Goal: Task Accomplishment & Management: Use online tool/utility

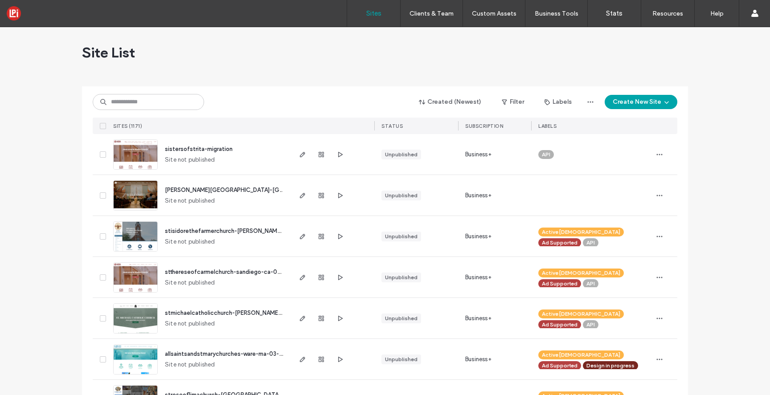
scroll to position [1, 0]
click at [499, 64] on div "Site List" at bounding box center [385, 52] width 606 height 53
click at [642, 103] on button "Create New Site" at bounding box center [641, 102] width 73 height 14
click at [644, 135] on div "Start with a template" at bounding box center [664, 132] width 57 height 9
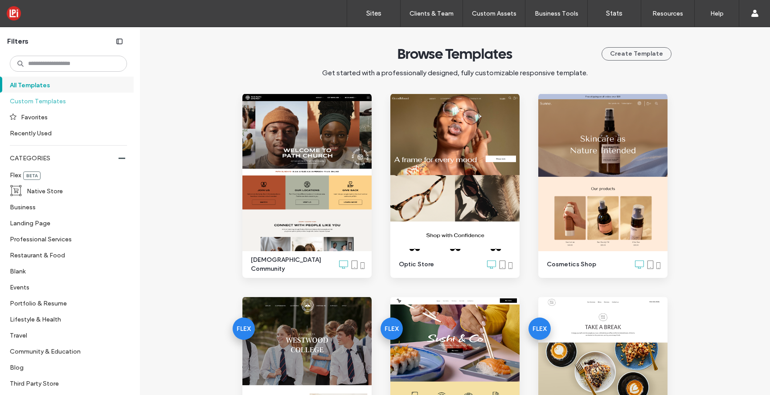
click at [52, 101] on label "Custom Templates" at bounding box center [65, 101] width 110 height 16
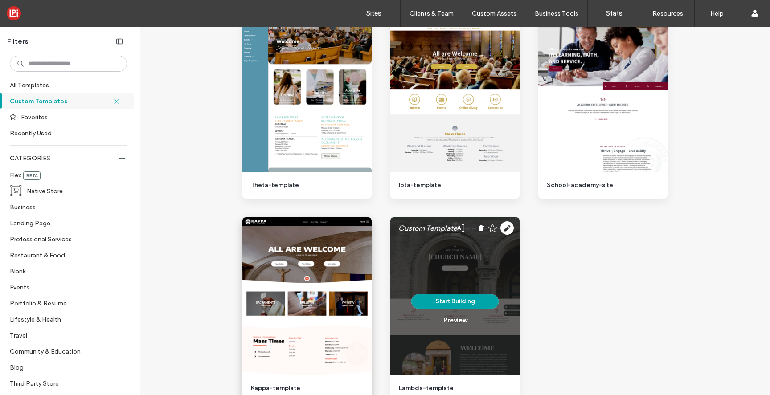
scroll to position [1305, 0]
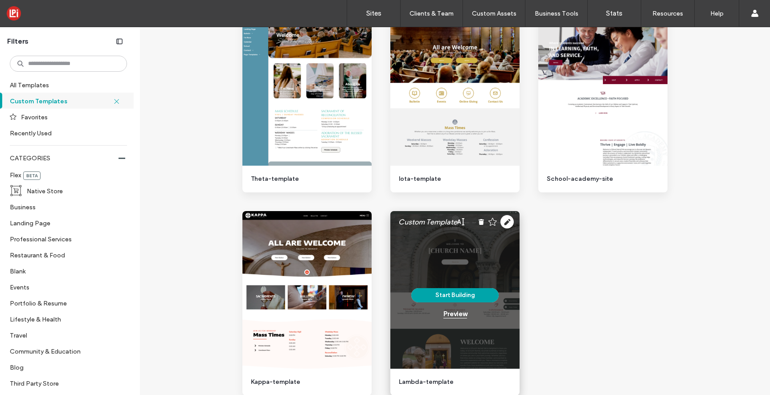
click at [456, 314] on div "Preview" at bounding box center [456, 314] width 24 height 8
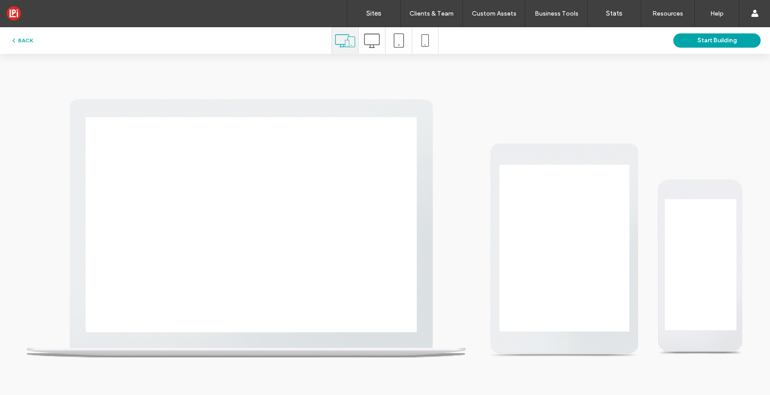
click at [378, 37] on icon at bounding box center [372, 41] width 16 height 16
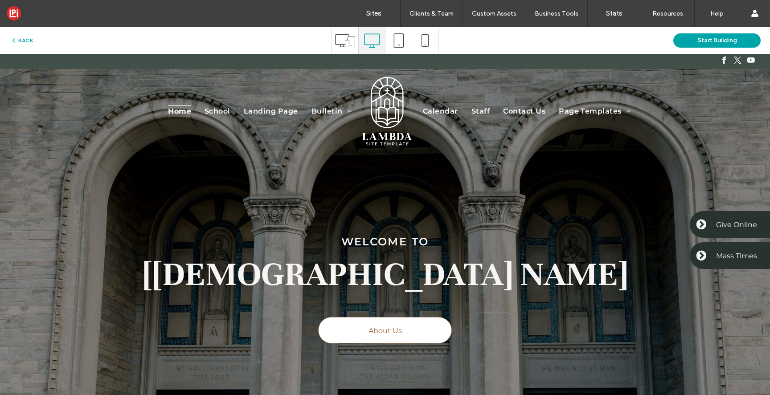
scroll to position [0, 0]
click at [214, 111] on span "School" at bounding box center [218, 111] width 26 height 12
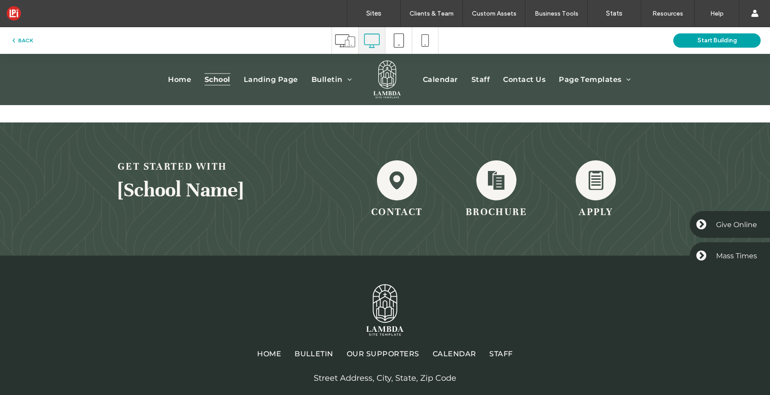
scroll to position [2311, 0]
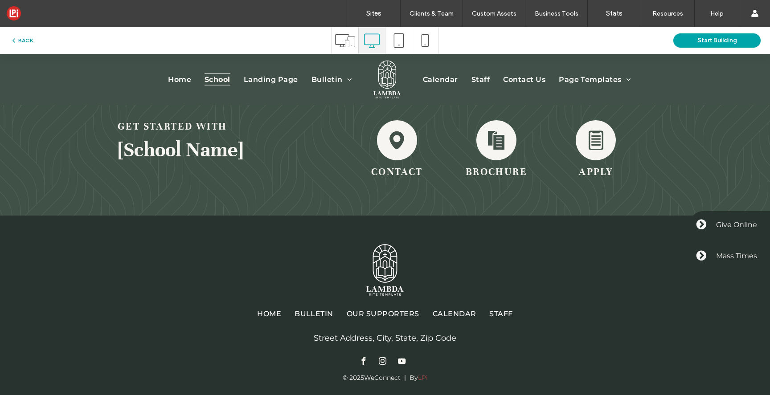
click at [26, 40] on button "BACK" at bounding box center [21, 40] width 23 height 11
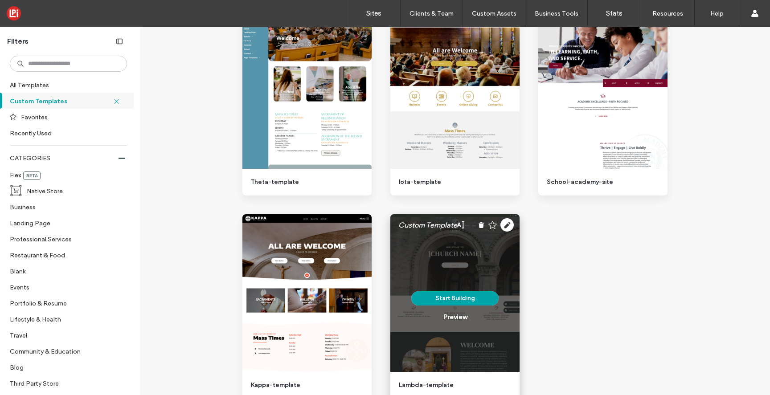
scroll to position [1308, 0]
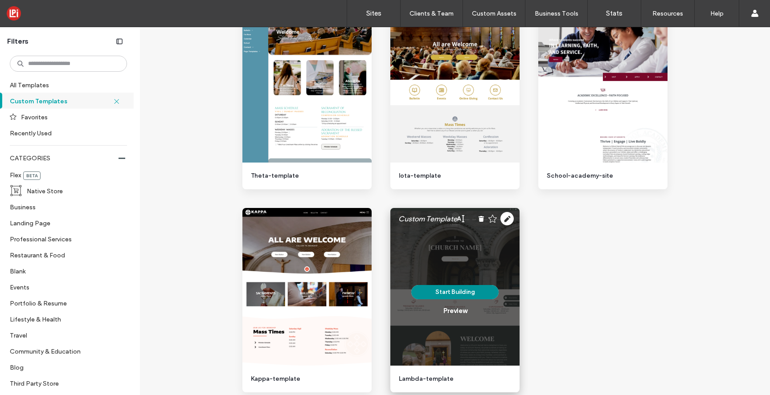
click at [457, 292] on button "Start Building" at bounding box center [454, 292] width 87 height 14
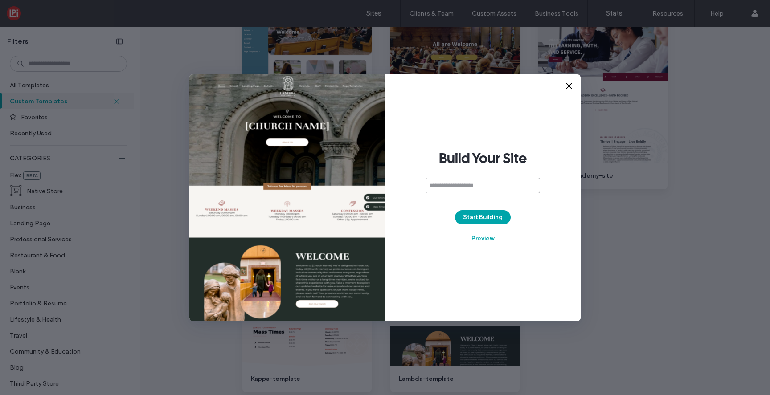
paste input "**********"
type input "**********"
click at [495, 217] on button "Start Building" at bounding box center [483, 217] width 56 height 14
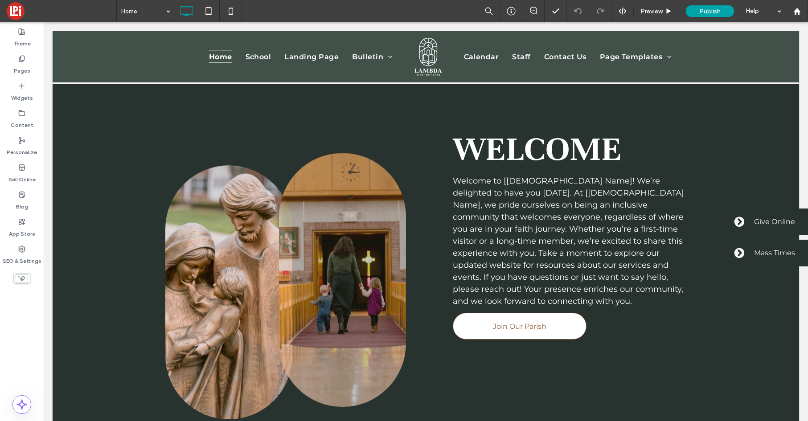
scroll to position [542, 0]
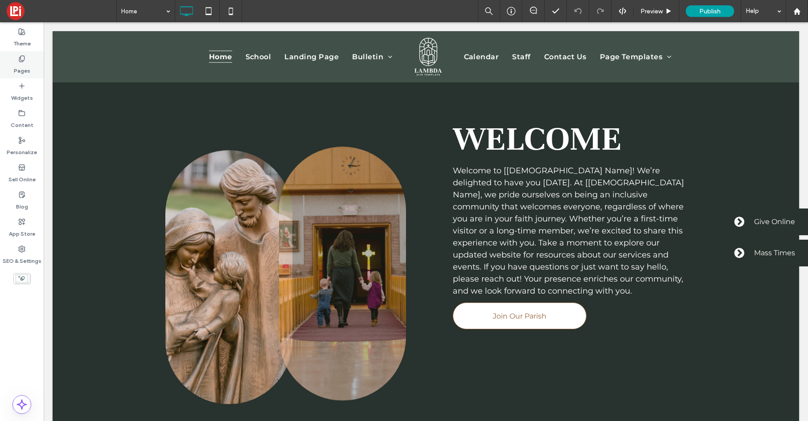
click at [17, 54] on div "Pages" at bounding box center [22, 64] width 44 height 27
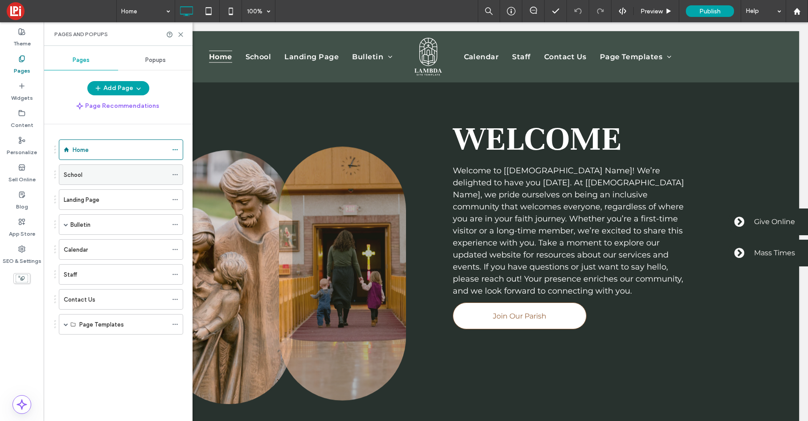
drag, startPoint x: 174, startPoint y: 175, endPoint x: 169, endPoint y: 179, distance: 6.3
click at [174, 175] on icon at bounding box center [175, 175] width 6 height 6
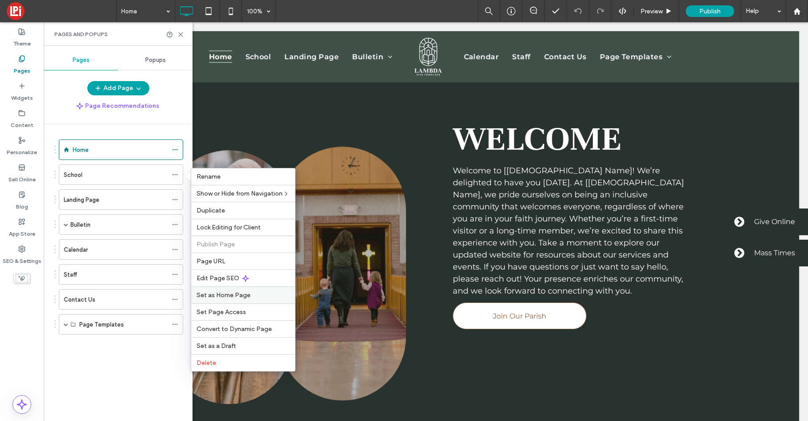
click at [219, 296] on span "Set as Home Page" at bounding box center [224, 296] width 54 height 8
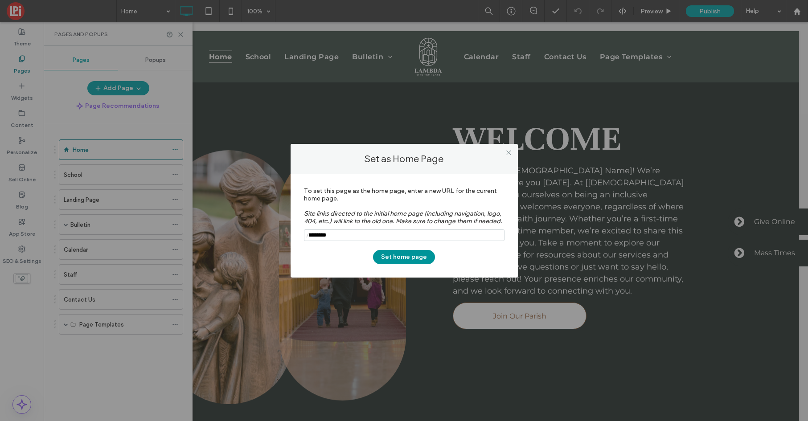
click at [397, 256] on button "Set home page" at bounding box center [404, 257] width 62 height 14
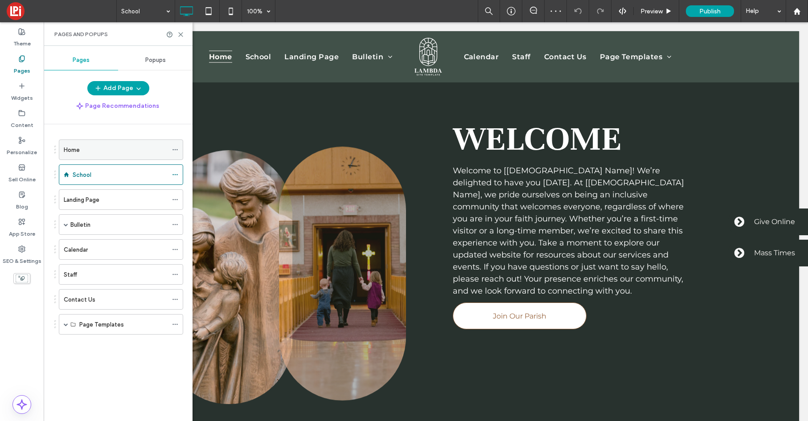
click at [176, 149] on icon at bounding box center [175, 150] width 6 height 6
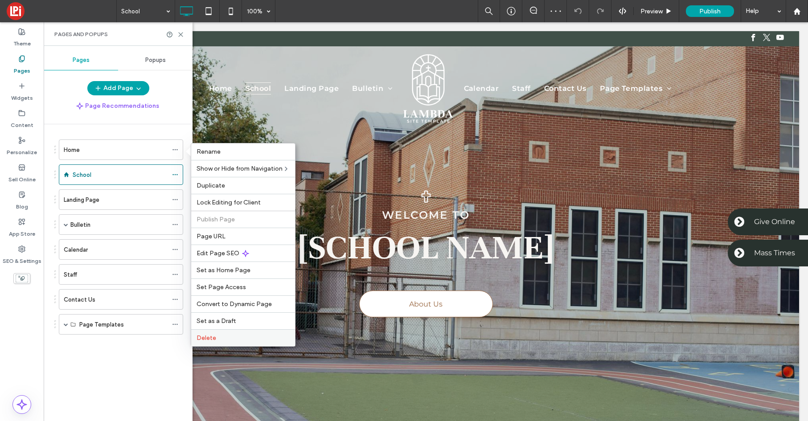
scroll to position [0, 0]
click at [209, 340] on span "Delete" at bounding box center [207, 338] width 20 height 8
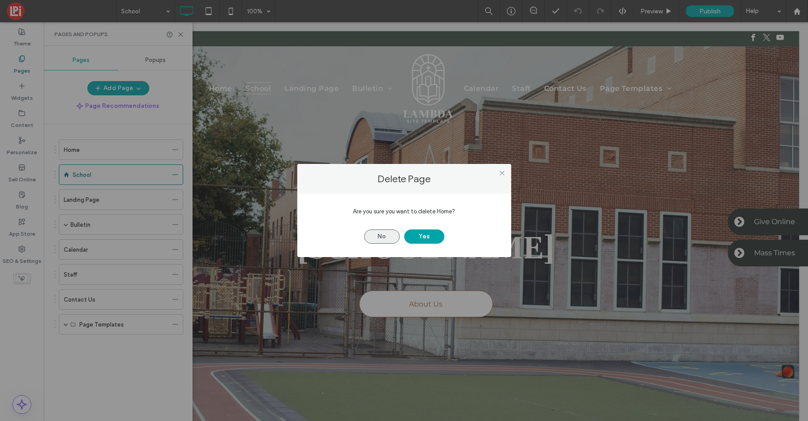
drag, startPoint x: 415, startPoint y: 234, endPoint x: 387, endPoint y: 234, distance: 28.5
click at [415, 234] on button "Yes" at bounding box center [424, 237] width 40 height 14
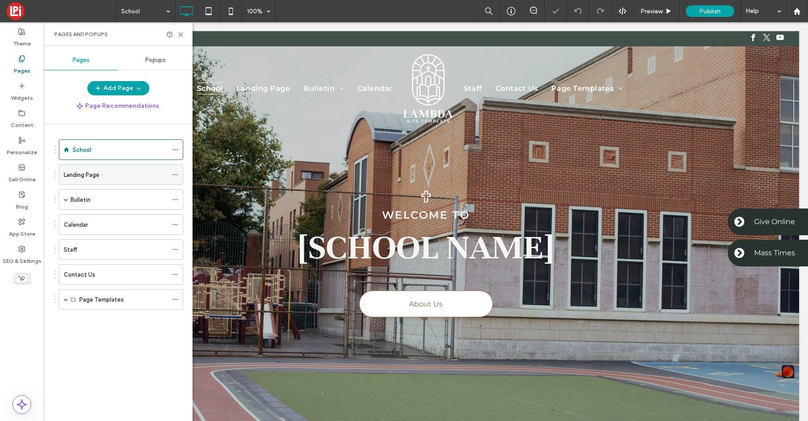
drag, startPoint x: 177, startPoint y: 174, endPoint x: 174, endPoint y: 179, distance: 5.6
click at [177, 174] on icon at bounding box center [175, 175] width 6 height 6
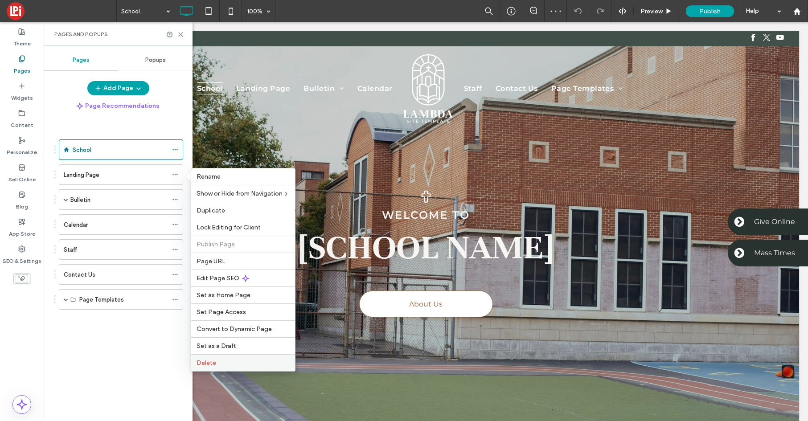
click at [215, 364] on label "Delete" at bounding box center [243, 363] width 93 height 8
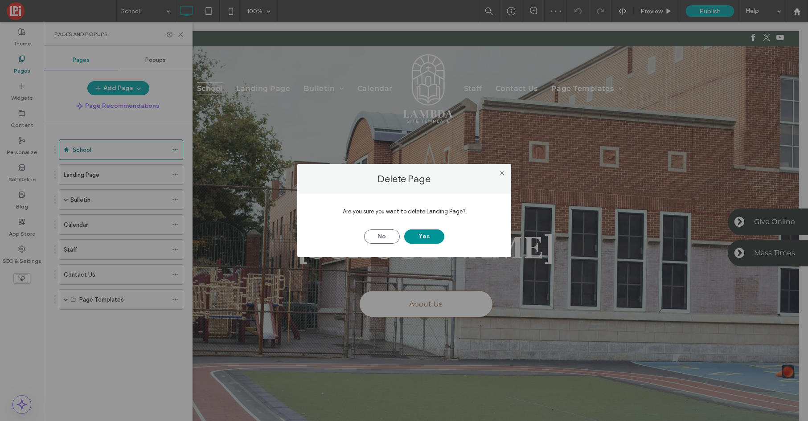
click at [426, 238] on button "Yes" at bounding box center [424, 237] width 40 height 14
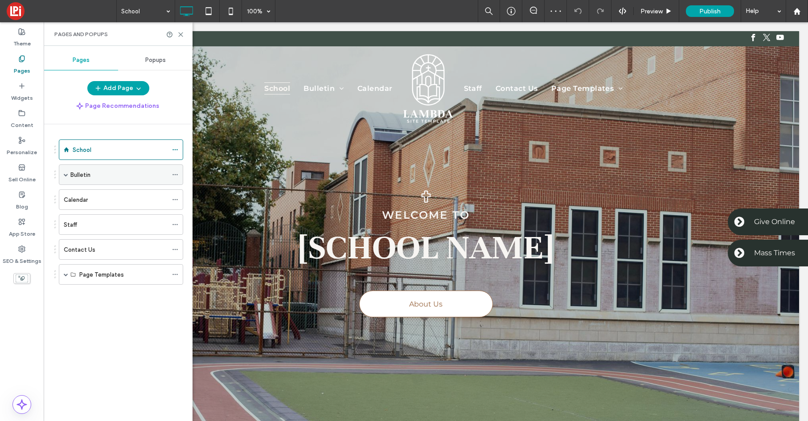
click at [177, 174] on icon at bounding box center [175, 175] width 6 height 6
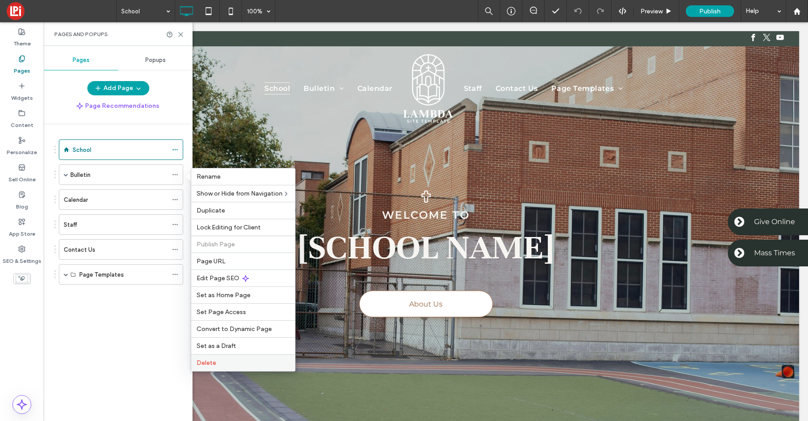
click at [219, 359] on label "Delete" at bounding box center [243, 363] width 93 height 8
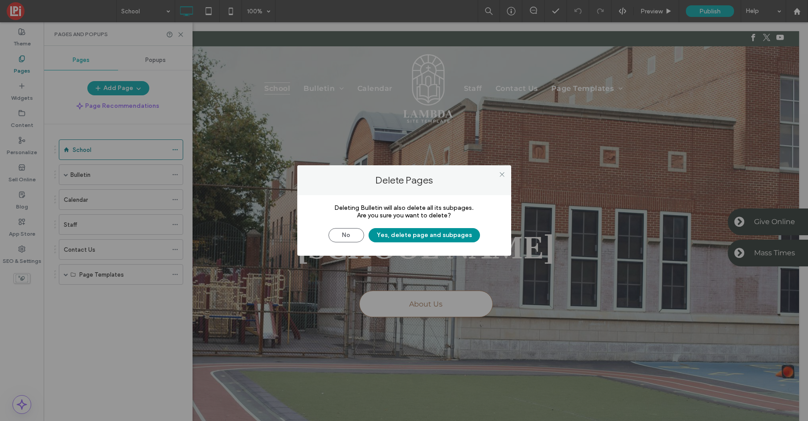
click at [417, 238] on button "Yes, delete page and subpages" at bounding box center [424, 235] width 111 height 14
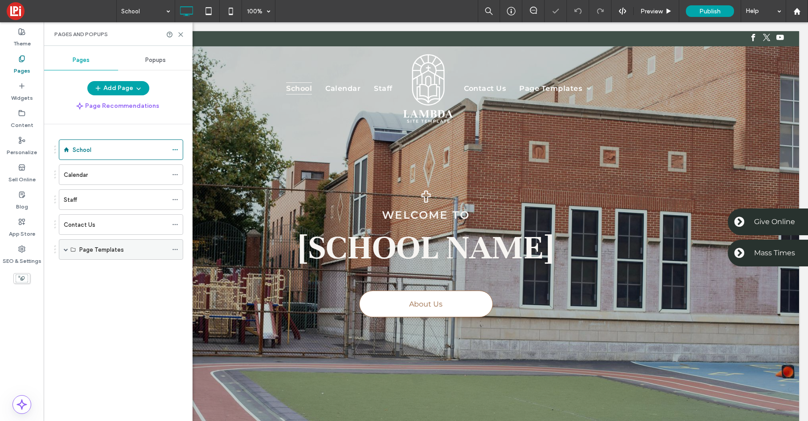
click at [102, 249] on label "Page Templates" at bounding box center [101, 250] width 45 height 16
click at [25, 40] on label "Theme" at bounding box center [21, 41] width 17 height 12
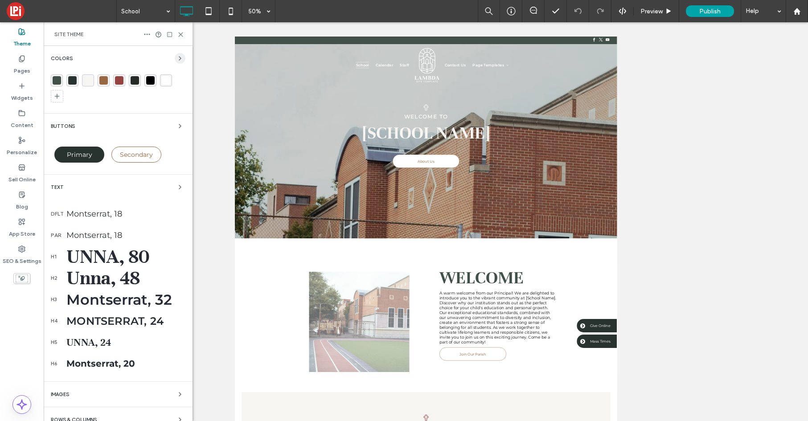
drag, startPoint x: 25, startPoint y: 40, endPoint x: 176, endPoint y: 57, distance: 151.6
click at [177, 57] on icon "button" at bounding box center [180, 58] width 7 height 7
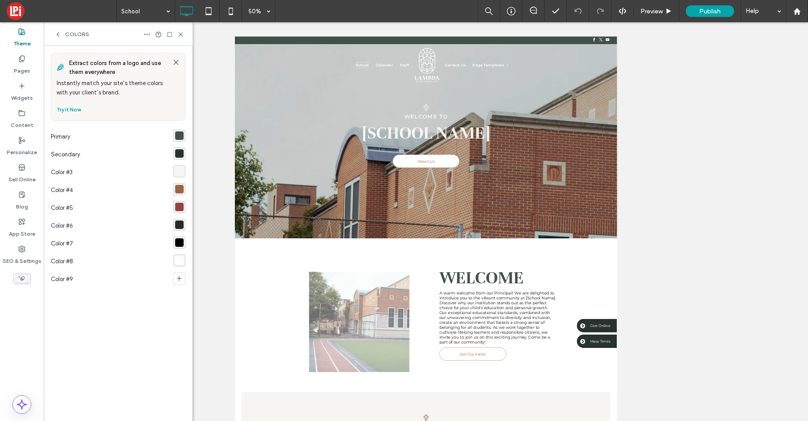
click at [178, 136] on div "rgba(65, 81, 73, 1)" at bounding box center [179, 135] width 8 height 8
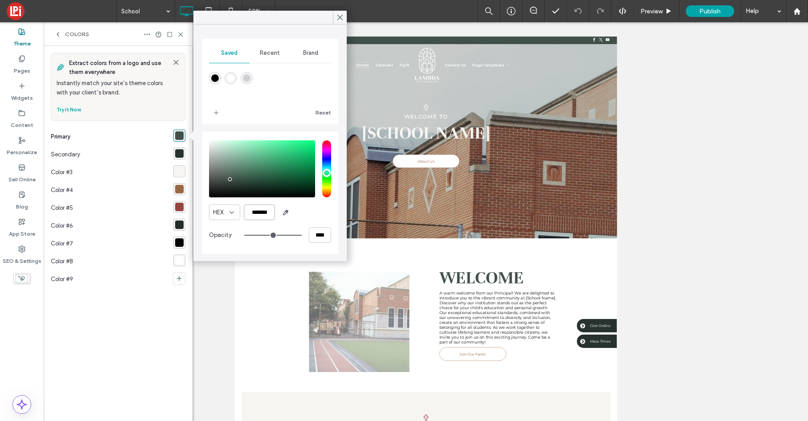
drag, startPoint x: 271, startPoint y: 213, endPoint x: 271, endPoint y: 219, distance: 6.7
click at [271, 213] on input "*******" at bounding box center [259, 213] width 31 height 16
click at [327, 110] on button "Reset" at bounding box center [324, 112] width 16 height 11
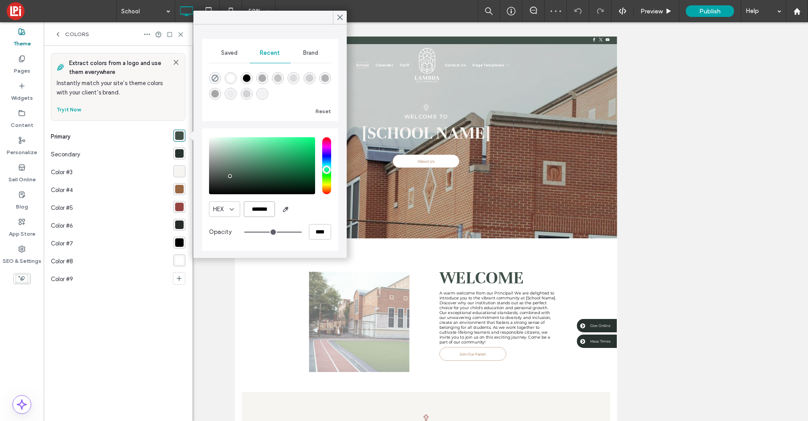
click at [273, 208] on input "*******" at bounding box center [259, 209] width 31 height 16
paste input "******"
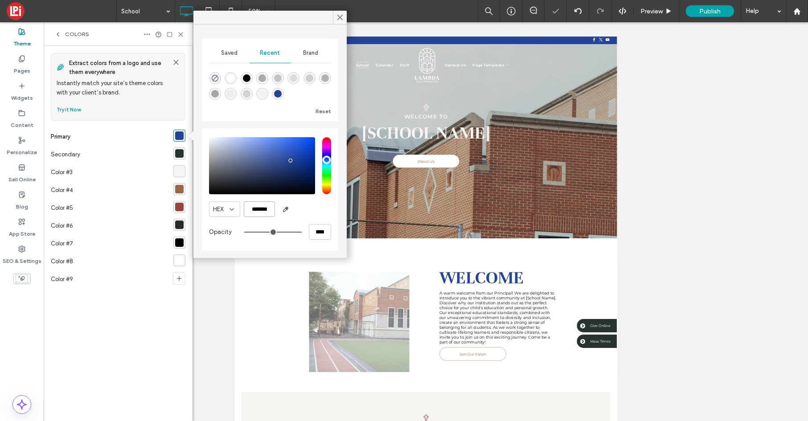
type input "*******"
click at [229, 52] on span "Saved" at bounding box center [229, 52] width 16 height 7
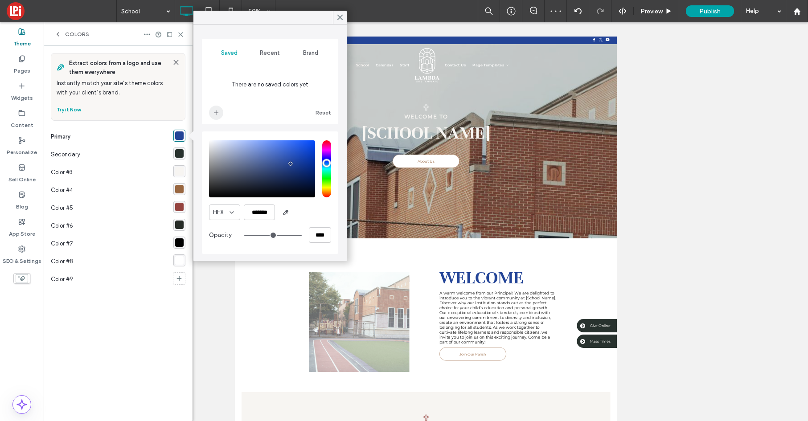
click at [214, 109] on icon "add color" at bounding box center [216, 112] width 7 height 7
drag, startPoint x: 180, startPoint y: 153, endPoint x: 192, endPoint y: 163, distance: 15.6
click at [180, 153] on div "rgba(40, 50, 46, 1)" at bounding box center [179, 153] width 8 height 8
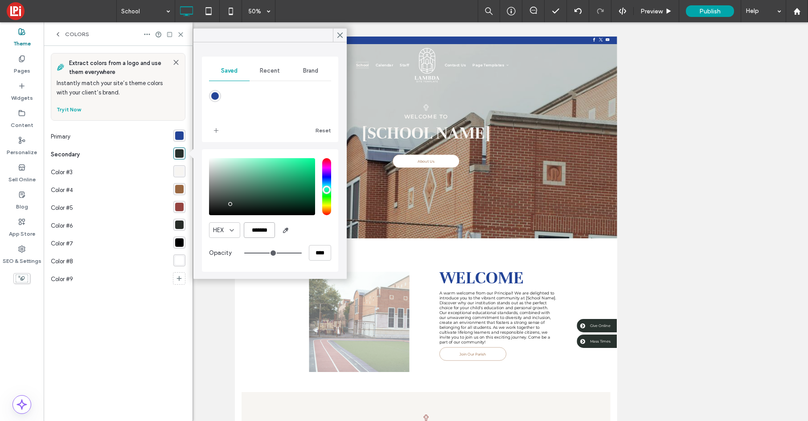
click at [271, 234] on input "*******" at bounding box center [259, 230] width 31 height 16
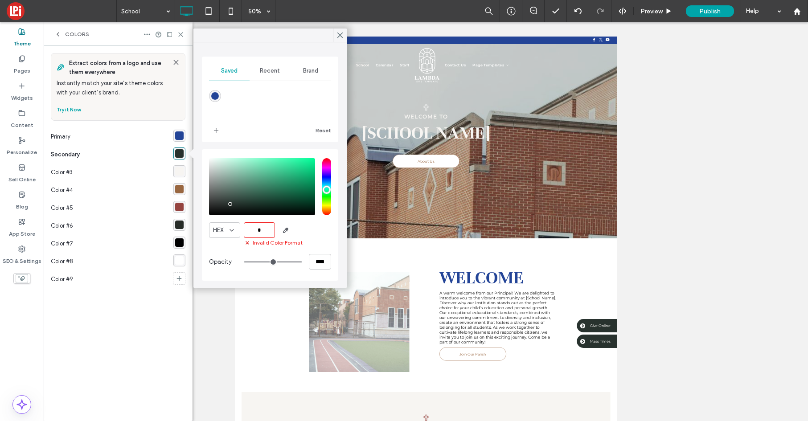
paste input "******"
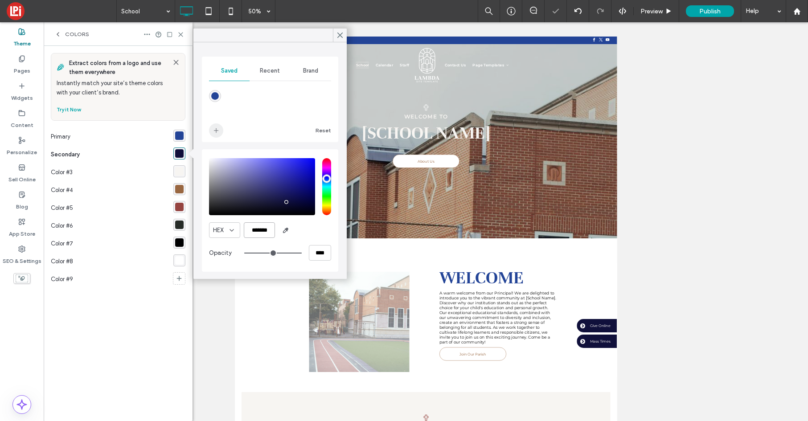
type input "*******"
drag, startPoint x: 217, startPoint y: 132, endPoint x: 228, endPoint y: 127, distance: 12.2
click at [219, 132] on icon "add color" at bounding box center [216, 130] width 7 height 7
click at [177, 172] on div "rgba(247, 245, 242, 1)" at bounding box center [179, 171] width 8 height 8
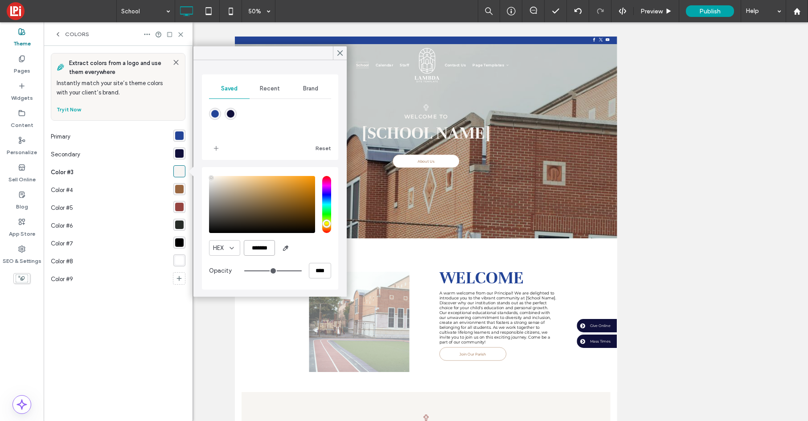
click at [270, 246] on input "*******" at bounding box center [259, 248] width 31 height 16
paste input "******"
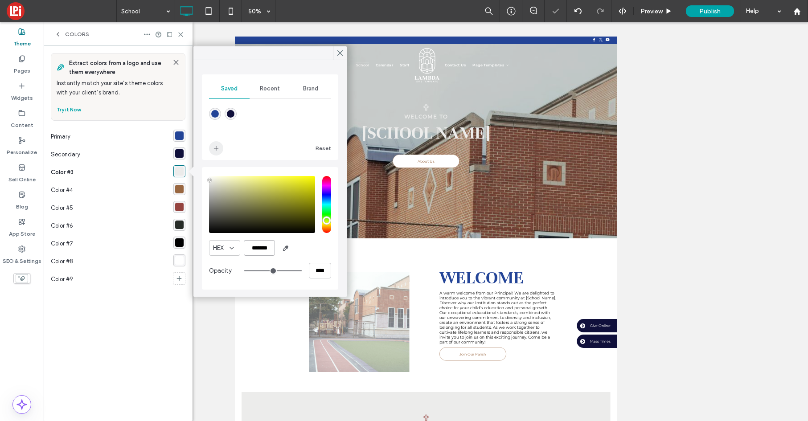
type input "*******"
click at [215, 150] on icon "add color" at bounding box center [216, 148] width 7 height 7
click at [180, 194] on div "rgba(153, 103, 65, 1)" at bounding box center [179, 189] width 12 height 12
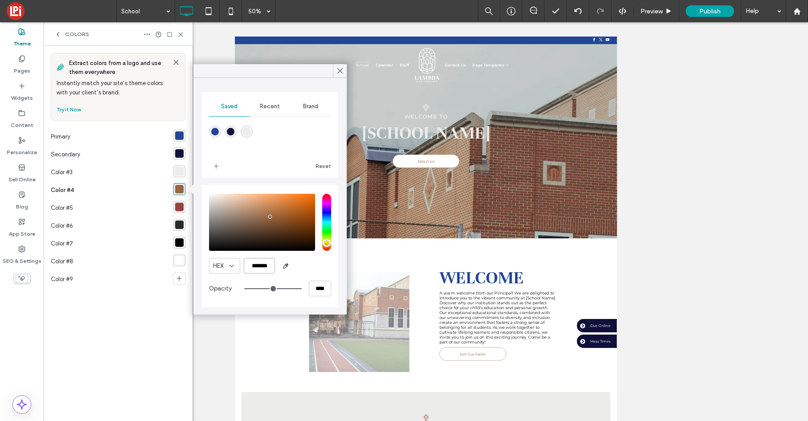
click at [274, 265] on input "*******" at bounding box center [259, 266] width 31 height 16
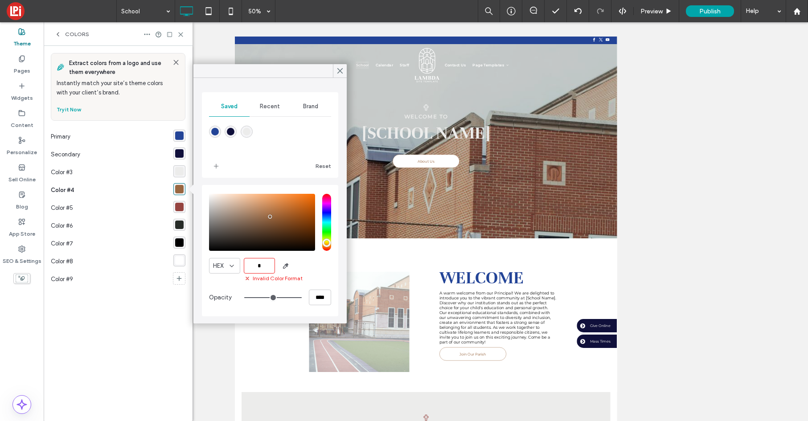
paste input "******"
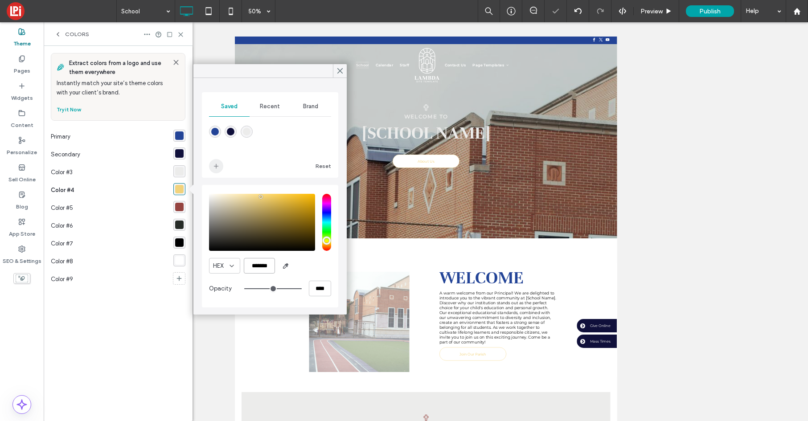
type input "*******"
click at [216, 170] on span "add color" at bounding box center [216, 166] width 14 height 14
click at [180, 209] on div "rgba(149, 68, 64, 1)" at bounding box center [179, 207] width 8 height 8
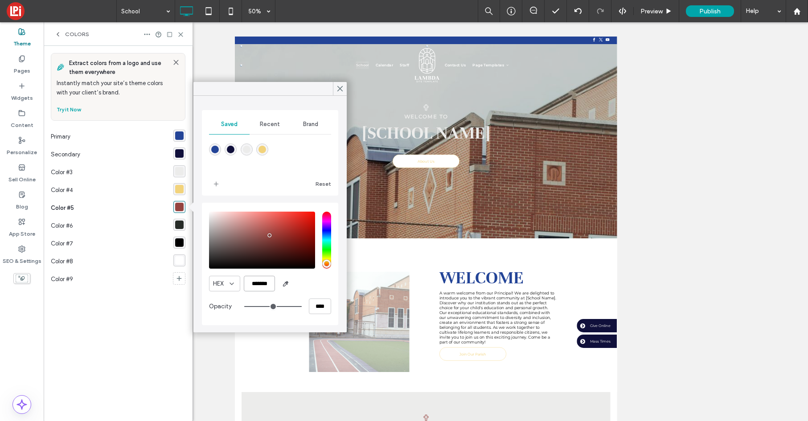
click at [272, 284] on input "*******" at bounding box center [259, 284] width 31 height 16
paste input "******"
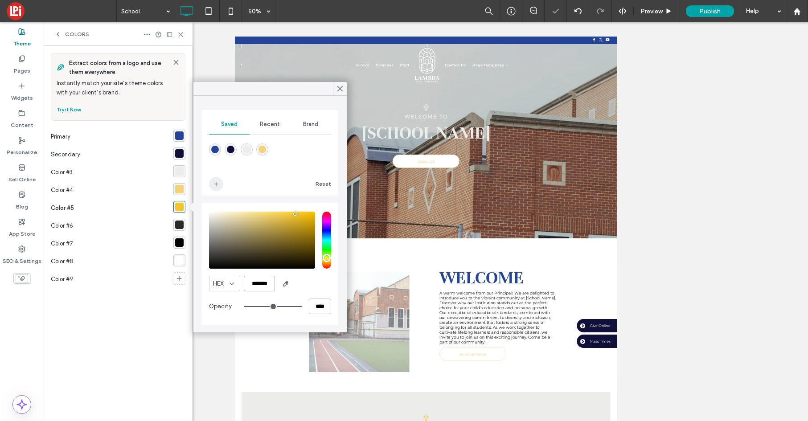
type input "*******"
click at [219, 182] on icon "add color" at bounding box center [216, 184] width 7 height 7
click at [176, 225] on div "rgba(39, 44, 40, 1)" at bounding box center [179, 225] width 8 height 8
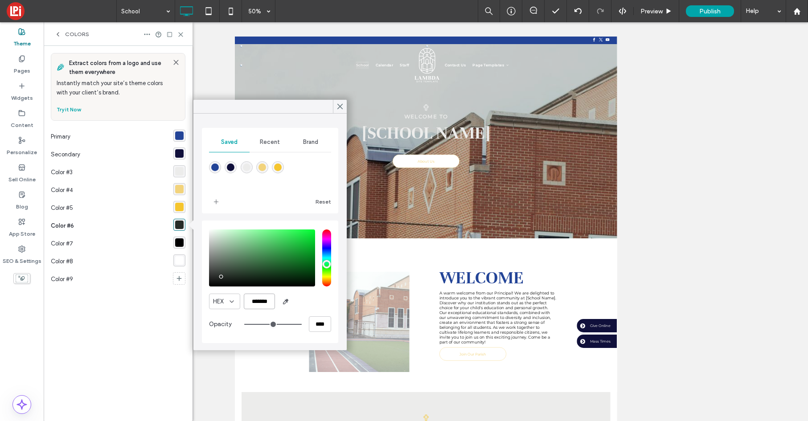
click at [269, 301] on input "*******" at bounding box center [259, 302] width 31 height 16
paste input "******"
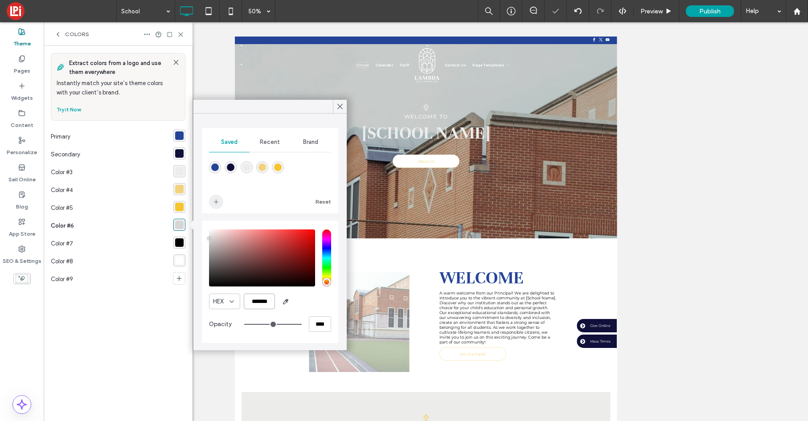
type input "*******"
click at [214, 203] on icon "add color" at bounding box center [216, 201] width 7 height 7
drag, startPoint x: 183, startPoint y: 171, endPoint x: 183, endPoint y: 177, distance: 5.4
click at [182, 171] on div "rgba(236, 236, 235, 1)" at bounding box center [179, 171] width 8 height 8
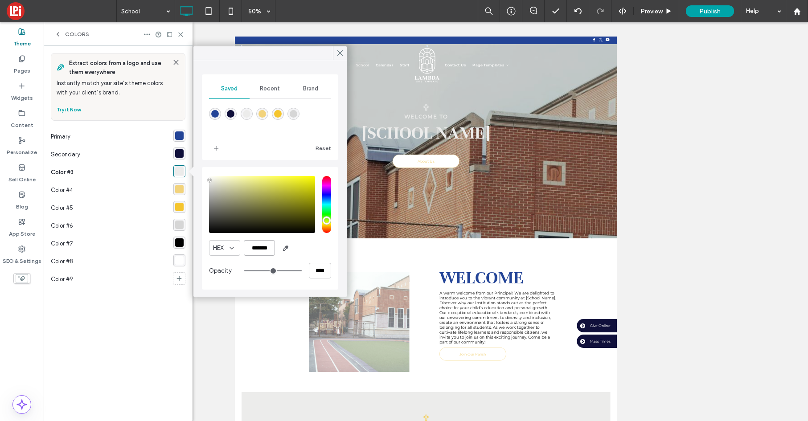
click at [271, 250] on input "*******" at bounding box center [259, 248] width 31 height 16
paste input "******"
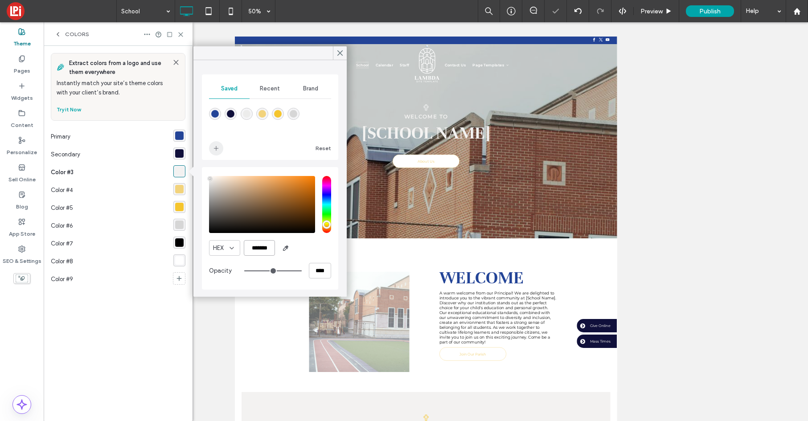
type input "*******"
click at [214, 148] on icon "add color" at bounding box center [216, 148] width 7 height 7
click at [341, 51] on use at bounding box center [340, 53] width 4 height 5
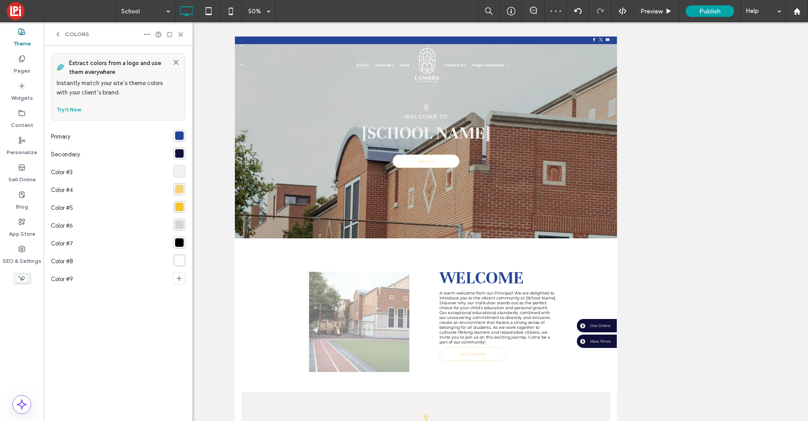
drag, startPoint x: 59, startPoint y: 35, endPoint x: 52, endPoint y: 32, distance: 8.0
click at [58, 35] on icon at bounding box center [57, 34] width 7 height 7
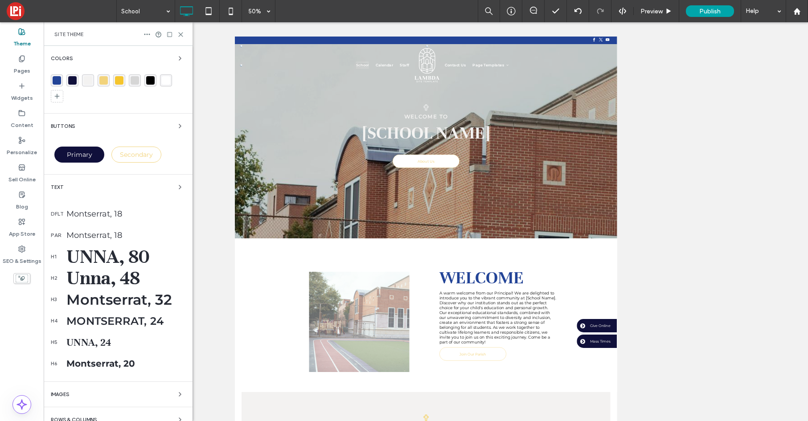
click at [82, 215] on div "Montserrat, 18" at bounding box center [125, 214] width 119 height 10
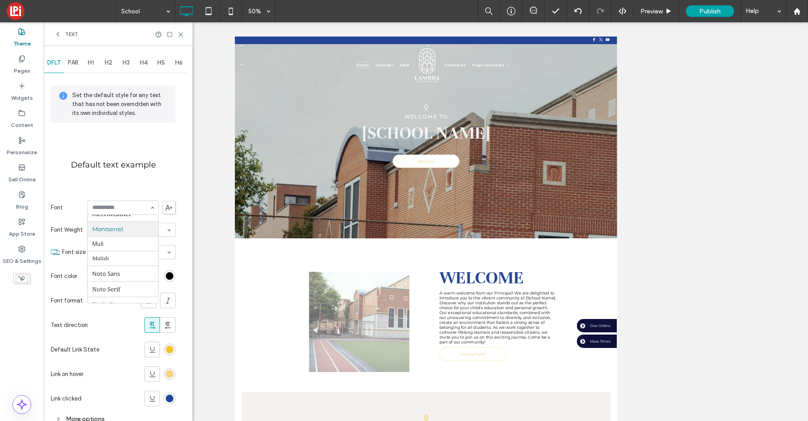
scroll to position [477, 0]
type input "**"
click at [168, 349] on div "rgb(245, 197, 46)" at bounding box center [170, 350] width 8 height 8
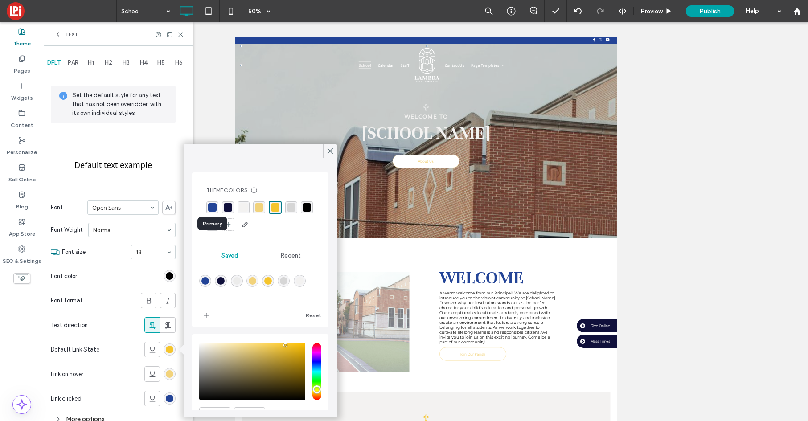
click at [212, 208] on div "rgba(35, 68, 151, 1)" at bounding box center [212, 207] width 8 height 8
drag, startPoint x: 327, startPoint y: 151, endPoint x: 194, endPoint y: 357, distance: 246.0
click at [325, 158] on div "Theme Colors Save time with Theme Colors Create a color palette to instantly ad…" at bounding box center [260, 280] width 153 height 273
drag, startPoint x: 166, startPoint y: 374, endPoint x: 161, endPoint y: 374, distance: 5.4
click at [166, 374] on div "rgb(242, 211, 124)" at bounding box center [170, 374] width 8 height 8
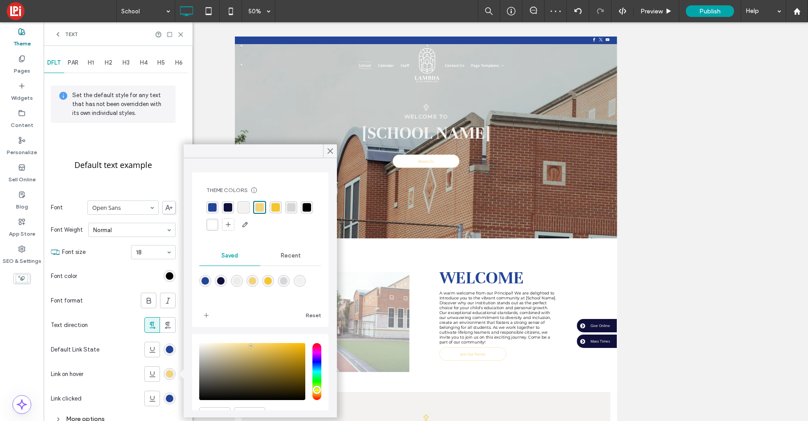
click at [229, 208] on div "rgba(16, 16, 59, 1)" at bounding box center [228, 207] width 8 height 8
drag, startPoint x: 331, startPoint y: 150, endPoint x: 32, endPoint y: 79, distance: 307.4
click at [331, 150] on use at bounding box center [330, 151] width 4 height 5
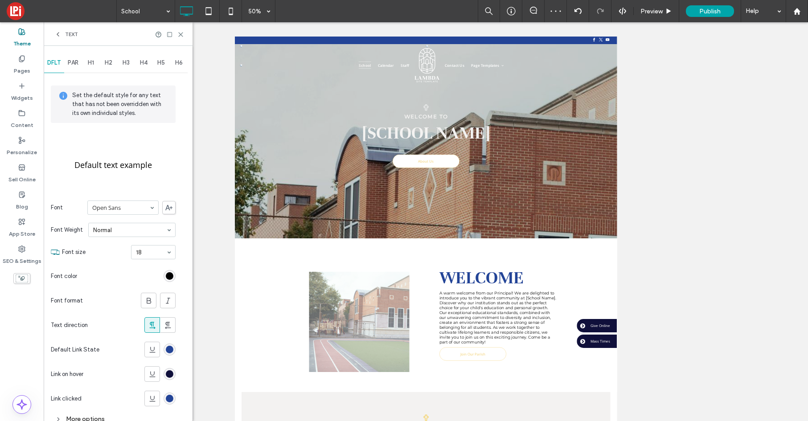
click at [72, 60] on span "PAR" at bounding box center [73, 62] width 11 height 7
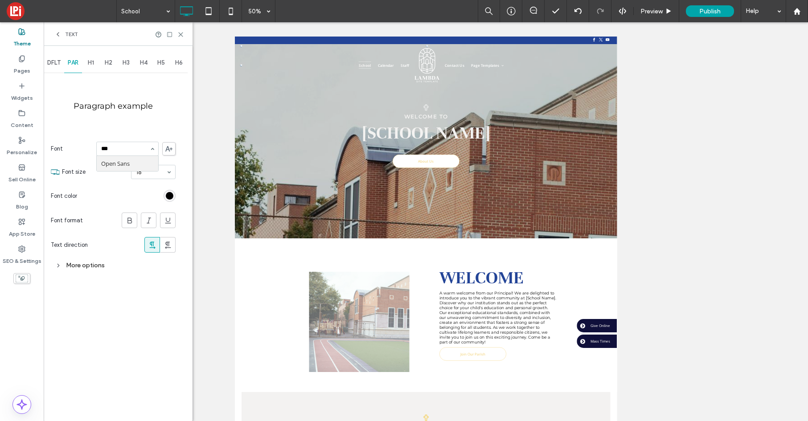
type input "****"
click at [90, 64] on span "H1" at bounding box center [91, 62] width 6 height 7
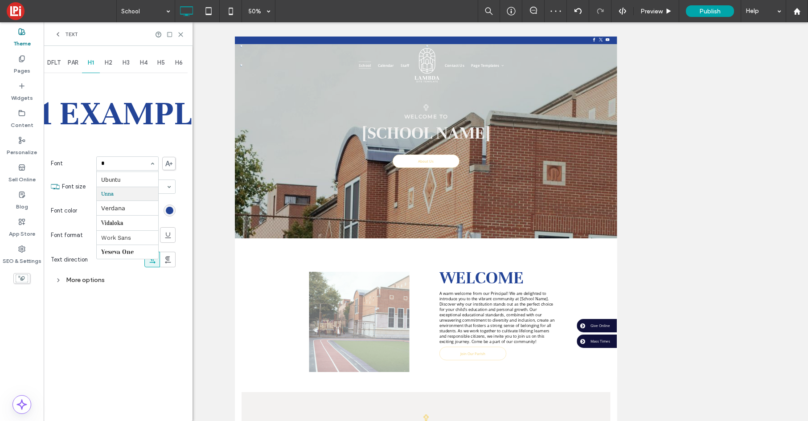
scroll to position [514, 0]
type input "**"
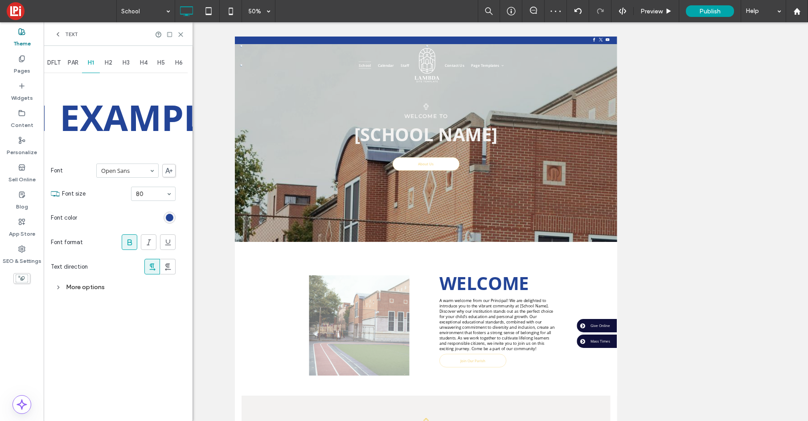
click at [105, 61] on div "H2" at bounding box center [109, 63] width 18 height 20
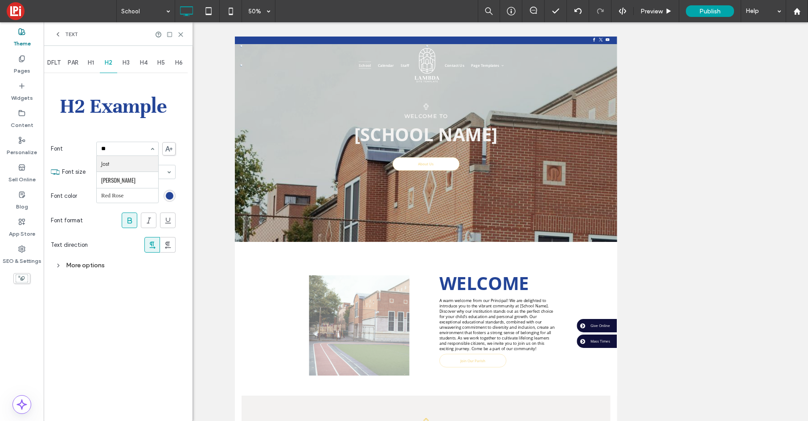
type input "***"
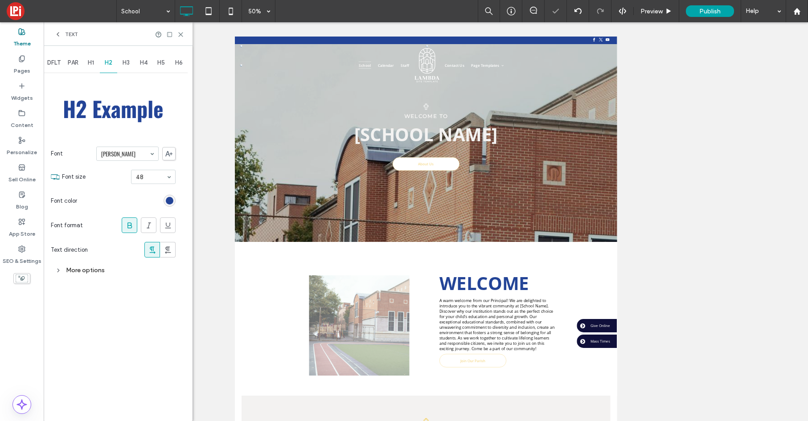
drag, startPoint x: 129, startPoint y: 65, endPoint x: 122, endPoint y: 60, distance: 8.9
click at [129, 65] on span "H3" at bounding box center [126, 62] width 7 height 7
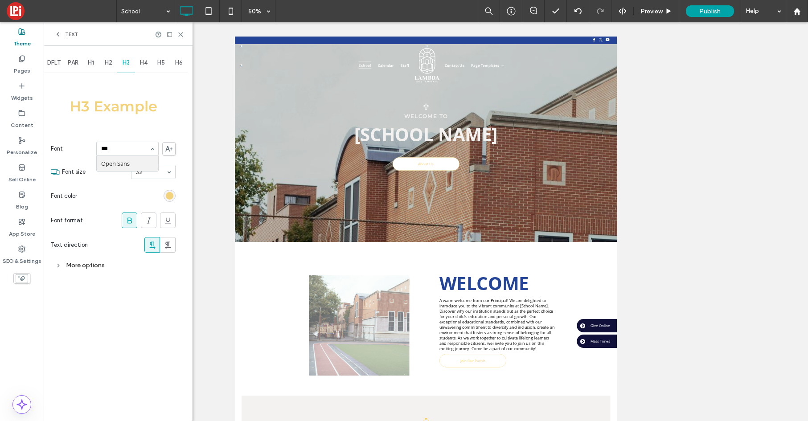
type input "****"
click at [78, 265] on div "More options" at bounding box center [113, 265] width 125 height 12
click at [172, 196] on div "rgb(242, 211, 124)" at bounding box center [170, 196] width 8 height 8
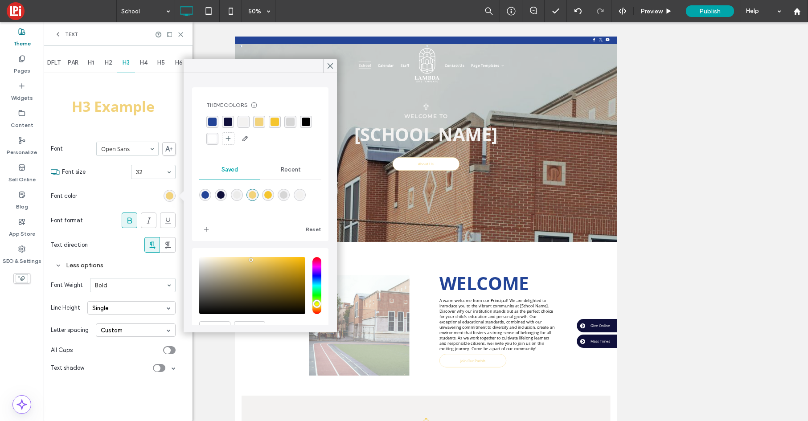
drag, startPoint x: 213, startPoint y: 124, endPoint x: 205, endPoint y: 127, distance: 8.2
click at [213, 124] on div "rgba(35, 68, 151, 1)" at bounding box center [212, 122] width 8 height 8
click at [329, 67] on use at bounding box center [330, 66] width 4 height 5
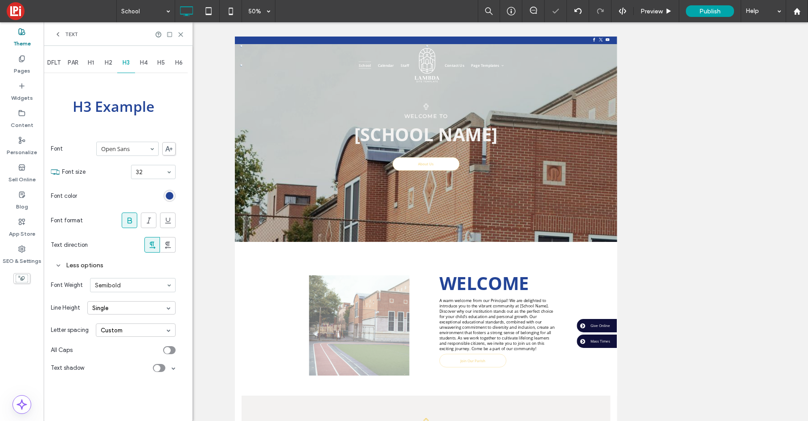
click at [147, 62] on span "H4" at bounding box center [144, 62] width 8 height 7
click at [163, 65] on span "H5" at bounding box center [161, 62] width 8 height 7
click at [143, 62] on span "H4" at bounding box center [144, 62] width 8 height 7
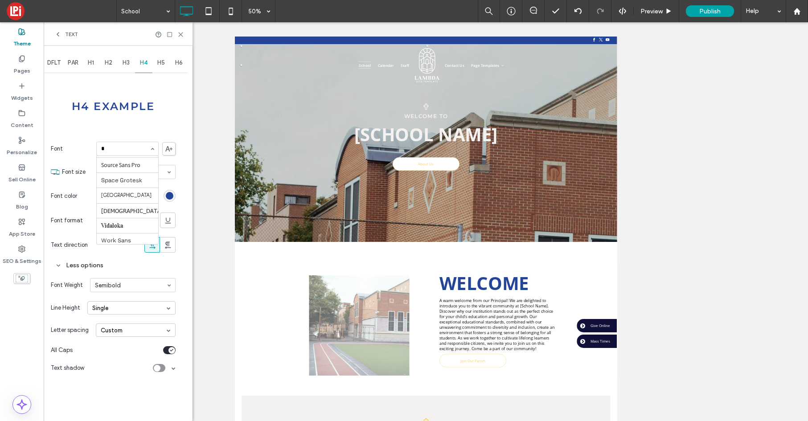
type input "**"
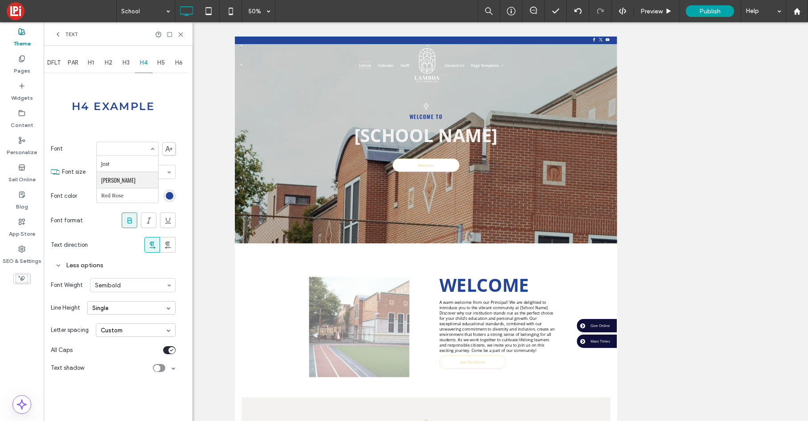
drag, startPoint x: 119, startPoint y: 184, endPoint x: 113, endPoint y: 182, distance: 6.6
click at [172, 350] on icon "toggle" at bounding box center [171, 350] width 3 height 2
click at [115, 332] on div "Custom" at bounding box center [136, 330] width 80 height 13
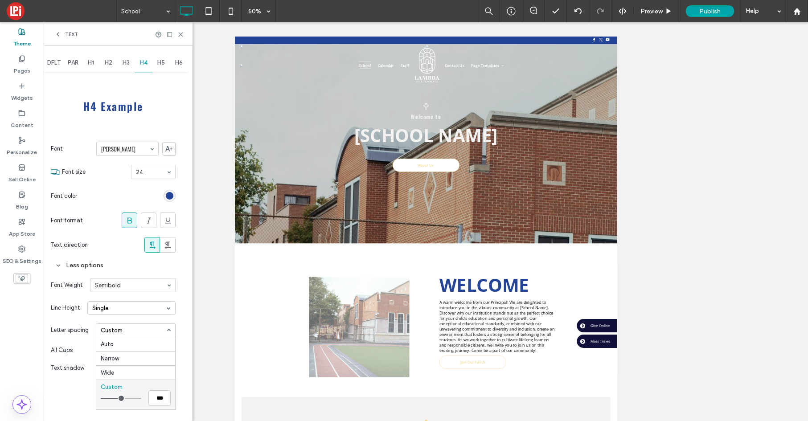
click at [115, 345] on div "Auto" at bounding box center [135, 344] width 79 height 14
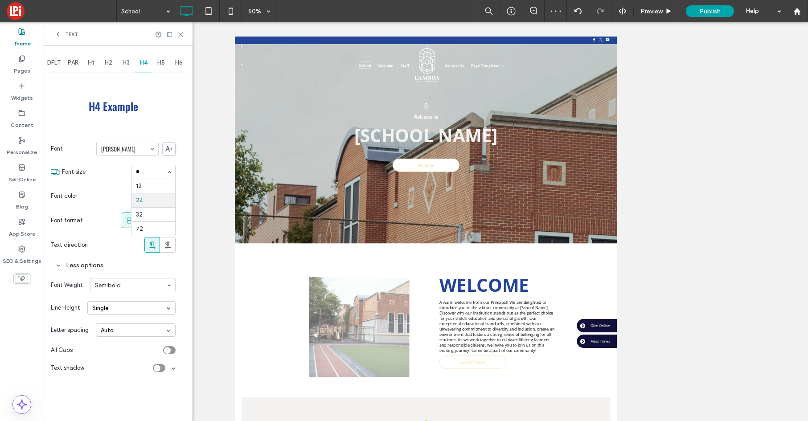
type input "**"
click at [163, 61] on span "H5" at bounding box center [161, 62] width 8 height 7
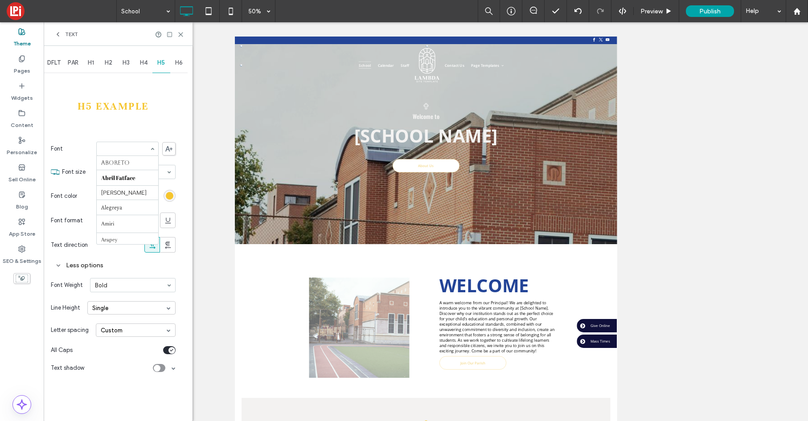
scroll to position [620, 0]
click at [171, 196] on div "rgb(245, 197, 46)" at bounding box center [170, 196] width 8 height 8
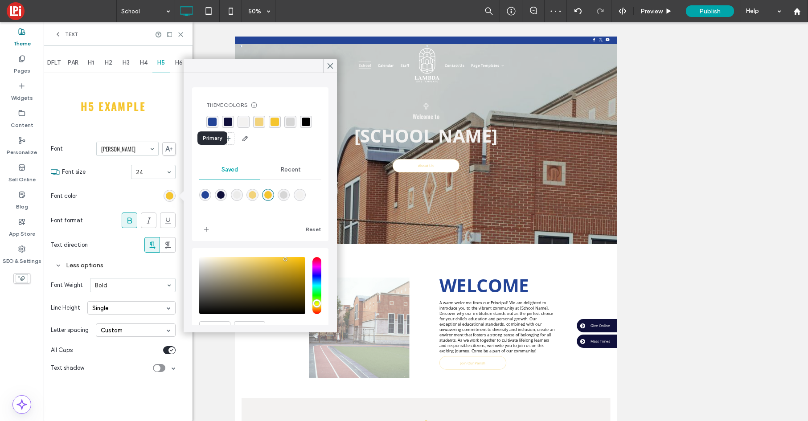
click at [214, 122] on div "rgba(35, 68, 151, 1)" at bounding box center [212, 122] width 8 height 8
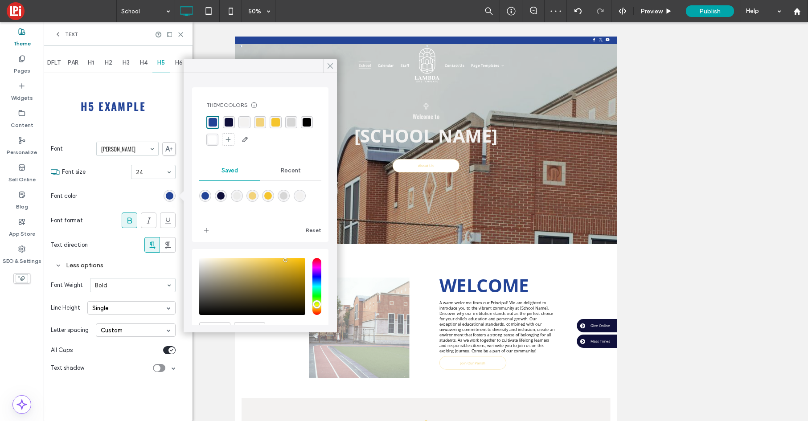
click at [329, 66] on icon at bounding box center [330, 66] width 8 height 8
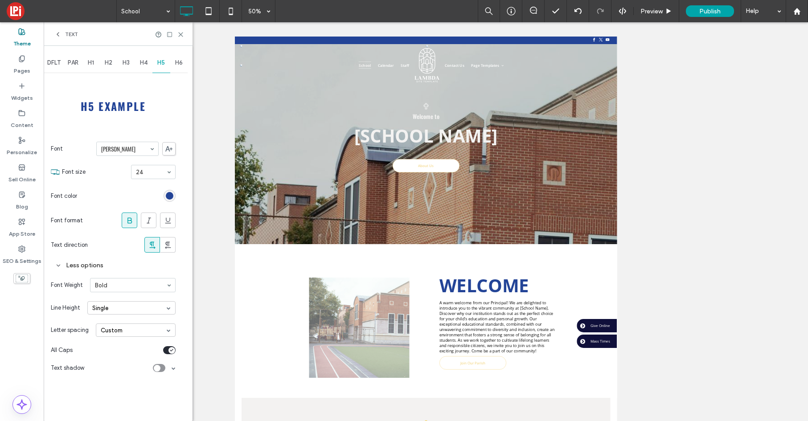
click at [180, 62] on span "H6" at bounding box center [179, 62] width 8 height 7
type input "****"
drag, startPoint x: 137, startPoint y: 163, endPoint x: 130, endPoint y: 162, distance: 7.1
click at [121, 332] on div "Custom" at bounding box center [136, 330] width 80 height 13
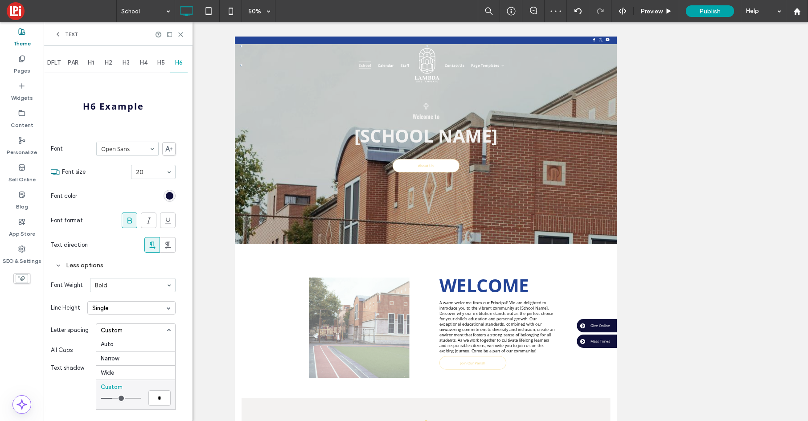
drag, startPoint x: 119, startPoint y: 341, endPoint x: 115, endPoint y: 338, distance: 5.8
click at [117, 340] on div "Auto" at bounding box center [135, 344] width 79 height 14
click at [172, 195] on div "rgb(16, 16, 59)" at bounding box center [170, 196] width 8 height 8
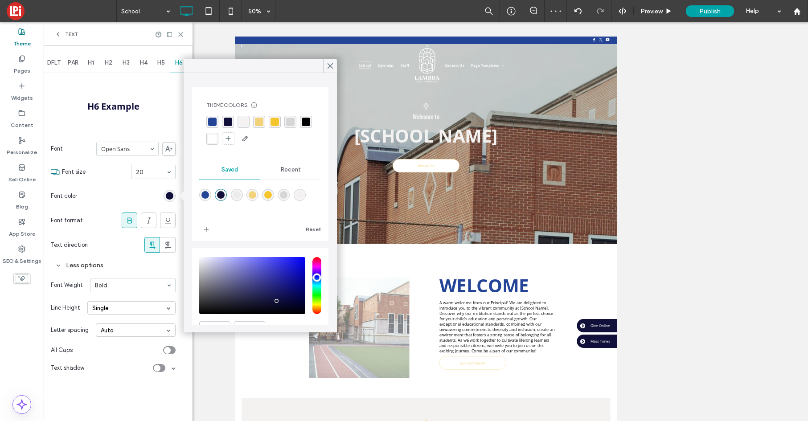
drag, startPoint x: 230, startPoint y: 125, endPoint x: 222, endPoint y: 123, distance: 8.7
click at [230, 124] on div "rgba(16, 16, 59, 1)" at bounding box center [228, 122] width 8 height 8
drag, startPoint x: 329, startPoint y: 61, endPoint x: 170, endPoint y: 47, distance: 158.8
click at [325, 61] on div at bounding box center [330, 65] width 14 height 13
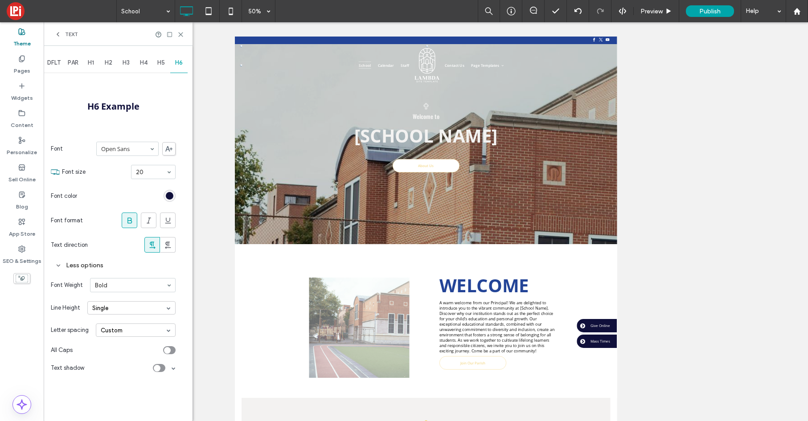
click at [59, 34] on icon at bounding box center [57, 34] width 7 height 7
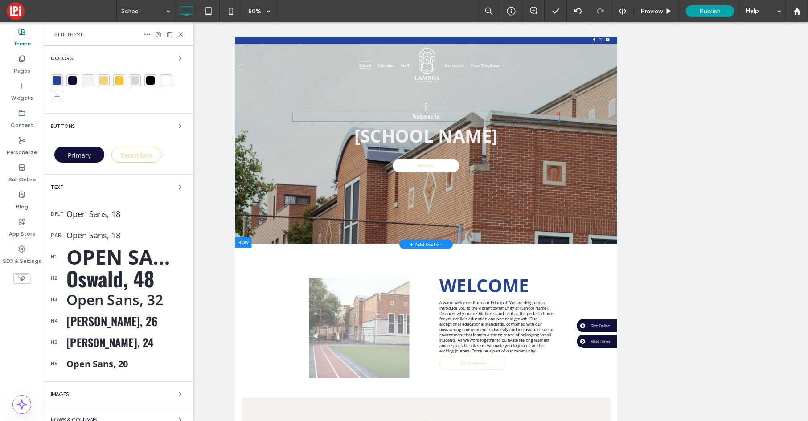
click at [611, 196] on span "Welcome to" at bounding box center [616, 196] width 53 height 17
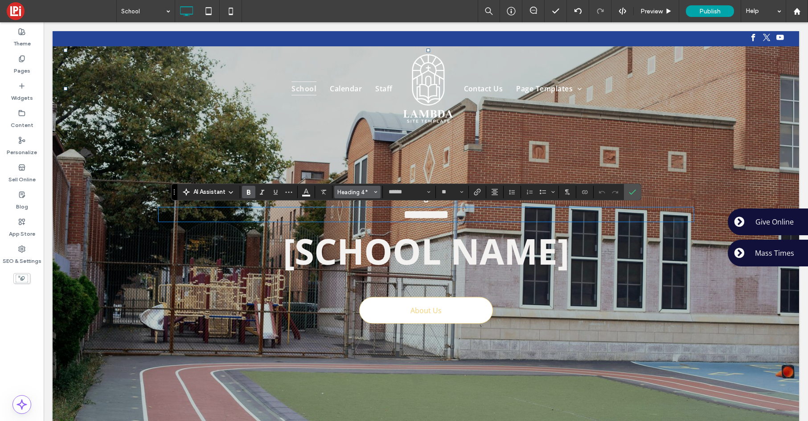
click at [349, 192] on span "Heading 4*" at bounding box center [354, 192] width 35 height 7
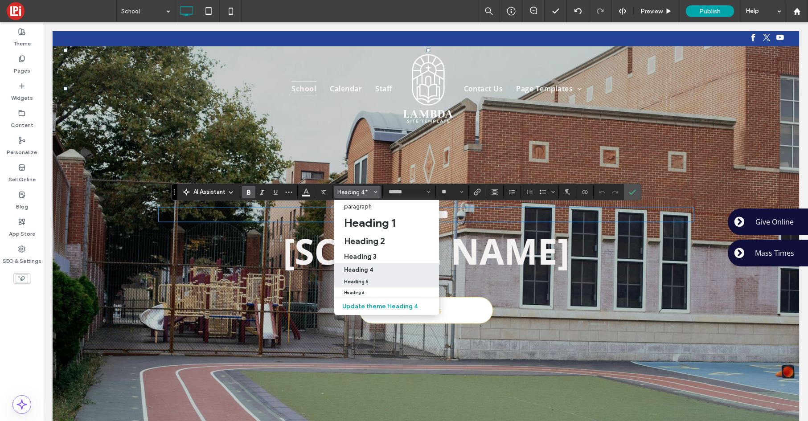
click at [355, 280] on h5 "Heading 5" at bounding box center [356, 282] width 25 height 6
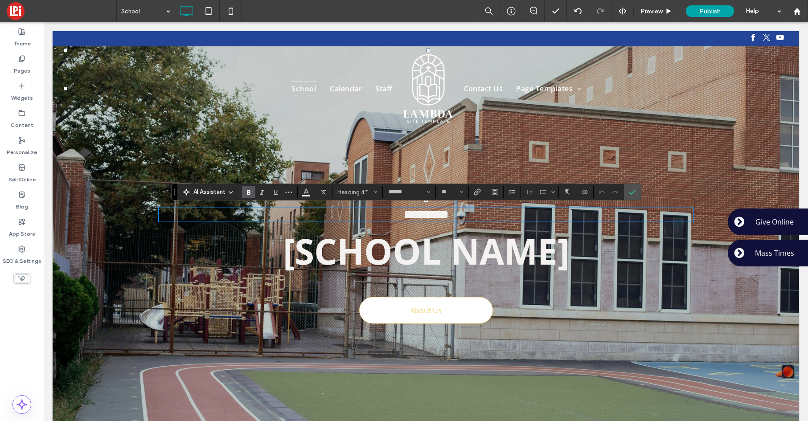
type input "**"
click at [498, 192] on button "Alignment" at bounding box center [494, 192] width 13 height 12
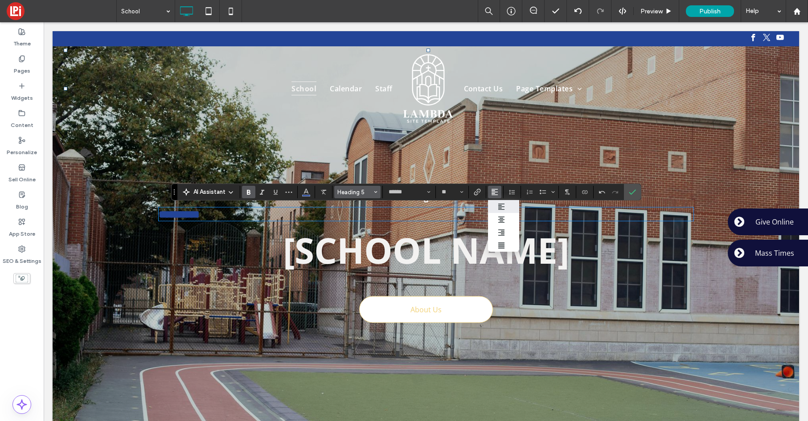
drag, startPoint x: 504, startPoint y: 219, endPoint x: 375, endPoint y: 197, distance: 130.3
click at [503, 219] on icon "ui.textEditor.alignment.center" at bounding box center [501, 219] width 7 height 7
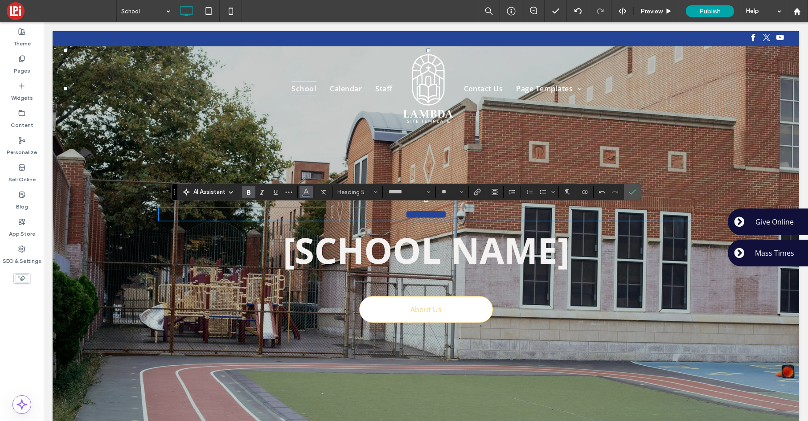
click at [303, 193] on icon "Color" at bounding box center [306, 191] width 7 height 7
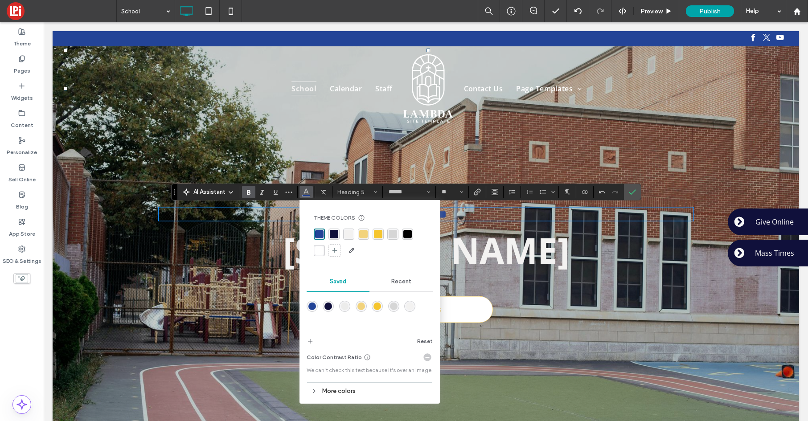
click at [320, 251] on div "rgba(255, 255, 255, 1)" at bounding box center [319, 250] width 8 height 8
click at [633, 191] on icon "Confirm" at bounding box center [632, 192] width 7 height 7
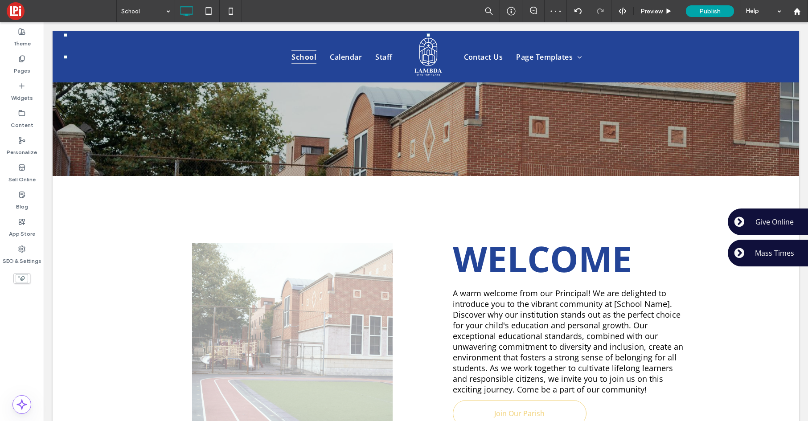
scroll to position [271, 0]
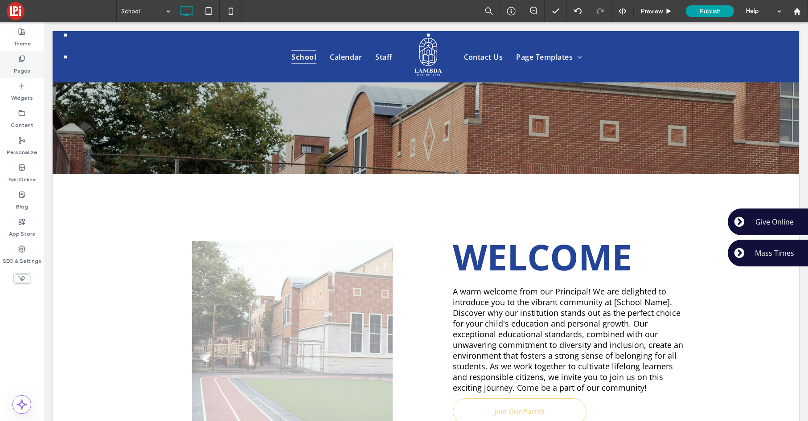
drag, startPoint x: 26, startPoint y: 38, endPoint x: 43, endPoint y: 69, distance: 35.7
click at [25, 38] on label "Theme" at bounding box center [21, 41] width 17 height 12
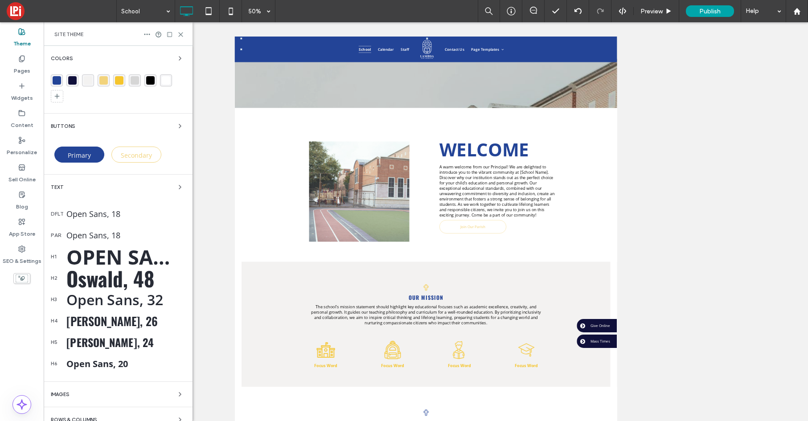
click at [89, 155] on span "Primary" at bounding box center [79, 155] width 23 height 8
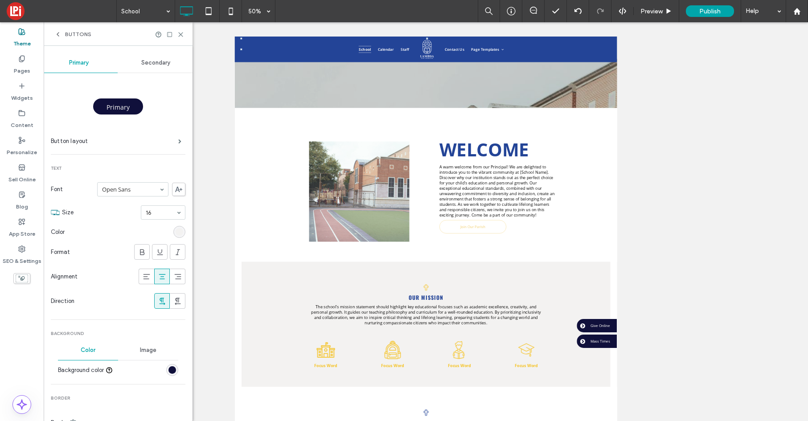
click at [176, 233] on div "rgb(243, 242, 241)" at bounding box center [180, 232] width 8 height 8
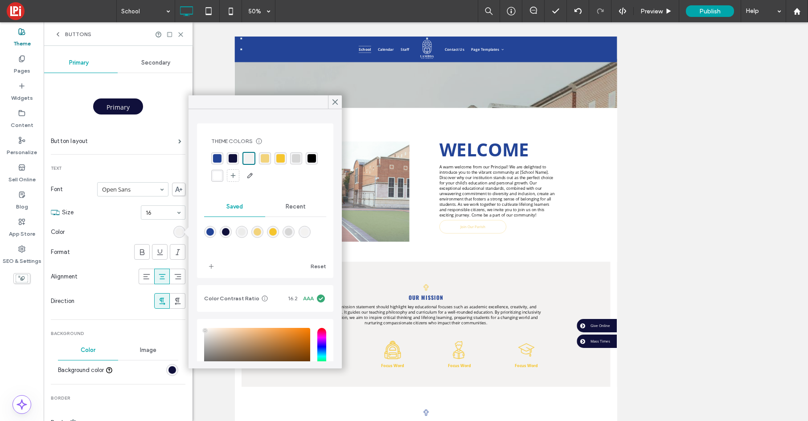
click at [218, 179] on div "rgba(255, 255, 255, 1)" at bounding box center [217, 176] width 8 height 8
drag, startPoint x: 337, startPoint y: 99, endPoint x: 76, endPoint y: 176, distance: 271.8
click at [337, 100] on use at bounding box center [335, 102] width 4 height 5
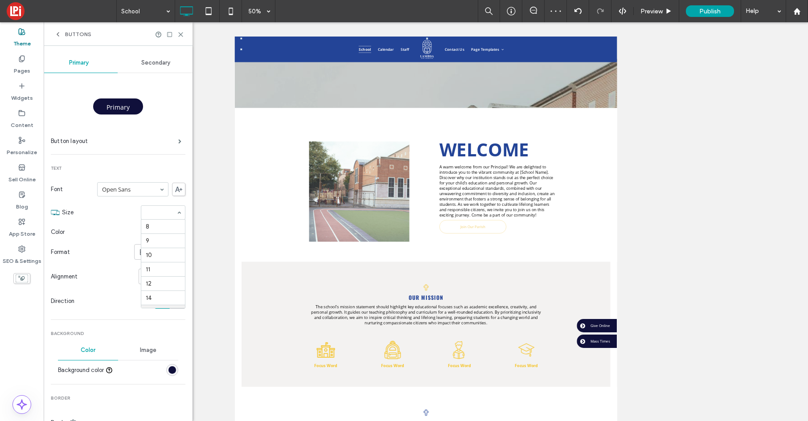
scroll to position [86, 0]
drag, startPoint x: 152, startPoint y: 238, endPoint x: 146, endPoint y: 235, distance: 6.2
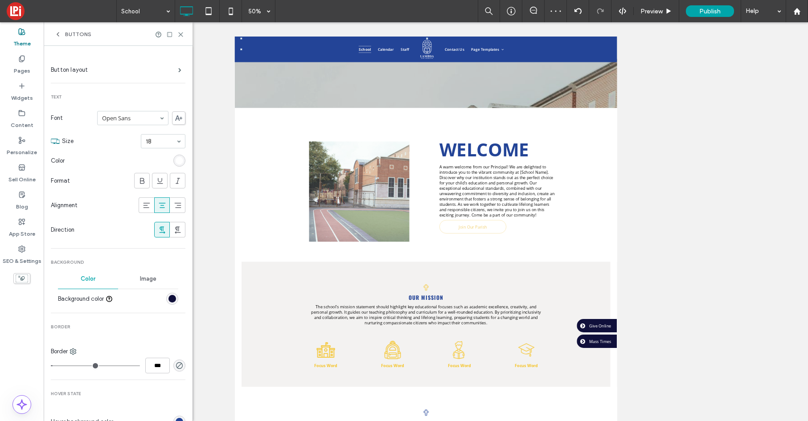
scroll to position [92, 0]
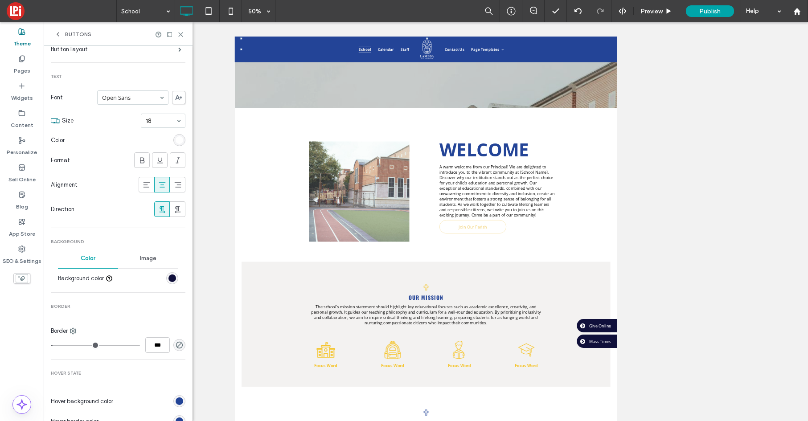
click at [168, 281] on div "rgb(16, 16, 59)" at bounding box center [172, 279] width 8 height 8
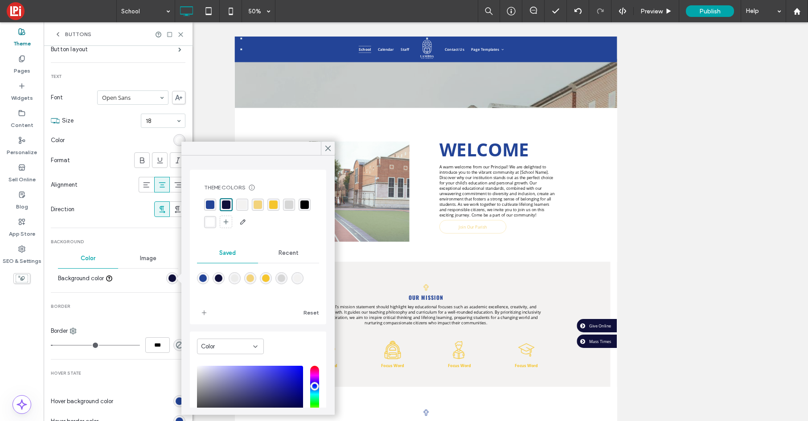
drag, startPoint x: 211, startPoint y: 203, endPoint x: 204, endPoint y: 204, distance: 7.2
click at [211, 203] on div "rgba(35, 68, 151, 1)" at bounding box center [210, 205] width 8 height 8
drag, startPoint x: 331, startPoint y: 148, endPoint x: 156, endPoint y: 255, distance: 205.7
click at [330, 148] on icon at bounding box center [328, 148] width 8 height 8
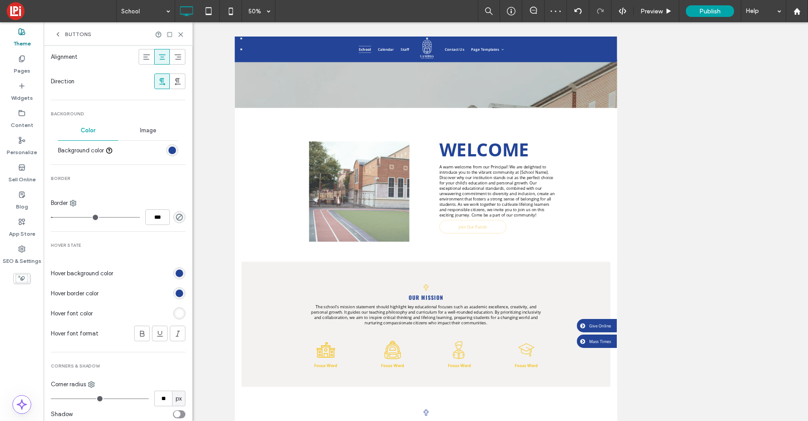
scroll to position [223, 0]
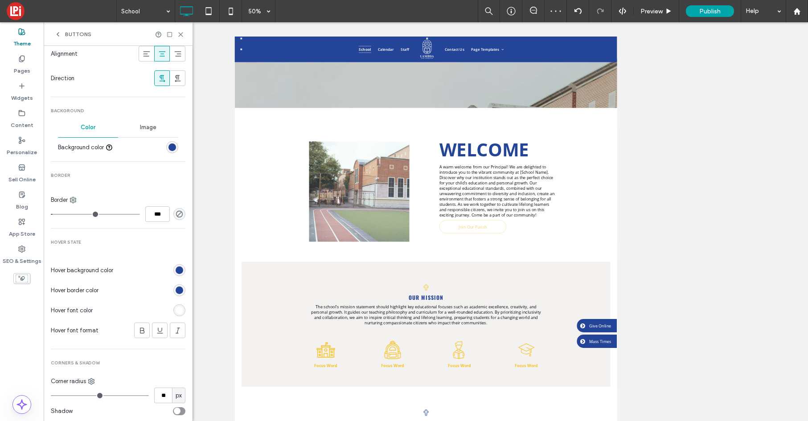
type input "*"
type input "***"
drag, startPoint x: 54, startPoint y: 214, endPoint x: 24, endPoint y: 221, distance: 30.6
type input "*"
click at [51, 214] on input "range" at bounding box center [95, 214] width 89 height 1
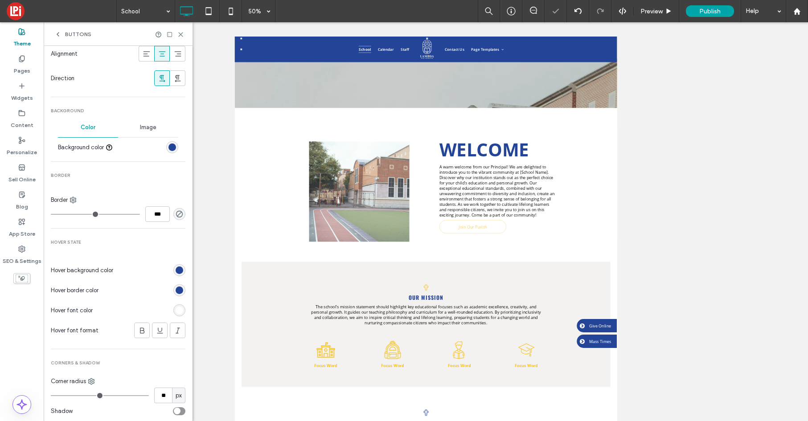
click at [177, 294] on div "rgb(35, 68, 151)" at bounding box center [180, 291] width 8 height 8
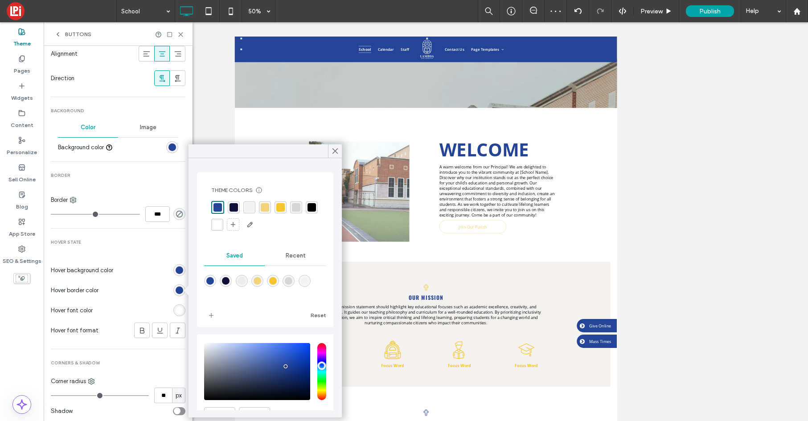
drag, startPoint x: 296, startPoint y: 256, endPoint x: 291, endPoint y: 255, distance: 4.9
click at [295, 256] on span "Recent" at bounding box center [296, 255] width 20 height 7
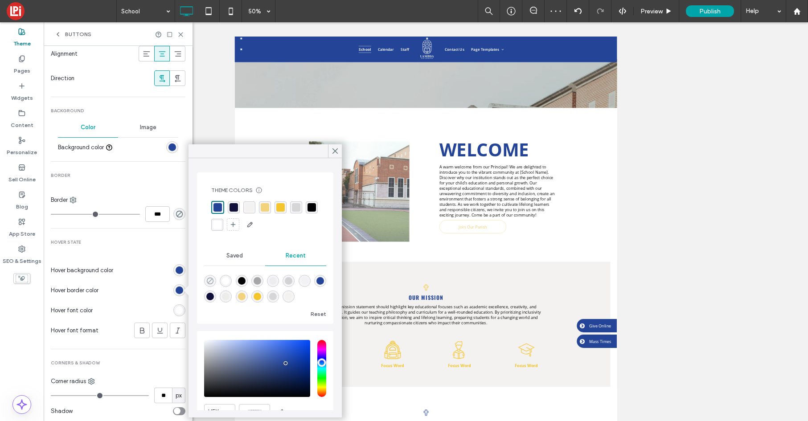
click at [209, 280] on icon "rgba(0, 0, 0, 0)" at bounding box center [210, 281] width 8 height 8
type input "*******"
type input "*"
type input "**"
click at [337, 151] on icon at bounding box center [335, 151] width 8 height 8
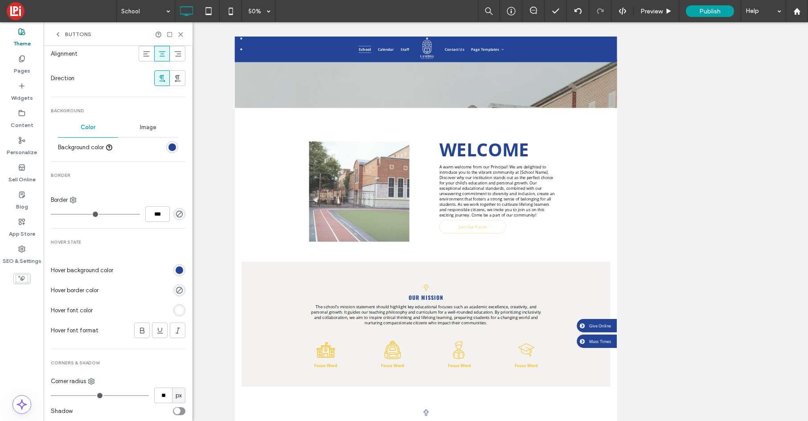
click at [176, 271] on div "rgb(35, 68, 151)" at bounding box center [180, 271] width 8 height 8
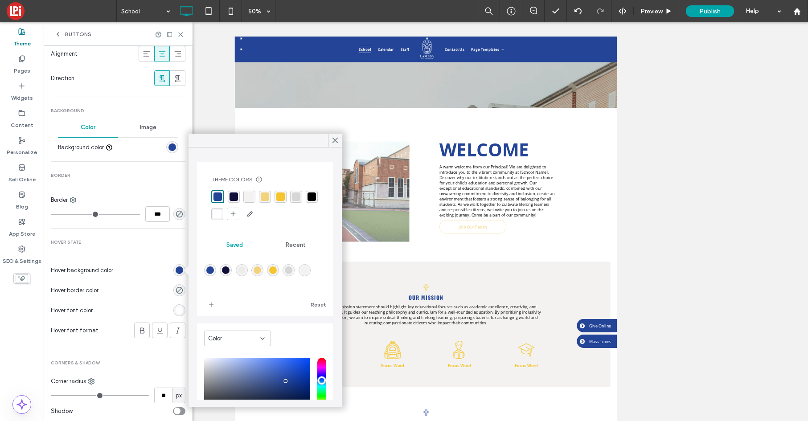
drag, startPoint x: 236, startPoint y: 197, endPoint x: 229, endPoint y: 207, distance: 12.5
click at [236, 197] on div "rgba(16, 16, 59, 1)" at bounding box center [234, 197] width 8 height 8
click at [339, 140] on div at bounding box center [335, 140] width 14 height 13
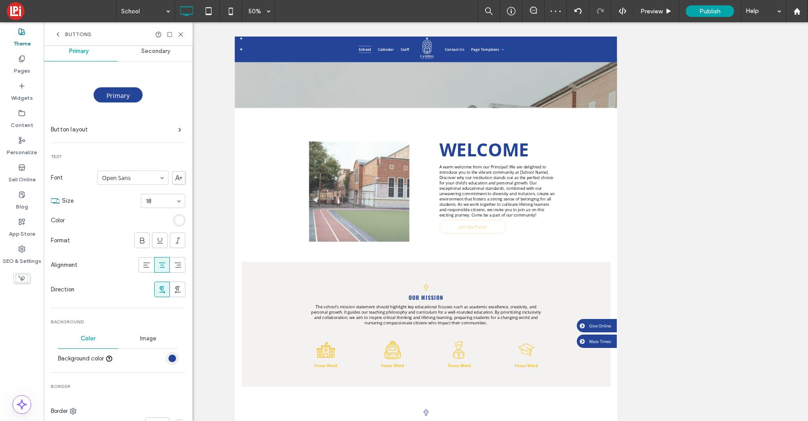
scroll to position [0, 0]
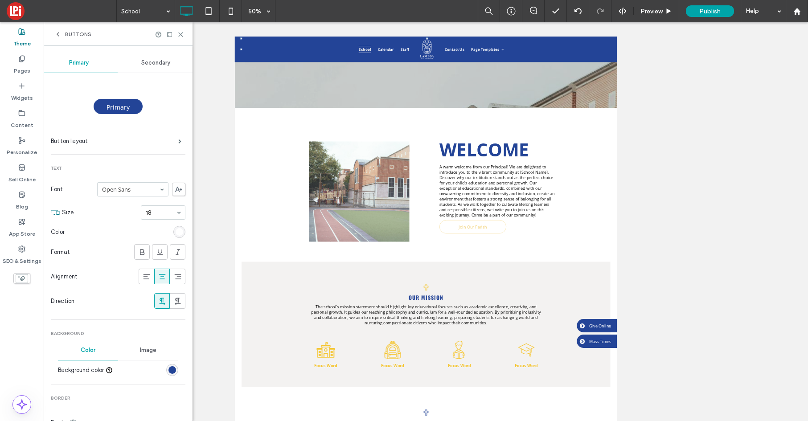
click at [143, 61] on span "Secondary" at bounding box center [155, 62] width 29 height 7
click at [176, 228] on div "rgb(242, 211, 124)" at bounding box center [180, 232] width 8 height 8
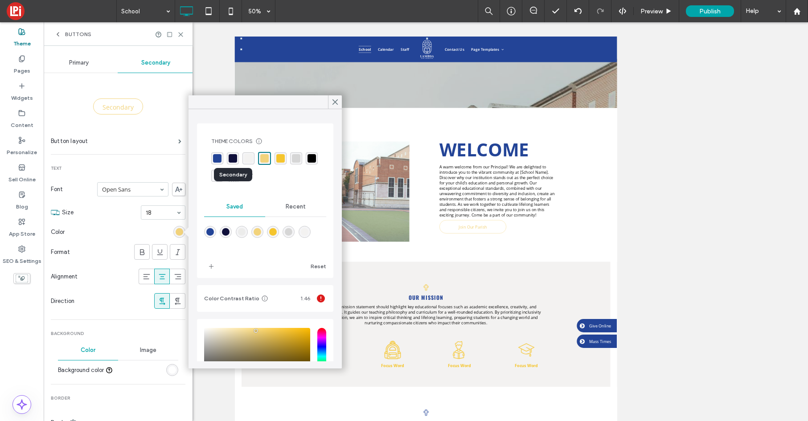
click at [233, 158] on div "rgba(16, 16, 59, 1)" at bounding box center [233, 158] width 8 height 8
click at [335, 100] on icon at bounding box center [335, 102] width 8 height 8
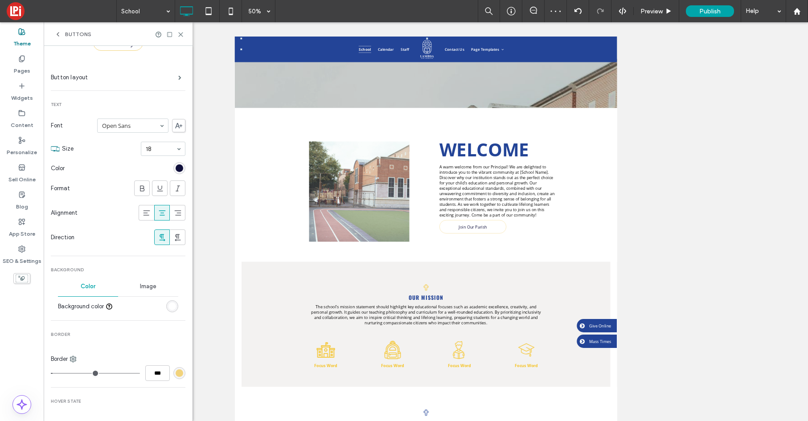
scroll to position [166, 0]
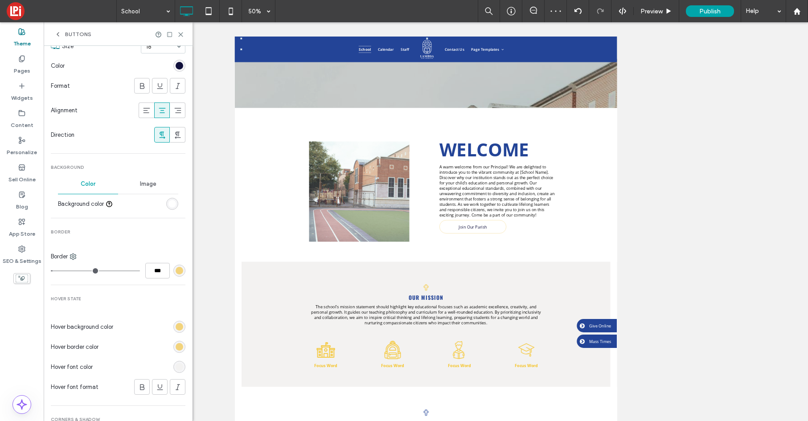
click at [176, 272] on div "rgb(242, 211, 124)" at bounding box center [180, 271] width 8 height 8
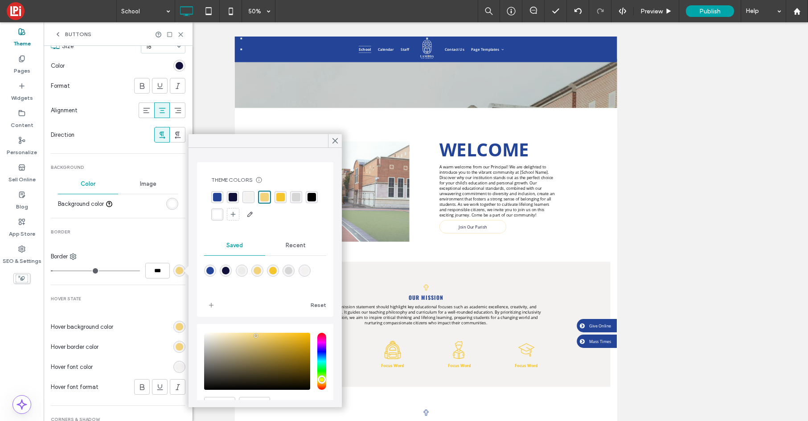
click at [230, 197] on div "rgba(16, 16, 59, 1)" at bounding box center [233, 197] width 8 height 8
click at [333, 145] on span at bounding box center [335, 140] width 8 height 13
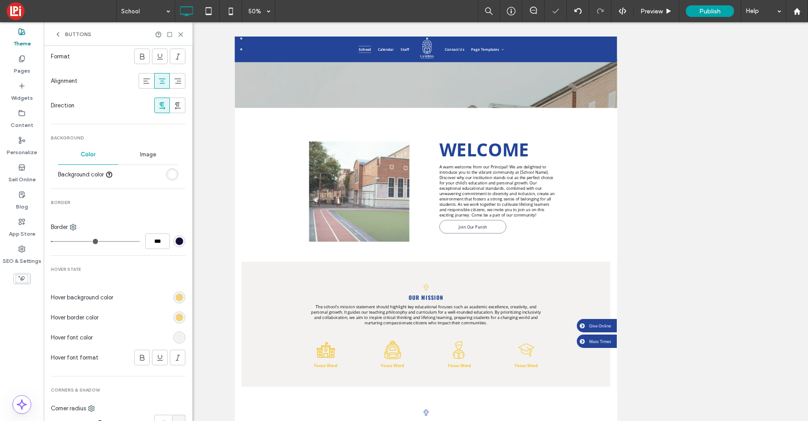
scroll to position [203, 0]
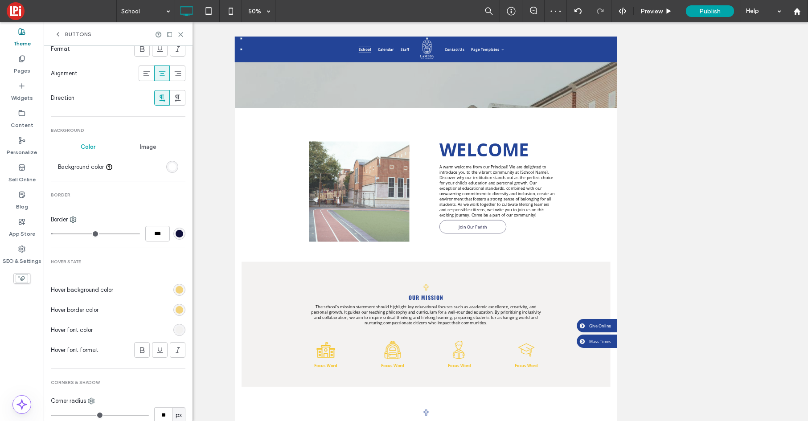
click at [176, 289] on div "rgb(242, 211, 124)" at bounding box center [180, 290] width 8 height 8
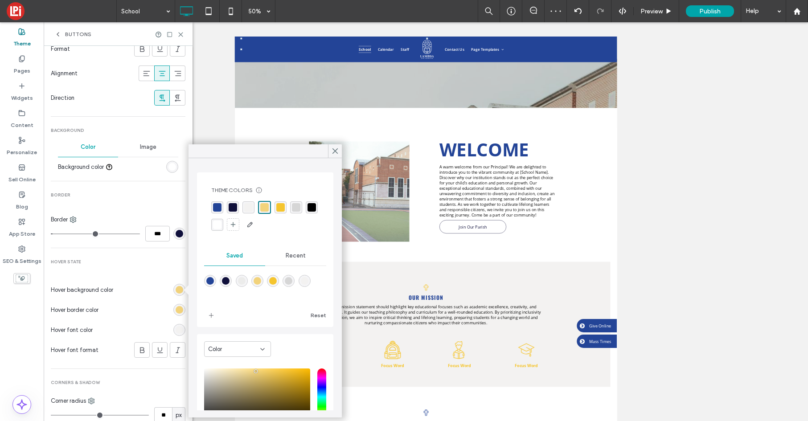
drag, startPoint x: 231, startPoint y: 205, endPoint x: 226, endPoint y: 205, distance: 4.9
click at [231, 205] on div "rgba(16, 16, 59, 1)" at bounding box center [233, 207] width 8 height 8
click at [336, 149] on icon at bounding box center [335, 151] width 8 height 8
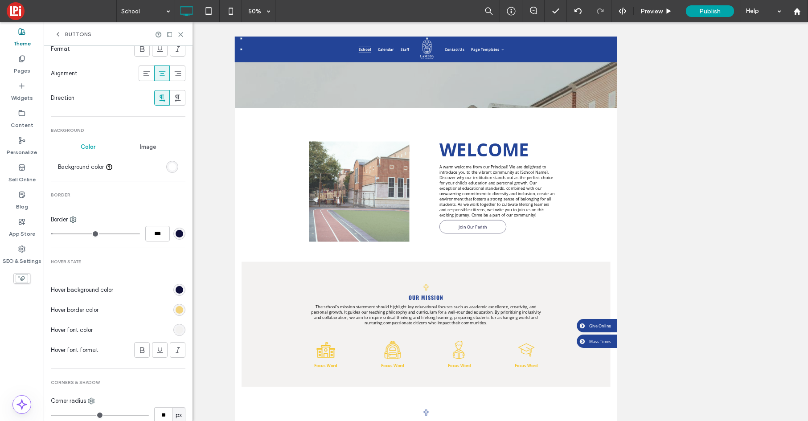
click at [176, 311] on div "rgb(242, 211, 124)" at bounding box center [180, 310] width 8 height 8
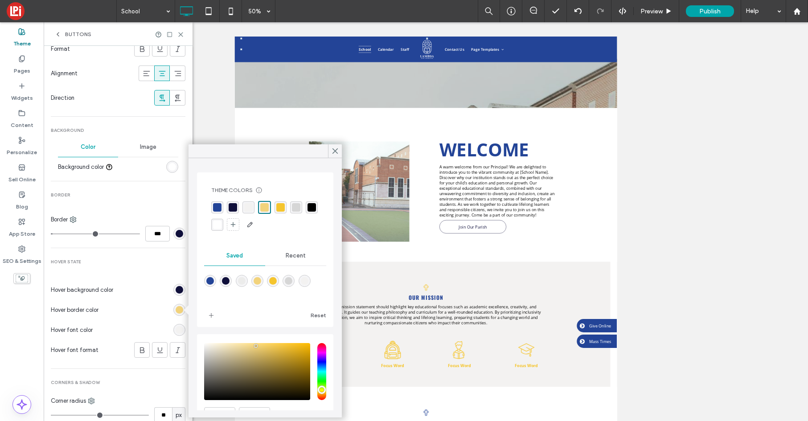
click at [232, 205] on div "rgba(16, 16, 59, 1)" at bounding box center [233, 207] width 8 height 8
click at [335, 150] on icon at bounding box center [335, 151] width 8 height 8
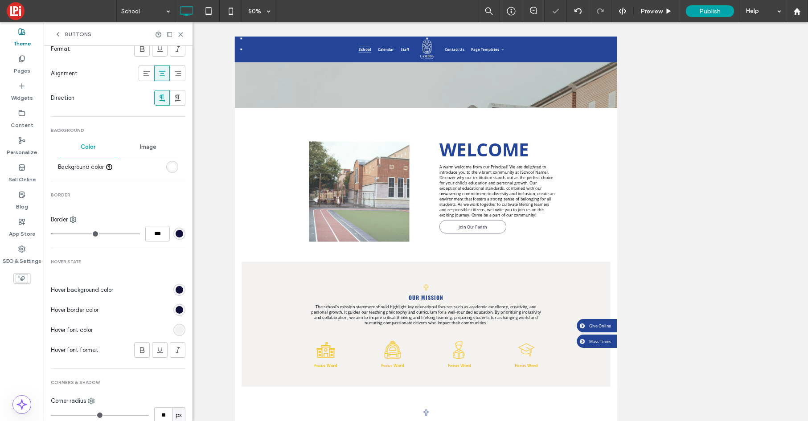
click at [176, 330] on div "rgb(243, 242, 241)" at bounding box center [180, 330] width 8 height 8
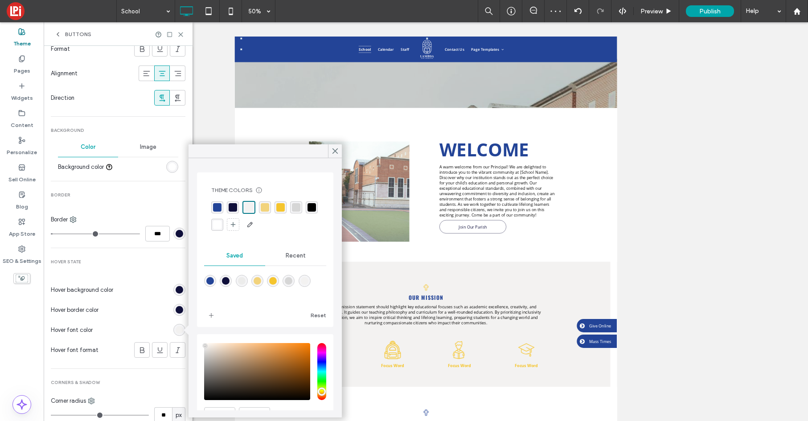
click at [217, 225] on div "rgba(255, 255, 255, 1)" at bounding box center [217, 225] width 8 height 8
click at [336, 150] on use at bounding box center [335, 151] width 4 height 5
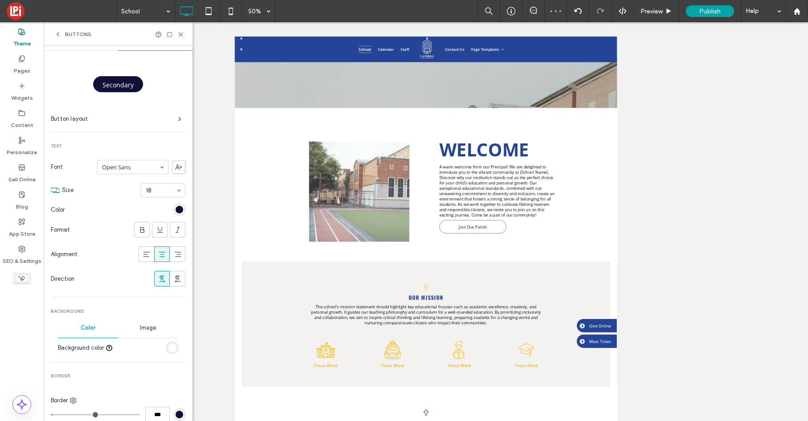
scroll to position [0, 0]
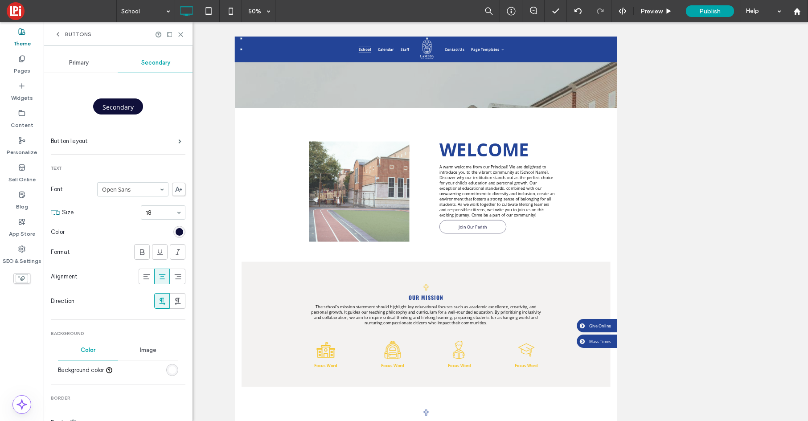
drag, startPoint x: 60, startPoint y: 31, endPoint x: 56, endPoint y: 29, distance: 4.6
click at [59, 31] on icon at bounding box center [57, 34] width 7 height 7
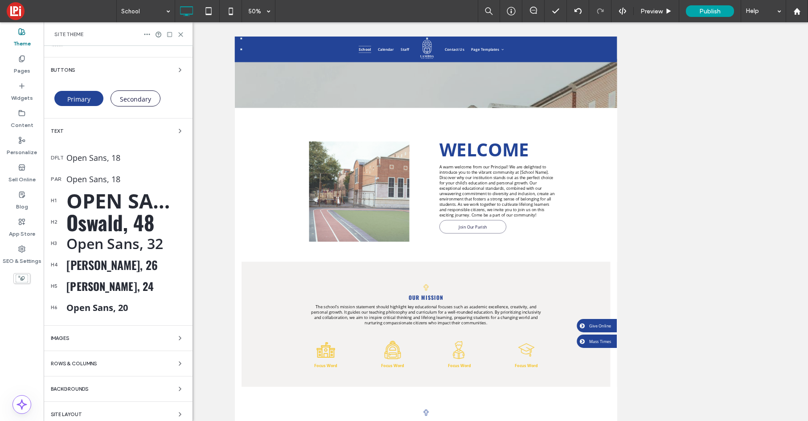
scroll to position [62, 0]
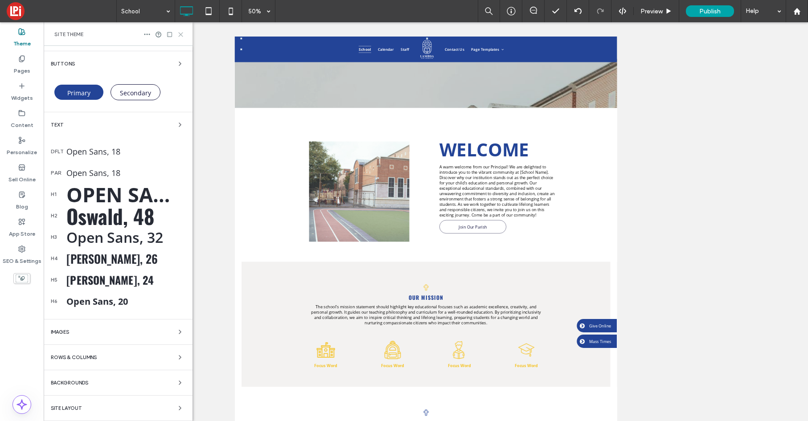
click at [178, 33] on icon at bounding box center [180, 34] width 7 height 7
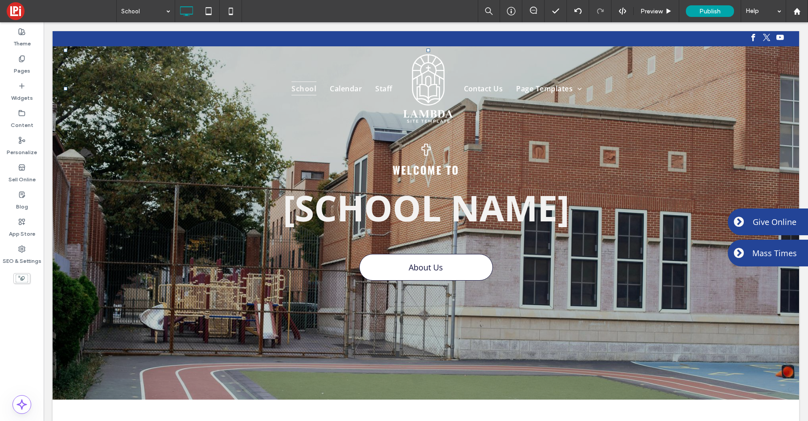
scroll to position [0, 0]
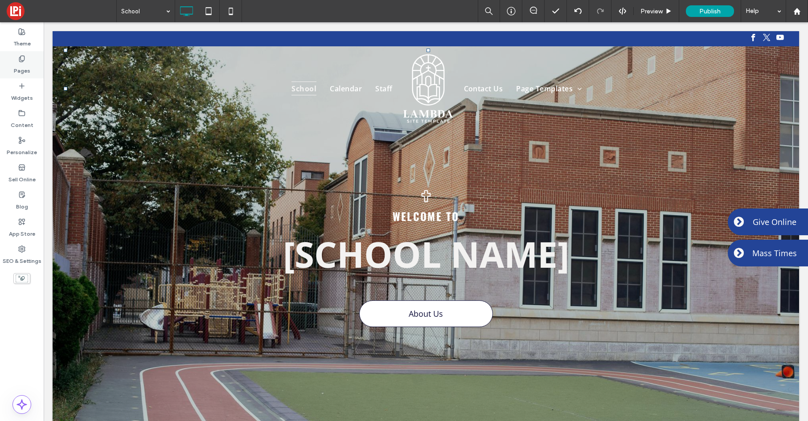
click at [23, 68] on label "Pages" at bounding box center [22, 68] width 16 height 12
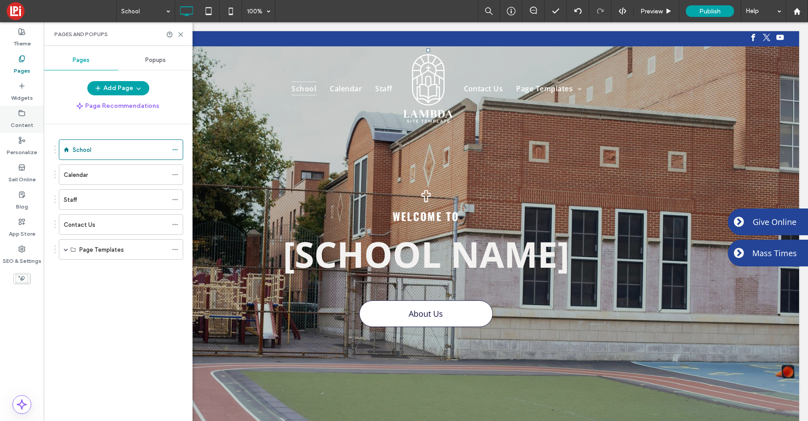
click at [30, 113] on div "Content" at bounding box center [22, 119] width 44 height 27
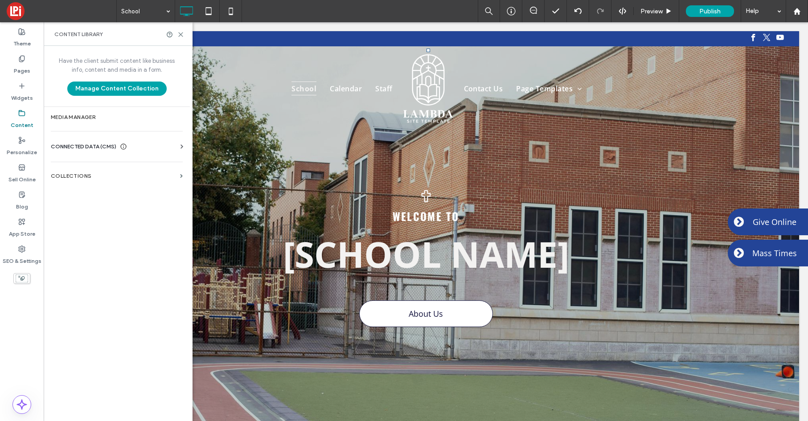
drag, startPoint x: 81, startPoint y: 145, endPoint x: 77, endPoint y: 144, distance: 4.7
click at [81, 145] on span "CONNECTED DATA (CMS)" at bounding box center [84, 146] width 66 height 9
drag, startPoint x: 83, startPoint y: 168, endPoint x: 78, endPoint y: 165, distance: 5.4
click at [82, 168] on label "Business Info" at bounding box center [118, 168] width 121 height 6
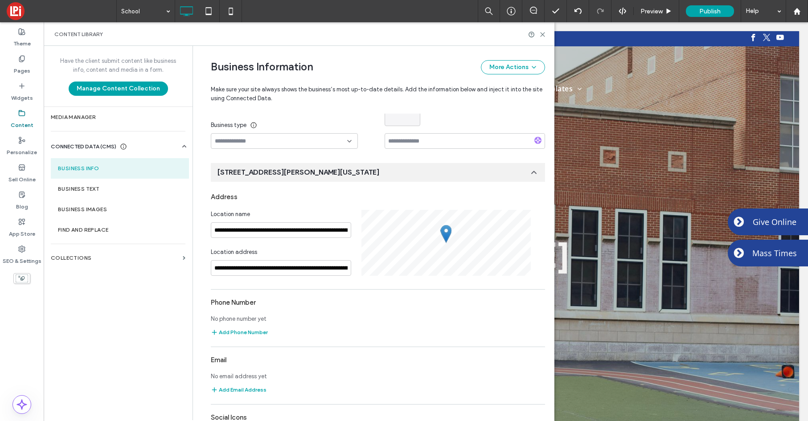
scroll to position [86, 0]
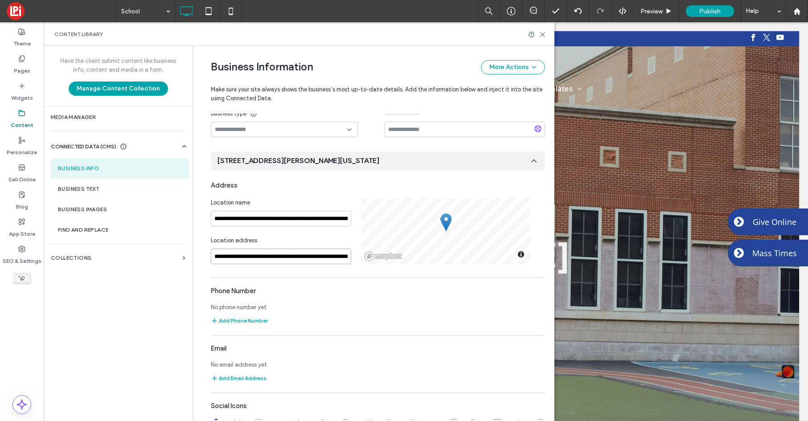
click at [242, 257] on input "**********" at bounding box center [281, 257] width 140 height 16
paste input "**********"
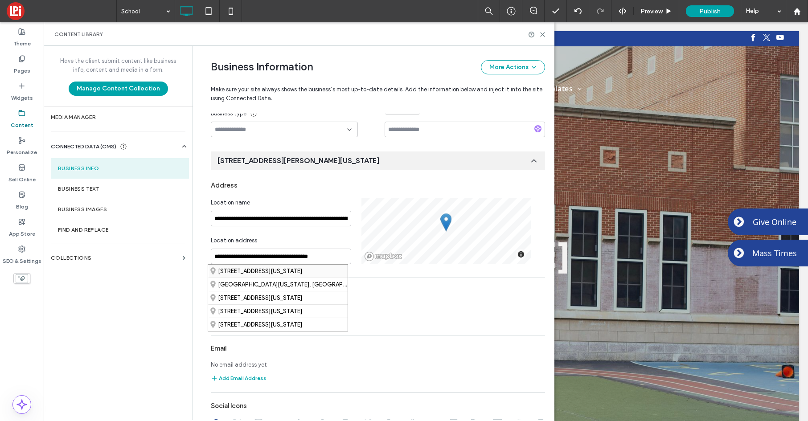
click at [241, 271] on div "[STREET_ADDRESS][US_STATE]" at bounding box center [278, 271] width 140 height 13
type input "**********"
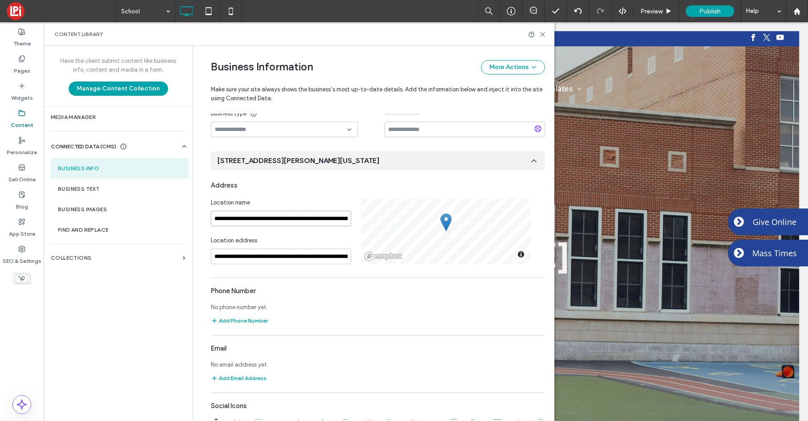
click at [239, 219] on input "**********" at bounding box center [281, 219] width 140 height 16
type input "**********"
click at [288, 199] on div "Location name" at bounding box center [281, 202] width 140 height 9
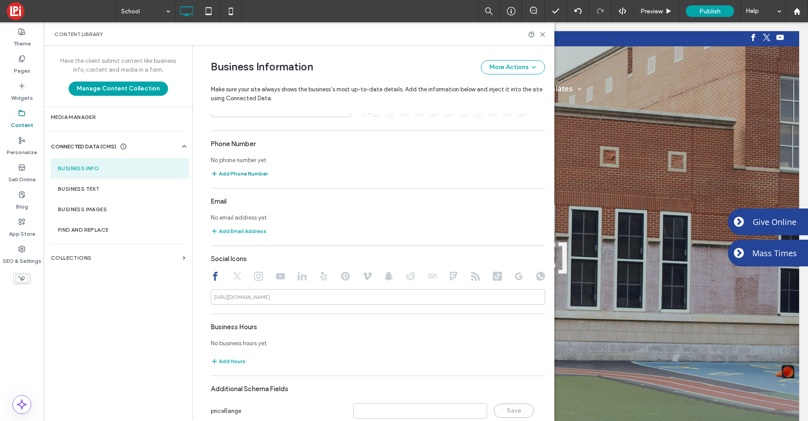
scroll to position [233, 0]
click at [228, 173] on button "Add Phone Number" at bounding box center [239, 173] width 57 height 11
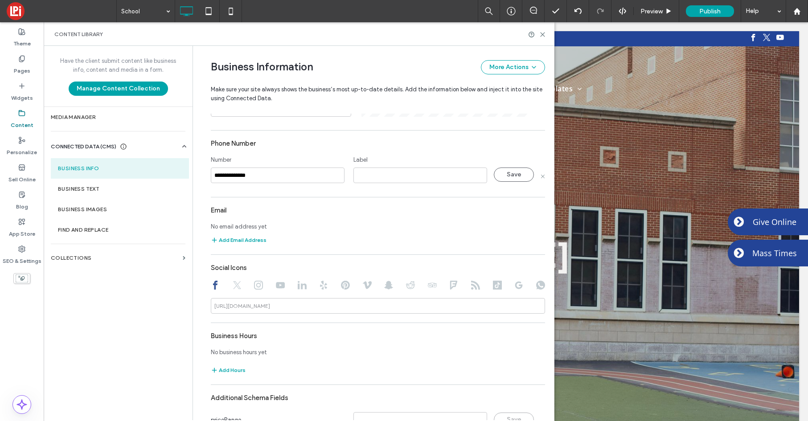
type input "**********"
click at [385, 177] on input at bounding box center [420, 176] width 134 height 16
click at [388, 175] on input "**********" at bounding box center [420, 175] width 134 height 16
type input "**********"
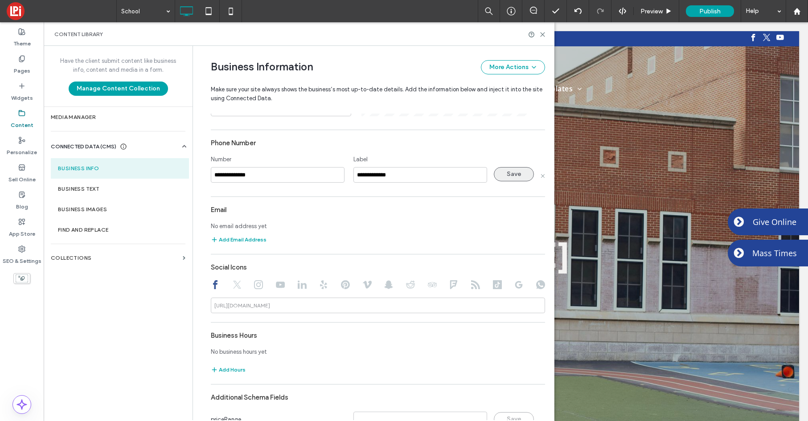
click at [507, 172] on button "Save" at bounding box center [514, 174] width 40 height 14
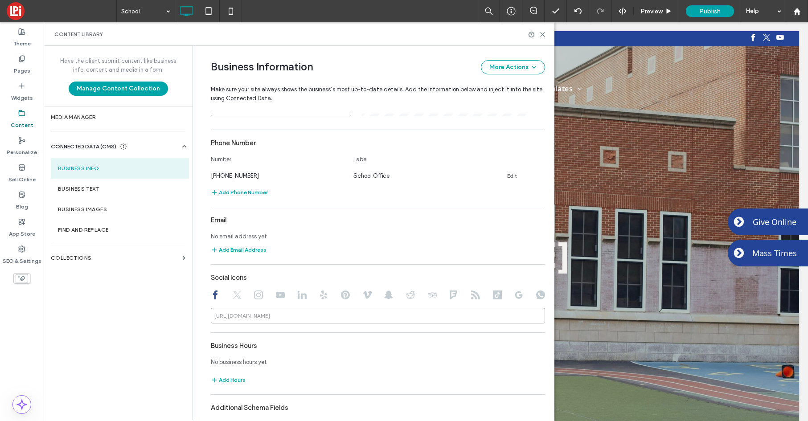
click at [295, 318] on input at bounding box center [378, 316] width 334 height 16
paste input "**********"
click at [275, 316] on input "**********" at bounding box center [378, 316] width 334 height 16
type input "**********"
click at [329, 334] on div "**********" at bounding box center [378, 246] width 334 height 434
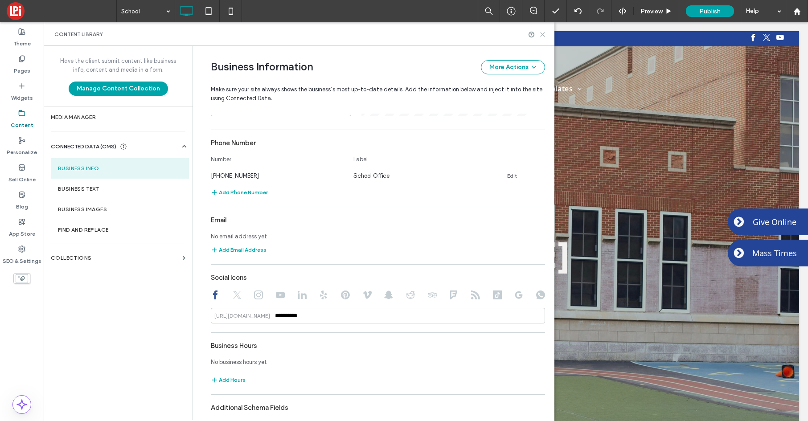
click at [543, 35] on icon at bounding box center [542, 34] width 7 height 7
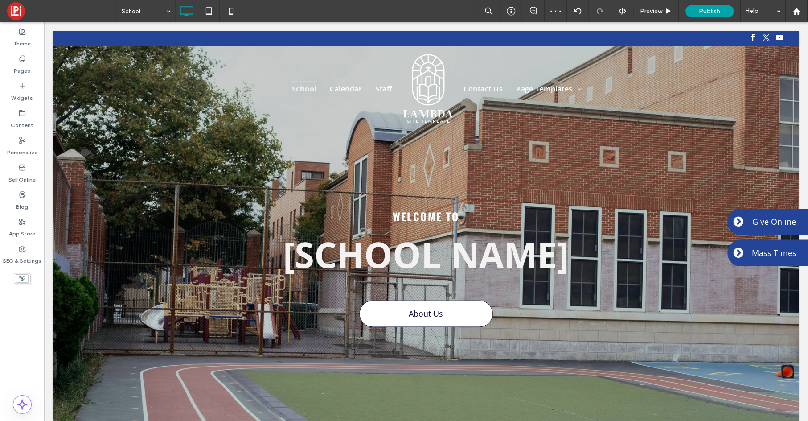
scroll to position [0, 0]
drag, startPoint x: 21, startPoint y: 117, endPoint x: 38, endPoint y: 143, distance: 31.8
click at [21, 117] on label "Content" at bounding box center [22, 123] width 23 height 12
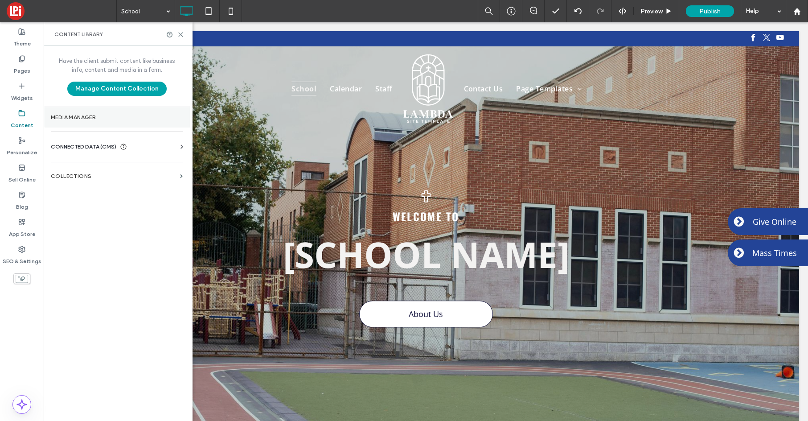
click at [70, 118] on label "Media Manager" at bounding box center [117, 117] width 132 height 6
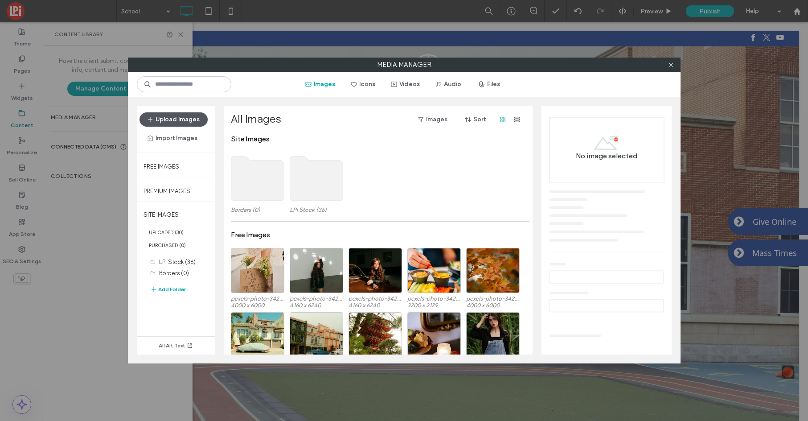
click at [185, 115] on button "Upload Images" at bounding box center [174, 119] width 68 height 14
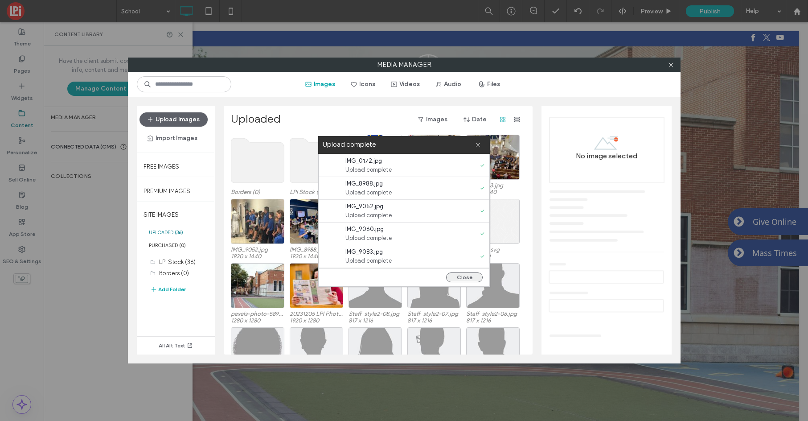
click at [465, 277] on button "Close" at bounding box center [464, 277] width 37 height 10
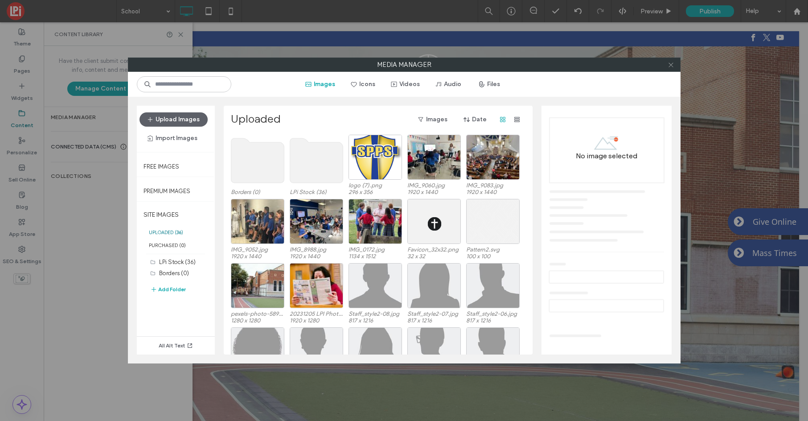
drag, startPoint x: 674, startPoint y: 63, endPoint x: 381, endPoint y: 68, distance: 292.9
click at [674, 63] on icon at bounding box center [671, 65] width 7 height 7
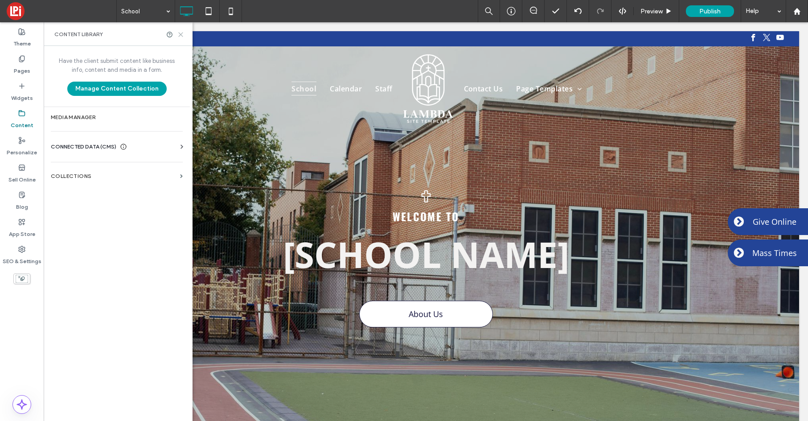
click at [183, 33] on icon at bounding box center [180, 34] width 7 height 7
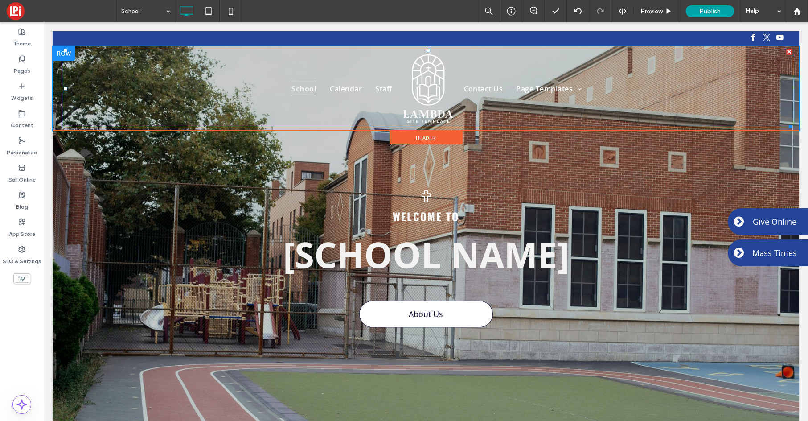
click at [421, 82] on img at bounding box center [428, 89] width 53 height 74
click at [212, 95] on ul "School Calendar Staff" at bounding box center [234, 89] width 329 height 74
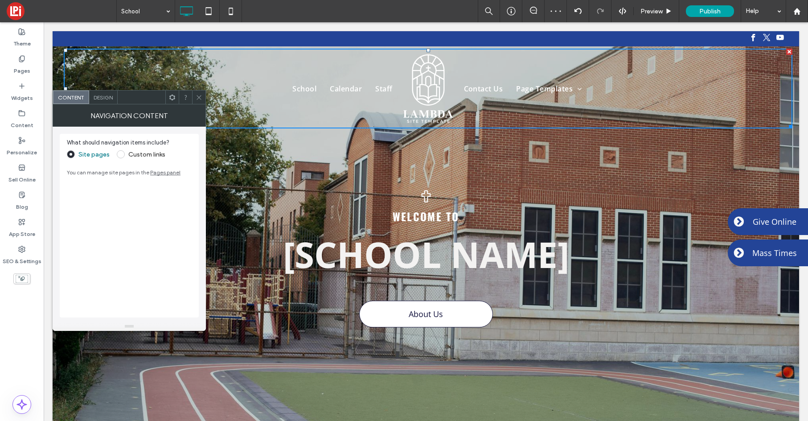
click at [98, 102] on div "Design" at bounding box center [103, 96] width 29 height 13
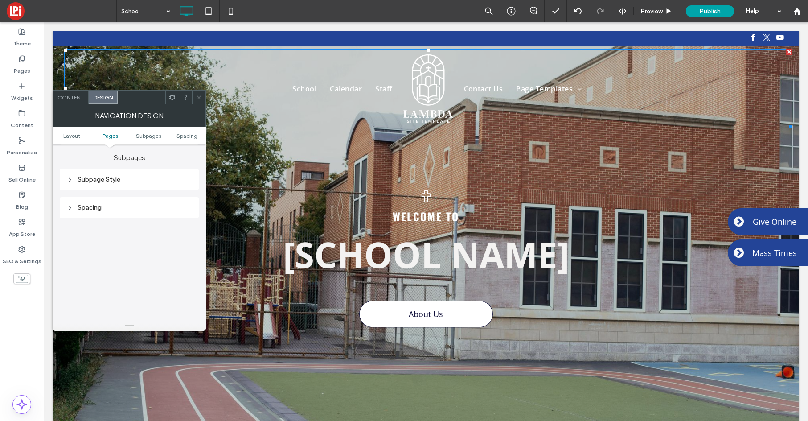
scroll to position [263, 0]
click at [72, 156] on icon at bounding box center [70, 154] width 6 height 6
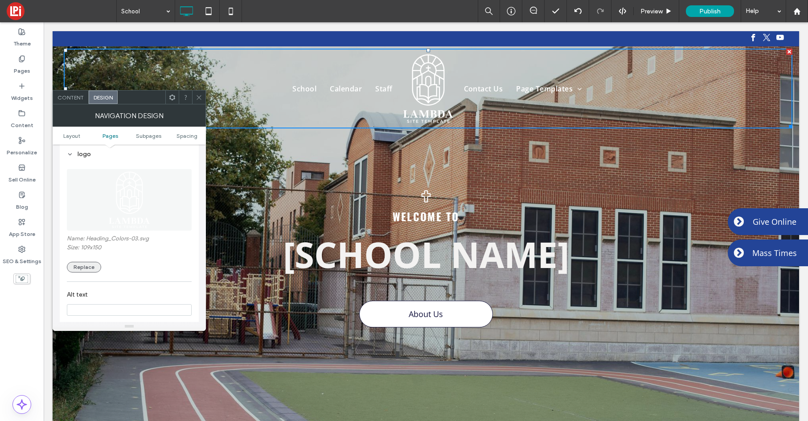
drag, startPoint x: 88, startPoint y: 263, endPoint x: 79, endPoint y: 262, distance: 9.4
click at [88, 263] on button "Replace" at bounding box center [84, 267] width 34 height 11
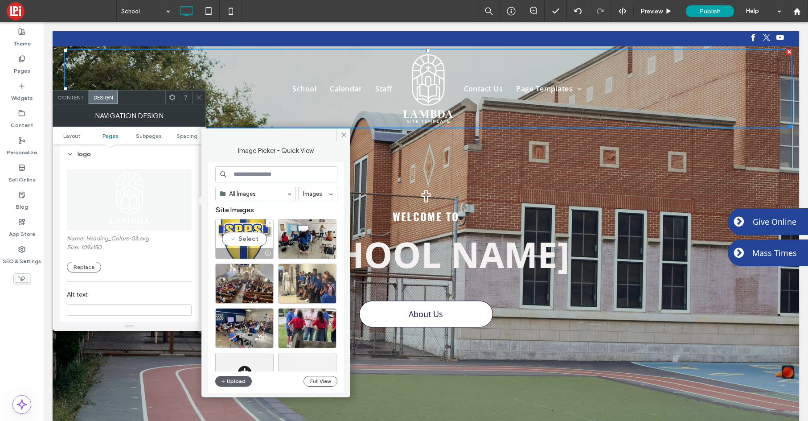
click at [255, 239] on div "Select" at bounding box center [244, 239] width 58 height 40
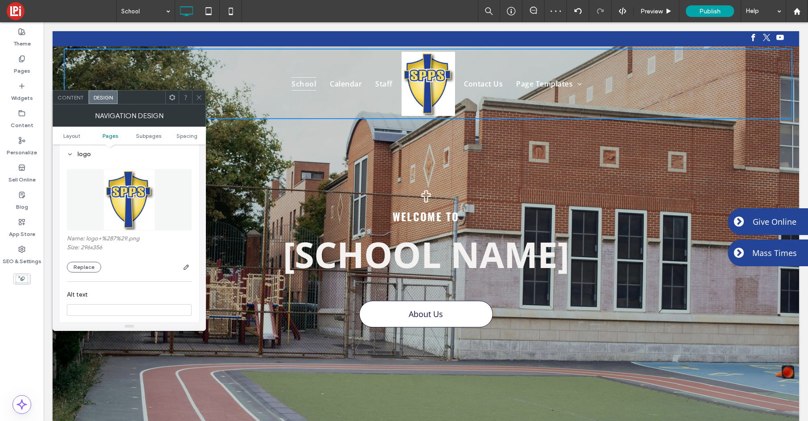
drag, startPoint x: 183, startPoint y: 267, endPoint x: 178, endPoint y: 267, distance: 4.9
click at [183, 267] on icon "button" at bounding box center [186, 266] width 7 height 7
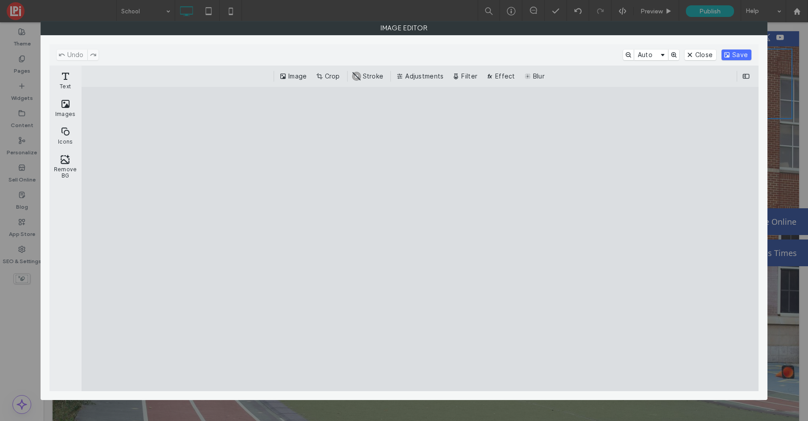
drag, startPoint x: 59, startPoint y: 163, endPoint x: 91, endPoint y: 262, distance: 103.9
click at [59, 163] on button "Remove BG" at bounding box center [65, 166] width 29 height 32
click at [696, 55] on button "Close" at bounding box center [701, 54] width 32 height 11
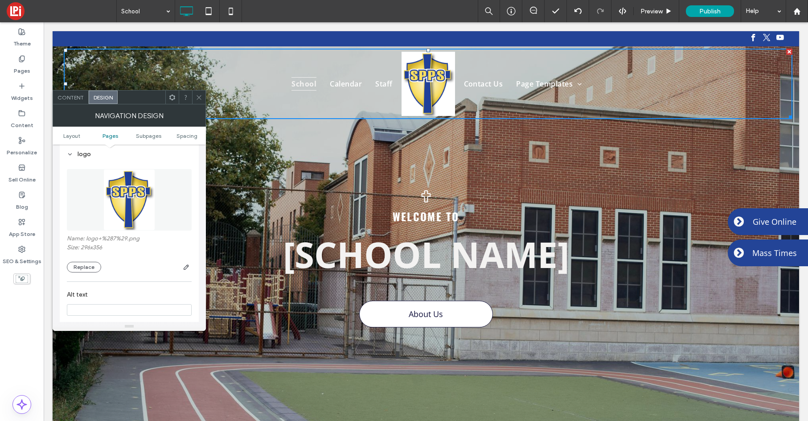
click at [196, 97] on icon at bounding box center [199, 97] width 7 height 7
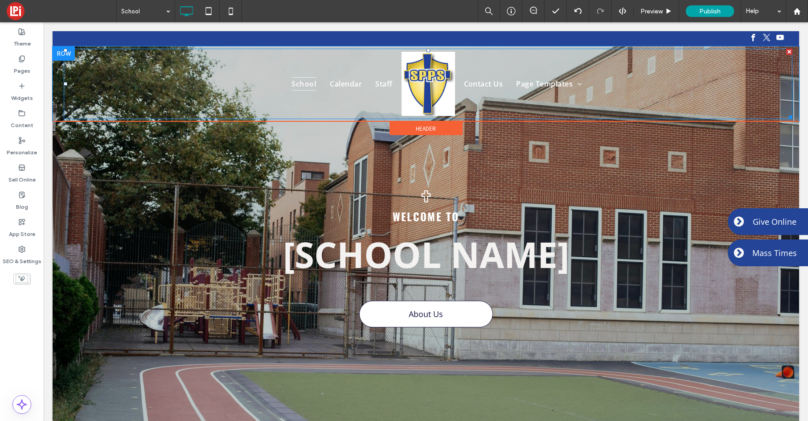
click at [418, 74] on img at bounding box center [428, 84] width 53 height 64
click at [174, 100] on ul "School Calendar Staff" at bounding box center [234, 84] width 329 height 64
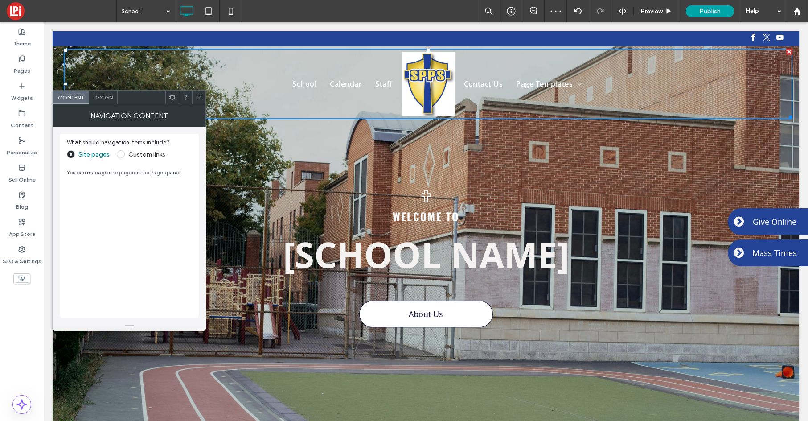
click at [106, 99] on span "Design" at bounding box center [103, 97] width 19 height 7
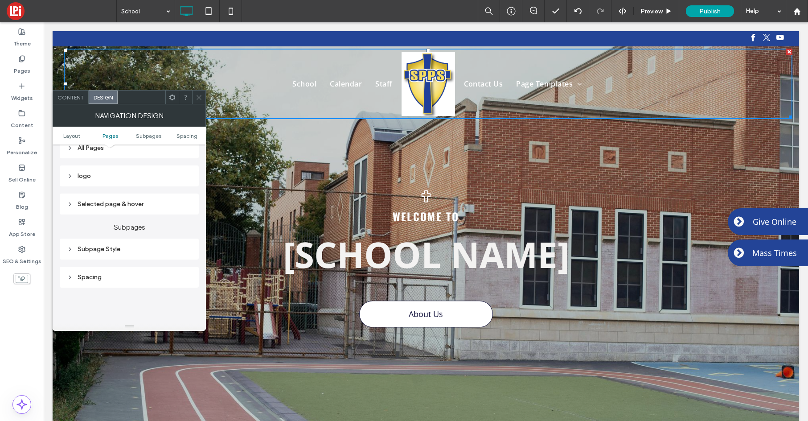
scroll to position [265, 0]
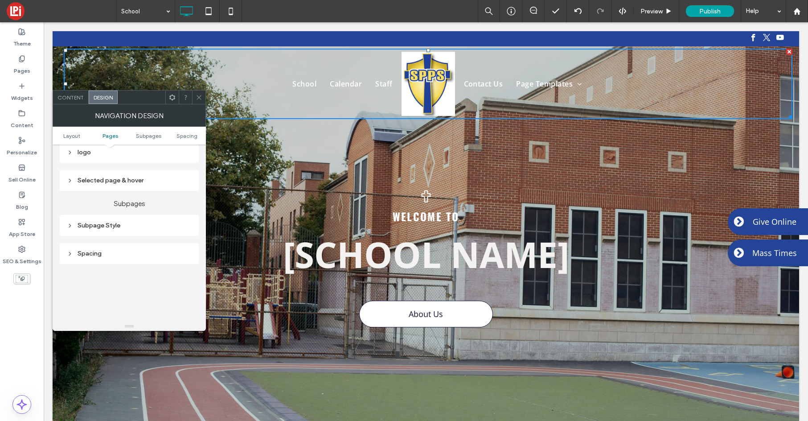
click at [73, 153] on icon at bounding box center [70, 152] width 6 height 6
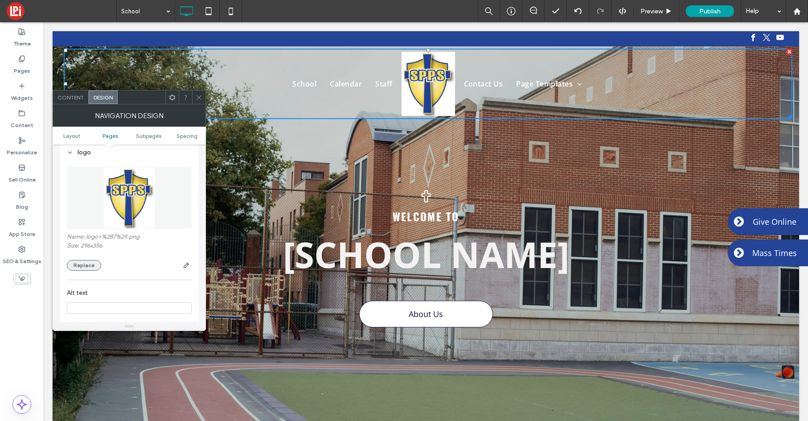
click at [78, 261] on button "Replace" at bounding box center [84, 265] width 34 height 11
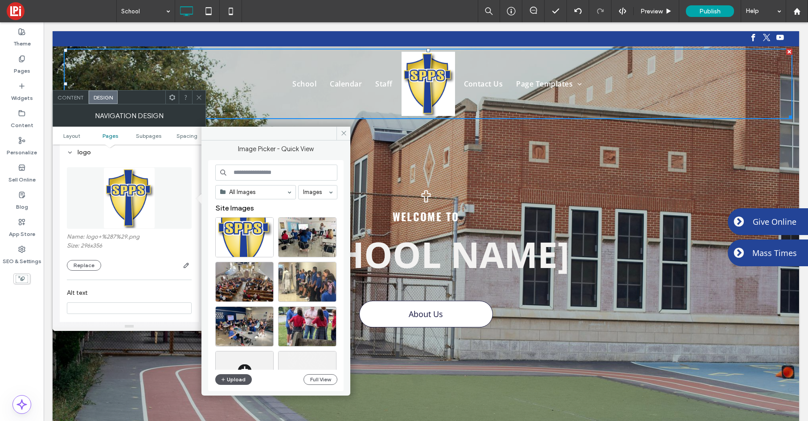
click at [244, 379] on button "Upload" at bounding box center [233, 379] width 37 height 11
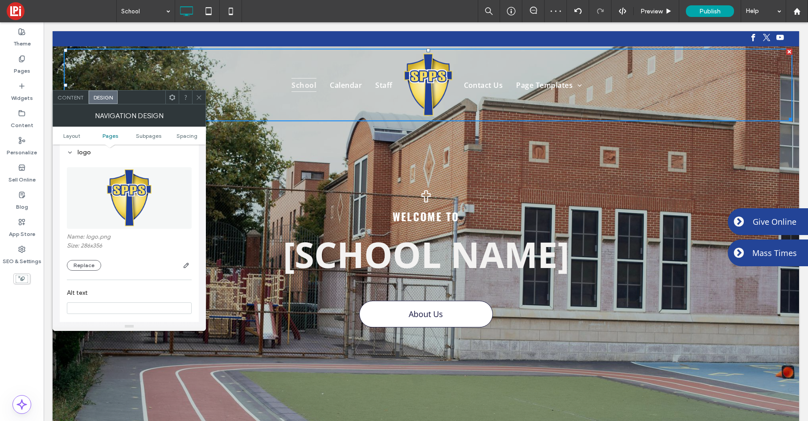
drag, startPoint x: 198, startPoint y: 97, endPoint x: 187, endPoint y: 98, distance: 11.6
click at [198, 97] on icon at bounding box center [199, 97] width 7 height 7
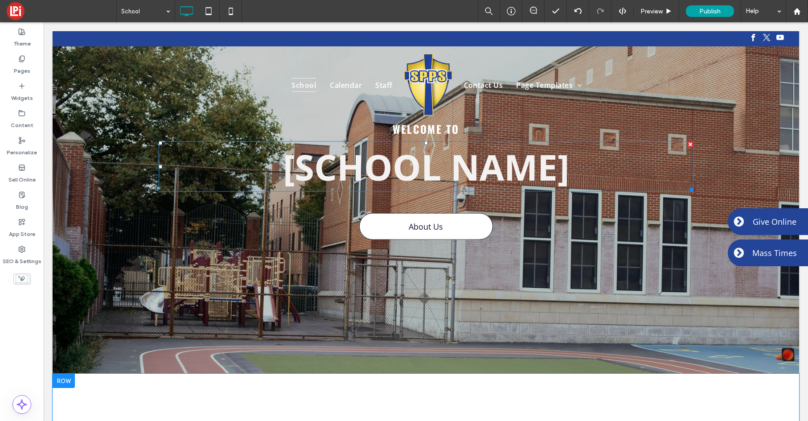
scroll to position [0, 0]
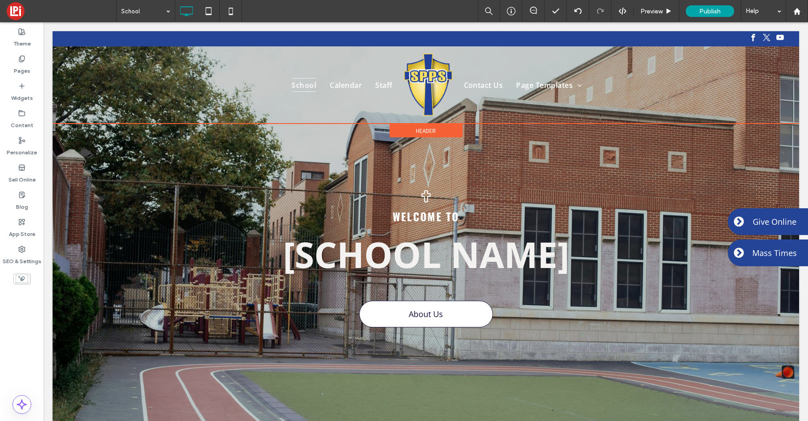
click at [419, 130] on span "Header" at bounding box center [426, 131] width 20 height 8
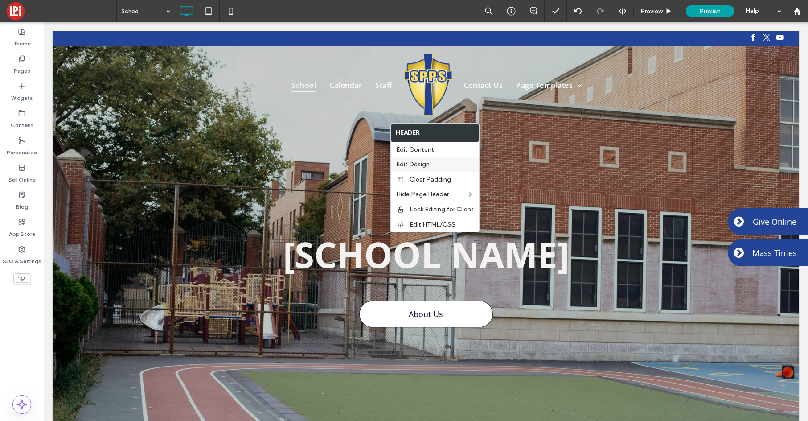
click at [412, 160] on span "Edit Design" at bounding box center [412, 164] width 33 height 8
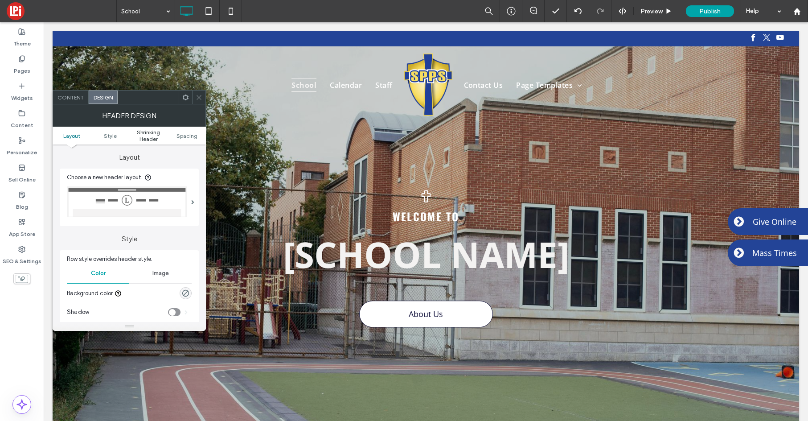
click at [152, 136] on span "Shrinking Header" at bounding box center [148, 135] width 38 height 13
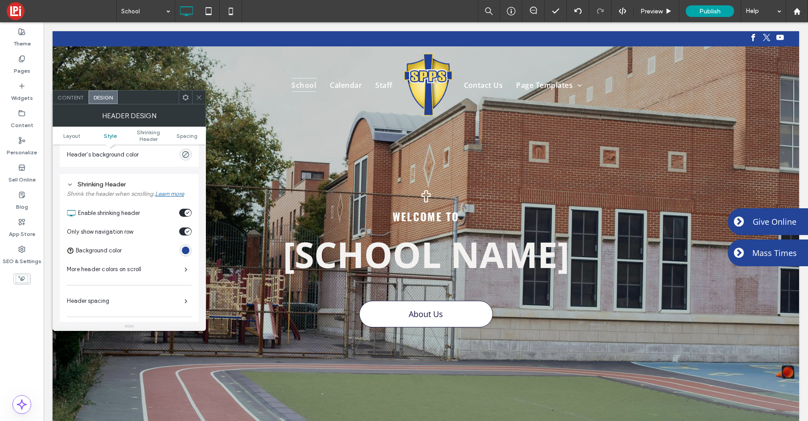
scroll to position [286, 0]
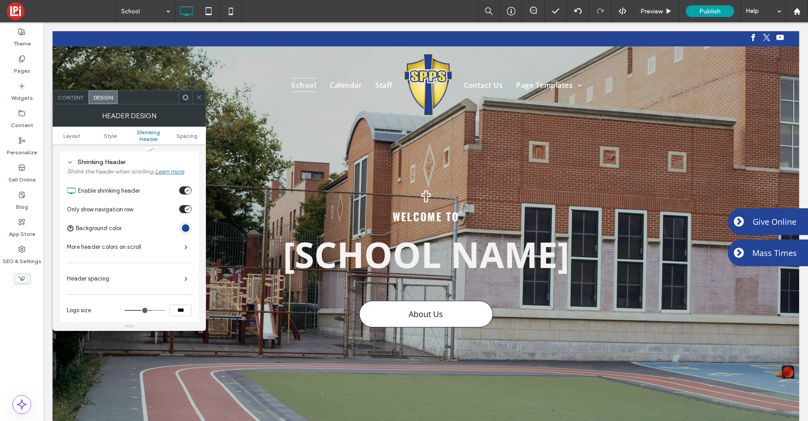
click at [187, 226] on div "rgb(35, 68, 151)" at bounding box center [186, 228] width 8 height 8
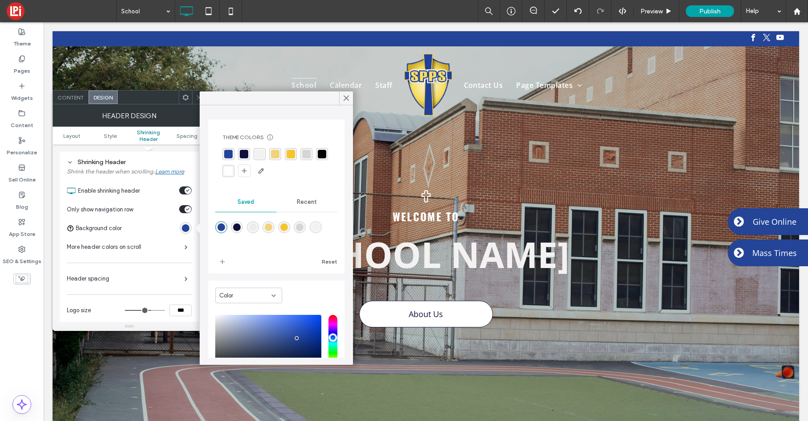
click at [242, 152] on div "rgba(16, 16, 59, 1)" at bounding box center [244, 154] width 8 height 8
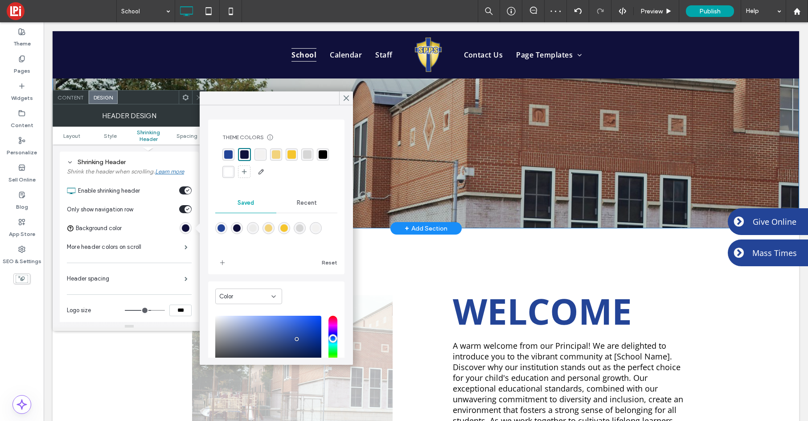
scroll to position [0, 0]
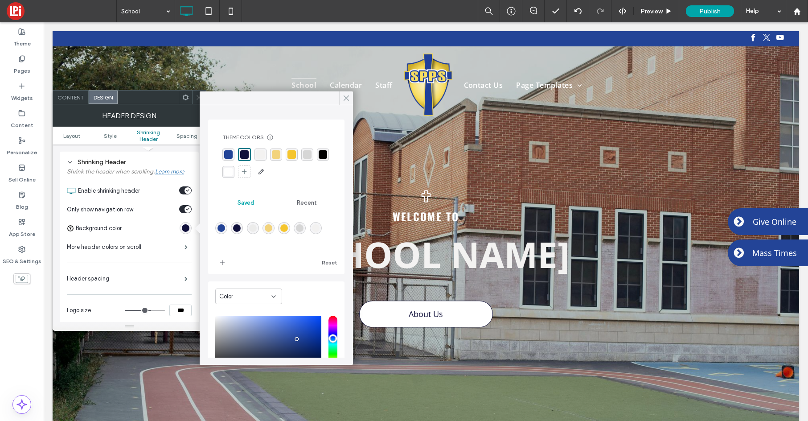
click at [347, 96] on use at bounding box center [346, 98] width 4 height 5
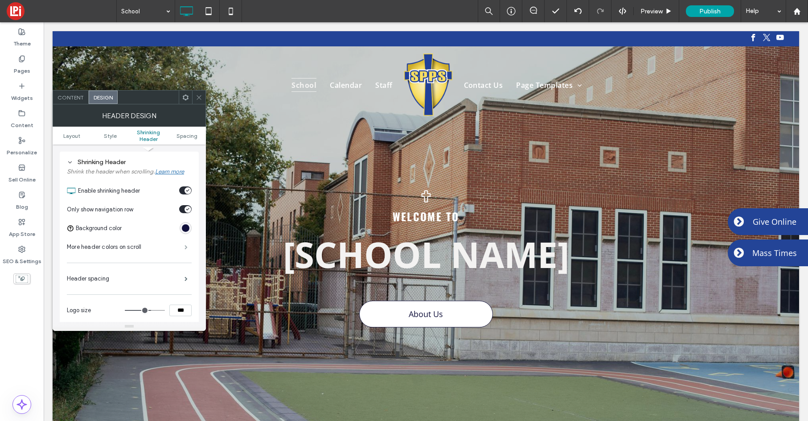
click at [186, 248] on span at bounding box center [186, 247] width 3 height 4
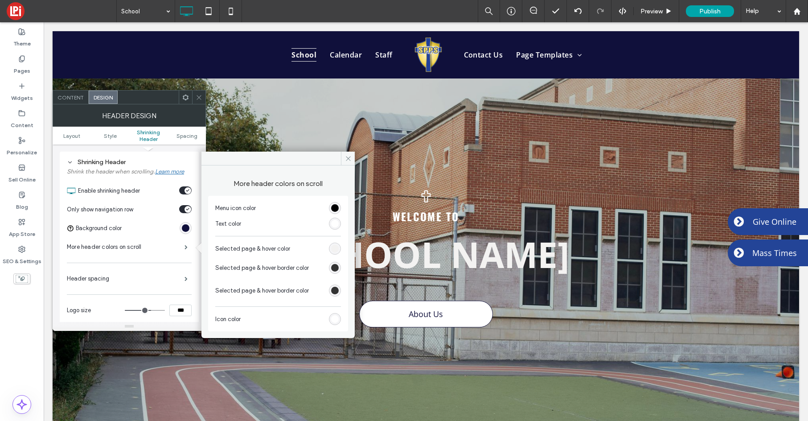
click at [338, 251] on div "rgb(243, 242, 241)" at bounding box center [335, 249] width 8 height 8
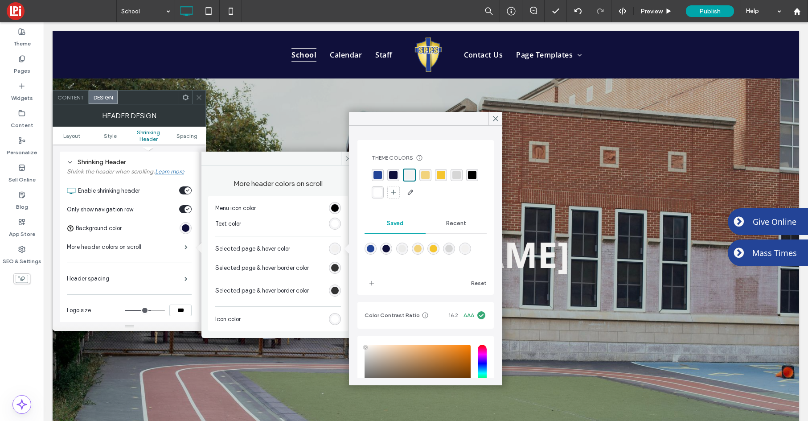
click at [427, 173] on div "rgba(242, 211, 124, 1)" at bounding box center [425, 175] width 8 height 8
drag, startPoint x: 499, startPoint y: 120, endPoint x: 407, endPoint y: 167, distance: 102.9
click at [499, 120] on icon at bounding box center [496, 119] width 8 height 8
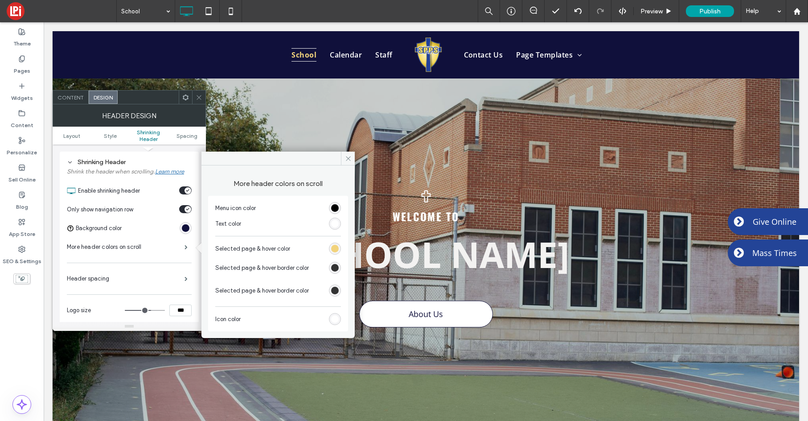
click at [335, 267] on div "rgb(51, 51, 51)" at bounding box center [335, 268] width 8 height 8
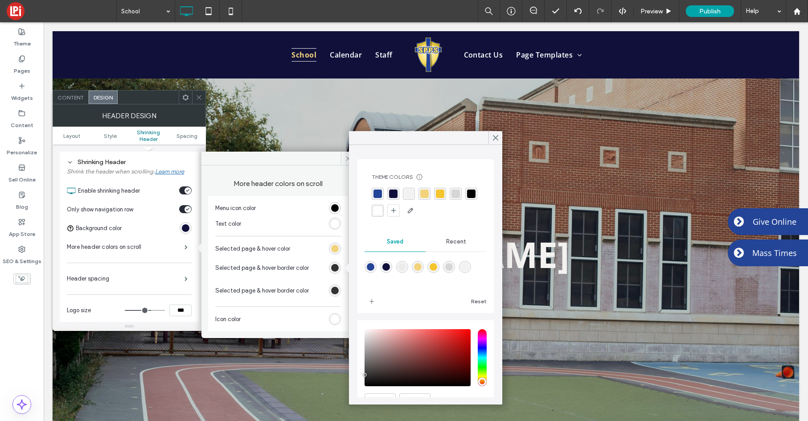
click at [423, 194] on div "rgba(242, 211, 124, 1)" at bounding box center [424, 193] width 8 height 8
drag, startPoint x: 541, startPoint y: 159, endPoint x: 336, endPoint y: 52, distance: 231.1
click at [495, 139] on icon at bounding box center [496, 138] width 8 height 8
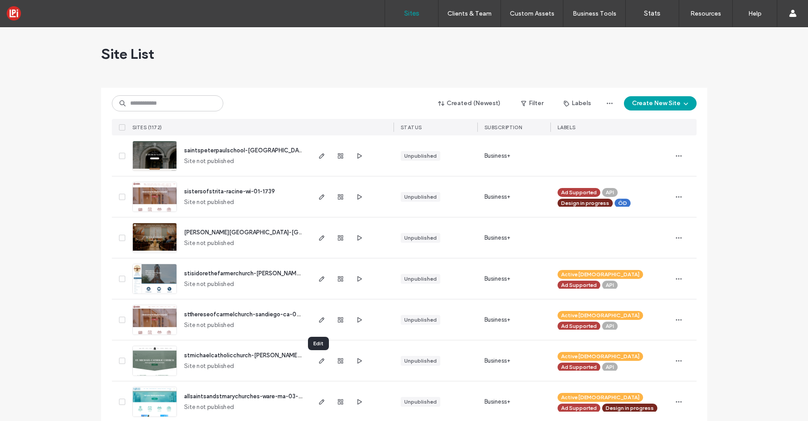
drag, startPoint x: 318, startPoint y: 361, endPoint x: 320, endPoint y: 379, distance: 18.4
click at [318, 361] on icon "button" at bounding box center [321, 360] width 7 height 7
click at [676, 159] on icon "button" at bounding box center [678, 155] width 7 height 7
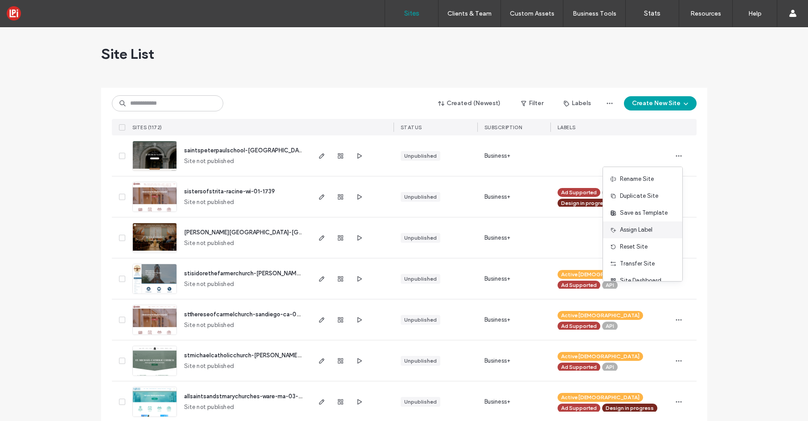
click at [641, 231] on span "Assign Label" at bounding box center [636, 230] width 33 height 9
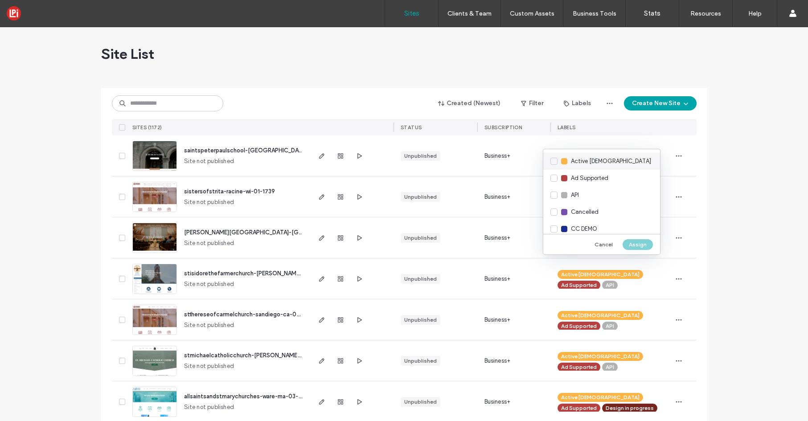
click at [553, 162] on div "Active Church" at bounding box center [601, 161] width 117 height 17
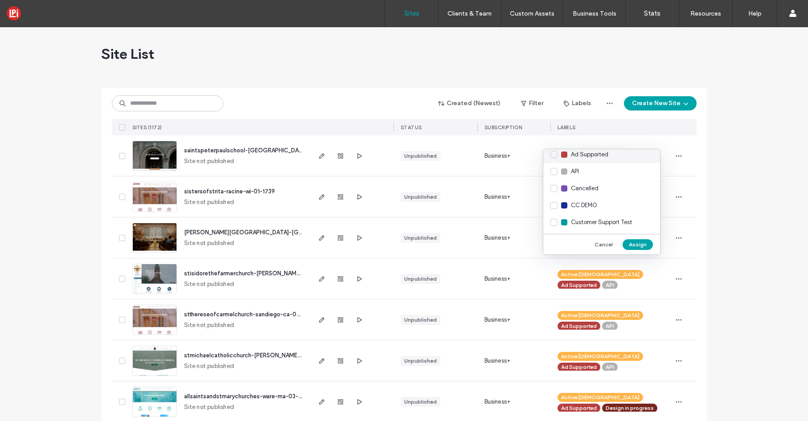
scroll to position [8, 0]
click at [553, 172] on div "Ad Supported" at bounding box center [601, 170] width 117 height 17
click at [555, 205] on div "Design in progress" at bounding box center [601, 205] width 117 height 17
drag, startPoint x: 643, startPoint y: 246, endPoint x: 653, endPoint y: 249, distance: 10.7
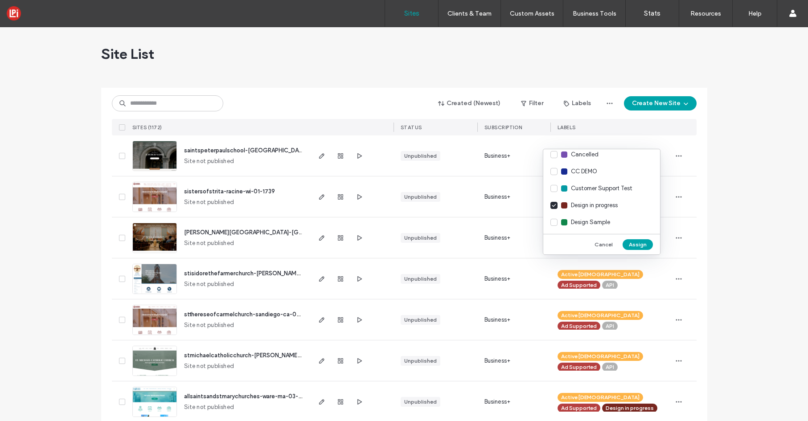
click at [643, 246] on button "Assign" at bounding box center [638, 244] width 30 height 11
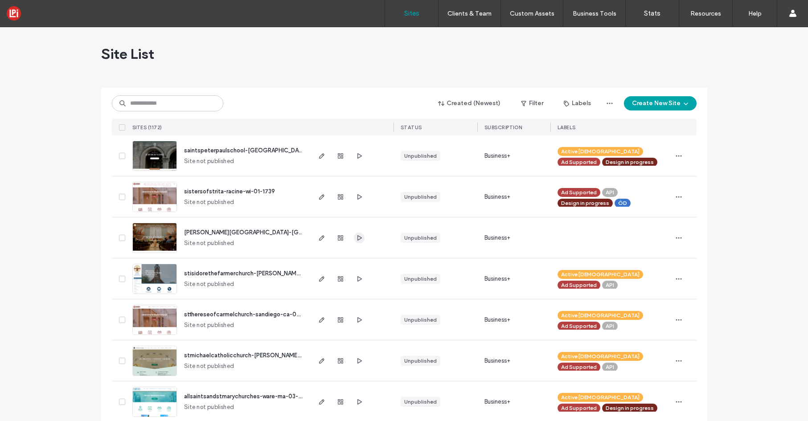
click at [357, 235] on icon "button" at bounding box center [359, 237] width 7 height 7
click at [661, 100] on button "Create New Site" at bounding box center [660, 103] width 73 height 14
click at [676, 129] on div "Start with a template" at bounding box center [683, 133] width 57 height 9
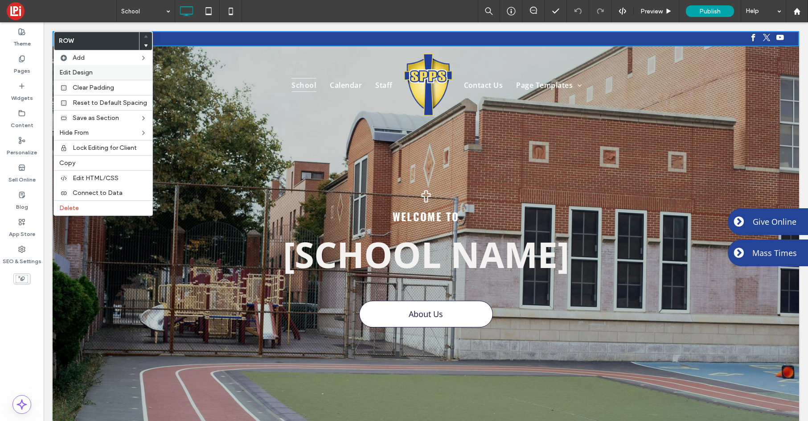
click at [74, 71] on span "Edit Design" at bounding box center [75, 73] width 33 height 8
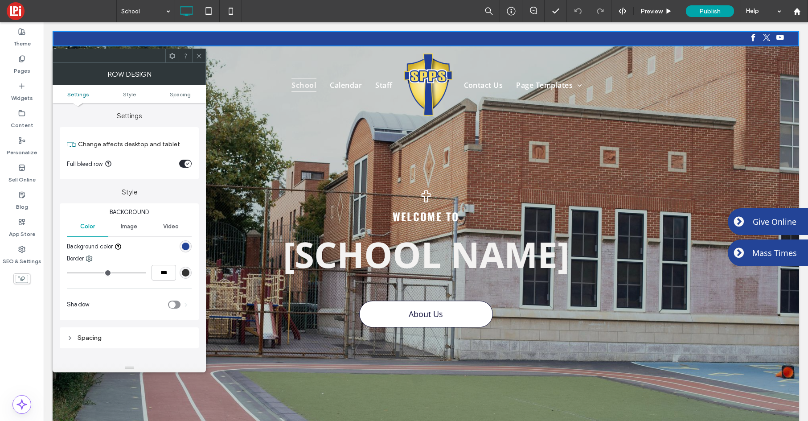
click at [183, 248] on div "rgb(35, 68, 151)" at bounding box center [186, 246] width 8 height 8
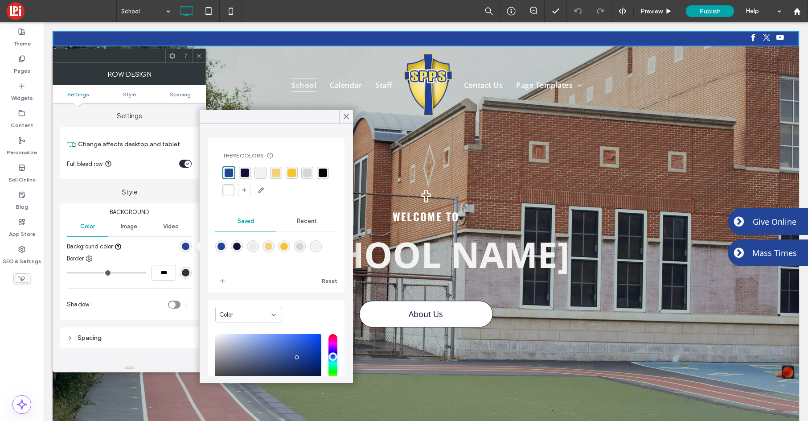
click at [290, 172] on div "rgba(245, 197, 46, 1)" at bounding box center [292, 172] width 8 height 8
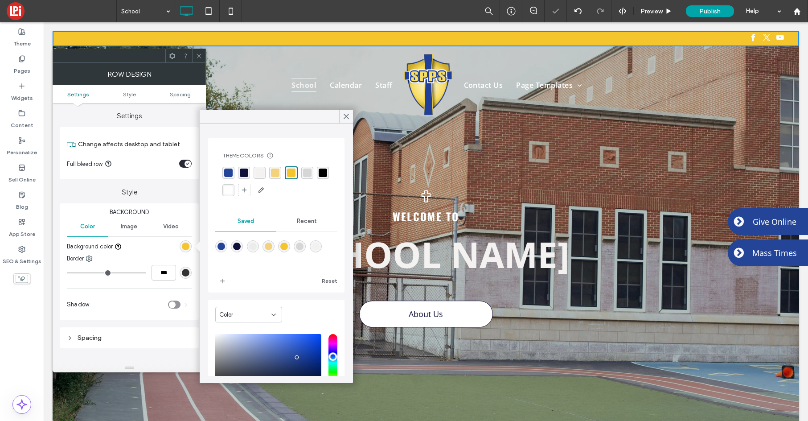
drag, startPoint x: 275, startPoint y: 171, endPoint x: 245, endPoint y: 173, distance: 30.4
click at [275, 171] on div "rgba(242, 211, 124, 1)" at bounding box center [275, 172] width 8 height 8
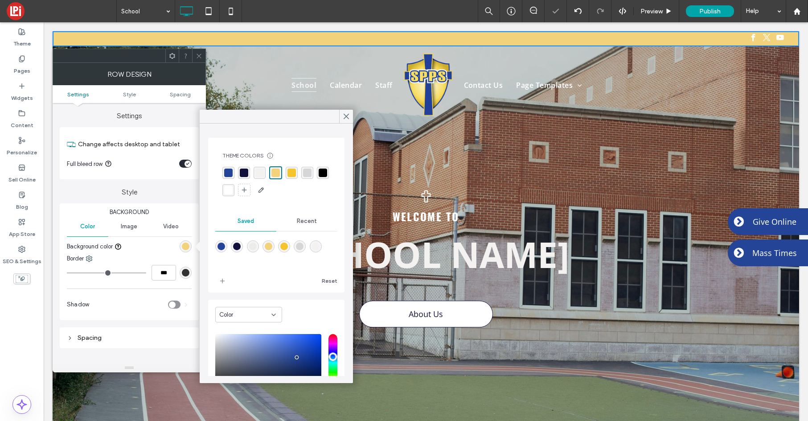
click at [226, 171] on div "rgba(35, 68, 151, 1)" at bounding box center [228, 172] width 8 height 8
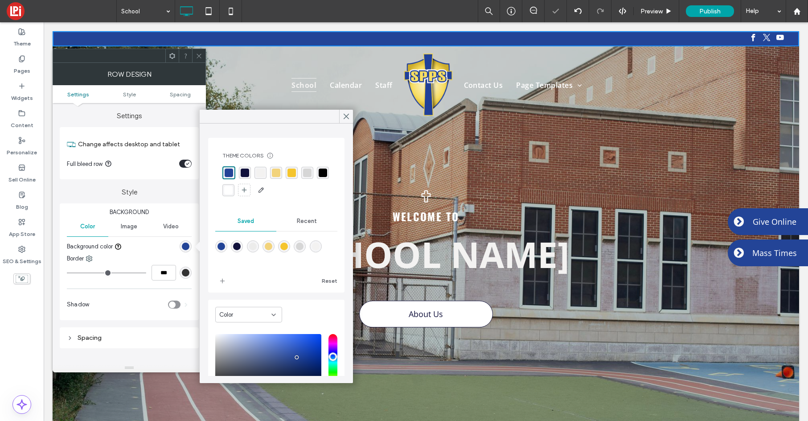
click at [246, 173] on div "rgba(16, 16, 59, 1)" at bounding box center [245, 172] width 8 height 8
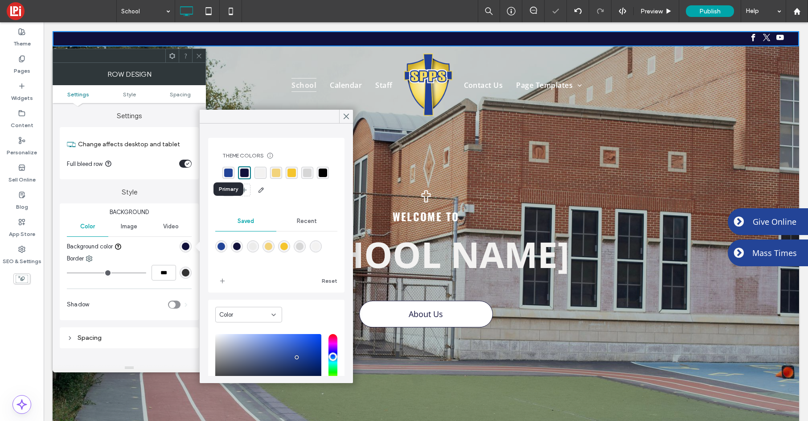
click at [228, 173] on div "rgba(35, 68, 151, 1)" at bounding box center [228, 172] width 8 height 8
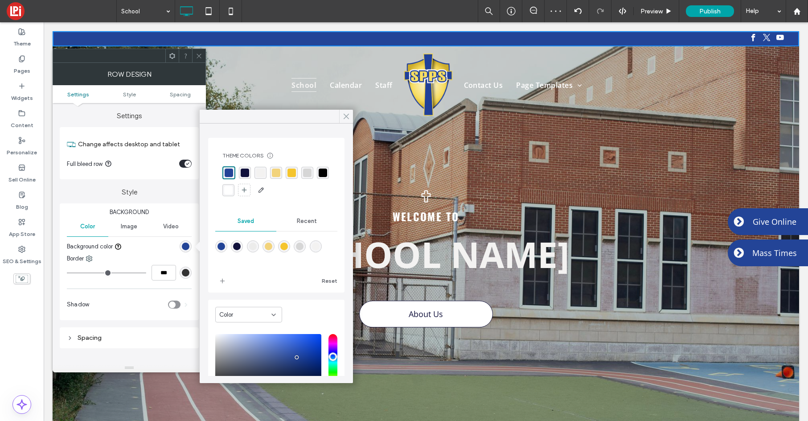
click at [347, 116] on icon at bounding box center [346, 116] width 8 height 8
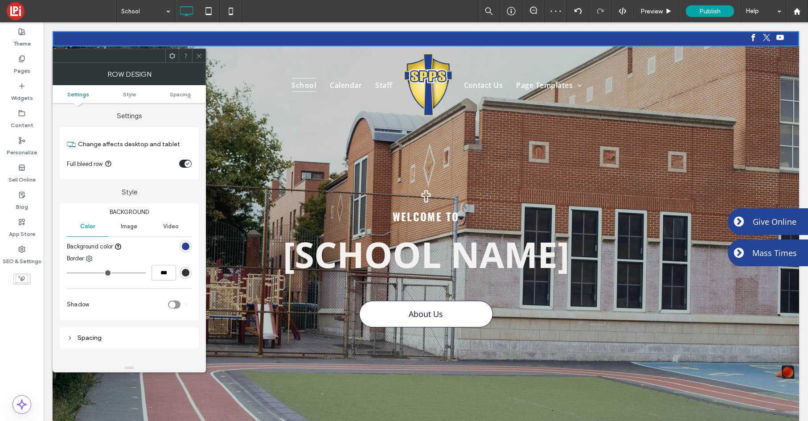
click at [195, 56] on div at bounding box center [198, 55] width 13 height 13
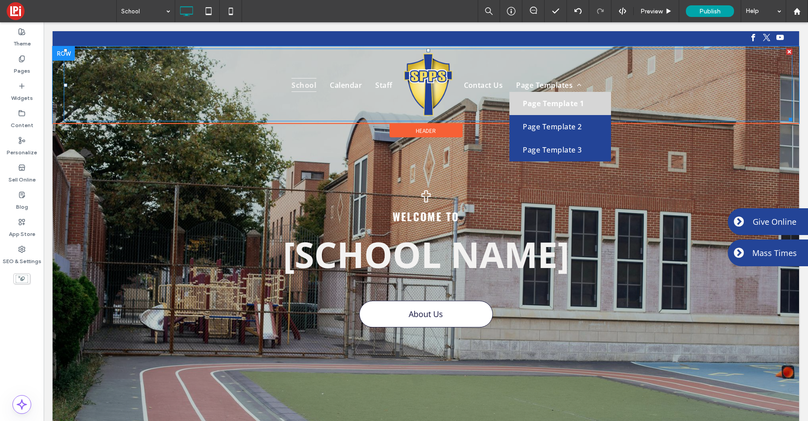
click at [555, 105] on span "Page Template 1" at bounding box center [553, 104] width 61 height 10
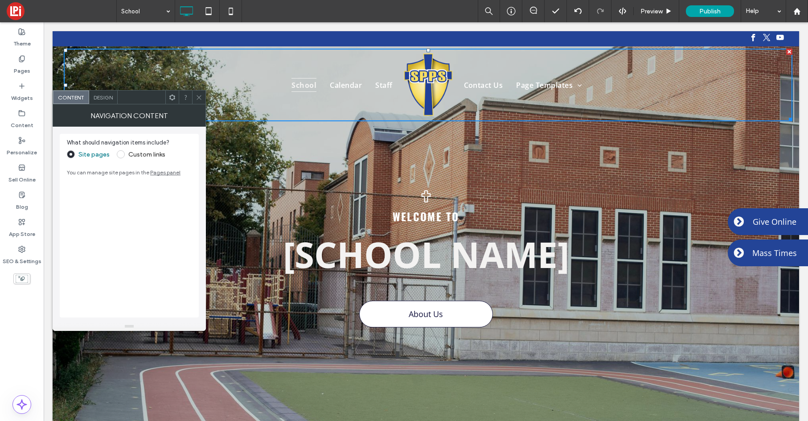
click at [101, 97] on span "Design" at bounding box center [103, 97] width 19 height 7
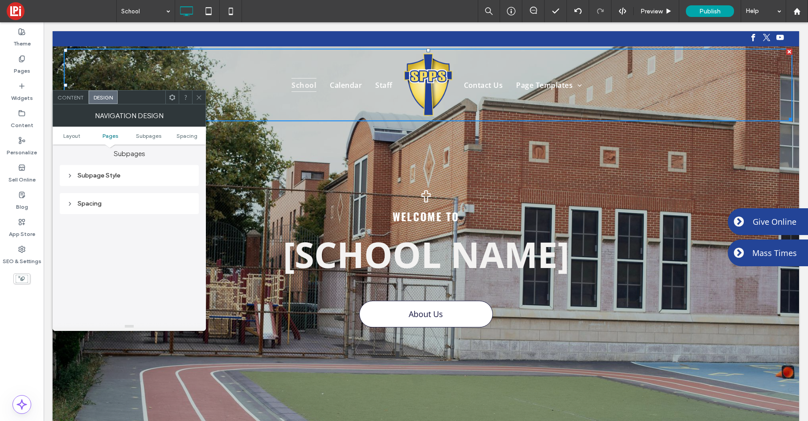
scroll to position [251, 0]
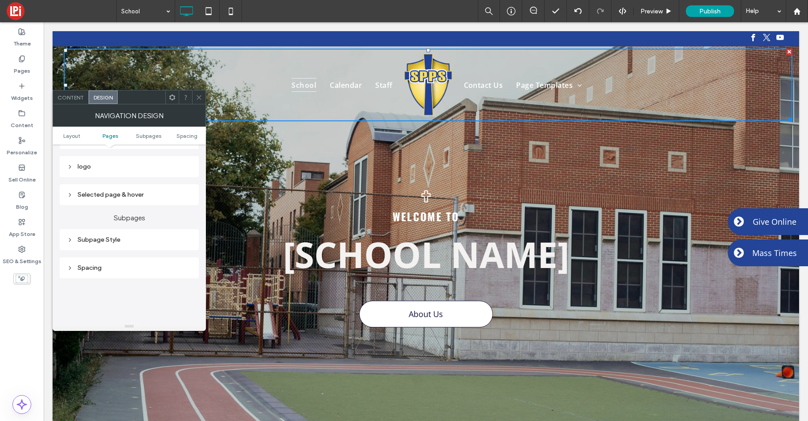
click at [68, 234] on div "Subpage Style" at bounding box center [129, 240] width 125 height 12
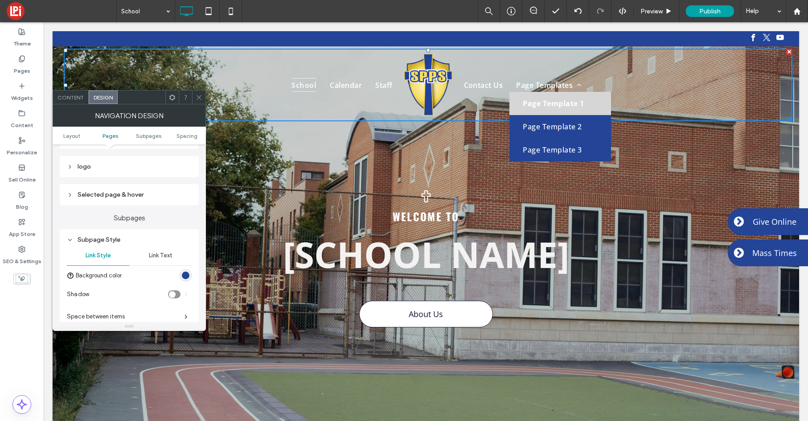
drag, startPoint x: 184, startPoint y: 271, endPoint x: 177, endPoint y: 271, distance: 6.3
click at [183, 271] on div "rgb(35, 68, 151)" at bounding box center [186, 275] width 8 height 8
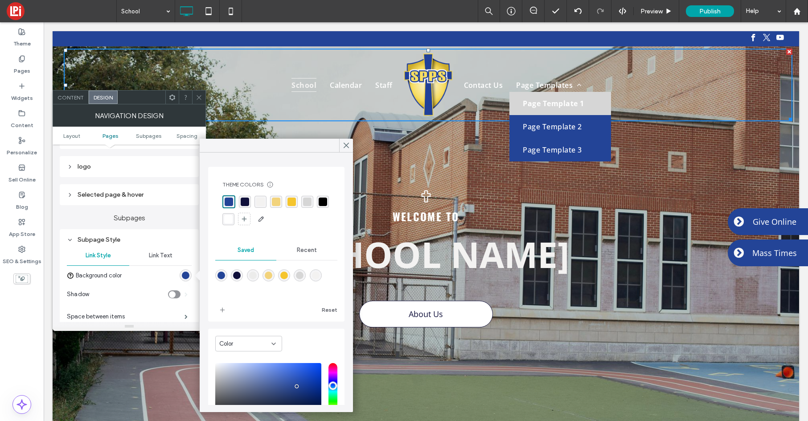
drag, startPoint x: 248, startPoint y: 203, endPoint x: 237, endPoint y: 204, distance: 11.6
click at [248, 203] on div "rgba(16, 16, 59, 1)" at bounding box center [245, 201] width 8 height 8
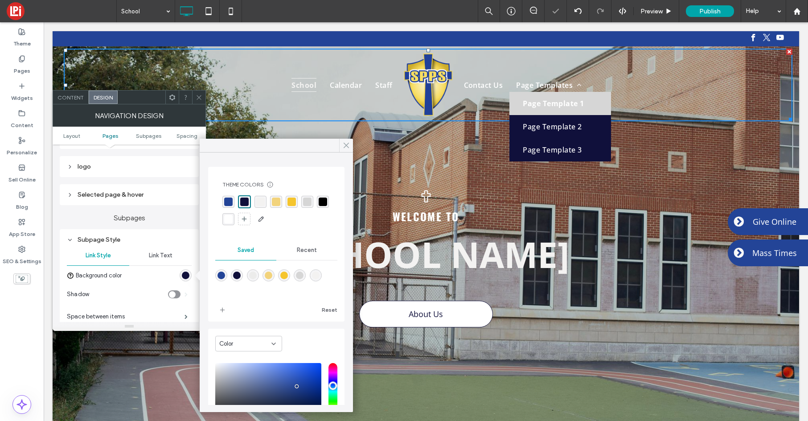
click at [347, 147] on icon at bounding box center [346, 145] width 8 height 8
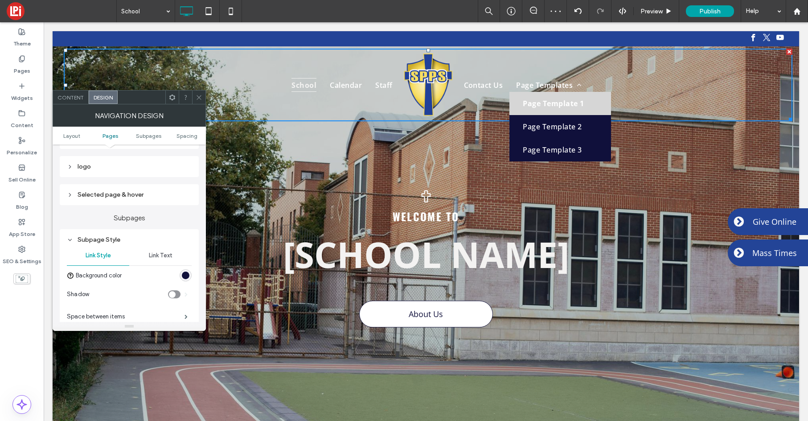
scroll to position [311, 0]
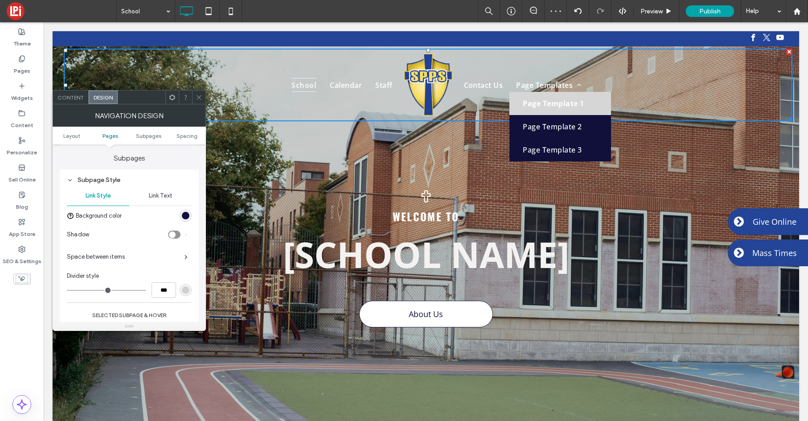
click at [164, 196] on span "Link Text" at bounding box center [161, 195] width 24 height 7
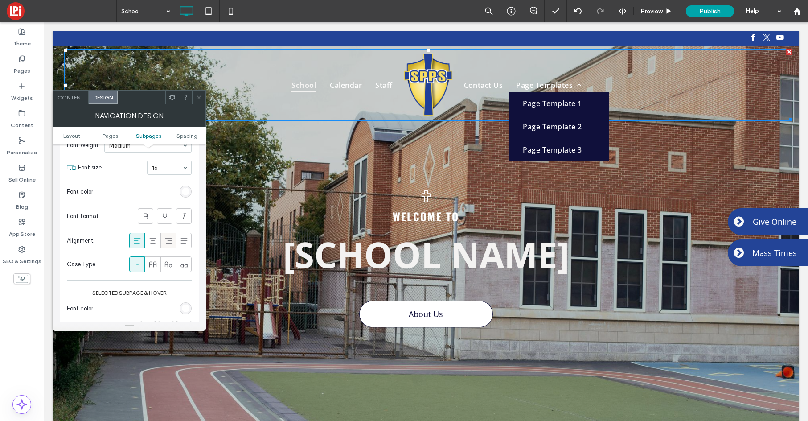
scroll to position [350, 0]
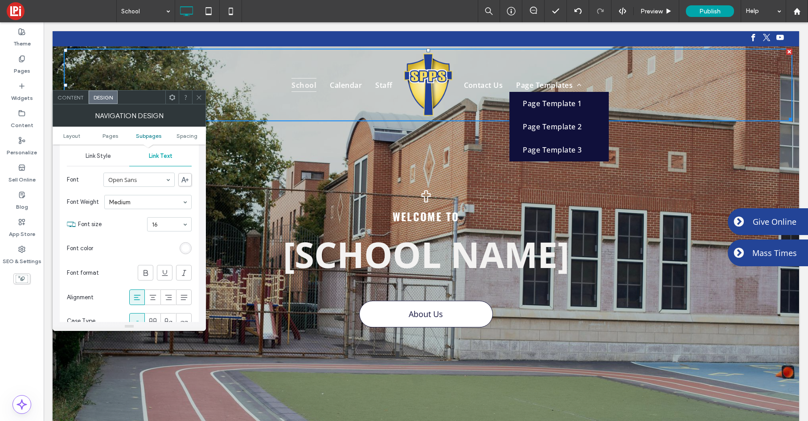
click at [96, 155] on span "Link Style" at bounding box center [98, 155] width 25 height 7
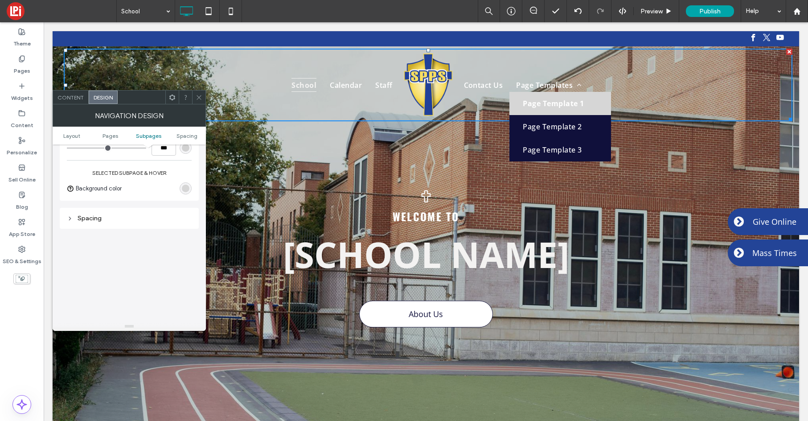
scroll to position [455, 0]
click at [187, 185] on div "rgb(214, 214, 214)" at bounding box center [186, 187] width 8 height 8
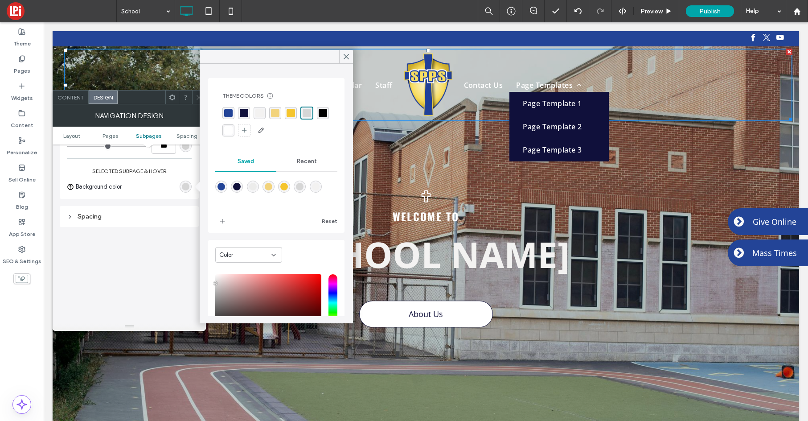
drag, startPoint x: 291, startPoint y: 113, endPoint x: 333, endPoint y: 99, distance: 44.3
click at [291, 113] on div "rgba(245, 197, 46, 1)" at bounding box center [291, 113] width 8 height 8
click at [279, 113] on div "rgba(242, 211, 124, 1)" at bounding box center [275, 113] width 12 height 12
drag, startPoint x: 226, startPoint y: 114, endPoint x: 299, endPoint y: 95, distance: 75.0
click at [229, 113] on div "rgba(35, 68, 151, 1)" at bounding box center [228, 113] width 8 height 8
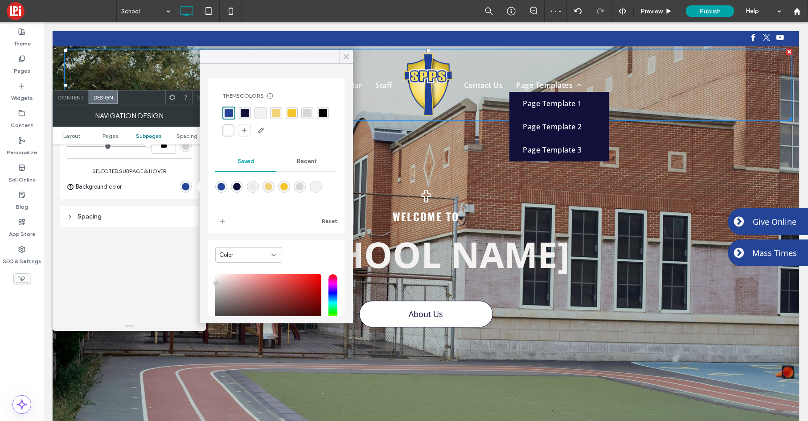
click at [348, 57] on icon at bounding box center [346, 57] width 8 height 8
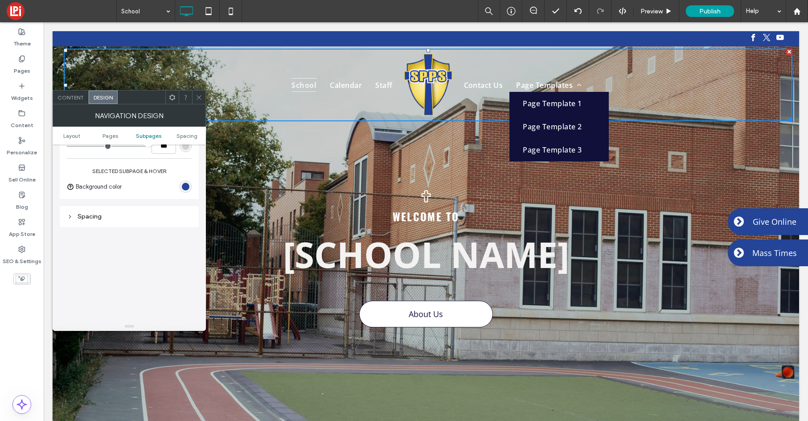
click at [186, 187] on div "rgba(35, 68, 151, 1)" at bounding box center [186, 187] width 8 height 8
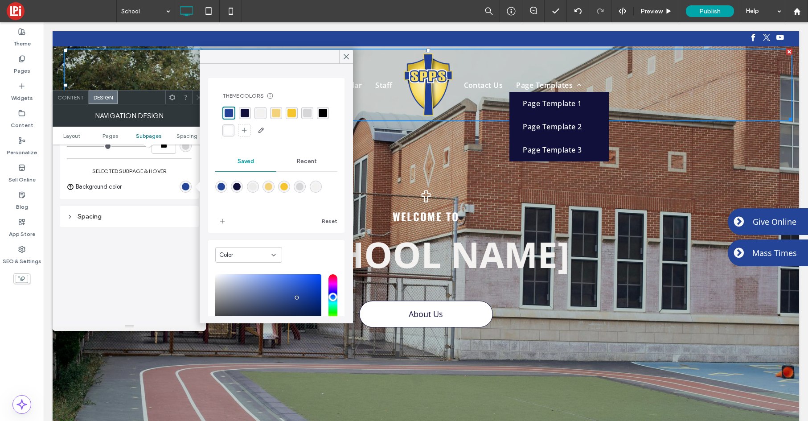
click at [228, 130] on div "rgba(255, 255, 255, 1)" at bounding box center [228, 130] width 8 height 8
click at [242, 114] on div "rgba(16, 16, 59, 1)" at bounding box center [244, 112] width 8 height 8
click at [308, 115] on div "rgba(214, 214, 214, 1)" at bounding box center [307, 113] width 8 height 8
click at [344, 53] on icon at bounding box center [346, 57] width 8 height 8
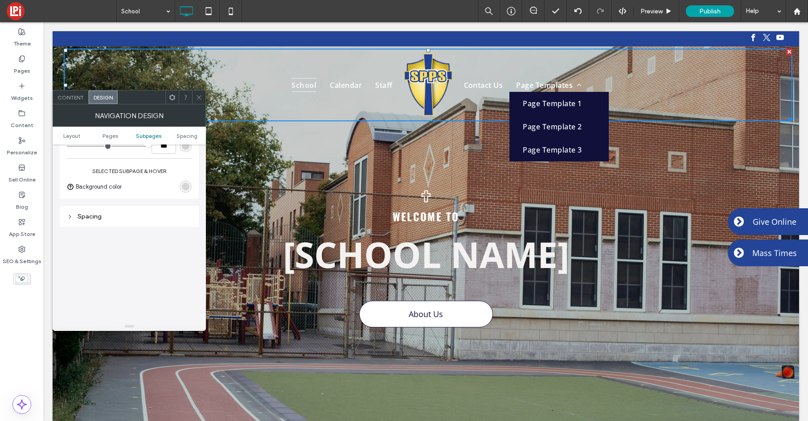
click at [196, 97] on icon at bounding box center [199, 97] width 7 height 7
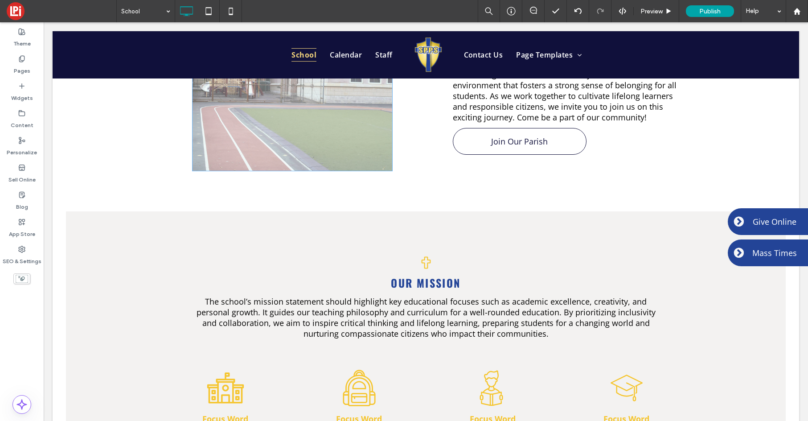
scroll to position [0, 0]
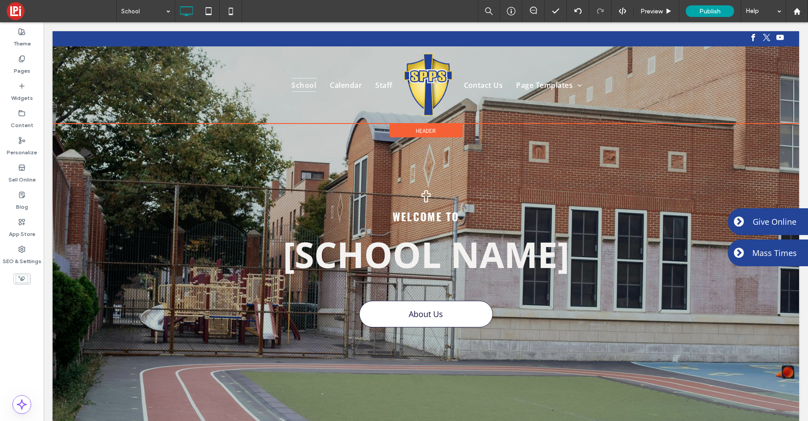
click at [442, 127] on div "Header" at bounding box center [426, 130] width 73 height 13
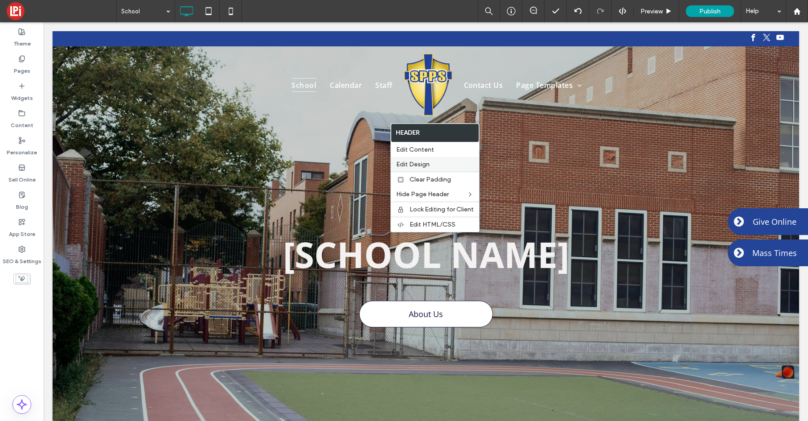
click at [402, 164] on span "Edit Design" at bounding box center [412, 164] width 33 height 8
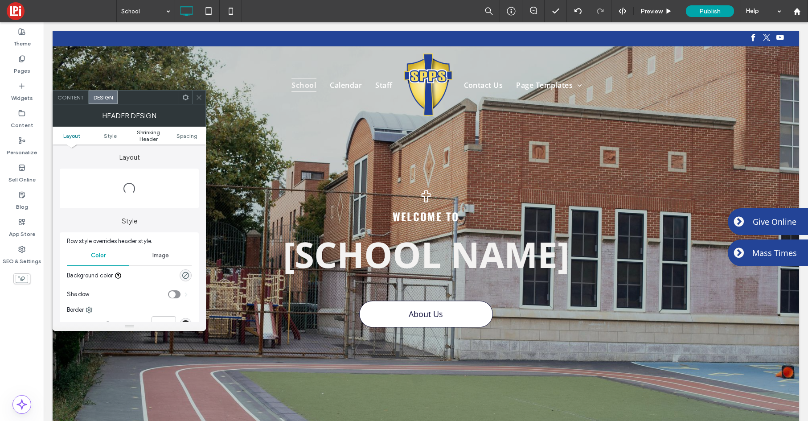
click at [145, 137] on span "Shrinking Header" at bounding box center [148, 135] width 38 height 13
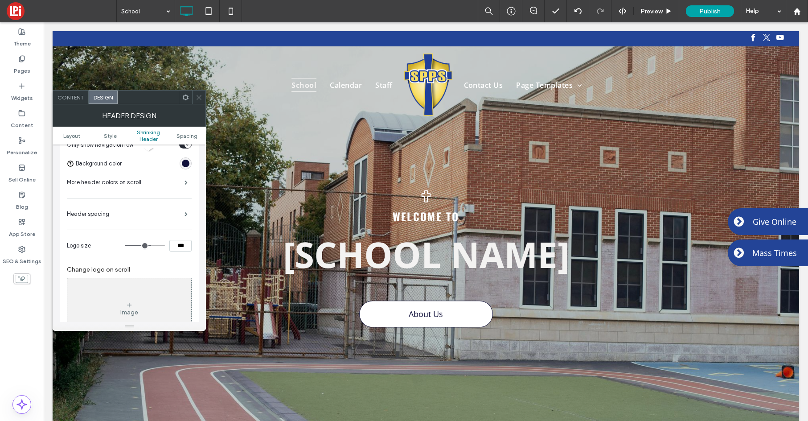
scroll to position [367, 0]
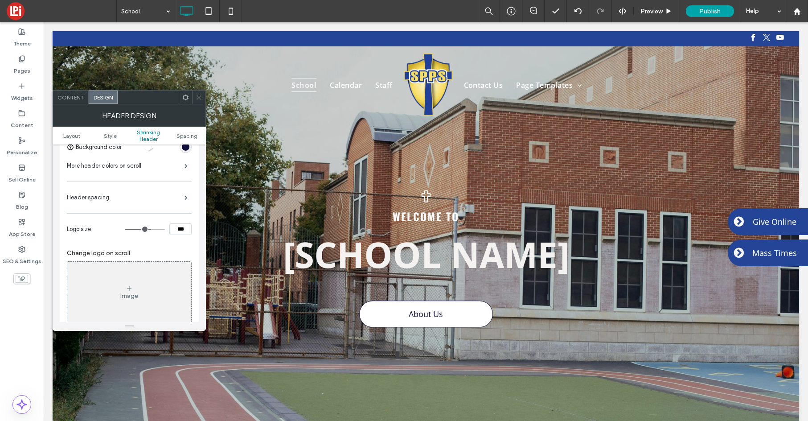
type input "**"
type input "***"
type input "**"
type input "***"
type input "**"
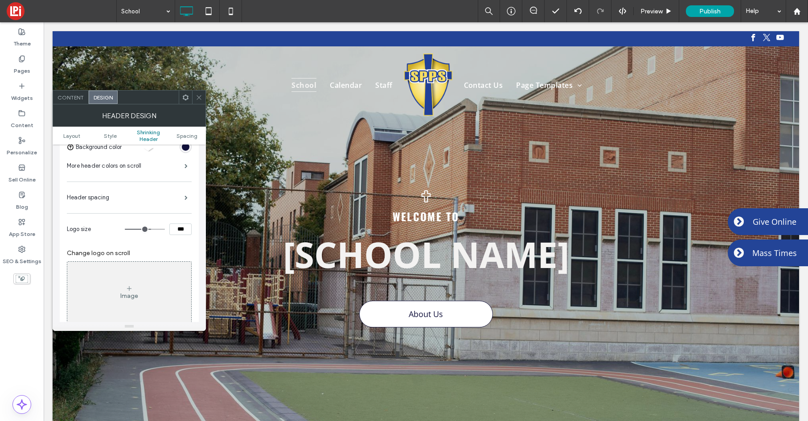
type input "***"
type input "**"
type input "***"
type input "**"
type input "***"
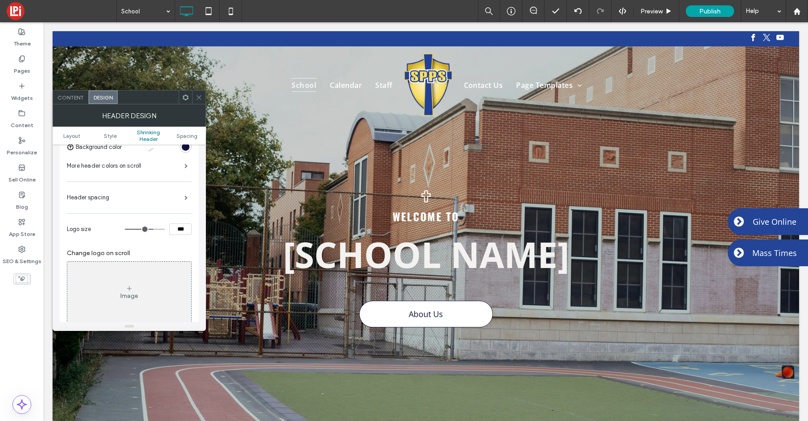
type input "**"
type input "***"
type input "**"
type input "***"
type input "**"
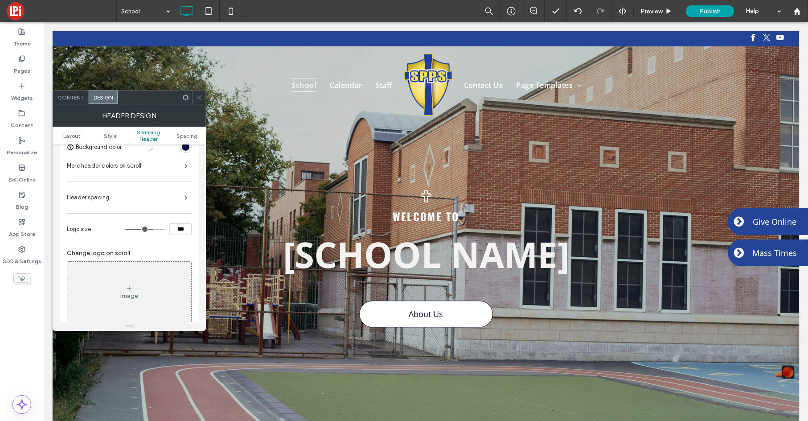
type input "***"
type input "**"
type input "***"
type input "**"
type input "***"
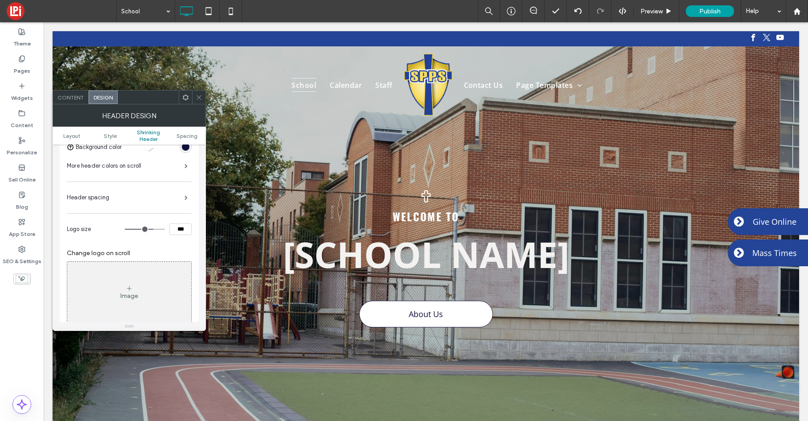
type input "**"
type input "***"
type input "**"
type input "***"
type input "**"
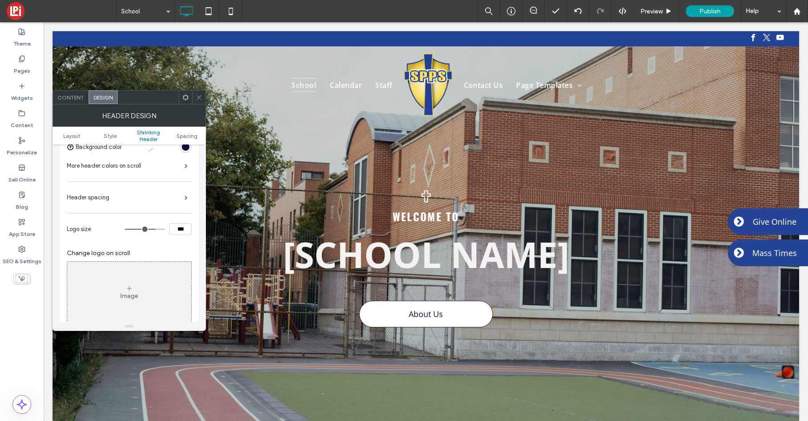
type input "***"
drag, startPoint x: 150, startPoint y: 229, endPoint x: 156, endPoint y: 229, distance: 5.8
type input "**"
click at [156, 229] on input "range" at bounding box center [145, 229] width 40 height 1
click at [198, 95] on icon at bounding box center [199, 97] width 7 height 7
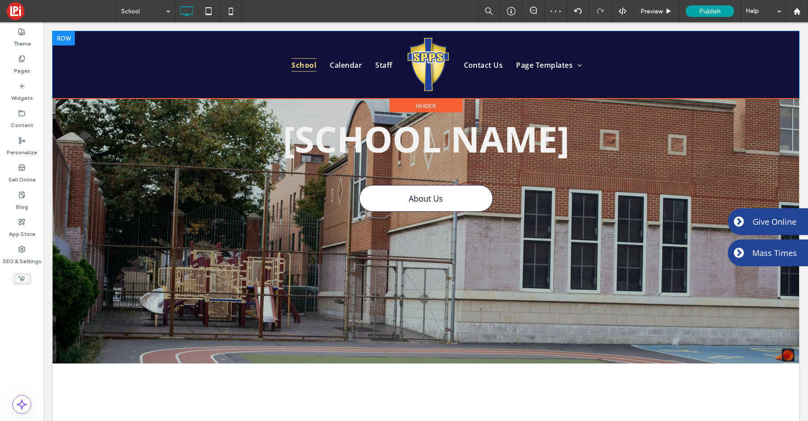
scroll to position [0, 0]
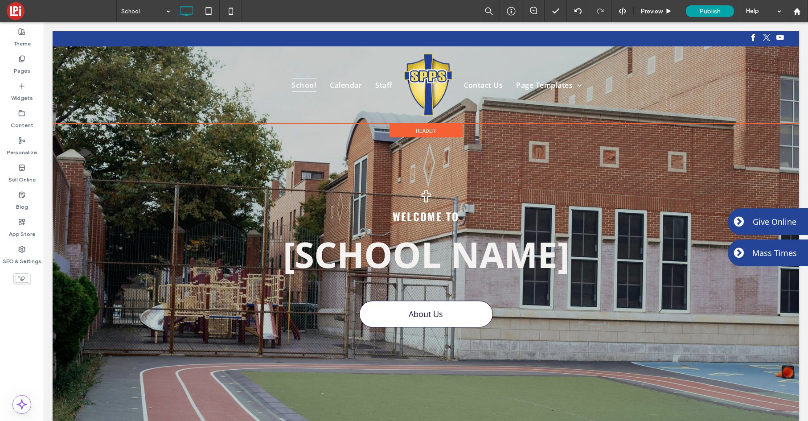
click at [433, 131] on span "Header" at bounding box center [426, 131] width 20 height 8
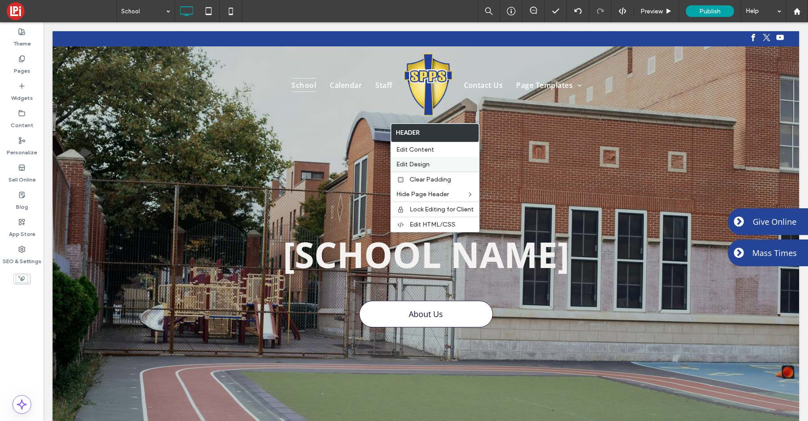
click at [407, 165] on span "Edit Design" at bounding box center [412, 164] width 33 height 8
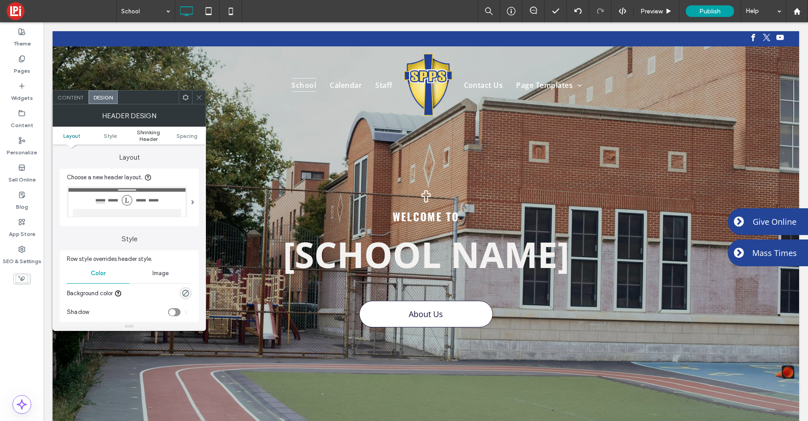
click at [146, 138] on span "Shrinking Header" at bounding box center [148, 135] width 38 height 13
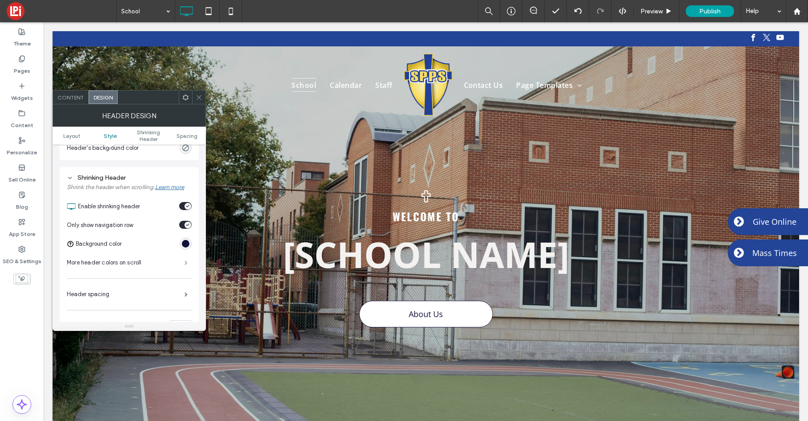
scroll to position [286, 0]
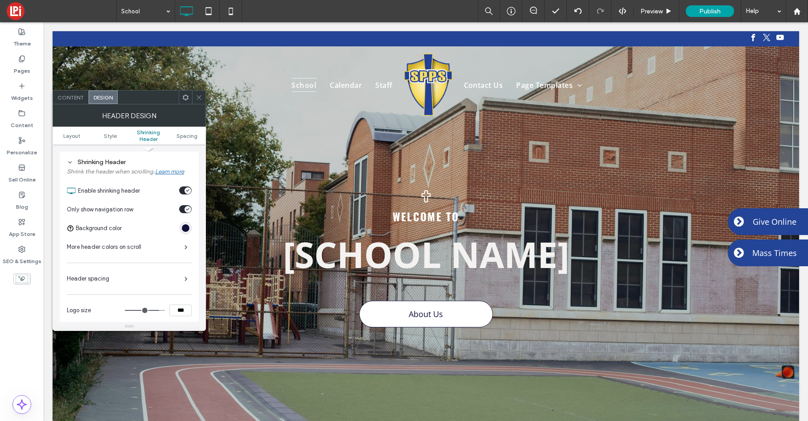
click at [181, 310] on input "***" at bounding box center [180, 310] width 22 height 12
type input "***"
type input "**"
click at [197, 92] on span at bounding box center [199, 96] width 7 height 13
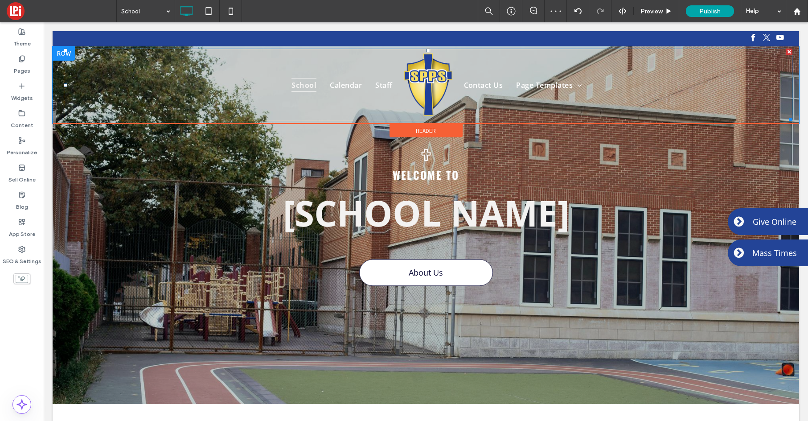
scroll to position [0, 0]
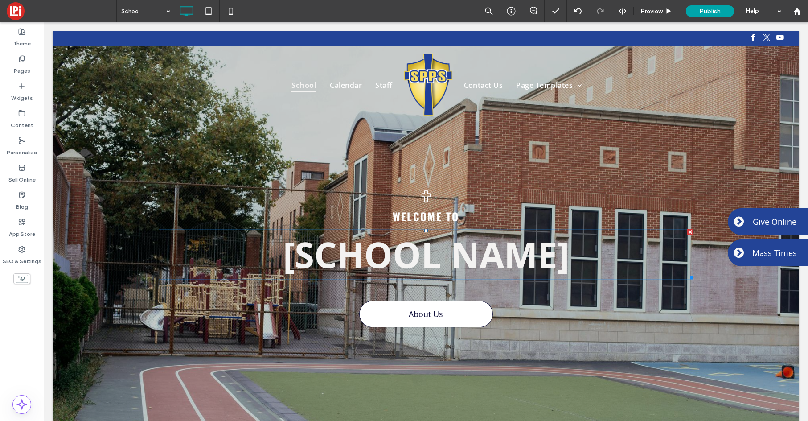
click at [544, 250] on span "[School Name]" at bounding box center [426, 254] width 286 height 49
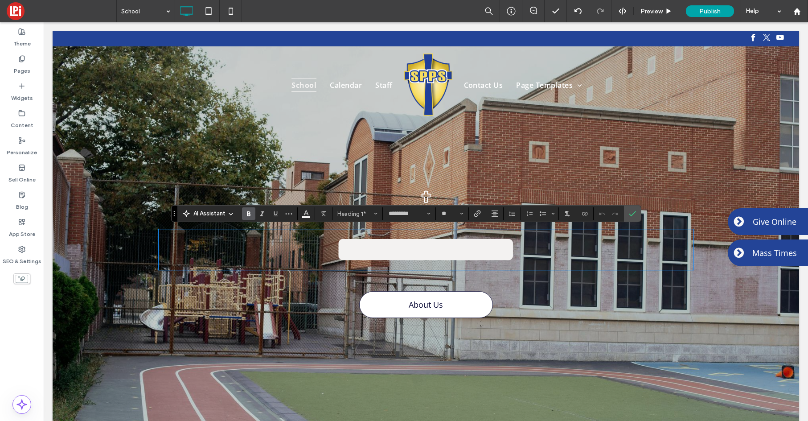
click at [574, 255] on h1 "**********" at bounding box center [426, 249] width 535 height 39
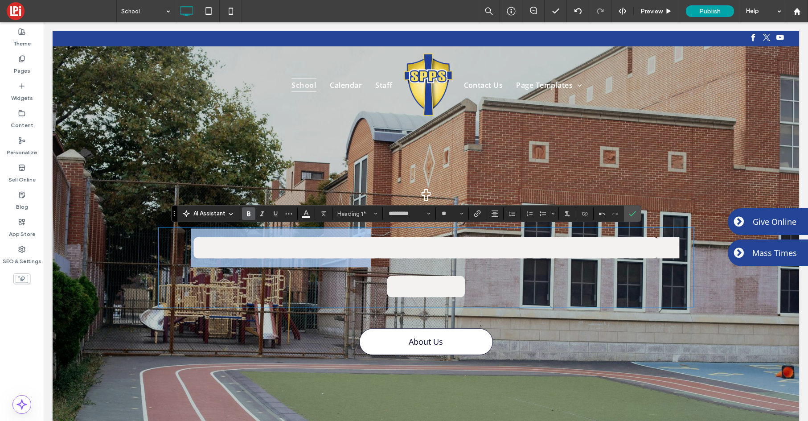
drag, startPoint x: 452, startPoint y: 256, endPoint x: -25, endPoint y: 230, distance: 477.2
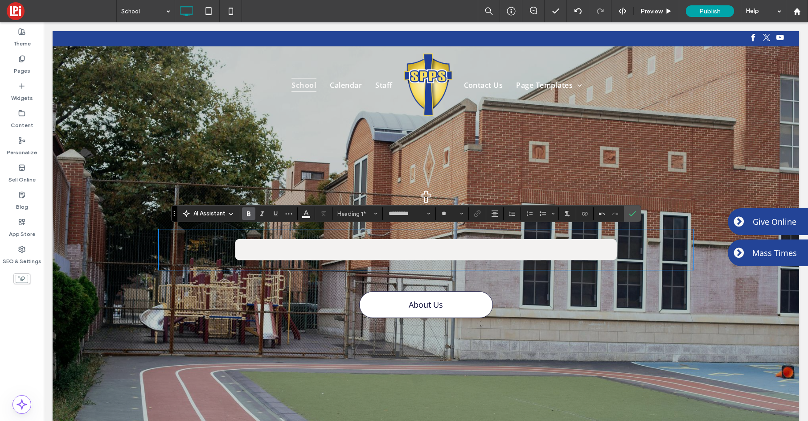
click at [537, 255] on span "**********" at bounding box center [426, 249] width 388 height 35
click at [636, 210] on label "Confirm" at bounding box center [632, 213] width 13 height 16
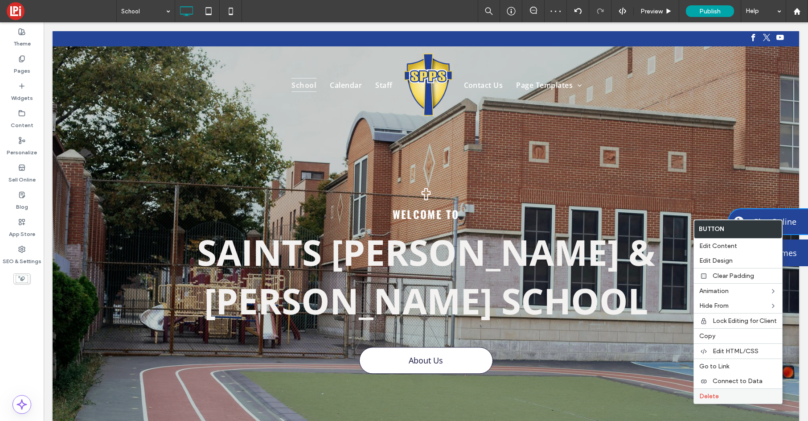
click at [743, 395] on label "Delete" at bounding box center [738, 396] width 78 height 8
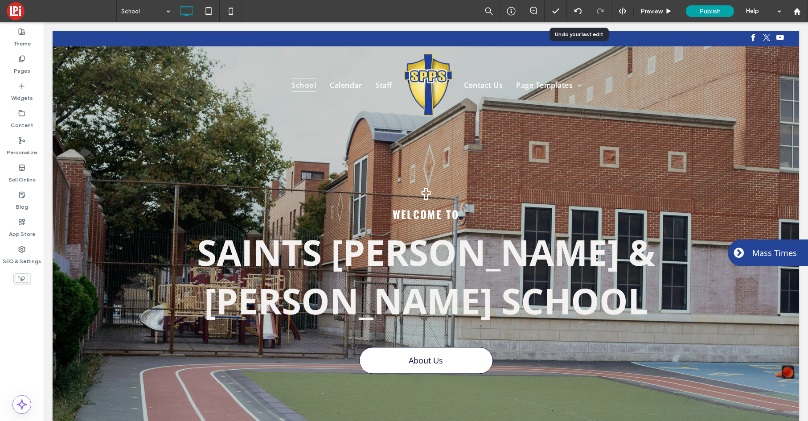
drag, startPoint x: 575, startPoint y: 11, endPoint x: 596, endPoint y: 90, distance: 81.6
click at [575, 11] on use at bounding box center [577, 11] width 7 height 6
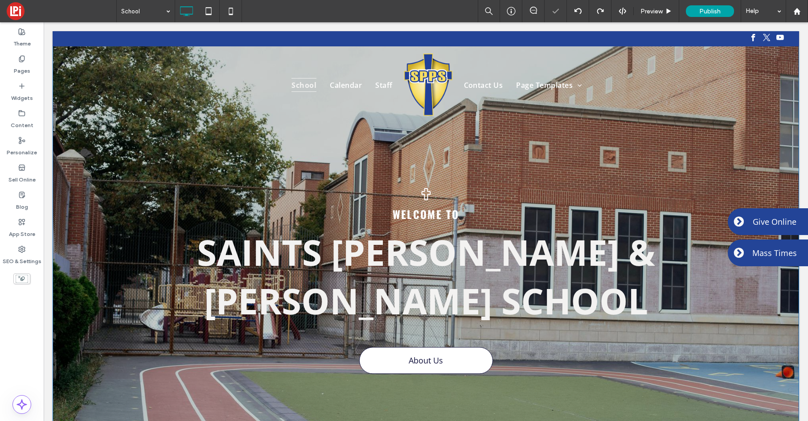
click at [500, 264] on span "Saints [PERSON_NAME] & [PERSON_NAME] School" at bounding box center [426, 275] width 458 height 97
type input "*********"
type input "**"
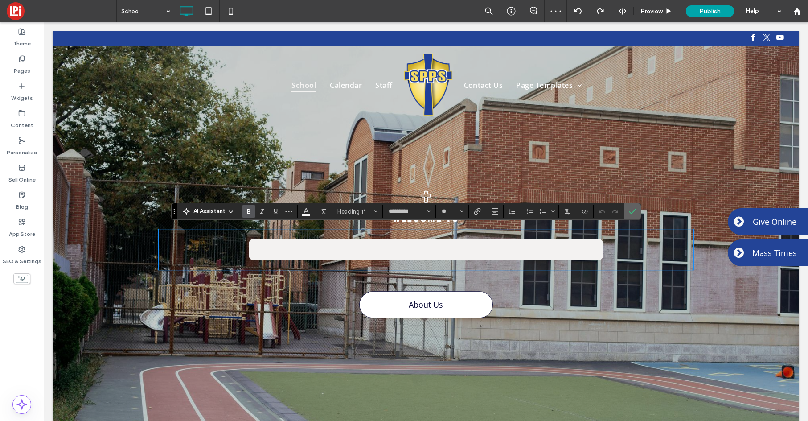
click at [629, 208] on icon "Confirm" at bounding box center [632, 211] width 7 height 7
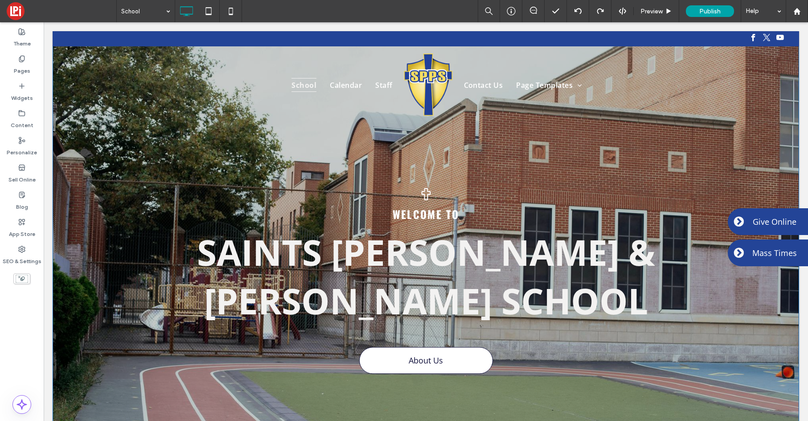
drag, startPoint x: 699, startPoint y: 324, endPoint x: 709, endPoint y: 318, distance: 11.0
click at [769, 329] on div "Welcome to Saints Peter & Paul School About Us Click To Paste Row + Add Section" at bounding box center [426, 262] width 747 height 463
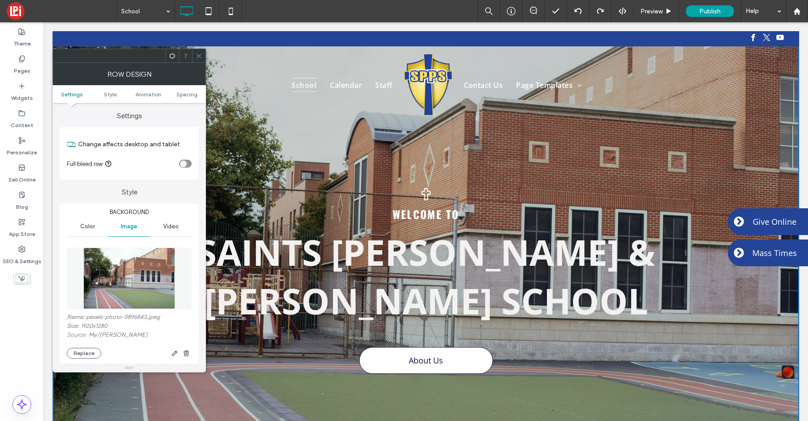
click at [198, 56] on icon at bounding box center [199, 56] width 7 height 7
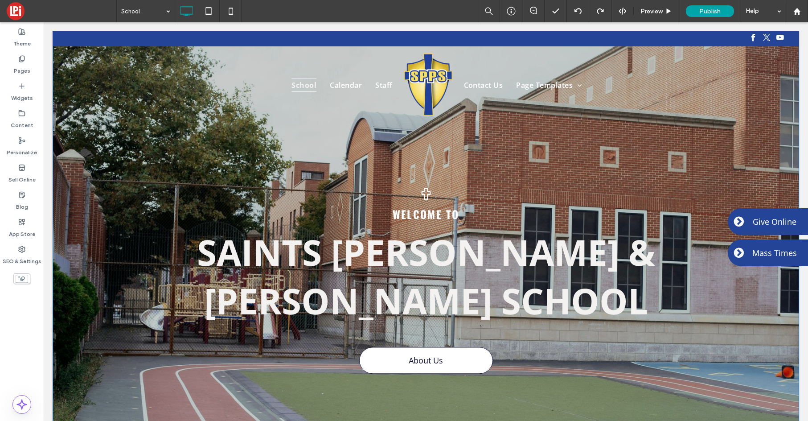
click at [137, 255] on div "Welcome to Saints Peter & Paul School About Us Click To Paste Row + Add Section" at bounding box center [426, 262] width 747 height 463
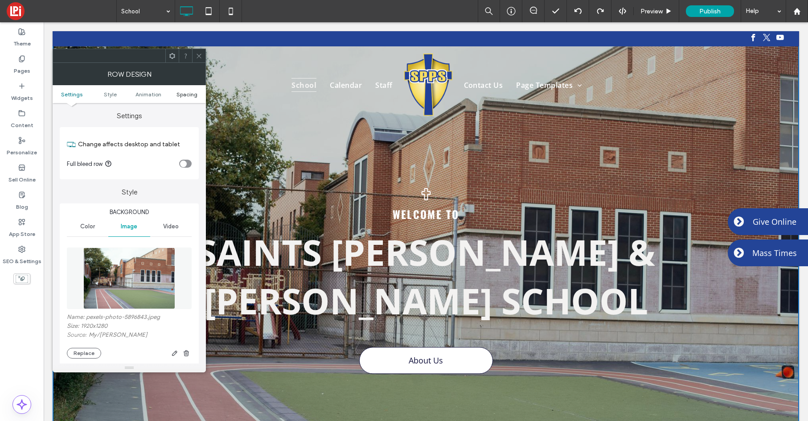
click at [184, 93] on span "Spacing" at bounding box center [187, 94] width 21 height 7
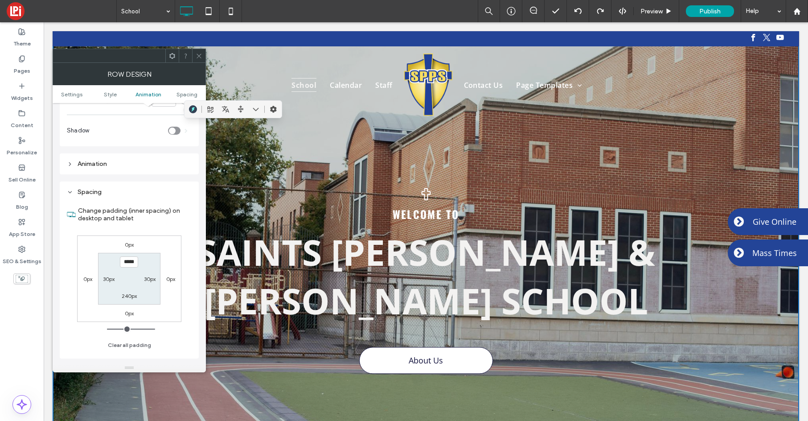
scroll to position [505, 0]
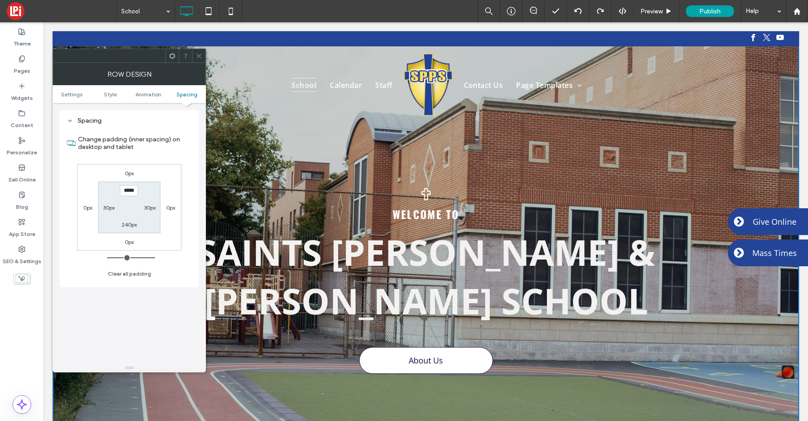
click at [145, 209] on label "30px" at bounding box center [150, 207] width 12 height 7
type input "**"
type input "****"
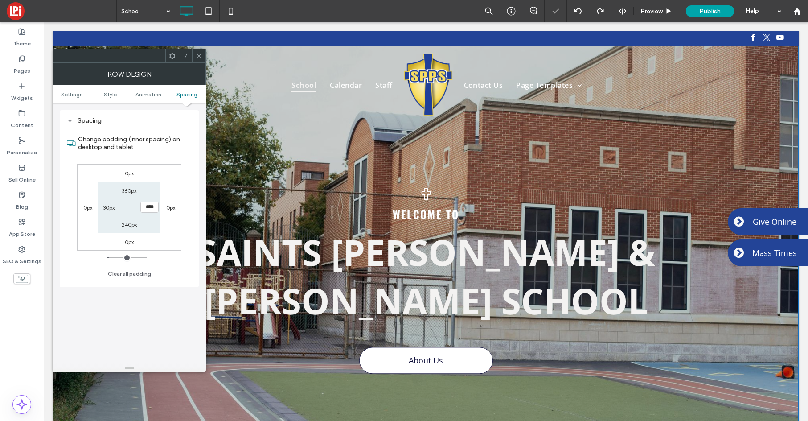
click at [105, 208] on label "30px" at bounding box center [109, 207] width 12 height 7
type input "**"
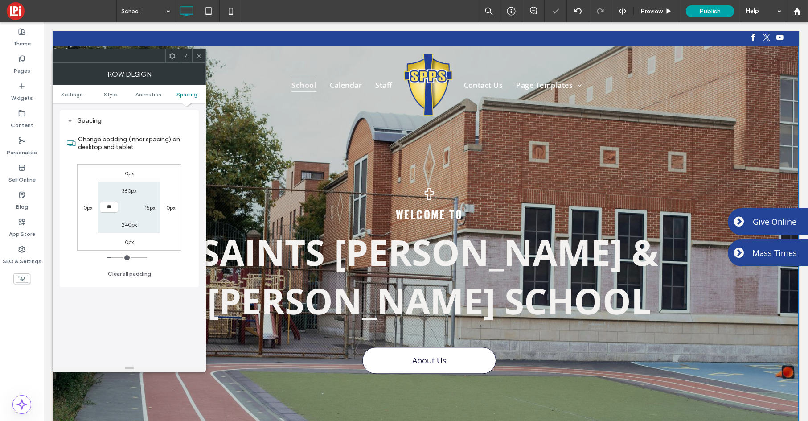
type input "**"
type input "****"
click at [130, 205] on section "360px 15px 240px ****" at bounding box center [129, 206] width 62 height 51
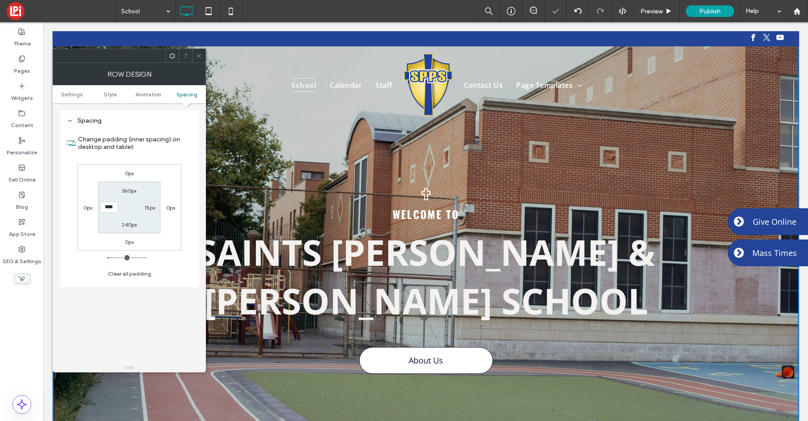
click at [197, 56] on icon at bounding box center [199, 56] width 7 height 7
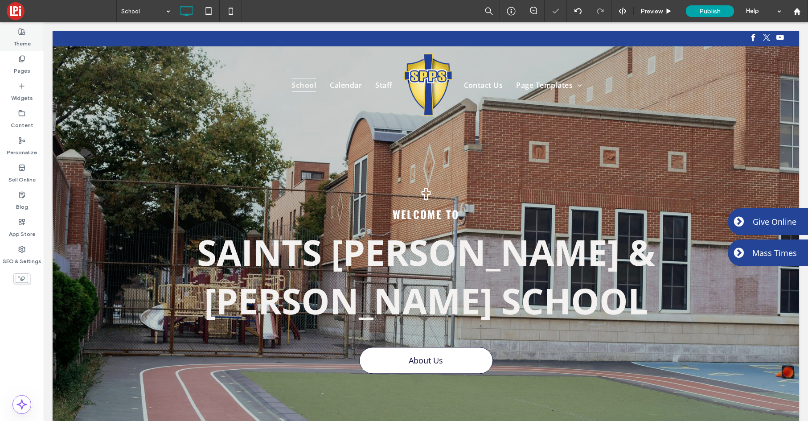
click at [22, 33] on icon at bounding box center [21, 31] width 7 height 7
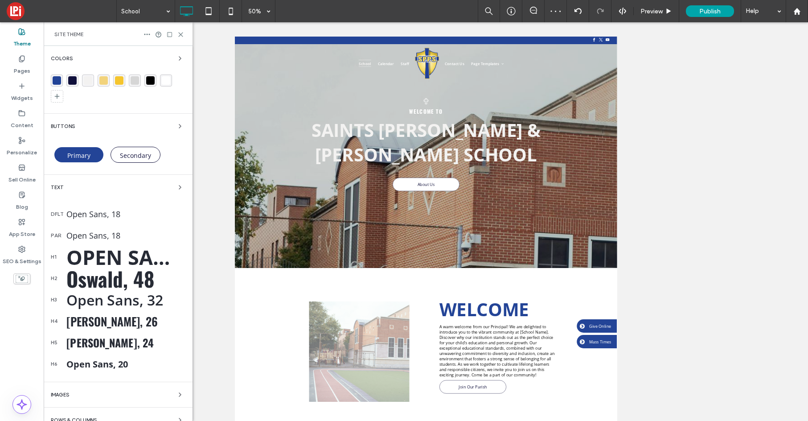
drag, startPoint x: 119, startPoint y: 257, endPoint x: 114, endPoint y: 259, distance: 5.1
click at [119, 257] on div "Open Sans, 80" at bounding box center [125, 256] width 119 height 27
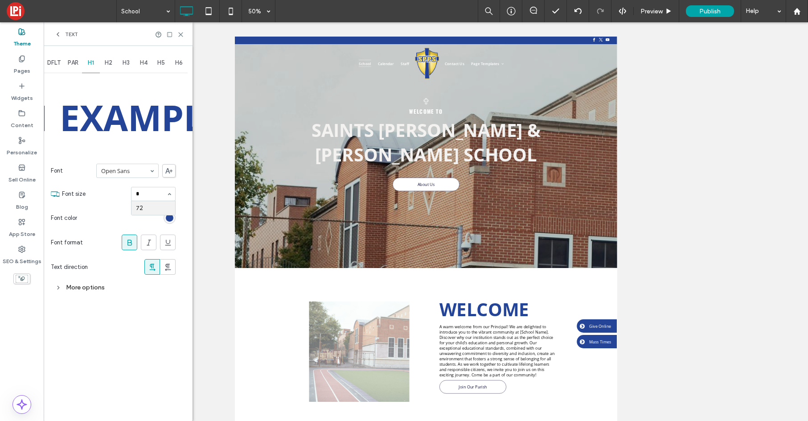
scroll to position [0, 0]
type input "**"
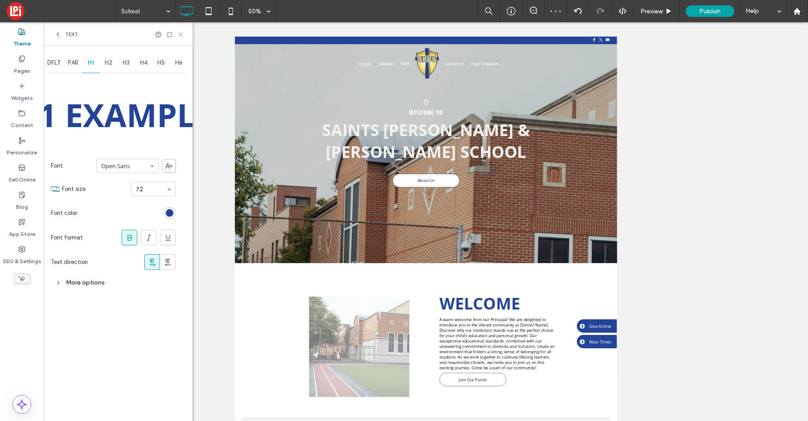
click at [180, 34] on use at bounding box center [181, 35] width 4 height 4
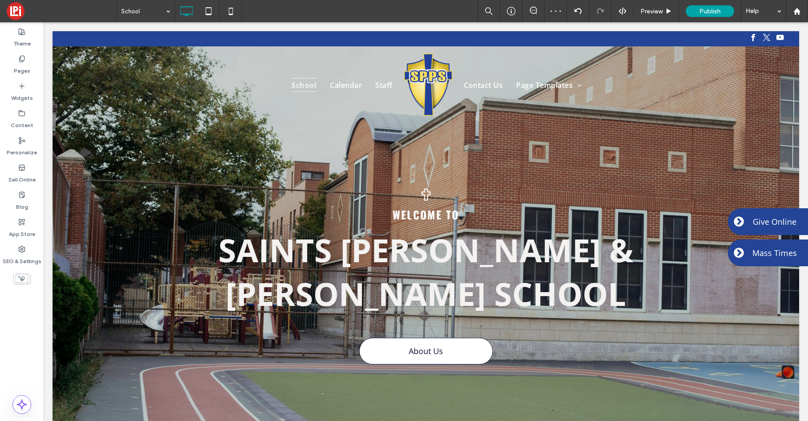
scroll to position [10, 0]
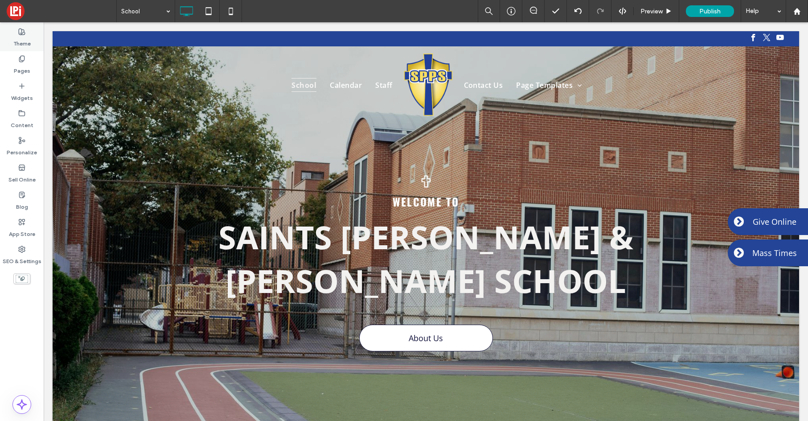
click at [26, 34] on div "Theme" at bounding box center [22, 37] width 44 height 27
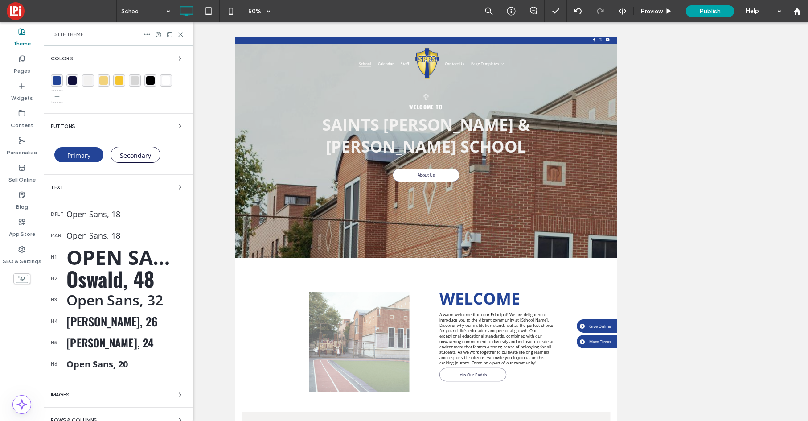
click at [90, 252] on div "Open Sans, 72" at bounding box center [125, 256] width 119 height 27
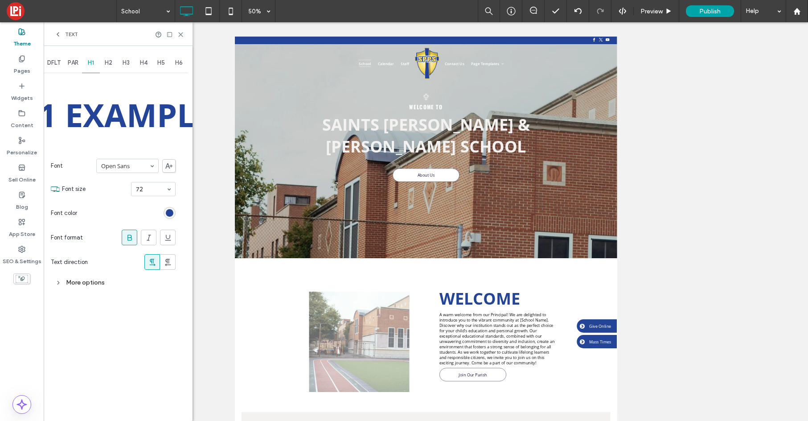
click at [77, 283] on div "More options" at bounding box center [113, 282] width 125 height 12
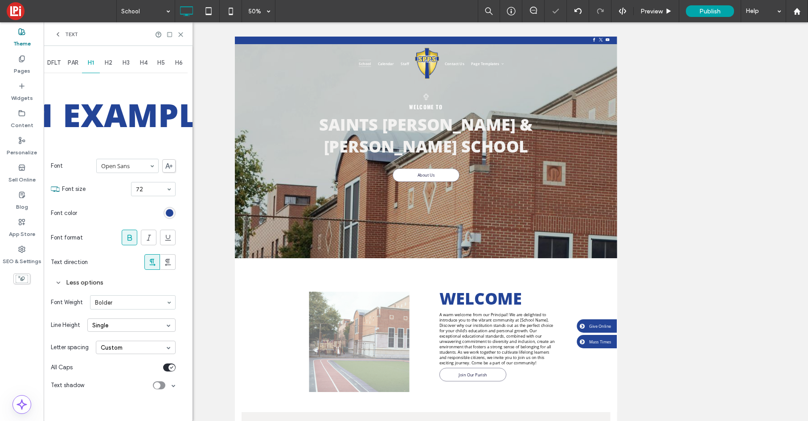
click at [179, 32] on icon at bounding box center [180, 34] width 7 height 7
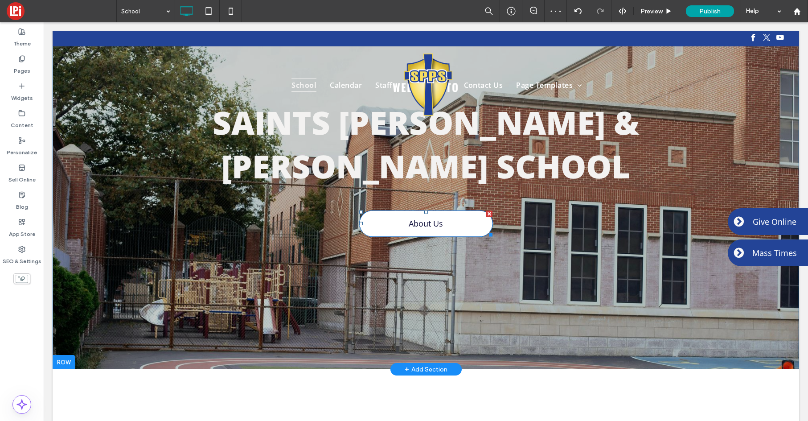
scroll to position [0, 0]
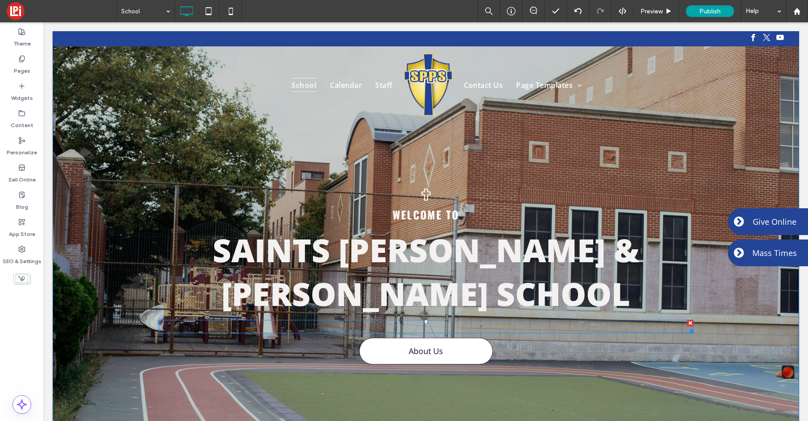
click at [455, 320] on div at bounding box center [426, 326] width 535 height 13
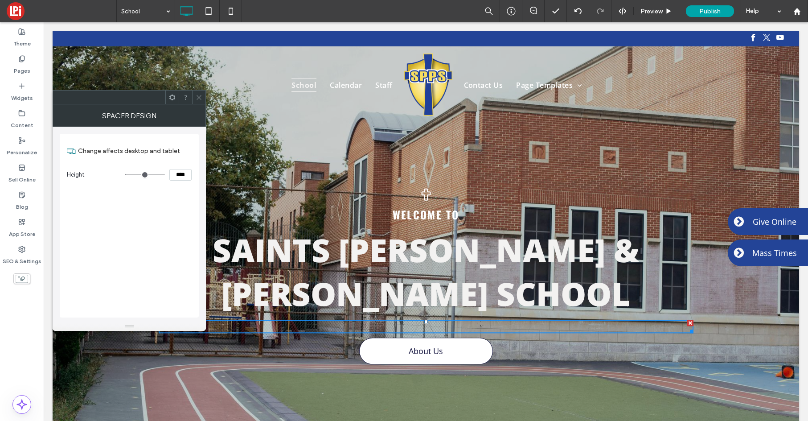
click at [180, 175] on input "****" at bounding box center [180, 175] width 22 height 12
type input "****"
type input "**"
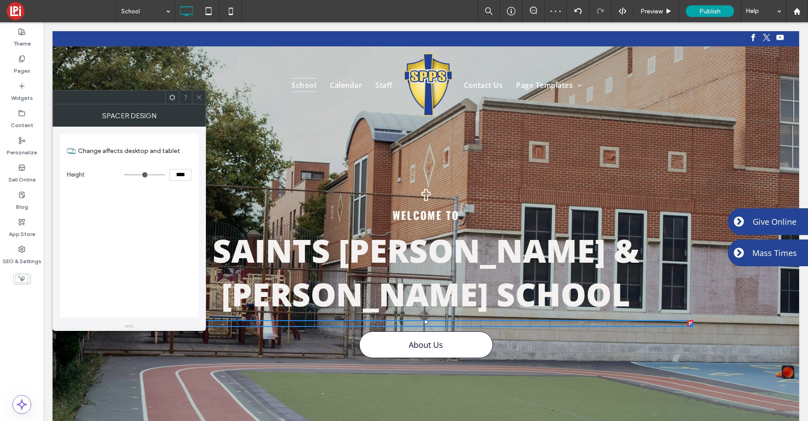
drag, startPoint x: 195, startPoint y: 95, endPoint x: 204, endPoint y: 97, distance: 9.0
click at [196, 95] on icon at bounding box center [199, 97] width 7 height 7
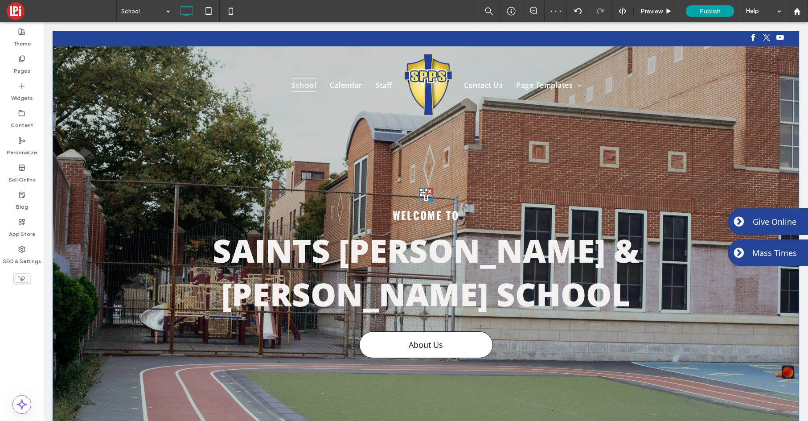
click at [424, 197] on icon at bounding box center [425, 195] width 9 height 12
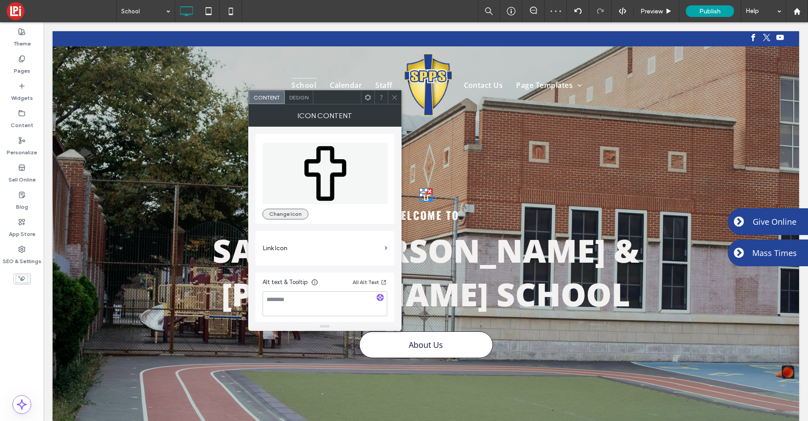
click at [275, 216] on button "Change Icon" at bounding box center [286, 214] width 46 height 11
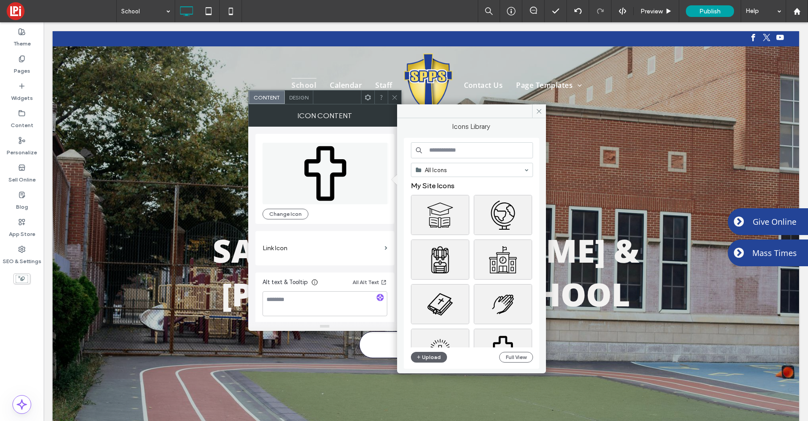
click at [431, 152] on input at bounding box center [472, 150] width 122 height 16
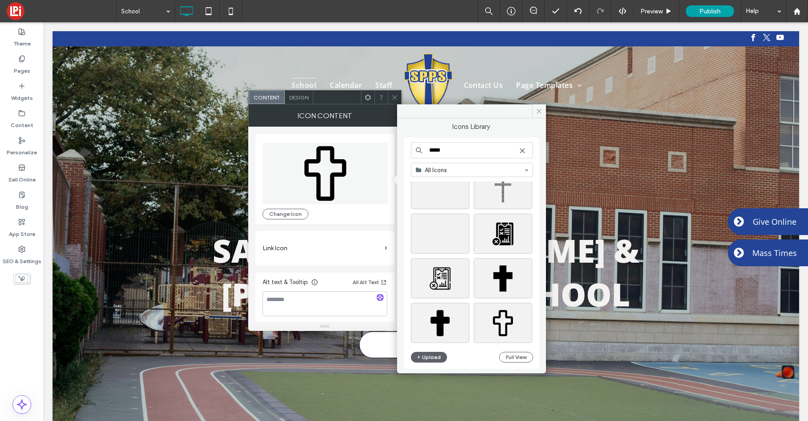
scroll to position [3217, 0]
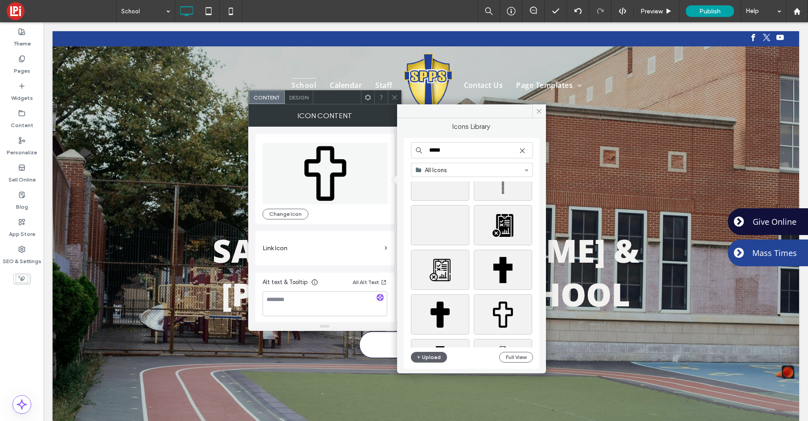
type input "*****"
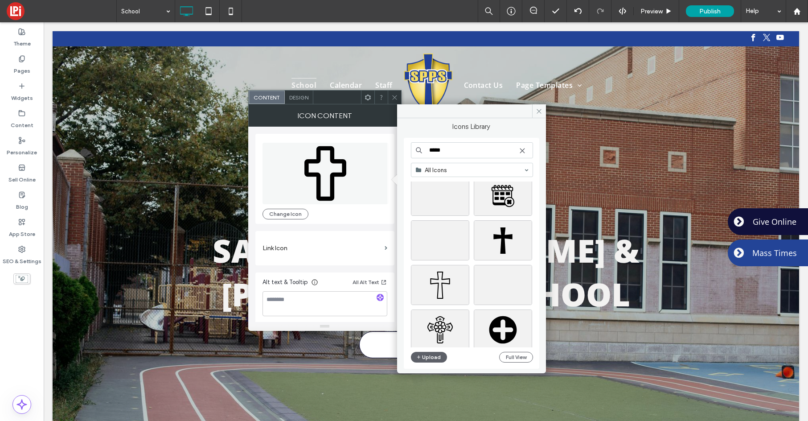
scroll to position [5209, 0]
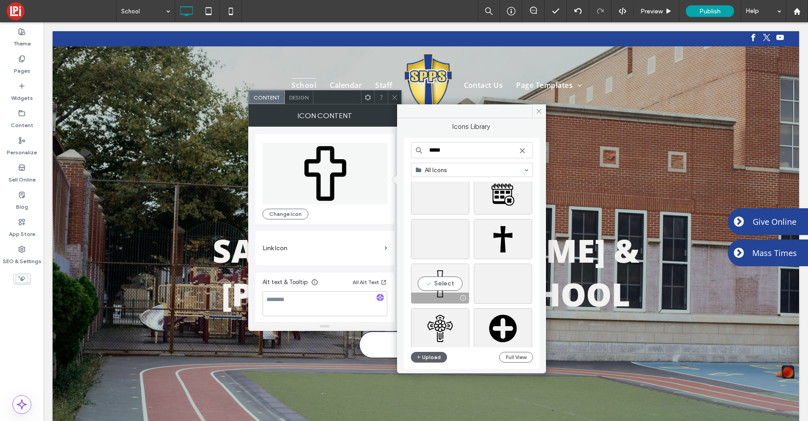
click at [435, 284] on div "Select" at bounding box center [440, 283] width 58 height 40
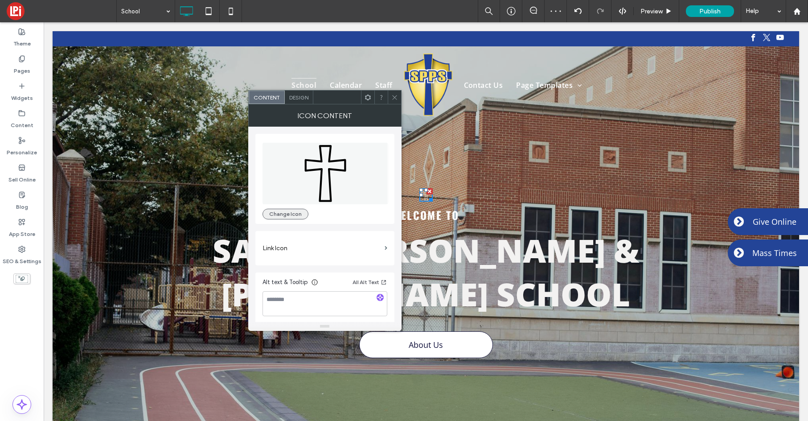
drag, startPoint x: 282, startPoint y: 213, endPoint x: 275, endPoint y: 211, distance: 7.8
click at [282, 213] on button "Change Icon" at bounding box center [286, 214] width 46 height 11
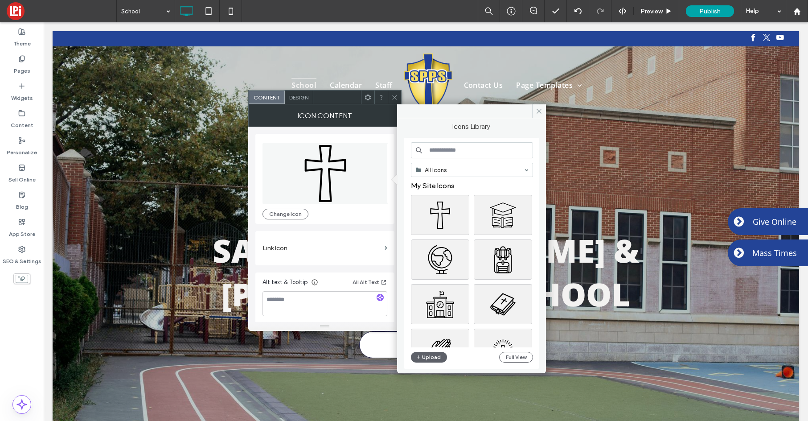
click at [452, 151] on input at bounding box center [472, 150] width 122 height 16
type input "*****"
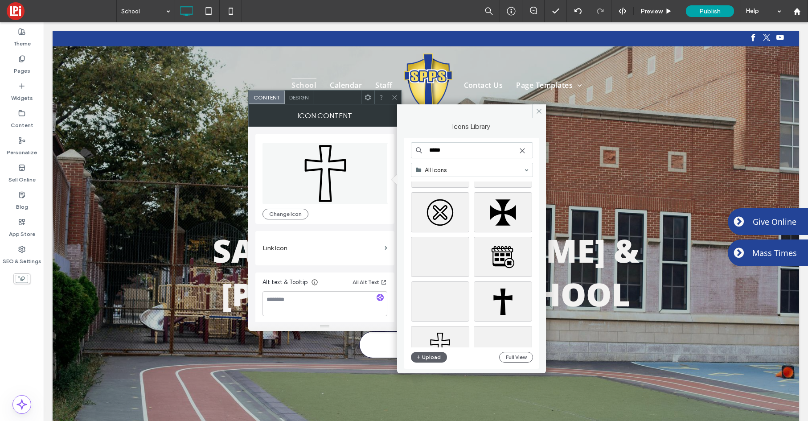
scroll to position [5217, 0]
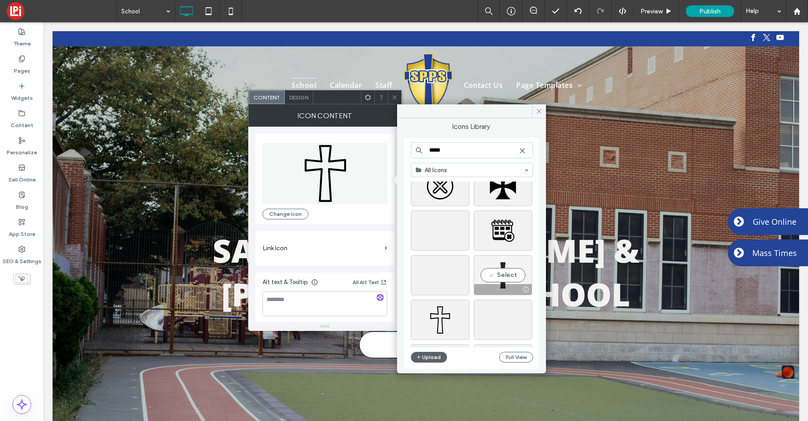
click at [509, 273] on div "Select" at bounding box center [503, 275] width 58 height 40
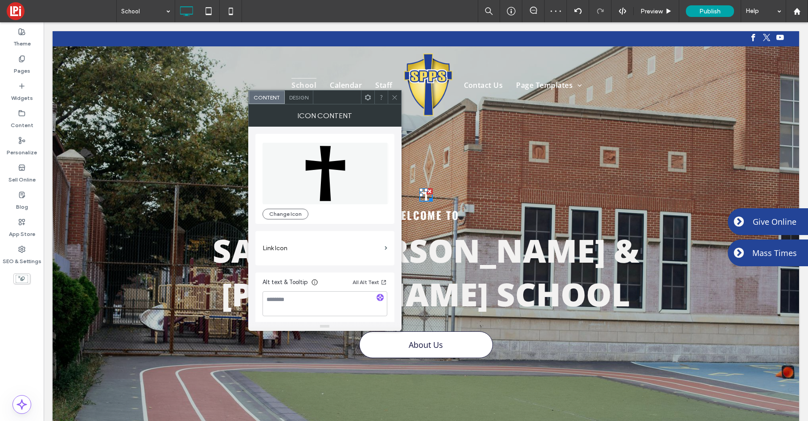
click at [394, 95] on icon at bounding box center [394, 97] width 7 height 7
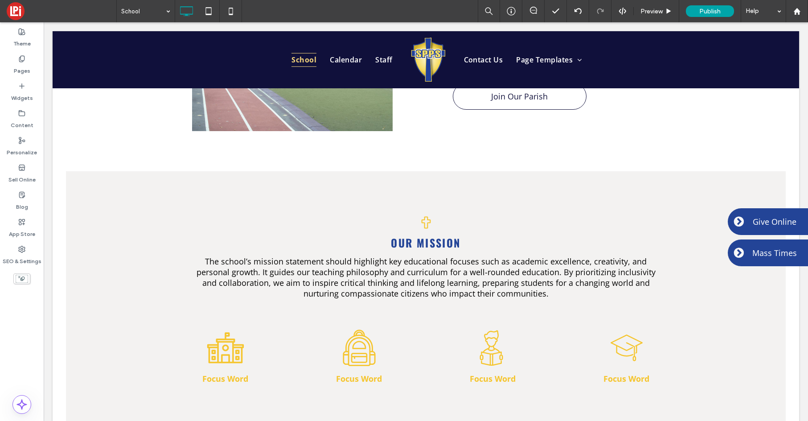
scroll to position [628, 0]
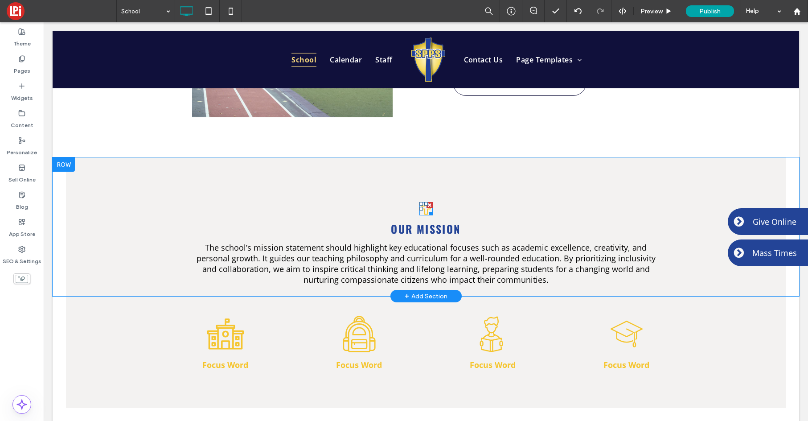
click at [429, 209] on div at bounding box center [429, 212] width 7 height 7
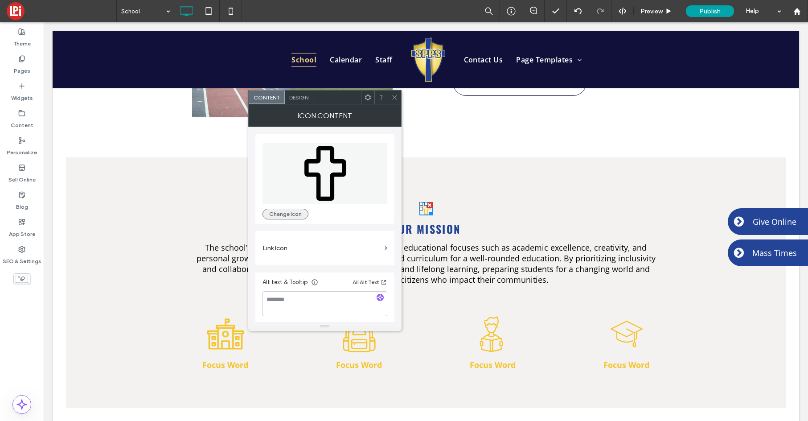
click at [294, 217] on button "Change Icon" at bounding box center [286, 214] width 46 height 11
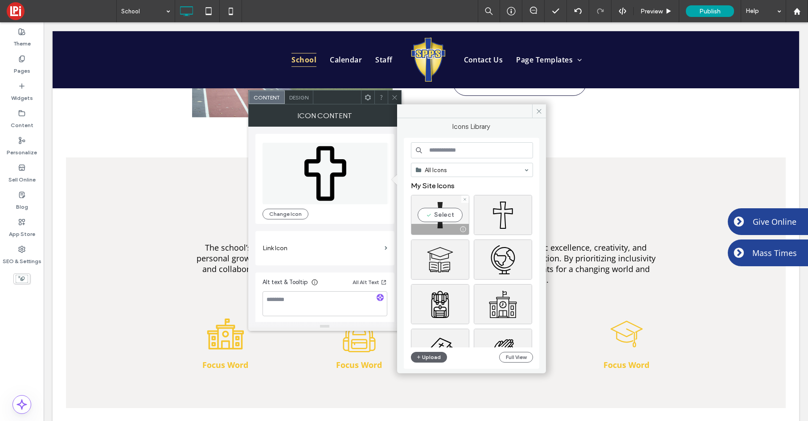
click at [453, 215] on div "Select" at bounding box center [440, 215] width 58 height 40
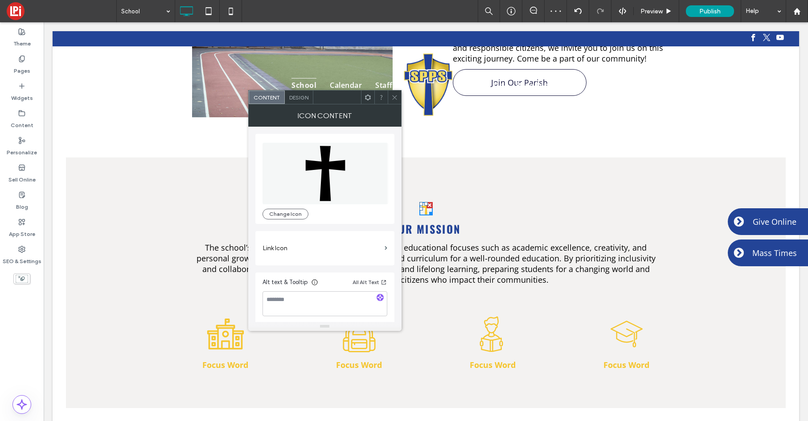
click at [303, 98] on span "Design" at bounding box center [298, 97] width 19 height 7
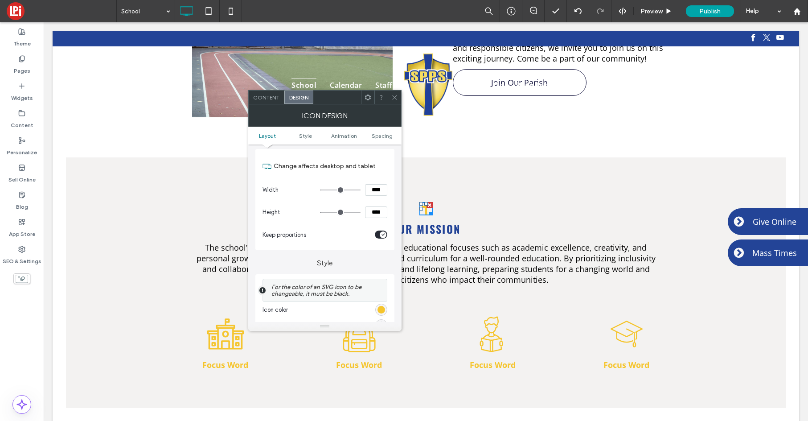
scroll to position [82, 0]
click at [381, 308] on div "rgb(245, 197, 46)" at bounding box center [382, 308] width 8 height 8
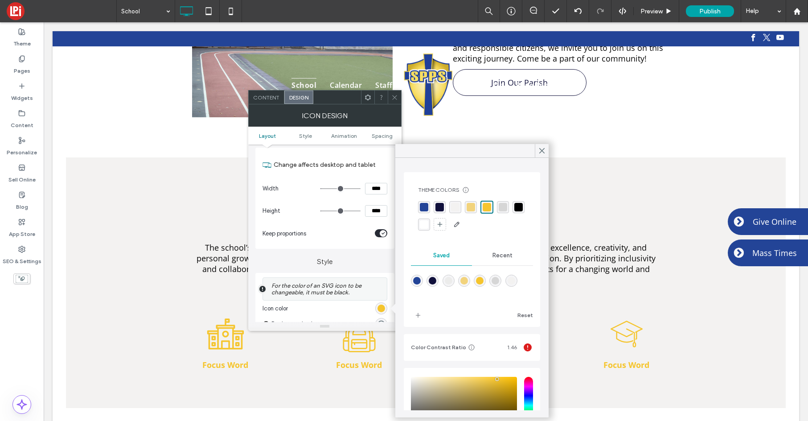
click at [422, 207] on div "rgba(35, 68, 151, 1)" at bounding box center [424, 207] width 8 height 8
click at [542, 152] on icon at bounding box center [542, 151] width 8 height 8
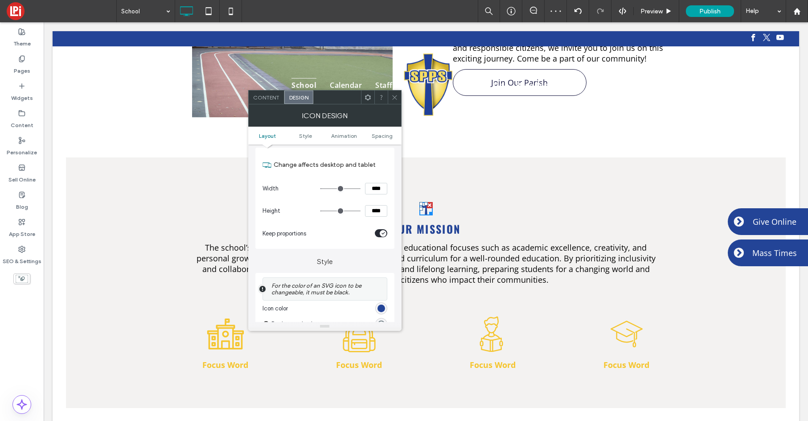
click at [394, 96] on icon at bounding box center [394, 97] width 7 height 7
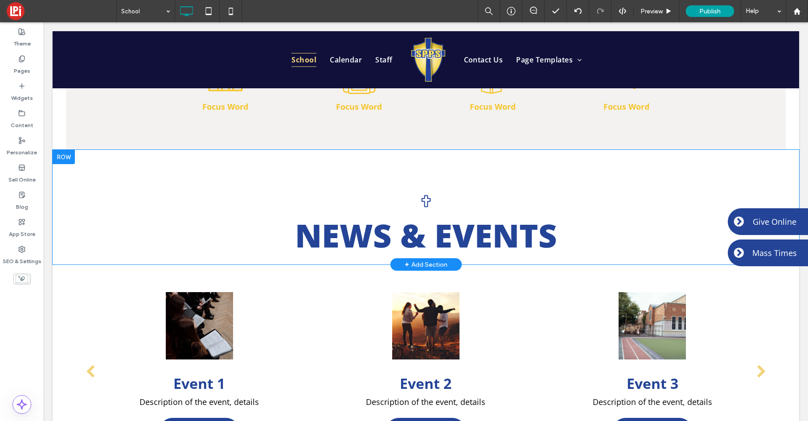
scroll to position [916, 0]
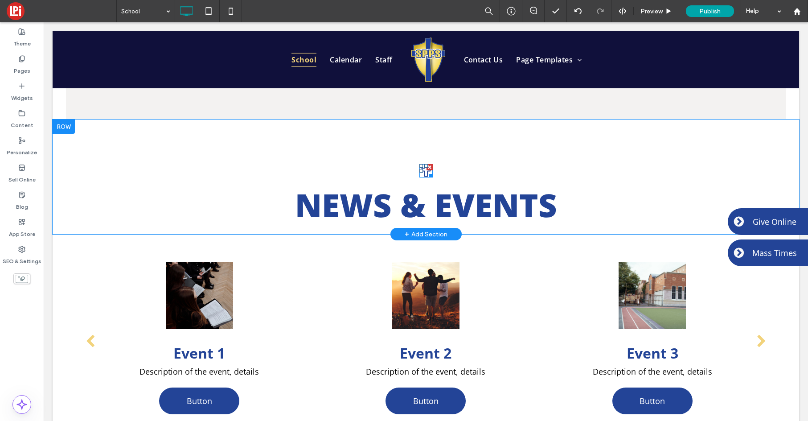
click at [427, 171] on div at bounding box center [429, 174] width 7 height 7
click at [426, 171] on div at bounding box center [429, 174] width 7 height 7
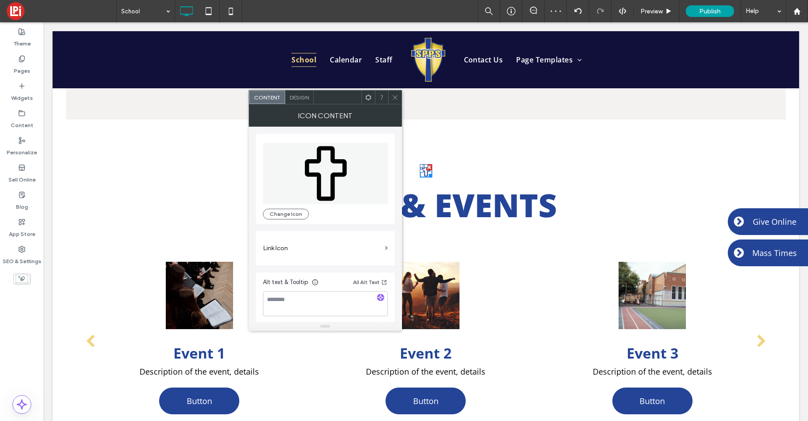
drag, startPoint x: 288, startPoint y: 212, endPoint x: 396, endPoint y: 194, distance: 109.3
click at [288, 212] on button "Change Icon" at bounding box center [286, 214] width 46 height 11
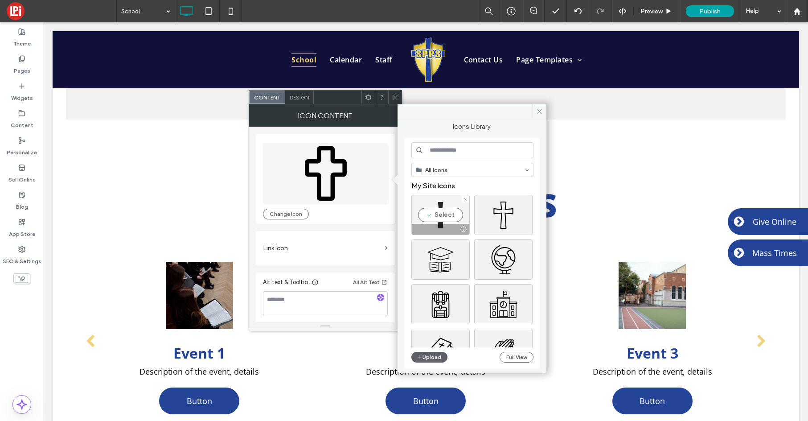
click at [442, 214] on div "Select" at bounding box center [440, 215] width 58 height 40
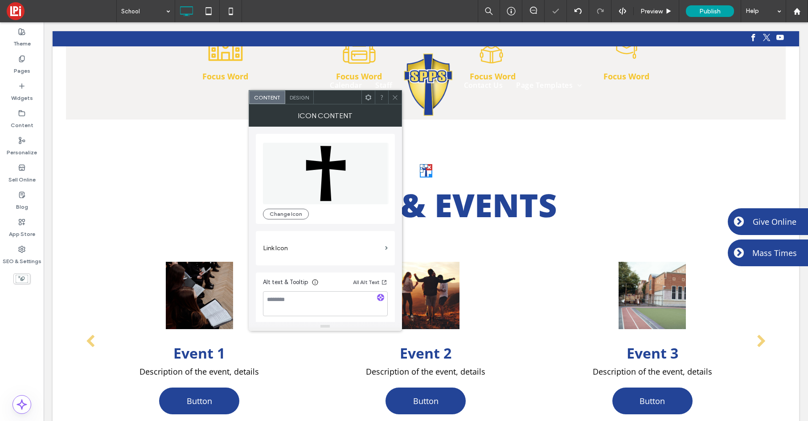
click at [396, 99] on icon at bounding box center [395, 97] width 7 height 7
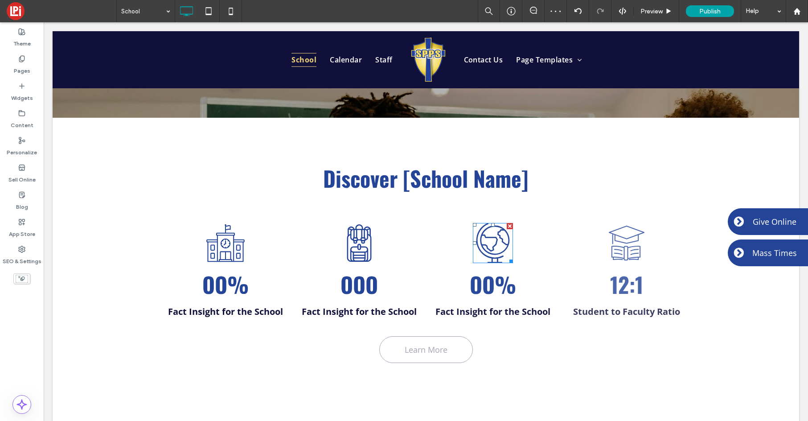
scroll to position [1474, 0]
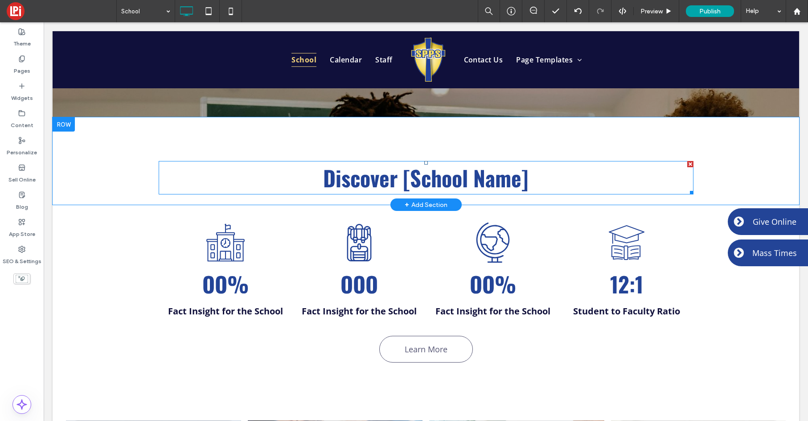
click at [530, 162] on h2 "Discover [School Name]" at bounding box center [426, 178] width 535 height 32
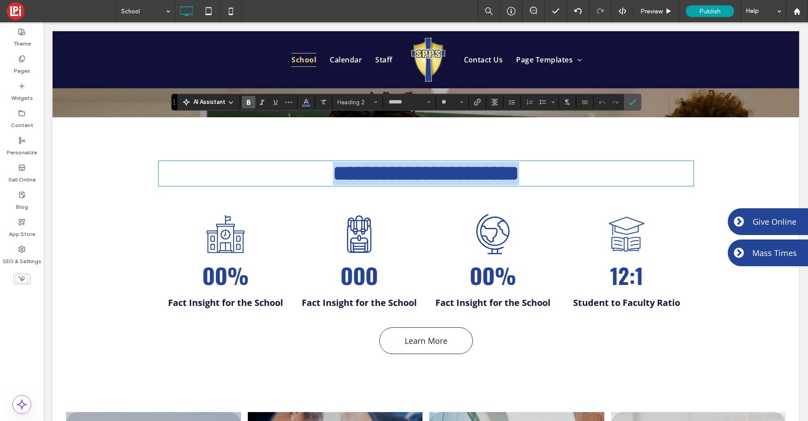
click at [534, 162] on h2 "**********" at bounding box center [426, 173] width 535 height 23
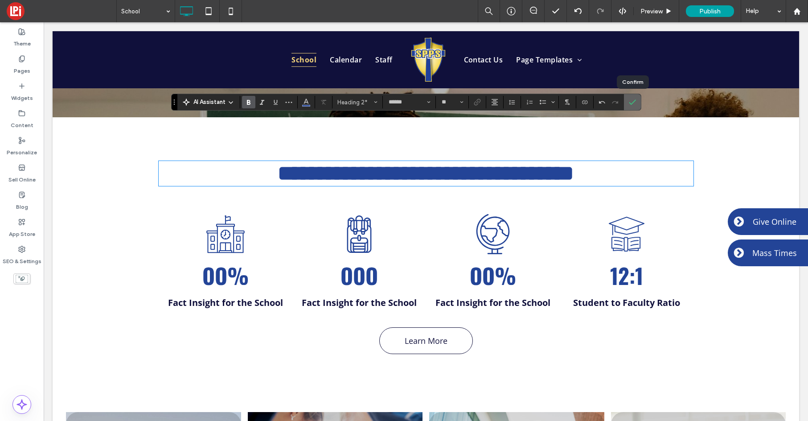
click at [633, 100] on icon "Confirm" at bounding box center [632, 102] width 7 height 7
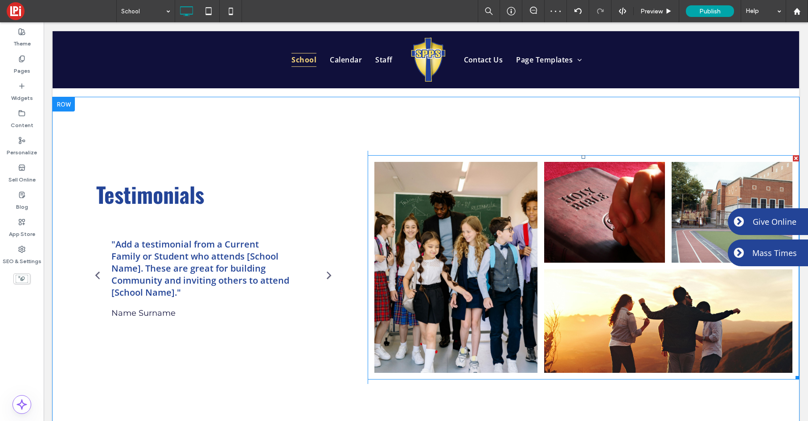
scroll to position [1999, 0]
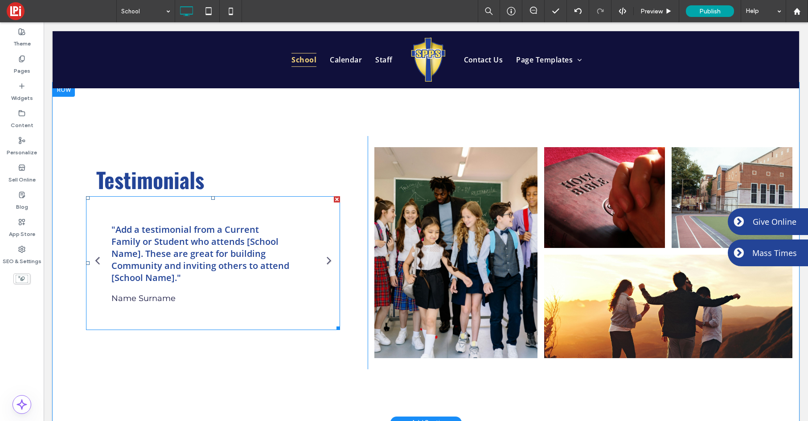
click at [202, 223] on div ""Add a testimonial from a Current Family or Student who attends [School Name]. …" at bounding box center [200, 263] width 178 height 80
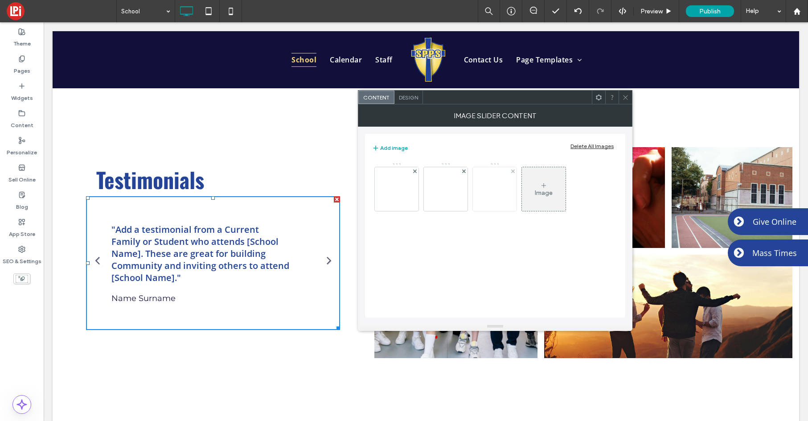
click at [398, 194] on img at bounding box center [397, 189] width 66 height 44
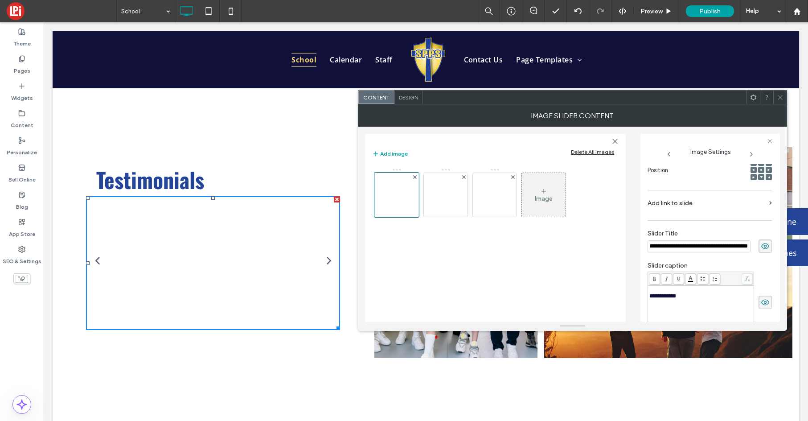
scroll to position [0, 0]
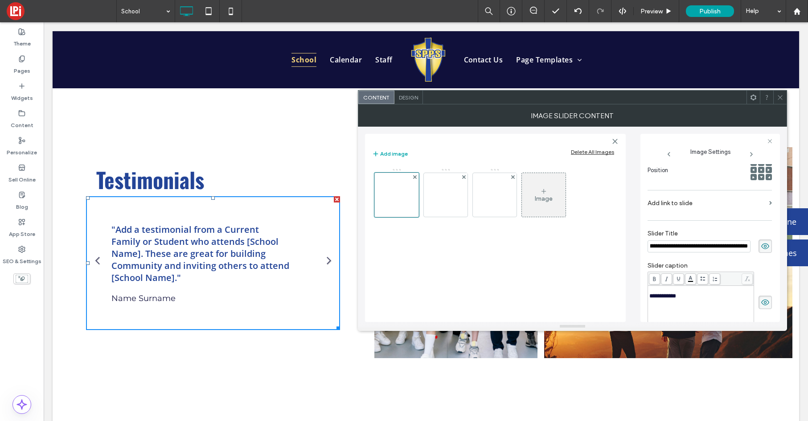
click at [744, 247] on input "**********" at bounding box center [699, 246] width 103 height 12
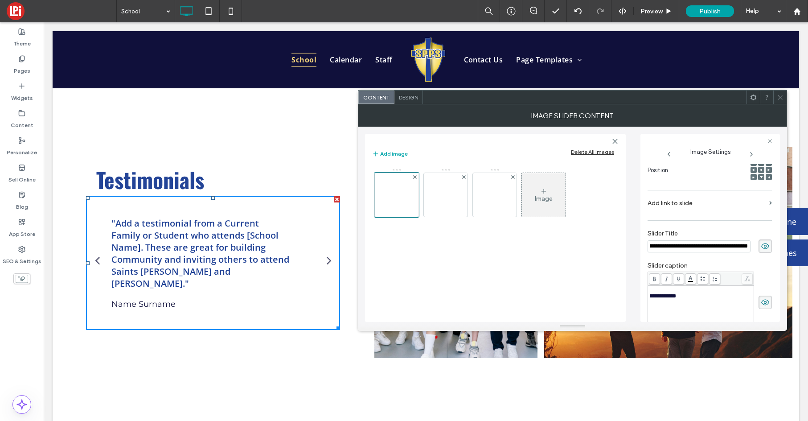
click at [736, 244] on input "**********" at bounding box center [699, 246] width 103 height 12
drag, startPoint x: 737, startPoint y: 246, endPoint x: 743, endPoint y: 322, distance: 76.0
click at [737, 246] on input "**********" at bounding box center [699, 246] width 103 height 12
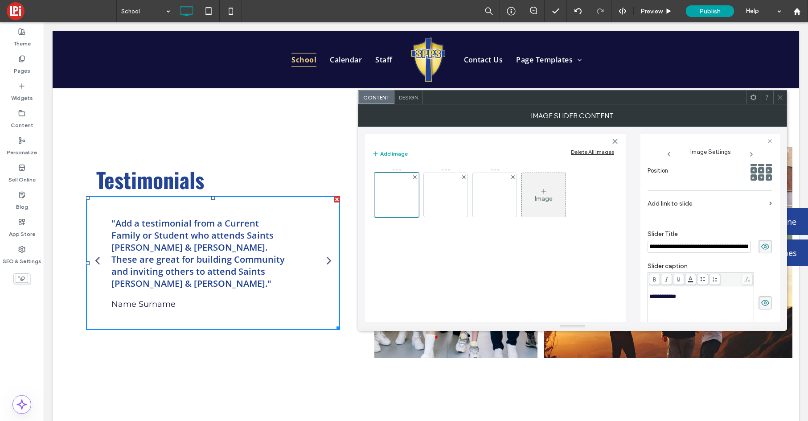
click at [672, 246] on input "**********" at bounding box center [699, 247] width 103 height 12
type input "**********"
click at [451, 198] on img at bounding box center [446, 195] width 66 height 44
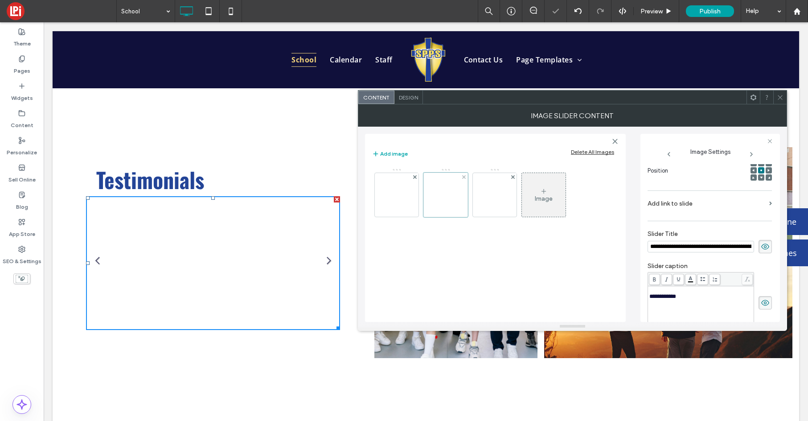
scroll to position [0, 343]
click at [677, 248] on input "**********" at bounding box center [699, 247] width 103 height 12
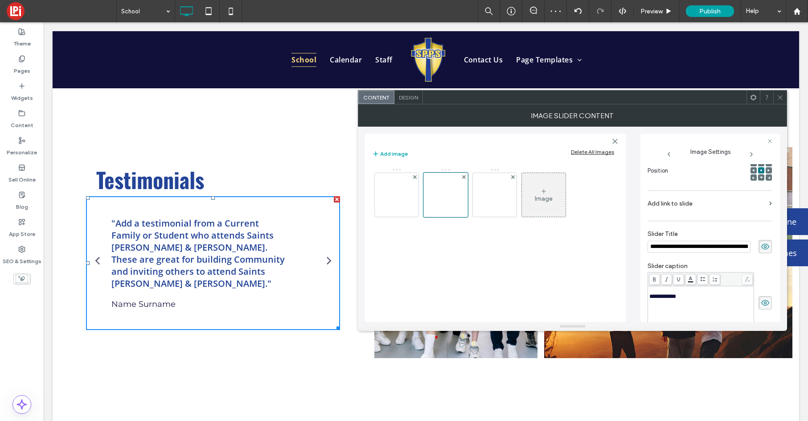
scroll to position [0, 365]
type input "**********"
click at [507, 206] on img at bounding box center [495, 195] width 66 height 44
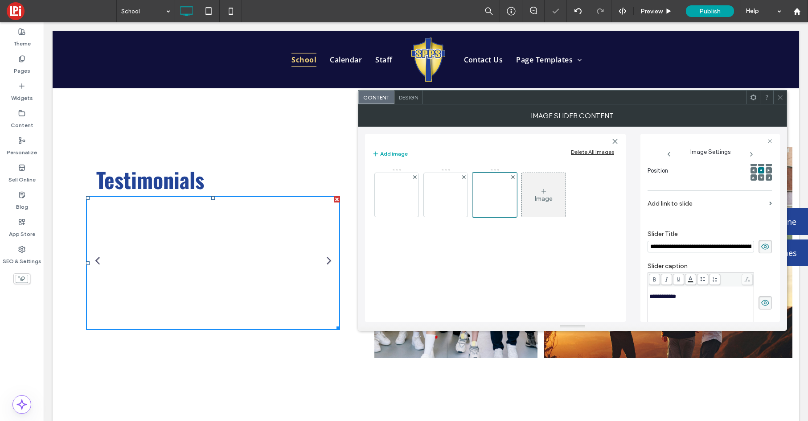
scroll to position [0, 343]
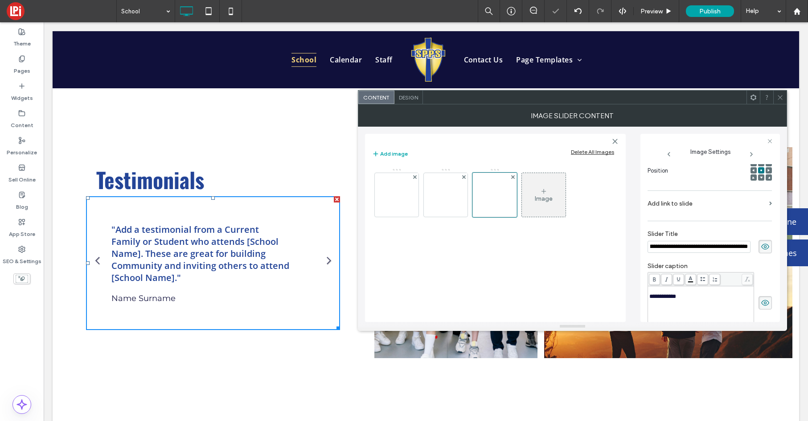
click at [669, 250] on input "**********" at bounding box center [699, 247] width 103 height 12
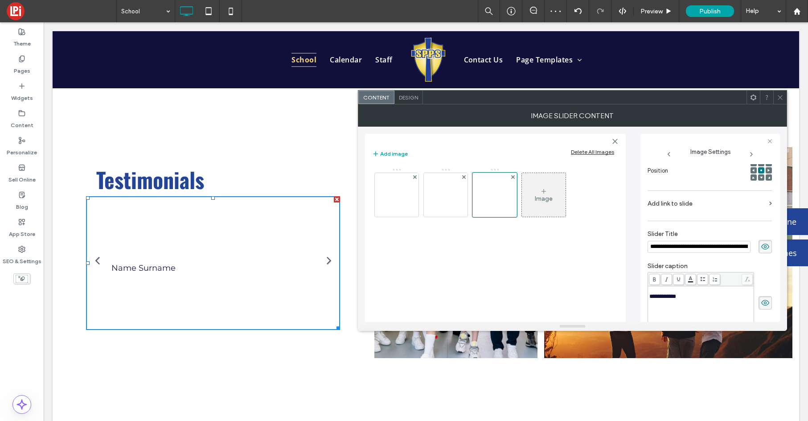
scroll to position [0, 365]
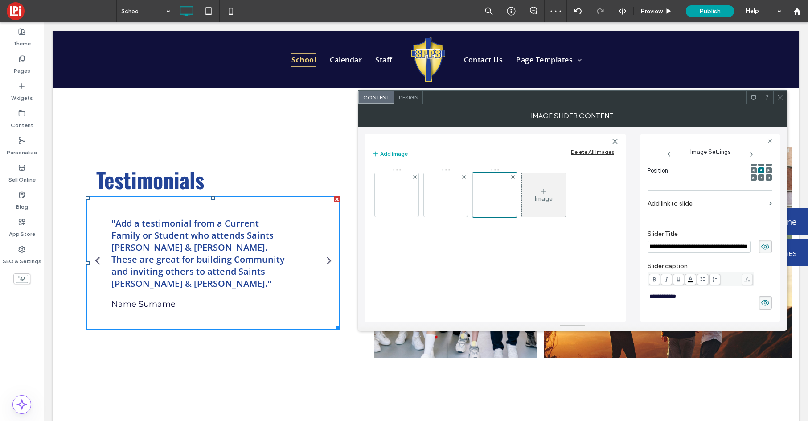
type input "**********"
click at [710, 297] on div "**********" at bounding box center [700, 296] width 103 height 6
drag, startPoint x: 780, startPoint y: 96, endPoint x: 587, endPoint y: 168, distance: 204.9
click at [779, 96] on icon at bounding box center [780, 97] width 7 height 7
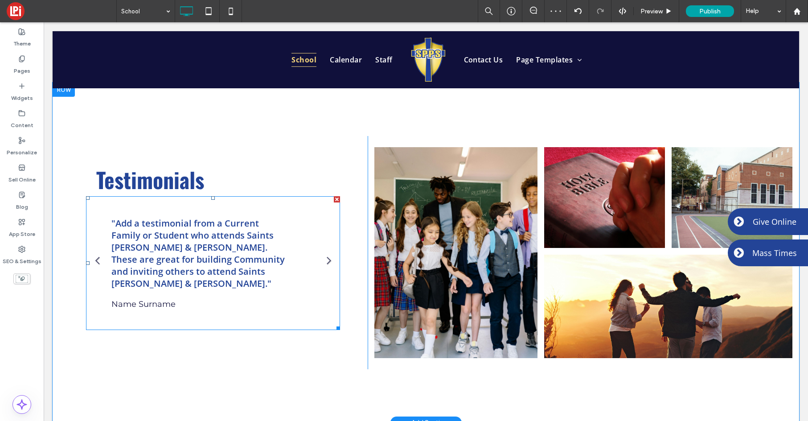
drag, startPoint x: 194, startPoint y: 248, endPoint x: 200, endPoint y: 253, distance: 7.6
click at [194, 248] on div ""Add a testimonial from a Current Family or Student who attends Saints Peter & …" at bounding box center [200, 263] width 178 height 92
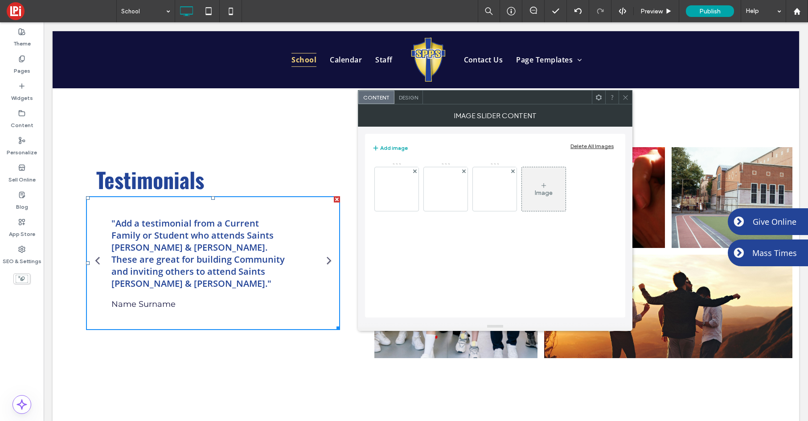
click at [411, 99] on span "Design" at bounding box center [408, 97] width 19 height 7
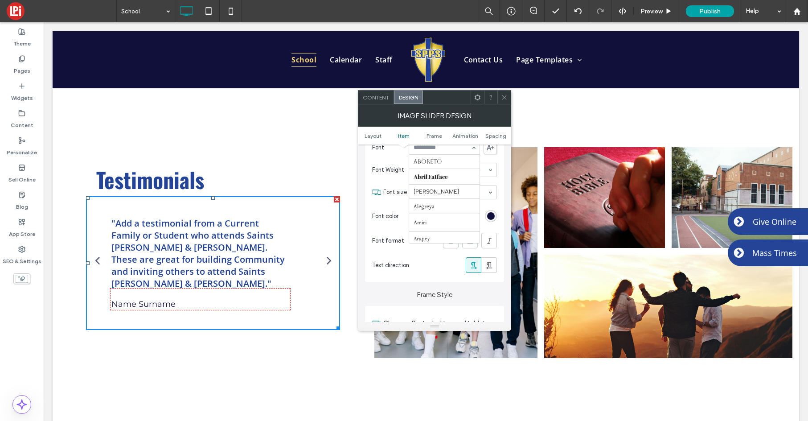
scroll to position [477, 0]
type input "**"
drag, startPoint x: 493, startPoint y: 214, endPoint x: 486, endPoint y: 220, distance: 8.8
click at [493, 214] on div "rgb(16, 16, 59)" at bounding box center [491, 216] width 8 height 8
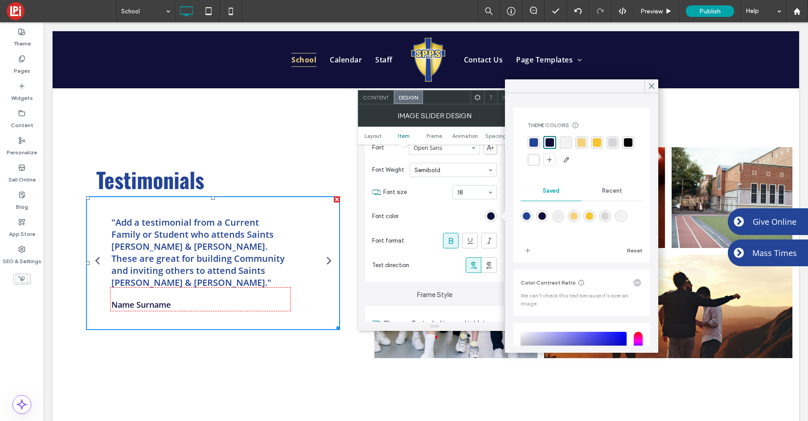
click at [535, 141] on div "rgba(35, 68, 151, 1)" at bounding box center [534, 142] width 8 height 8
drag, startPoint x: 654, startPoint y: 87, endPoint x: 509, endPoint y: 218, distance: 195.6
click at [653, 88] on icon at bounding box center [652, 86] width 8 height 8
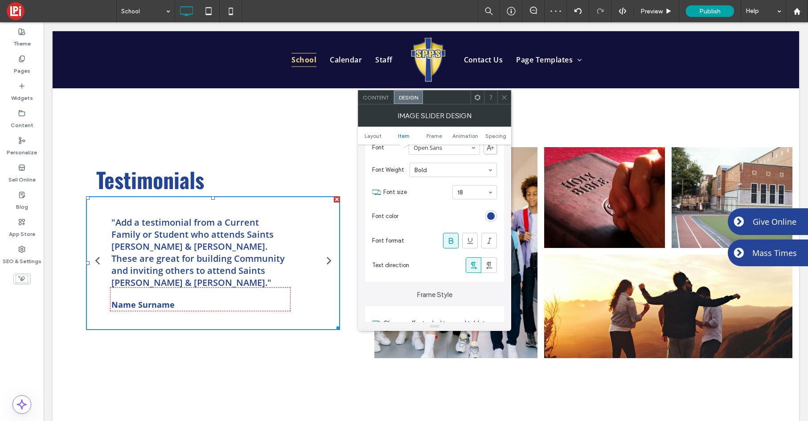
click at [441, 217] on div at bounding box center [449, 216] width 95 height 16
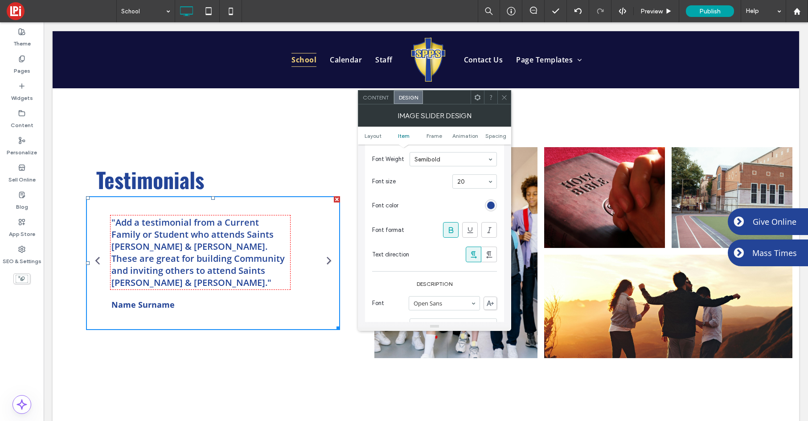
scroll to position [190, 0]
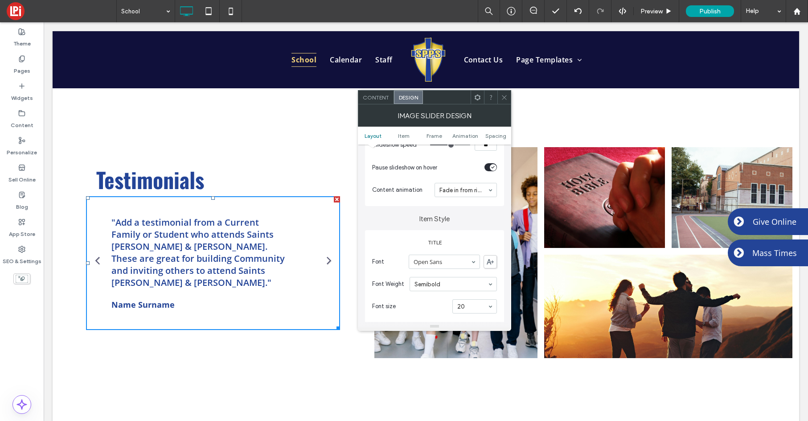
click at [507, 95] on icon at bounding box center [504, 97] width 7 height 7
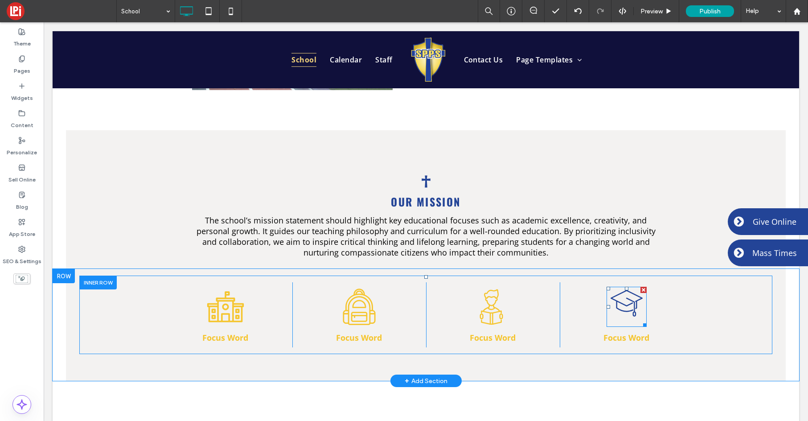
scroll to position [655, 0]
click at [629, 283] on icon at bounding box center [627, 303] width 40 height 40
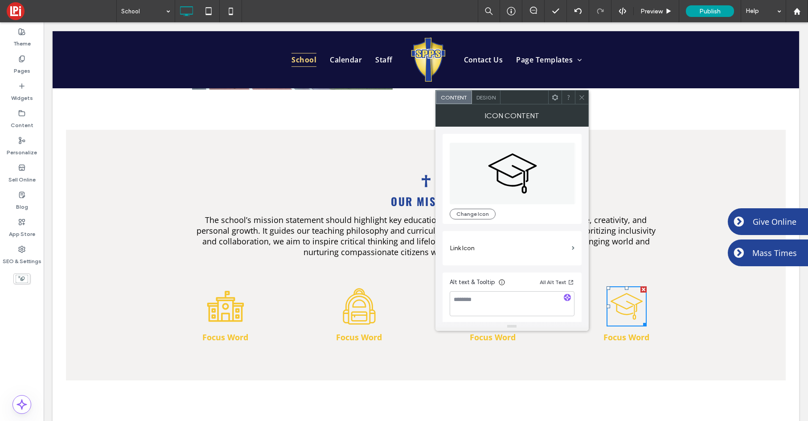
click at [493, 99] on span "Design" at bounding box center [486, 97] width 19 height 7
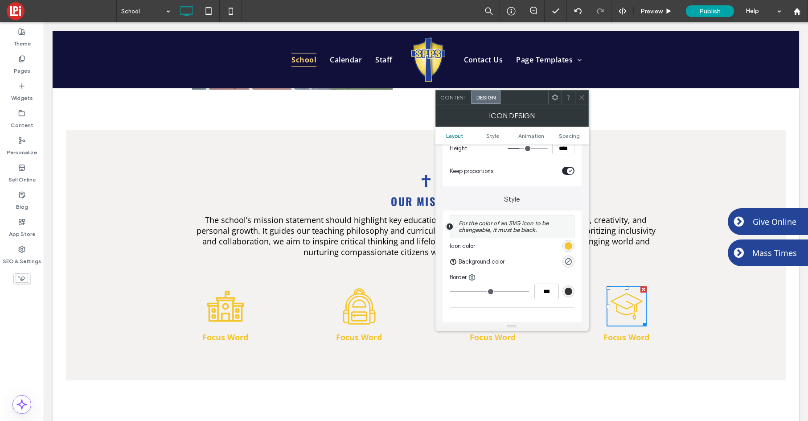
scroll to position [144, 0]
click at [568, 245] on div "rgb(245, 197, 46)" at bounding box center [569, 246] width 8 height 8
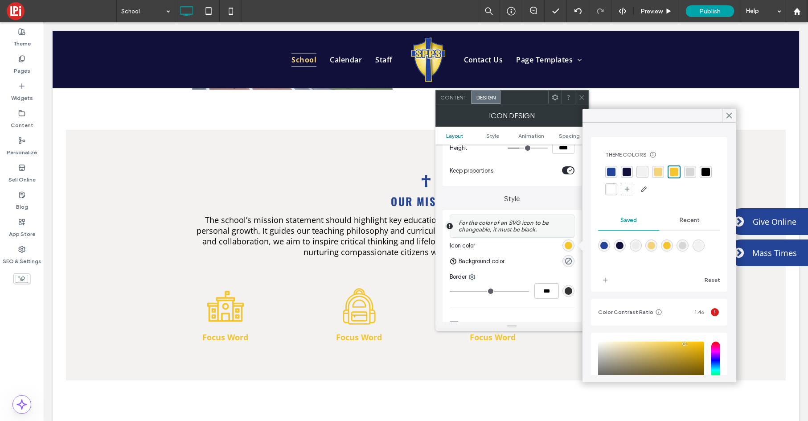
click at [612, 172] on div "rgba(35, 68, 151, 1)" at bounding box center [611, 172] width 8 height 8
click at [733, 117] on icon at bounding box center [729, 115] width 8 height 8
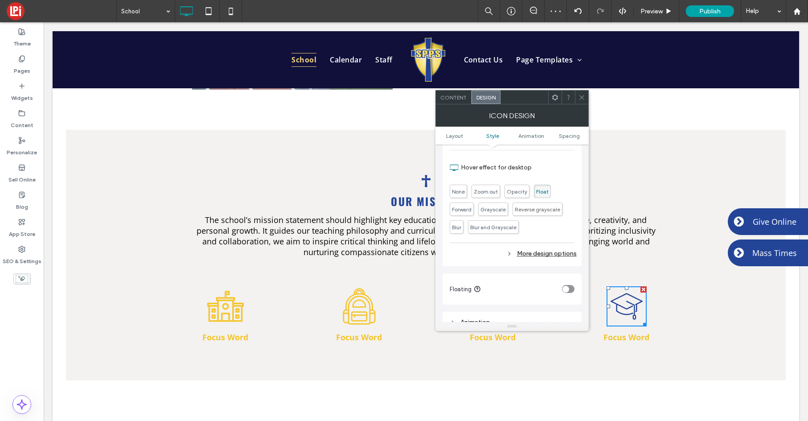
scroll to position [305, 0]
click at [532, 251] on div "More design options" at bounding box center [513, 250] width 127 height 12
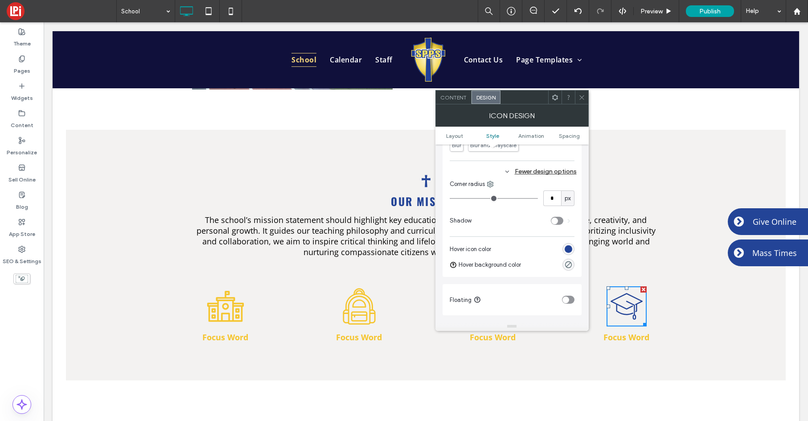
scroll to position [423, 0]
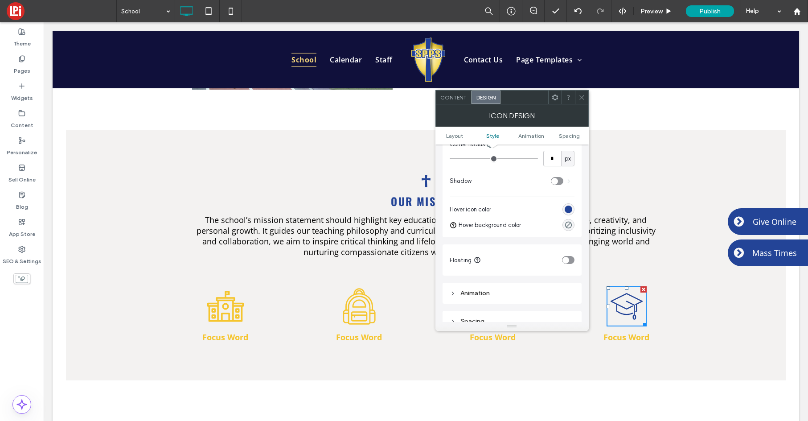
click at [569, 210] on div "rgb(35, 68, 151)" at bounding box center [569, 209] width 8 height 8
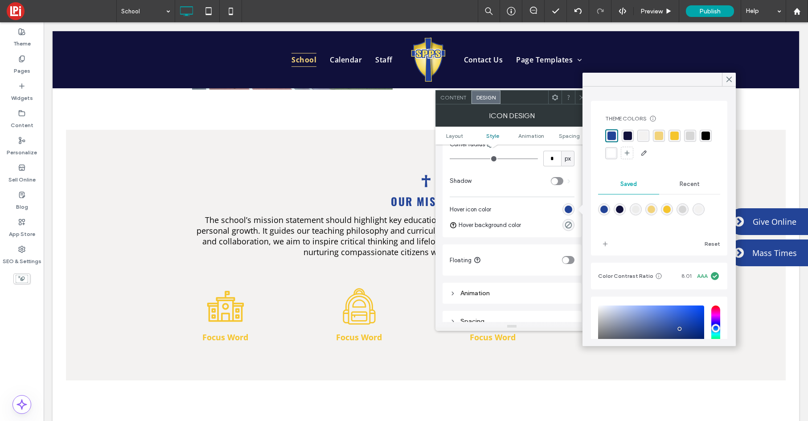
drag, startPoint x: 677, startPoint y: 133, endPoint x: 670, endPoint y: 136, distance: 7.2
click at [677, 133] on div "rgba(245, 197, 46, 1)" at bounding box center [674, 135] width 8 height 8
click at [731, 78] on icon at bounding box center [729, 79] width 8 height 8
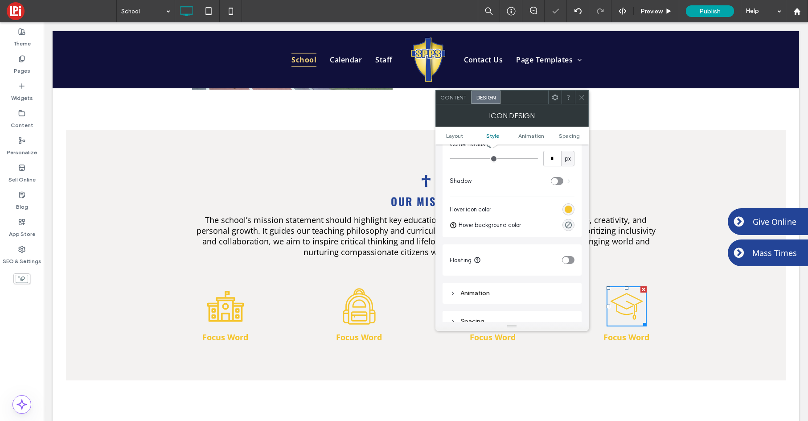
click at [582, 94] on icon at bounding box center [582, 97] width 7 height 7
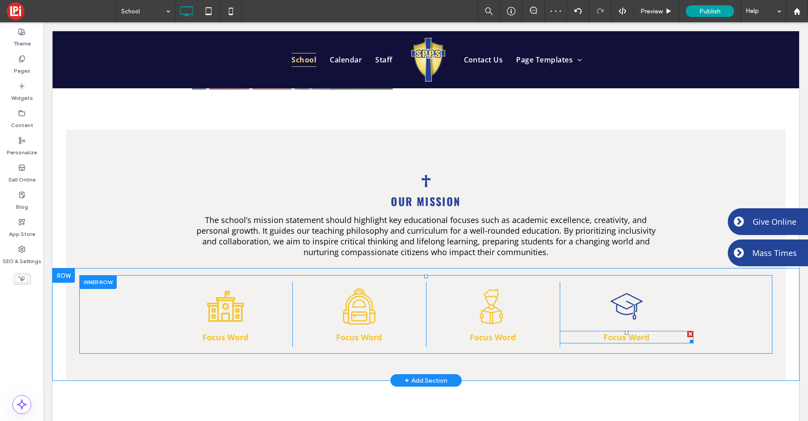
click at [644, 332] on strong "Focus Word" at bounding box center [627, 337] width 46 height 11
type input "*********"
type input "**"
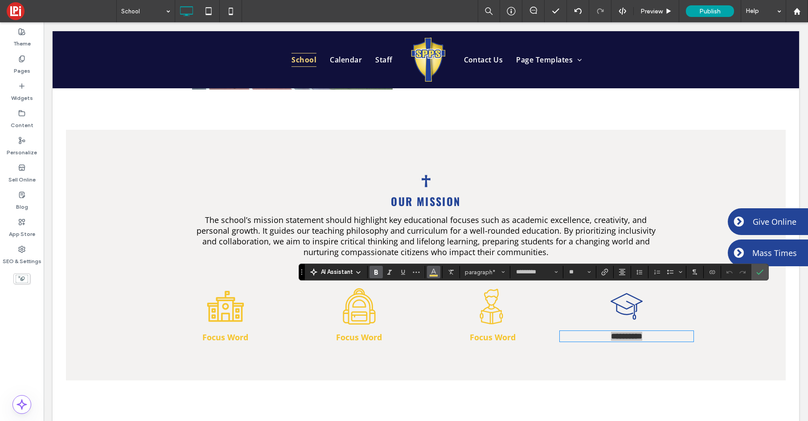
click at [436, 274] on icon "Color" at bounding box center [433, 270] width 7 height 7
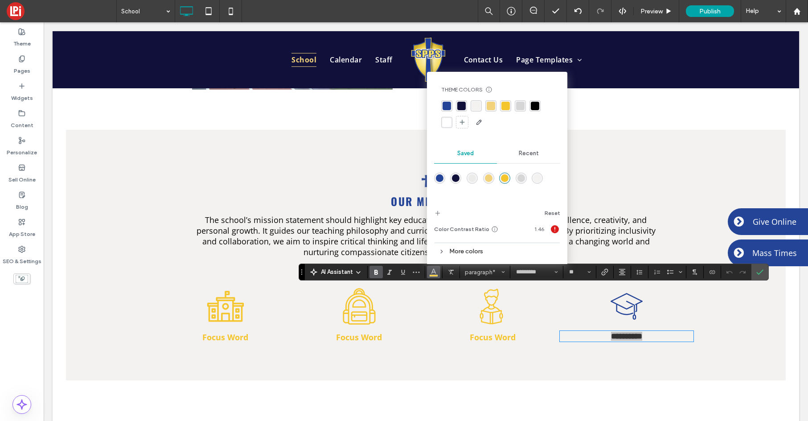
drag, startPoint x: 445, startPoint y: 104, endPoint x: 465, endPoint y: 111, distance: 21.4
click at [445, 104] on div "rgba(35, 68, 151, 1)" at bounding box center [447, 106] width 8 height 8
click at [763, 273] on icon "Confirm" at bounding box center [759, 271] width 7 height 7
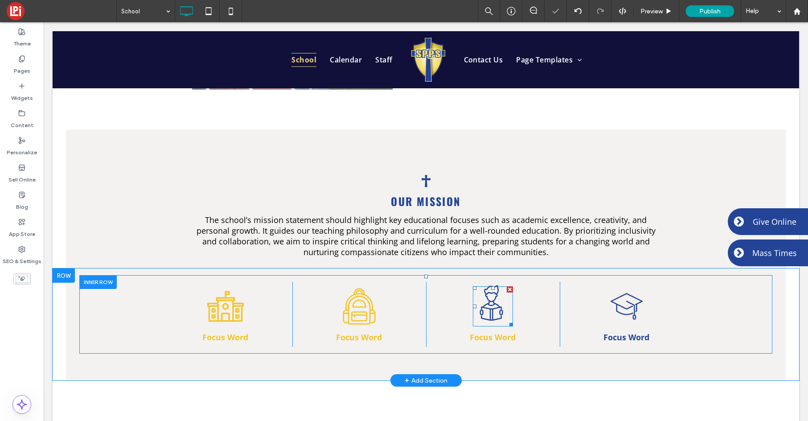
click at [486, 283] on icon at bounding box center [493, 303] width 40 height 40
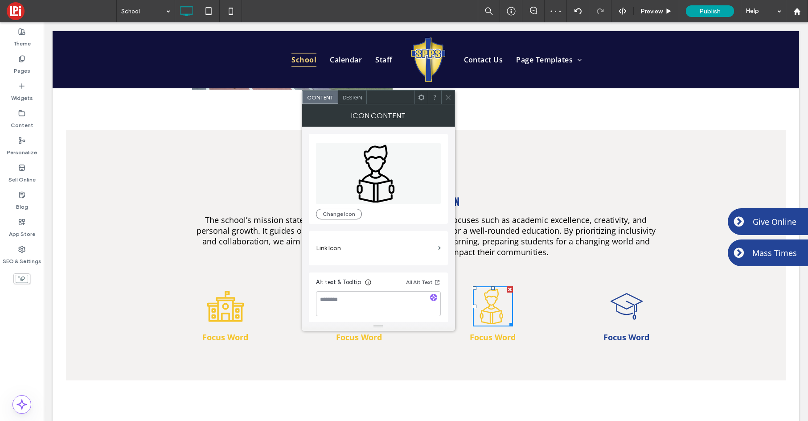
click at [352, 97] on span "Design" at bounding box center [352, 97] width 19 height 7
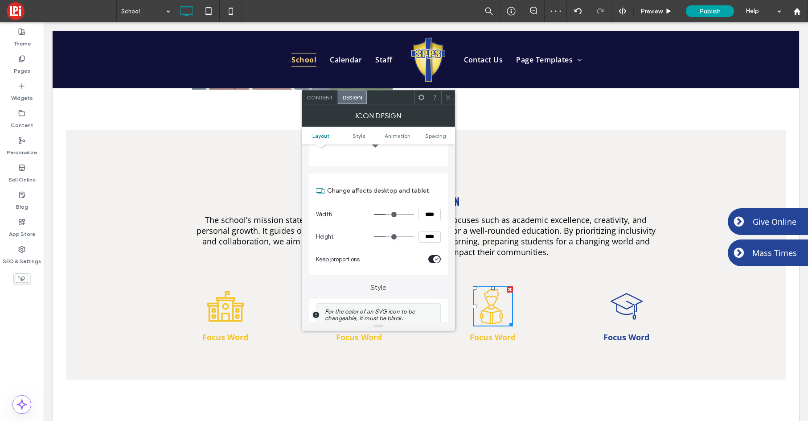
scroll to position [192, 0]
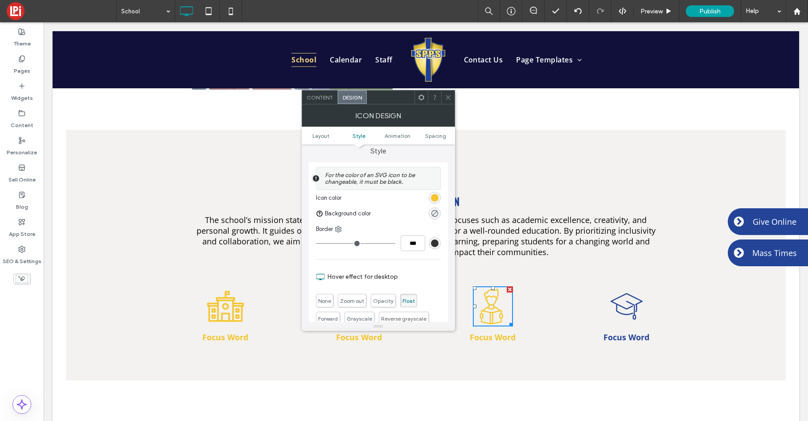
click at [439, 201] on div "rgb(245, 197, 46)" at bounding box center [435, 198] width 12 height 12
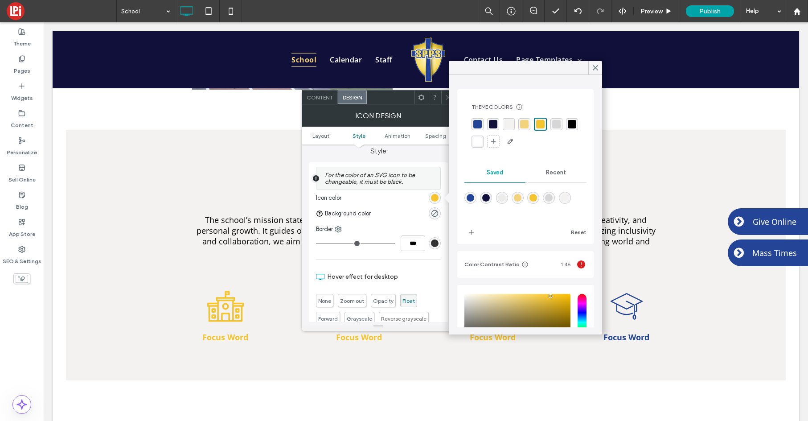
drag, startPoint x: 481, startPoint y: 123, endPoint x: 534, endPoint y: 94, distance: 59.8
click at [481, 123] on div "rgba(35, 68, 151, 1)" at bounding box center [477, 124] width 8 height 8
click at [597, 64] on icon at bounding box center [596, 68] width 8 height 8
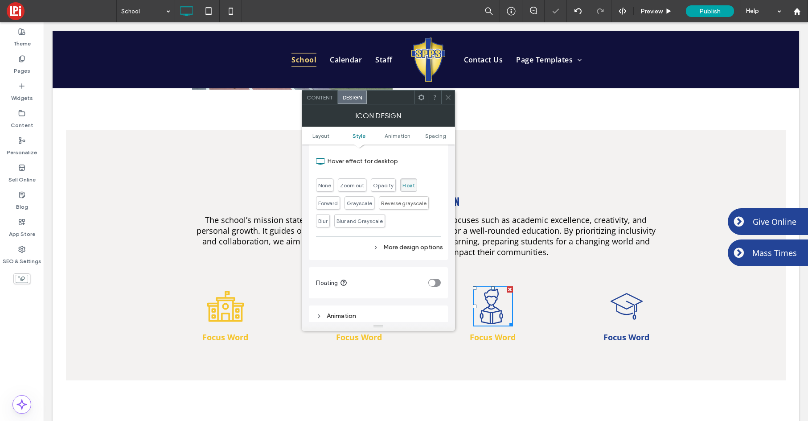
scroll to position [308, 0]
click at [390, 246] on div "More design options" at bounding box center [379, 246] width 127 height 12
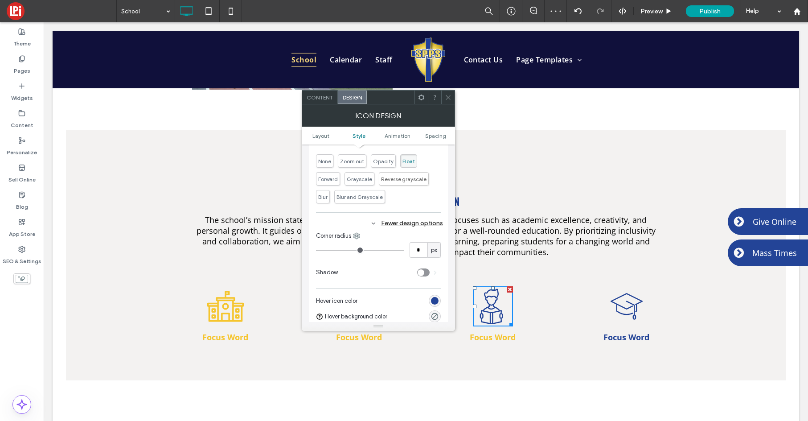
scroll to position [368, 0]
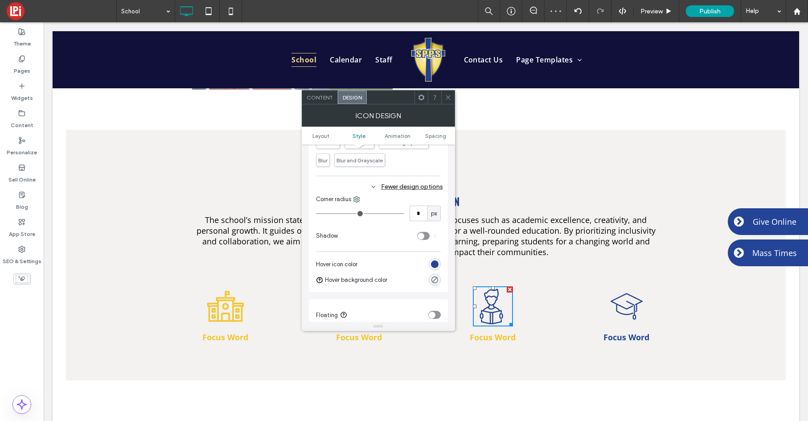
drag, startPoint x: 435, startPoint y: 264, endPoint x: 428, endPoint y: 266, distance: 7.5
click at [435, 264] on div "rgb(35, 68, 151)" at bounding box center [435, 264] width 8 height 8
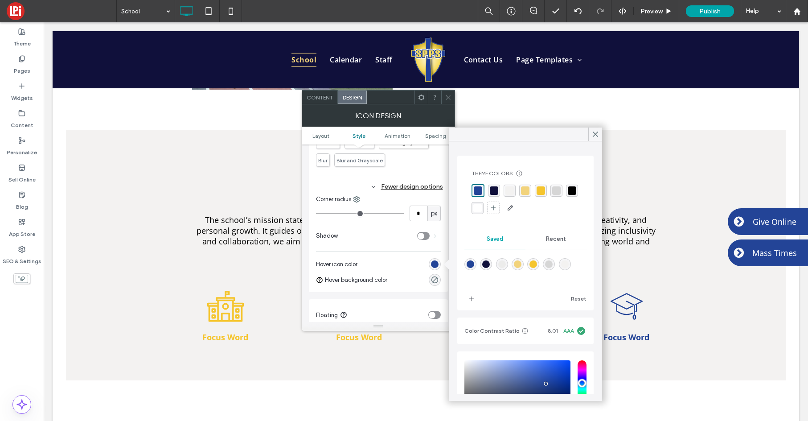
click at [541, 191] on div "rgba(245, 197, 46, 1)" at bounding box center [541, 190] width 8 height 8
drag, startPoint x: 596, startPoint y: 132, endPoint x: 552, endPoint y: 110, distance: 49.0
click at [596, 132] on icon at bounding box center [596, 134] width 8 height 8
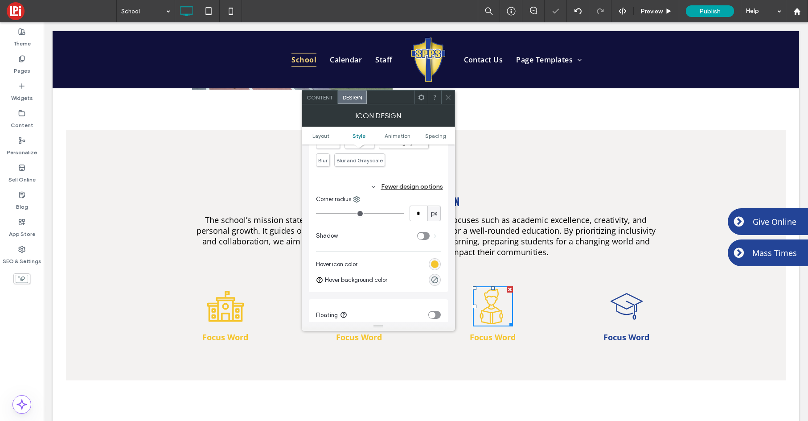
drag, startPoint x: 449, startPoint y: 98, endPoint x: 452, endPoint y: 113, distance: 15.1
click at [448, 98] on use at bounding box center [448, 97] width 4 height 4
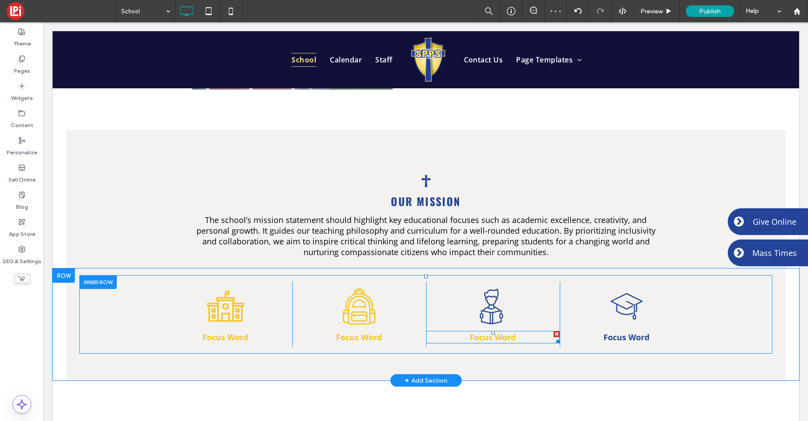
click at [491, 332] on strong "Focus Word" at bounding box center [493, 337] width 46 height 11
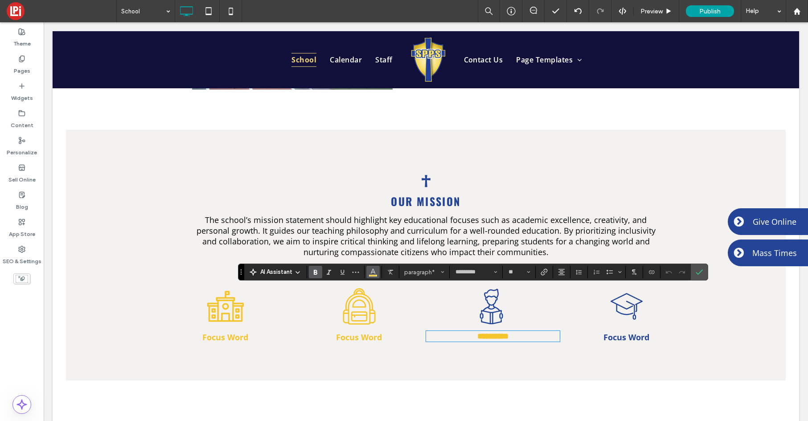
click at [372, 272] on icon "Color" at bounding box center [373, 270] width 7 height 7
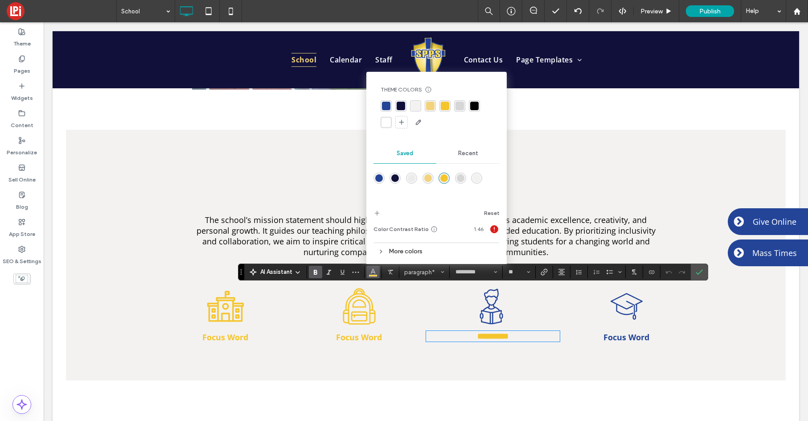
drag, startPoint x: 384, startPoint y: 105, endPoint x: 391, endPoint y: 108, distance: 7.8
click at [384, 106] on div "rgba(35, 68, 151, 1)" at bounding box center [386, 106] width 8 height 8
click at [702, 271] on icon "Confirm" at bounding box center [699, 271] width 7 height 7
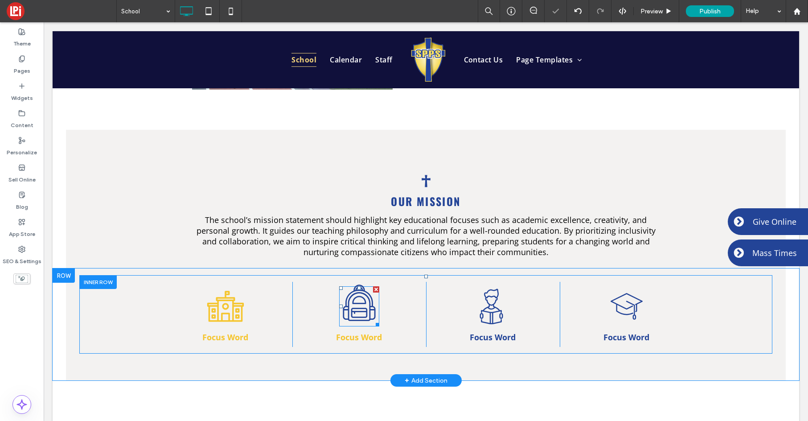
click at [367, 284] on icon at bounding box center [359, 302] width 33 height 37
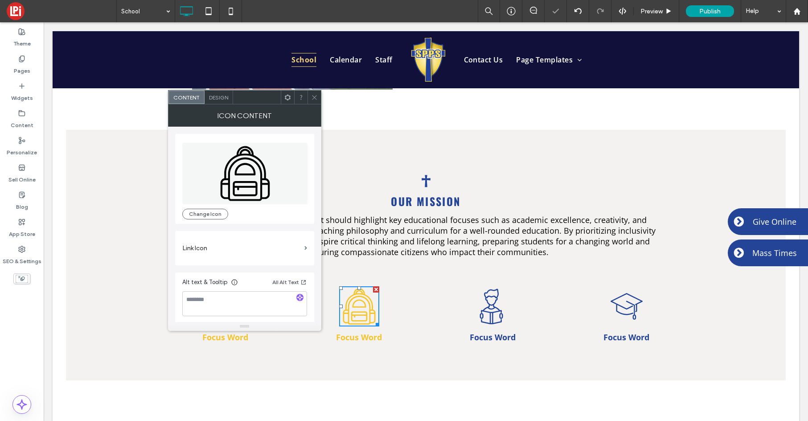
click at [217, 96] on span "Design" at bounding box center [218, 97] width 19 height 7
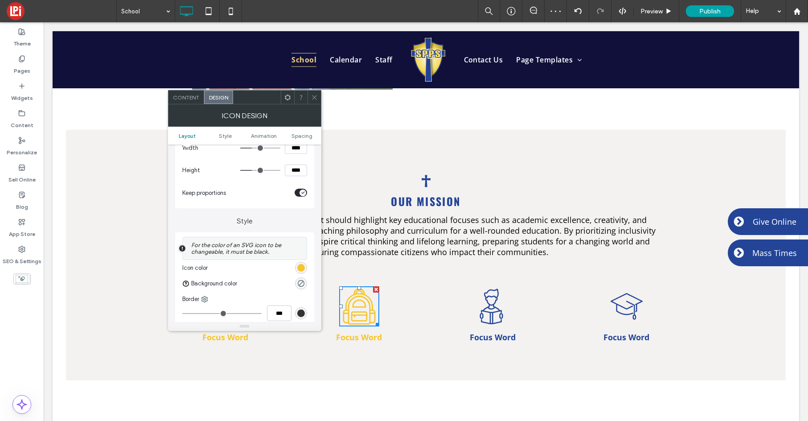
scroll to position [139, 0]
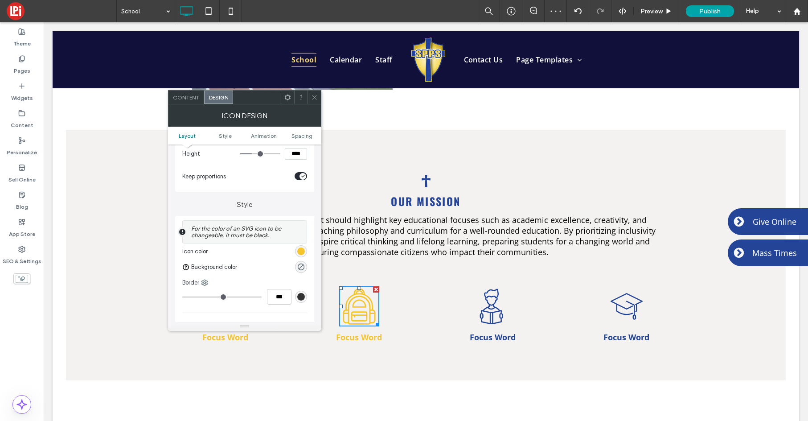
drag, startPoint x: 304, startPoint y: 251, endPoint x: 295, endPoint y: 251, distance: 8.5
click at [304, 251] on div "rgb(245, 197, 46)" at bounding box center [301, 251] width 8 height 8
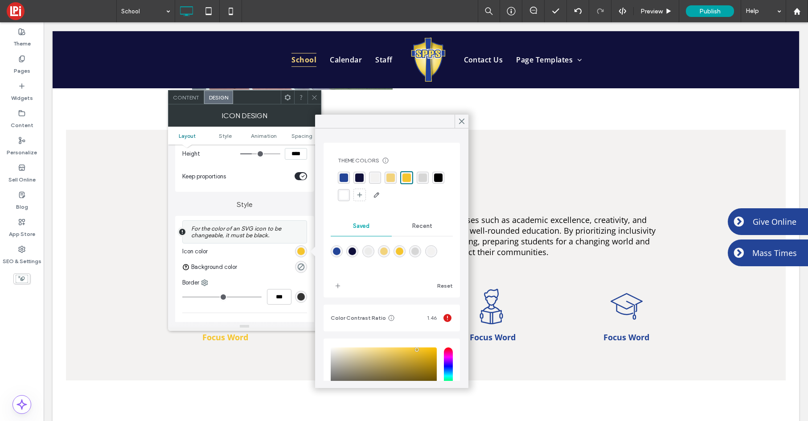
drag, startPoint x: 344, startPoint y: 179, endPoint x: 411, endPoint y: 141, distance: 77.2
click at [344, 179] on div "rgba(35, 68, 151, 1)" at bounding box center [344, 177] width 8 height 8
click at [464, 123] on icon at bounding box center [462, 121] width 8 height 8
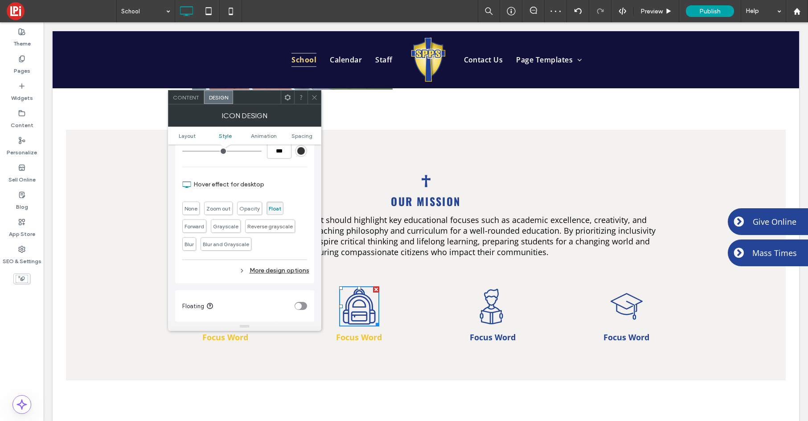
scroll to position [286, 0]
click at [265, 266] on div "More design options" at bounding box center [245, 269] width 127 height 12
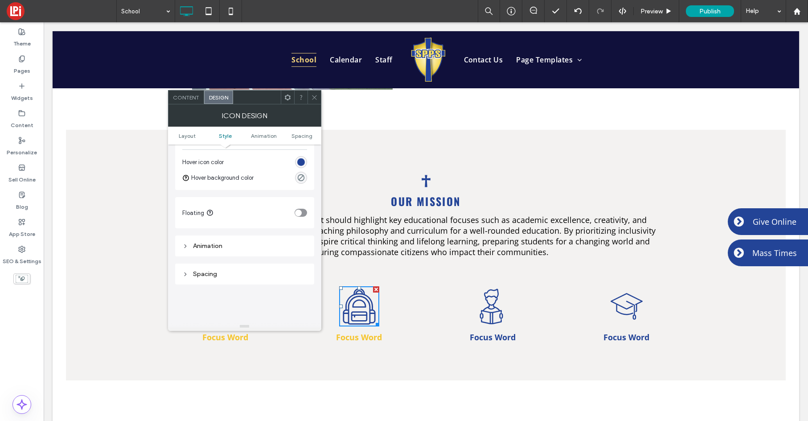
scroll to position [469, 0]
click at [305, 164] on div "rgb(35, 68, 151)" at bounding box center [301, 163] width 12 height 12
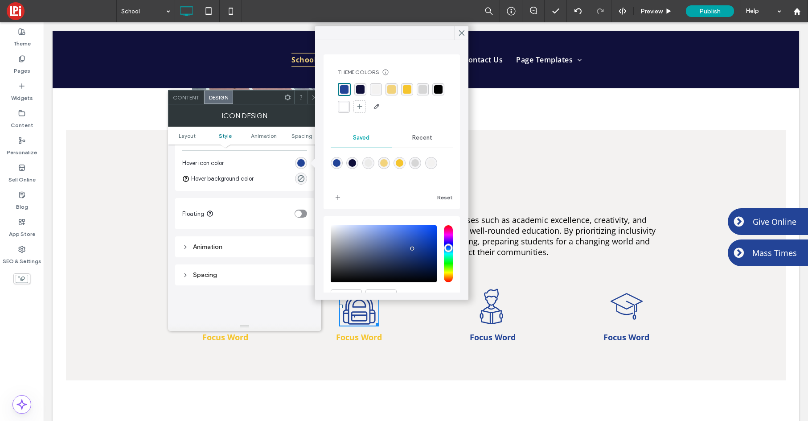
click at [361, 92] on div "rgba(16, 16, 59, 1)" at bounding box center [360, 89] width 8 height 8
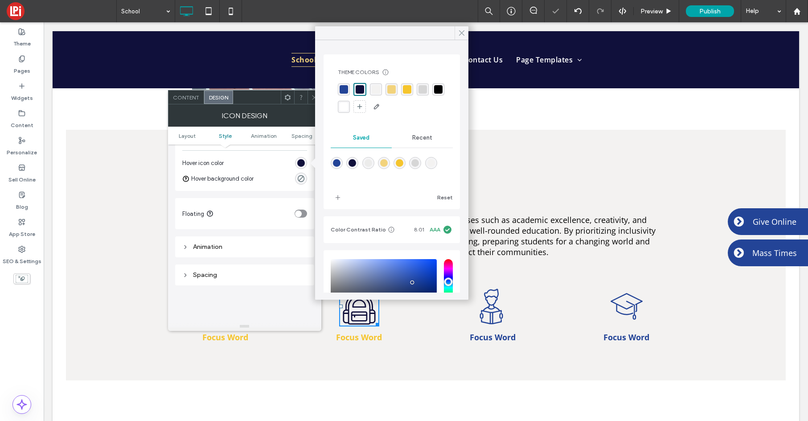
click at [464, 32] on icon at bounding box center [462, 33] width 8 height 8
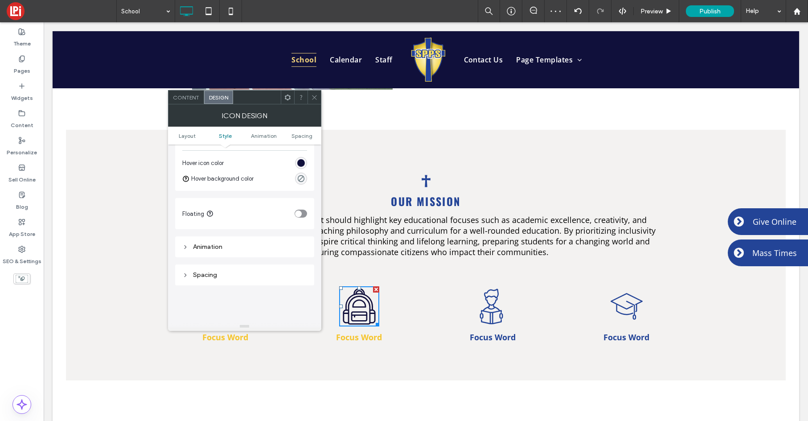
click at [304, 164] on div "rgba(16, 16, 59, 1)" at bounding box center [301, 163] width 8 height 8
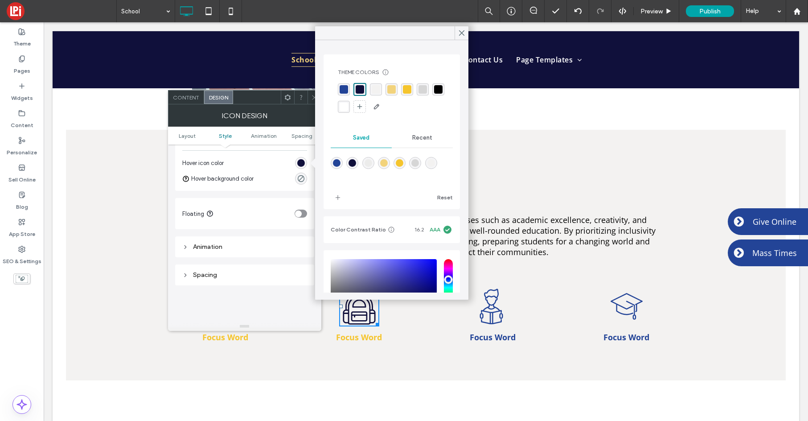
drag, startPoint x: 406, startPoint y: 87, endPoint x: 397, endPoint y: 91, distance: 10.0
click at [405, 87] on div "rgba(245, 197, 46, 1)" at bounding box center [407, 89] width 8 height 8
drag, startPoint x: 462, startPoint y: 32, endPoint x: 306, endPoint y: 130, distance: 183.9
click at [462, 32] on icon at bounding box center [462, 33] width 8 height 8
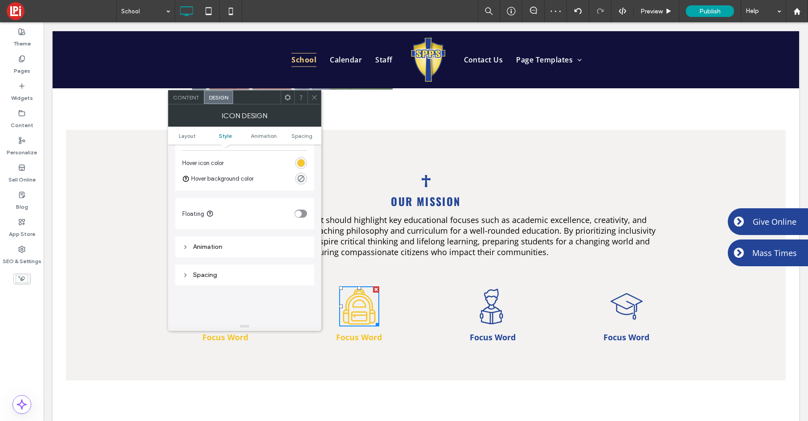
drag, startPoint x: 316, startPoint y: 90, endPoint x: 320, endPoint y: 115, distance: 25.7
click at [317, 90] on span at bounding box center [314, 96] width 7 height 13
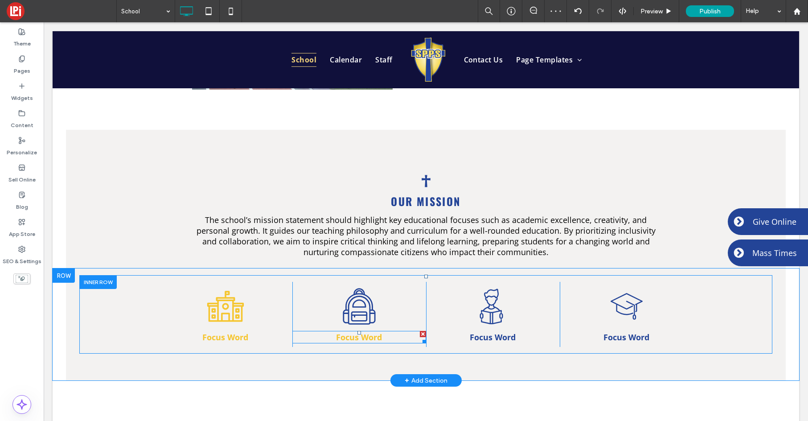
click at [368, 332] on strong "Focus Word" at bounding box center [359, 337] width 46 height 11
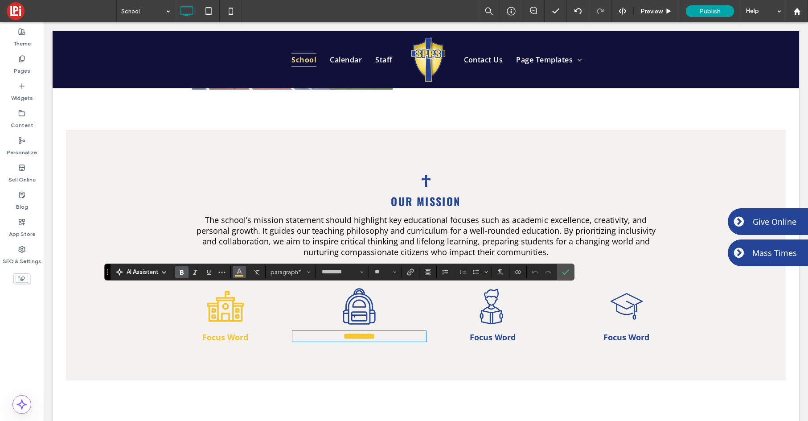
click at [240, 275] on span "Color" at bounding box center [239, 271] width 7 height 12
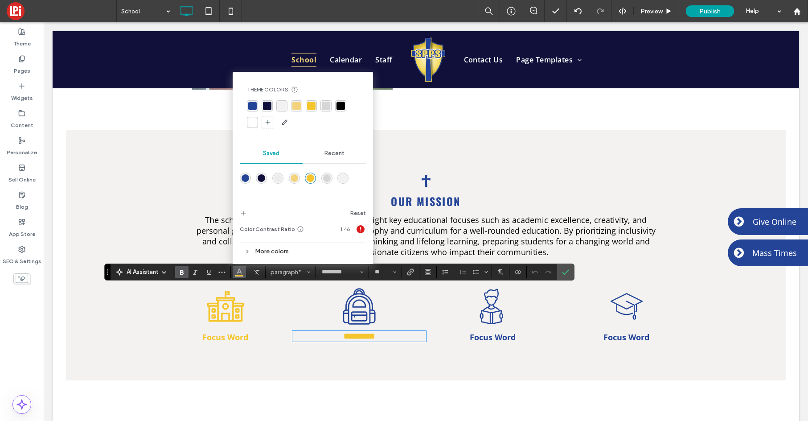
drag, startPoint x: 252, startPoint y: 100, endPoint x: 274, endPoint y: 115, distance: 26.6
click at [252, 100] on div "rgba(35, 68, 151, 1)" at bounding box center [252, 105] width 11 height 11
drag, startPoint x: 564, startPoint y: 273, endPoint x: 508, endPoint y: 253, distance: 59.4
click at [564, 273] on icon "Confirm" at bounding box center [565, 271] width 7 height 7
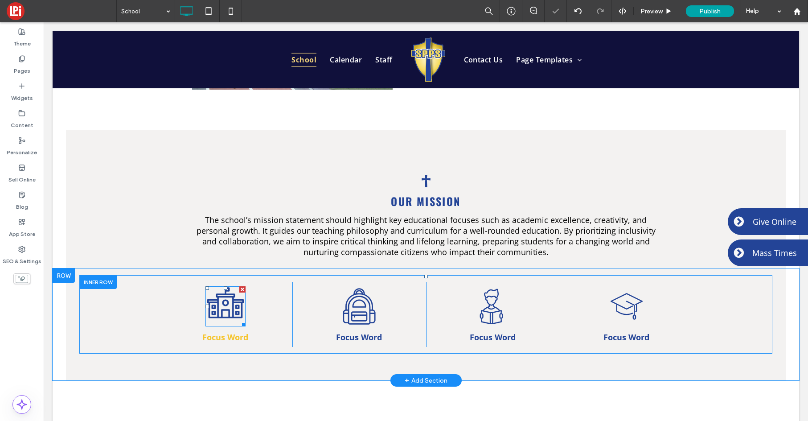
click at [218, 287] on icon at bounding box center [225, 302] width 37 height 31
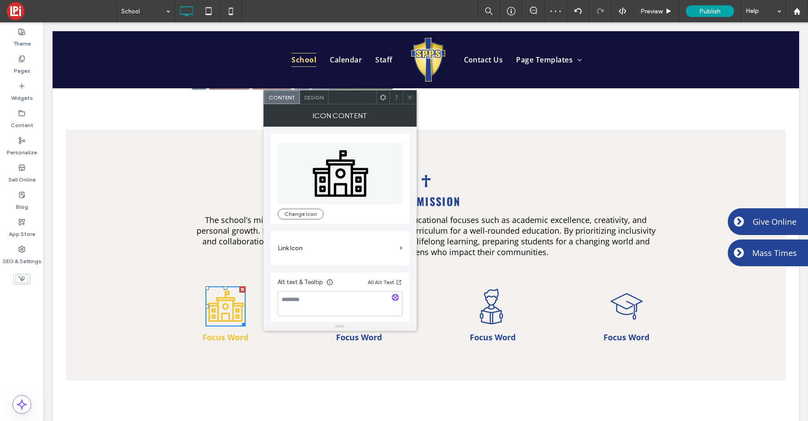
click at [319, 99] on span "Design" at bounding box center [313, 97] width 19 height 7
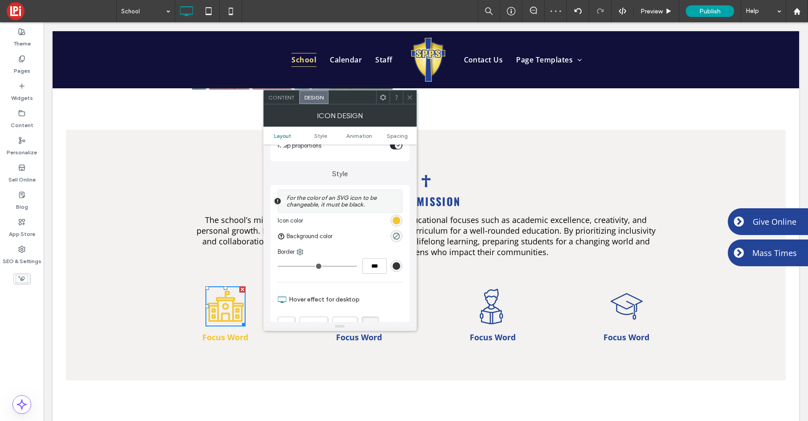
scroll to position [171, 0]
drag, startPoint x: 394, startPoint y: 216, endPoint x: 383, endPoint y: 233, distance: 19.7
click at [394, 217] on div "rgb(245, 197, 46)" at bounding box center [397, 219] width 8 height 8
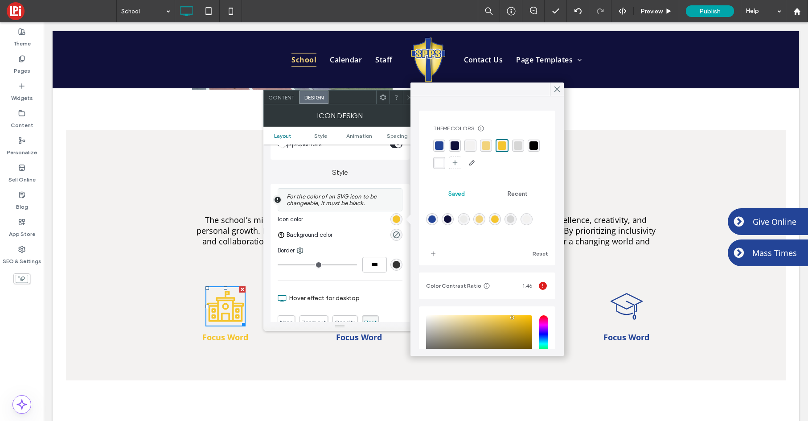
click at [441, 147] on div "rgba(35, 68, 151, 1)" at bounding box center [439, 145] width 8 height 8
click at [554, 90] on icon at bounding box center [557, 89] width 8 height 8
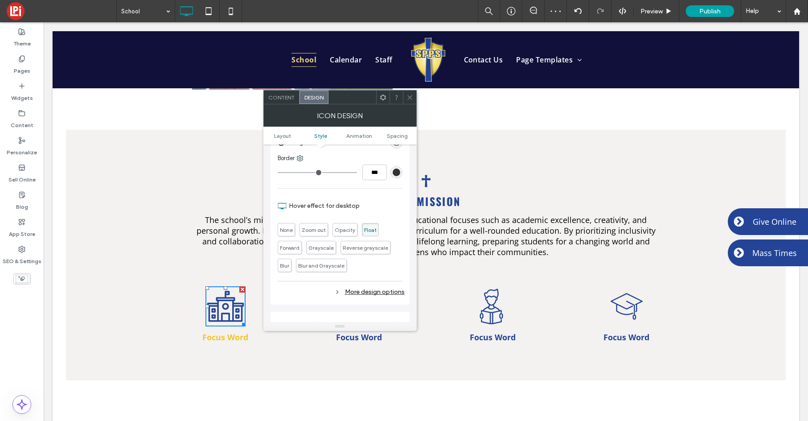
scroll to position [264, 0]
drag, startPoint x: 362, startPoint y: 292, endPoint x: 349, endPoint y: 290, distance: 12.6
click at [361, 292] on div "More design options" at bounding box center [341, 291] width 127 height 12
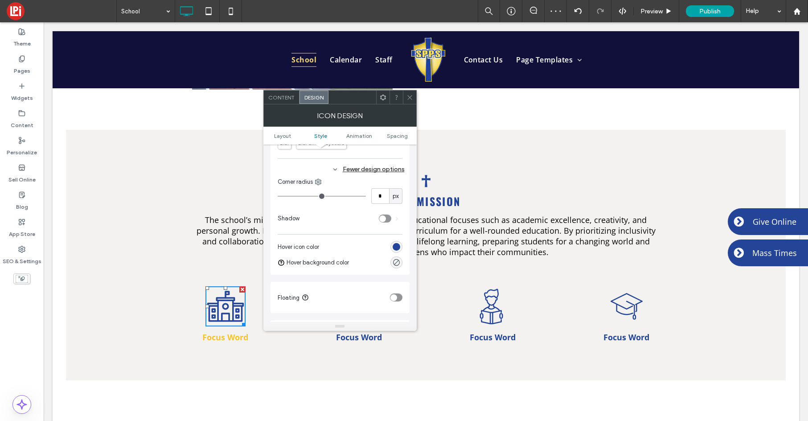
scroll to position [390, 0]
click at [395, 245] on div "rgb(35, 68, 151)" at bounding box center [397, 243] width 8 height 8
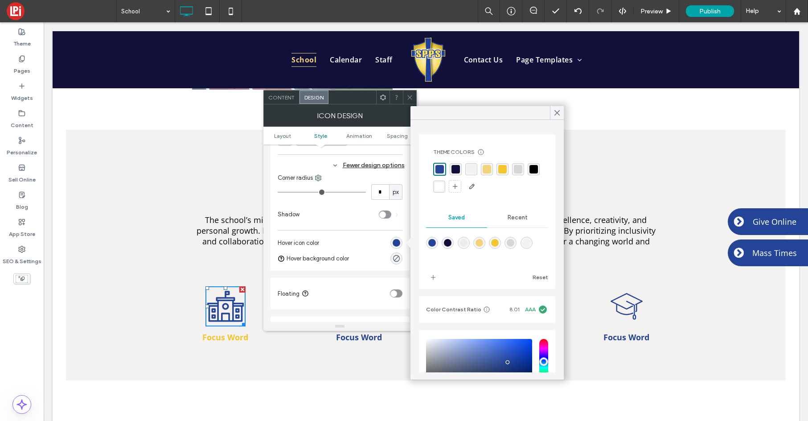
click at [505, 168] on div "rgba(245, 197, 46, 1)" at bounding box center [502, 169] width 8 height 8
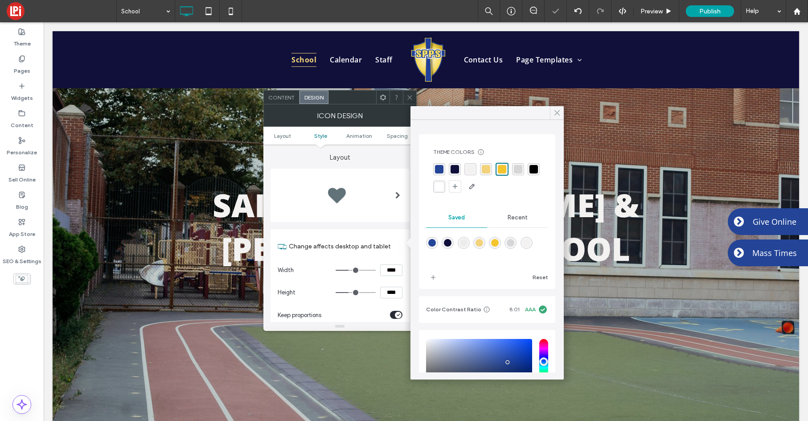
click at [555, 111] on use at bounding box center [557, 113] width 4 height 5
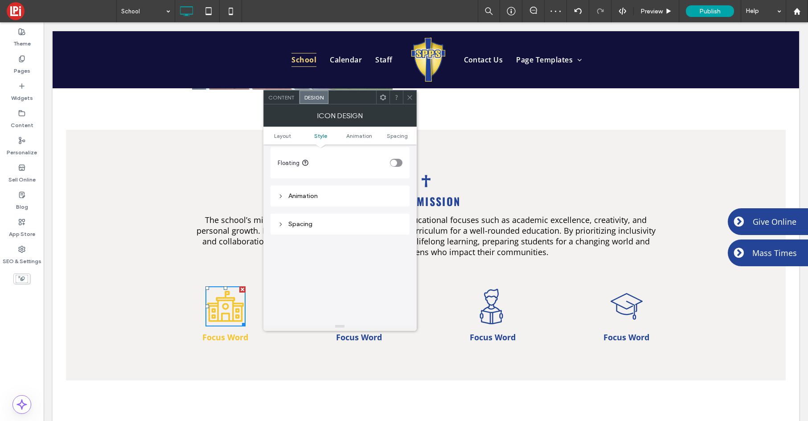
scroll to position [582, 0]
drag, startPoint x: 410, startPoint y: 98, endPoint x: 407, endPoint y: 108, distance: 10.7
click at [410, 98] on use at bounding box center [409, 97] width 4 height 4
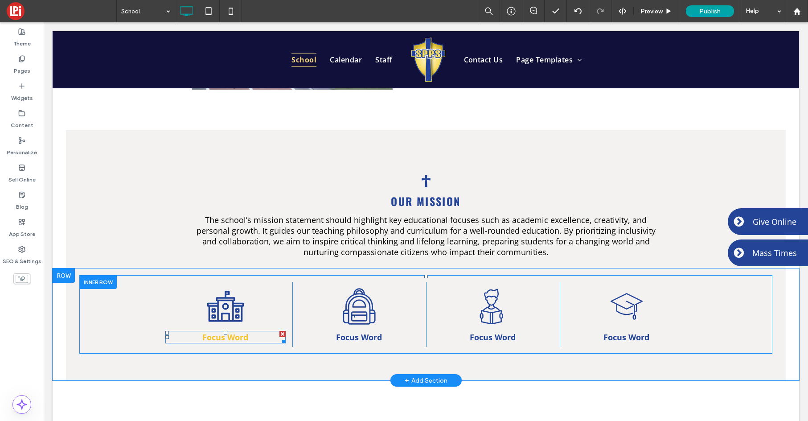
drag, startPoint x: 205, startPoint y: 299, endPoint x: 199, endPoint y: 300, distance: 5.9
click at [205, 331] on div "Focus Word" at bounding box center [225, 337] width 120 height 12
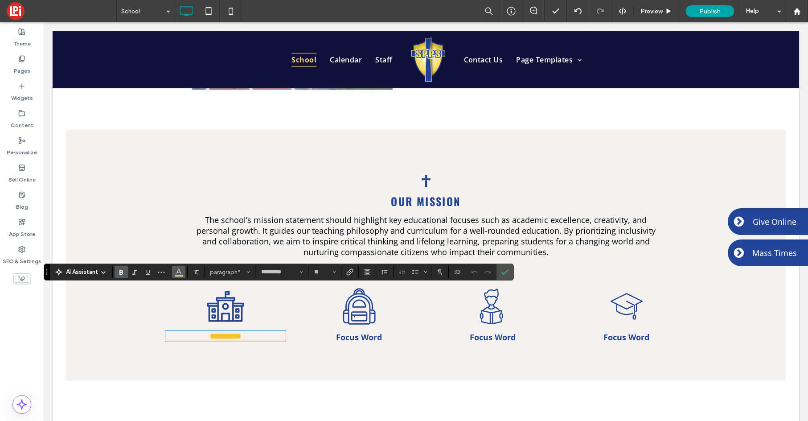
click at [178, 274] on icon "Color" at bounding box center [178, 270] width 7 height 7
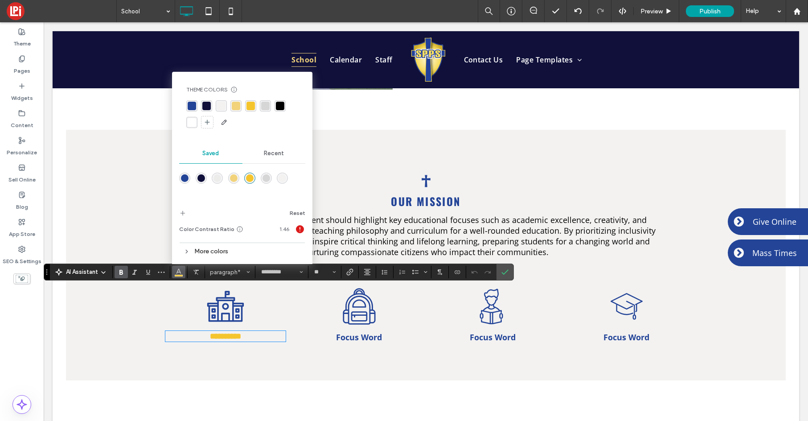
click at [193, 105] on div "rgba(35, 68, 151, 1)" at bounding box center [192, 106] width 8 height 8
click at [509, 273] on label "Confirm" at bounding box center [504, 272] width 13 height 16
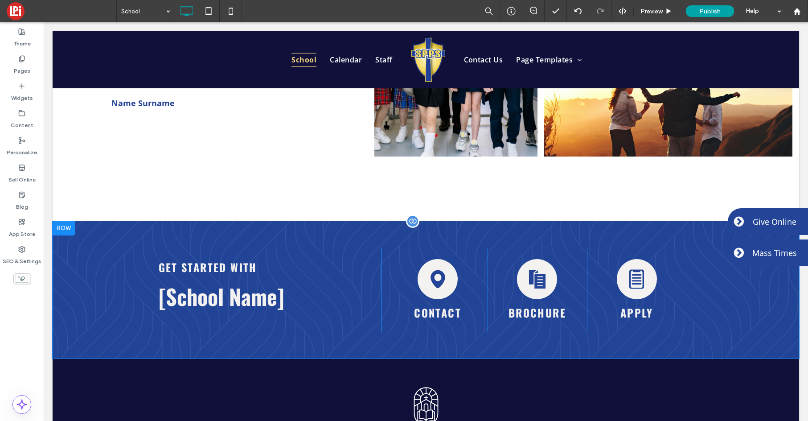
scroll to position [2203, 0]
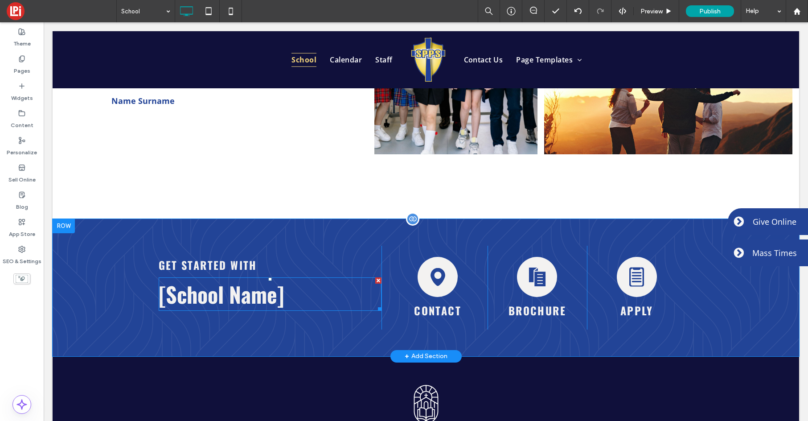
click at [298, 278] on h2 "[School Name]" at bounding box center [270, 294] width 223 height 32
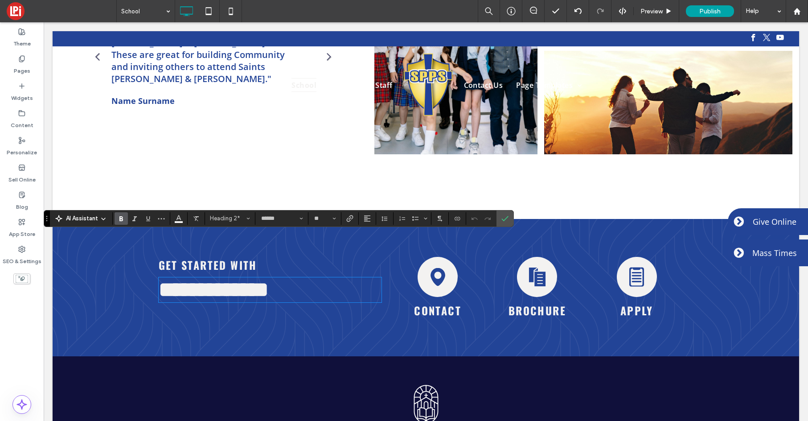
click at [310, 278] on h2 "**********" at bounding box center [270, 289] width 223 height 23
click at [224, 217] on span "Heading 2" at bounding box center [227, 218] width 35 height 7
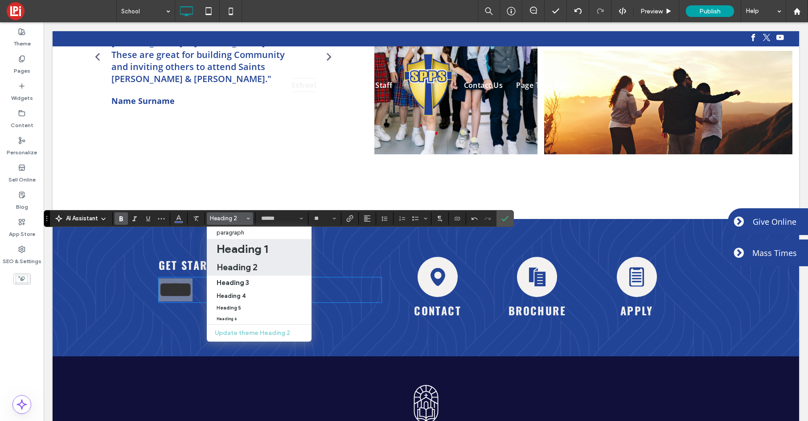
click at [232, 250] on h1 "Heading 1" at bounding box center [242, 249] width 51 height 14
type input "*********"
type input "**"
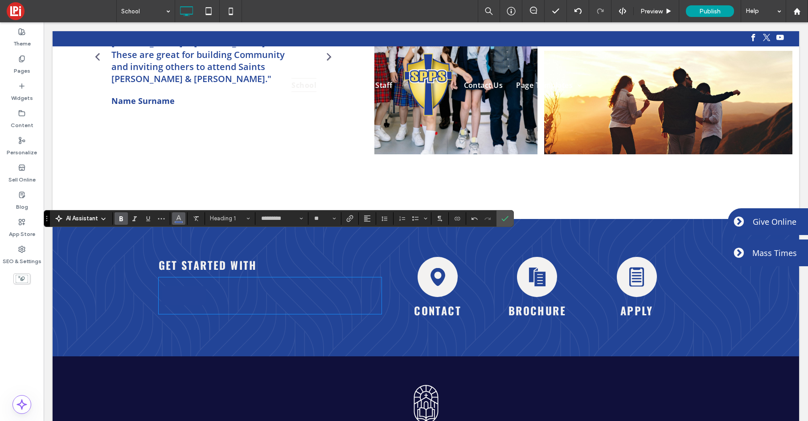
click at [177, 217] on icon "Color" at bounding box center [178, 217] width 7 height 7
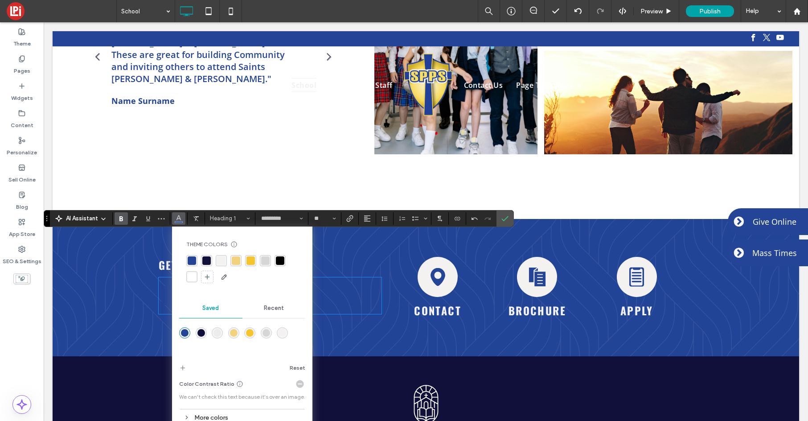
drag, startPoint x: 194, startPoint y: 275, endPoint x: 234, endPoint y: 265, distance: 41.5
click at [193, 275] on div "rgba(255, 255, 255, 1)" at bounding box center [192, 276] width 8 height 8
click at [236, 262] on div "rgba(242, 211, 124, 1)" at bounding box center [236, 260] width 8 height 8
click at [508, 218] on icon "Confirm" at bounding box center [504, 218] width 7 height 7
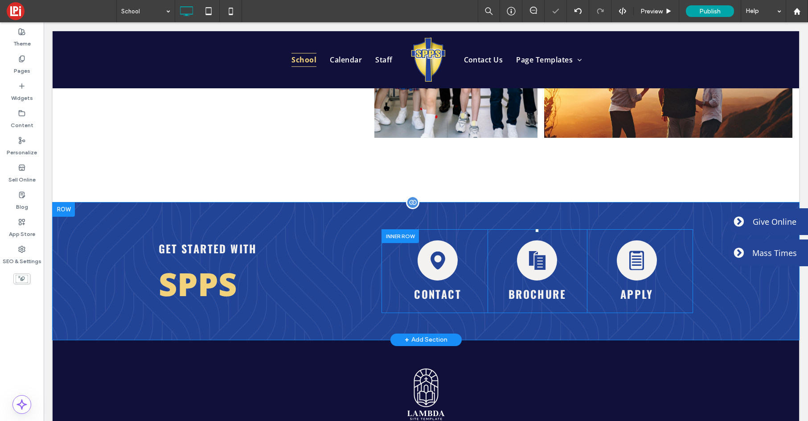
scroll to position [2223, 0]
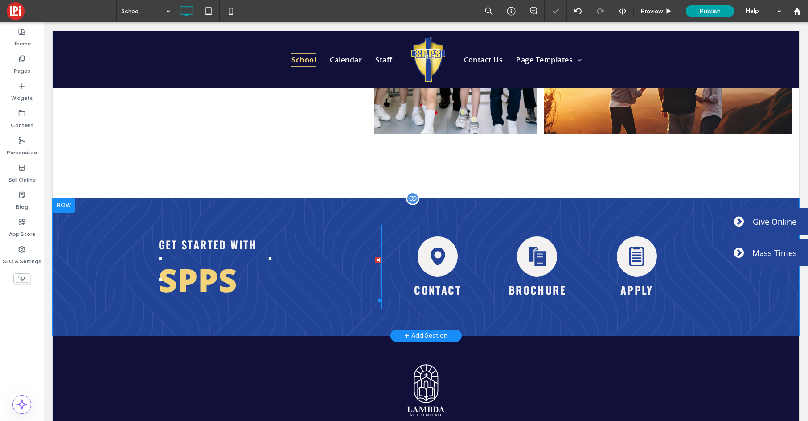
click at [284, 258] on h1 "SPPS" at bounding box center [270, 280] width 223 height 44
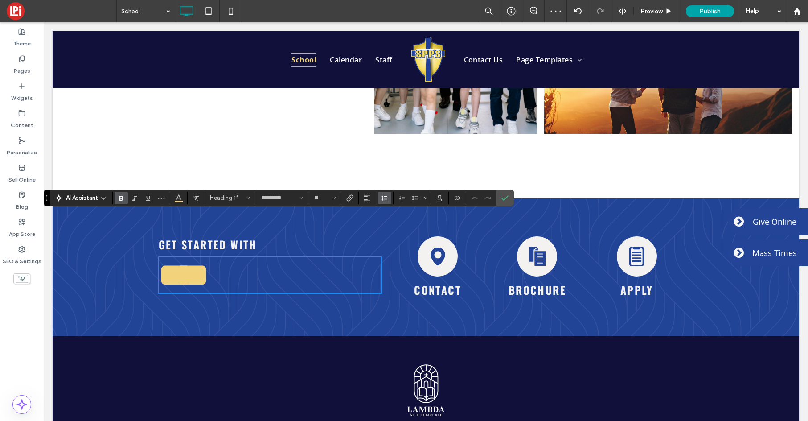
click at [383, 199] on icon "Line Height" at bounding box center [384, 197] width 7 height 7
click at [398, 225] on div "Single" at bounding box center [399, 224] width 22 height 7
drag, startPoint x: 506, startPoint y: 197, endPoint x: 502, endPoint y: 193, distance: 6.0
click at [506, 197] on icon "Confirm" at bounding box center [504, 197] width 7 height 7
click at [509, 199] on label "Confirm" at bounding box center [504, 198] width 13 height 16
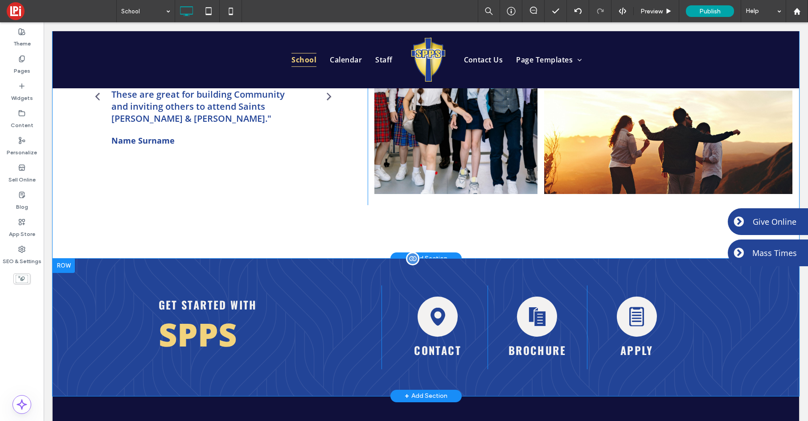
scroll to position [2177, 0]
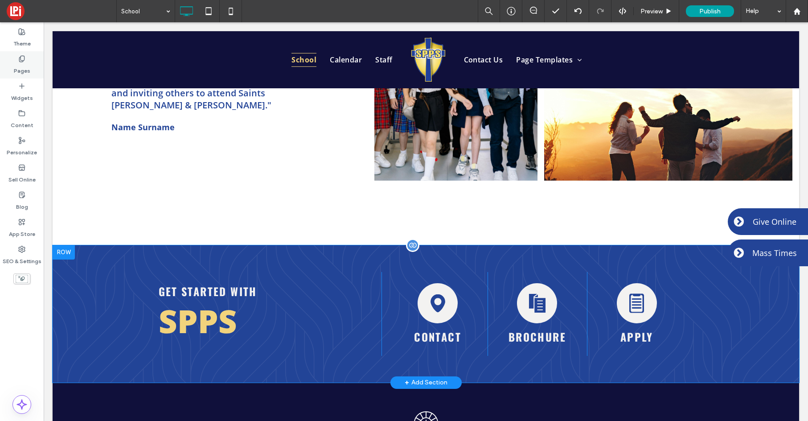
click at [24, 62] on label "Pages" at bounding box center [22, 68] width 16 height 12
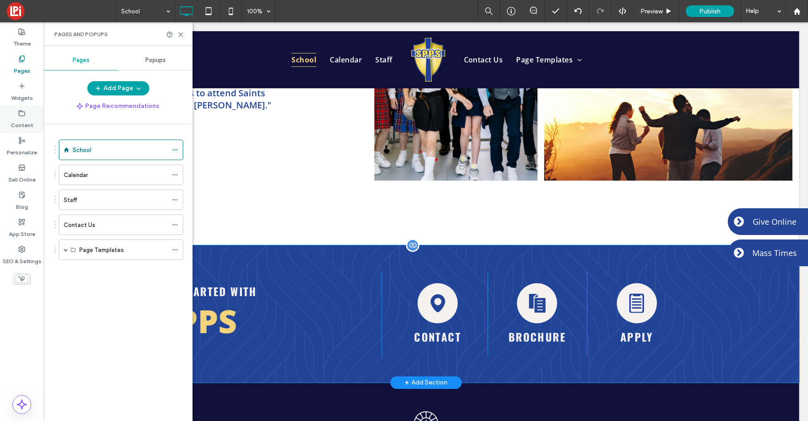
click at [25, 119] on label "Content" at bounding box center [22, 123] width 23 height 12
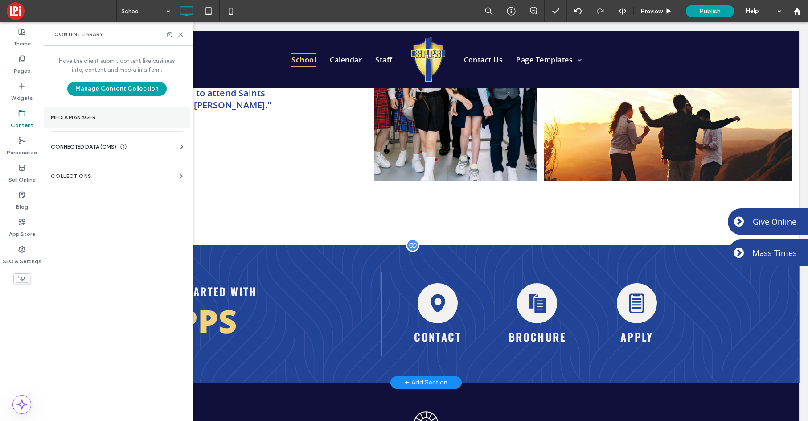
click at [87, 119] on label "Media Manager" at bounding box center [117, 117] width 132 height 6
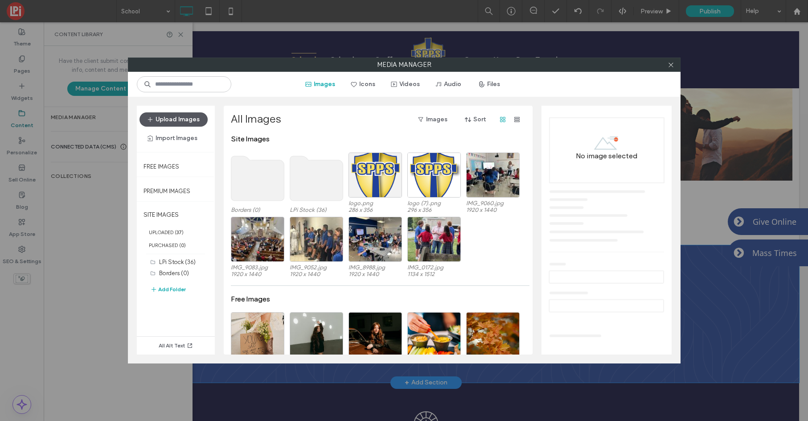
click at [175, 120] on button "Upload Images" at bounding box center [174, 119] width 68 height 14
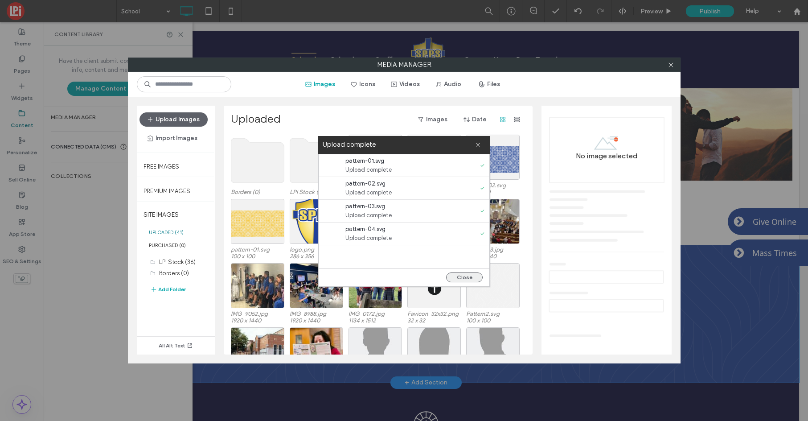
drag, startPoint x: 477, startPoint y: 276, endPoint x: 542, endPoint y: 203, distance: 97.2
click at [477, 276] on button "Close" at bounding box center [464, 277] width 37 height 10
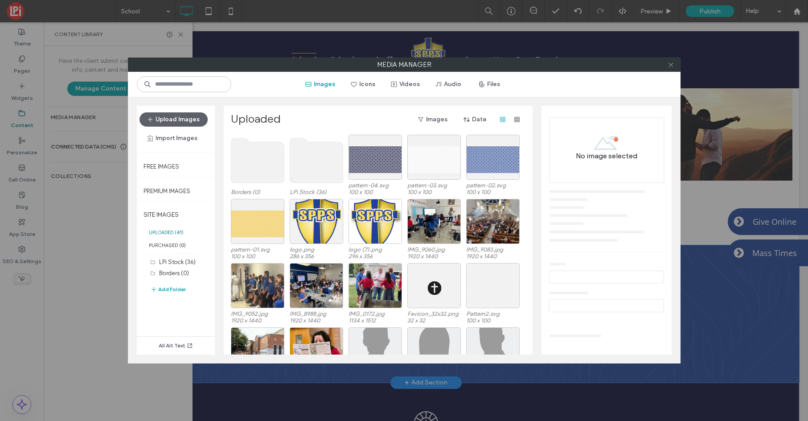
click at [669, 64] on icon at bounding box center [671, 65] width 7 height 7
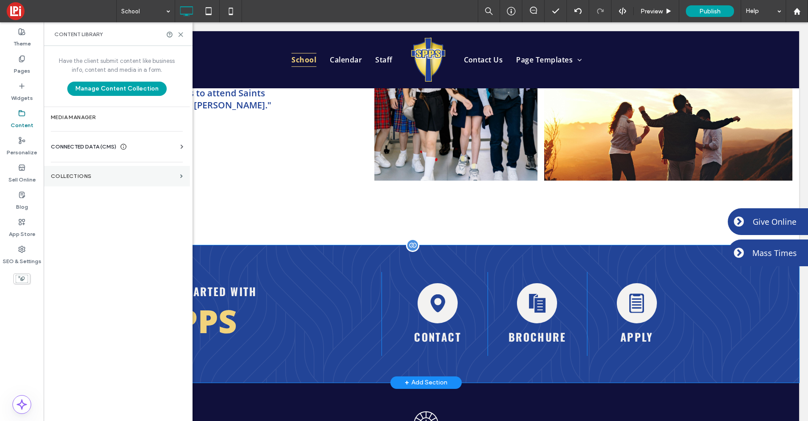
click at [99, 176] on label "Collections" at bounding box center [114, 176] width 126 height 6
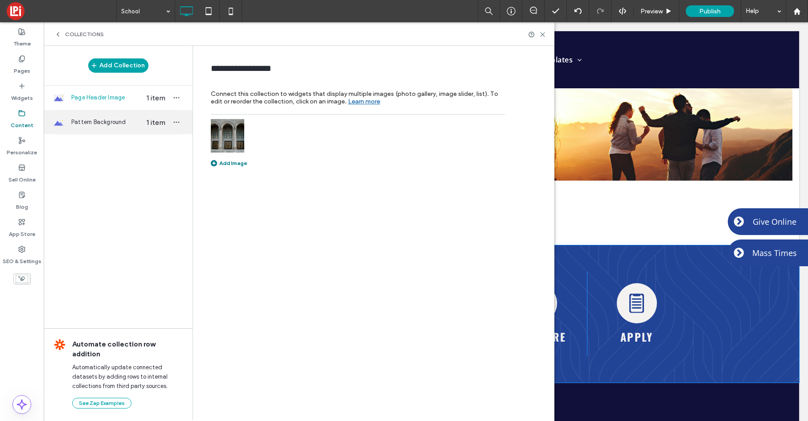
click at [106, 126] on span "Pattern Background" at bounding box center [105, 122] width 69 height 9
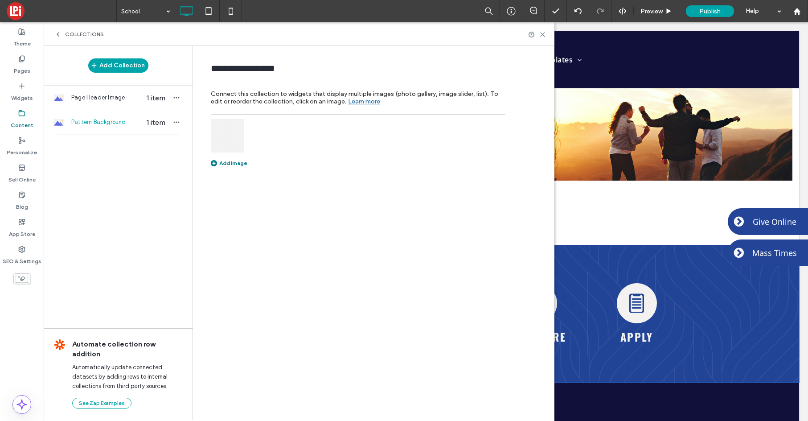
click at [231, 163] on div "Add Image" at bounding box center [229, 163] width 37 height 7
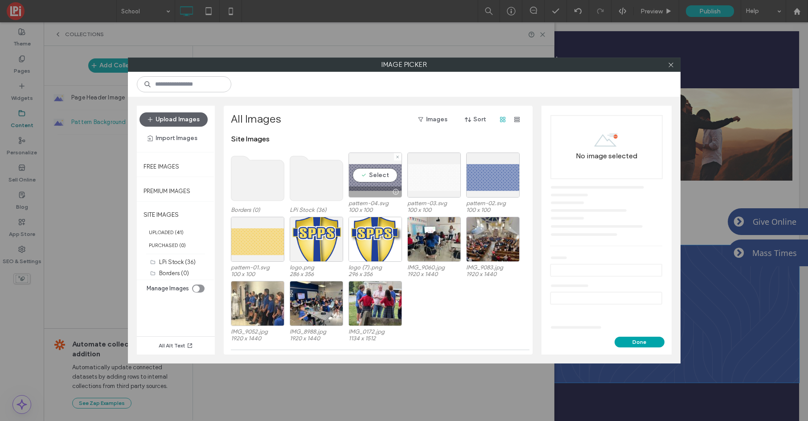
drag, startPoint x: 382, startPoint y: 177, endPoint x: 396, endPoint y: 188, distance: 18.2
click at [382, 177] on div "Select" at bounding box center [375, 174] width 53 height 45
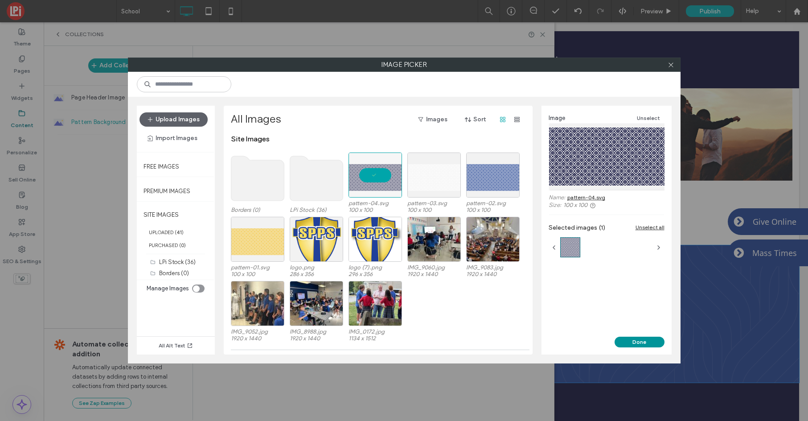
drag, startPoint x: 638, startPoint y: 341, endPoint x: 631, endPoint y: 338, distance: 8.4
click at [638, 341] on button "Done" at bounding box center [640, 342] width 50 height 11
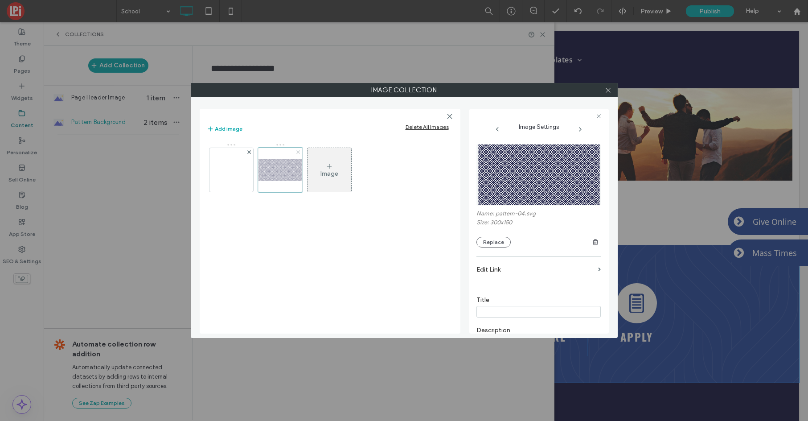
click at [249, 151] on use at bounding box center [249, 152] width 4 height 4
click at [610, 89] on icon at bounding box center [608, 90] width 7 height 7
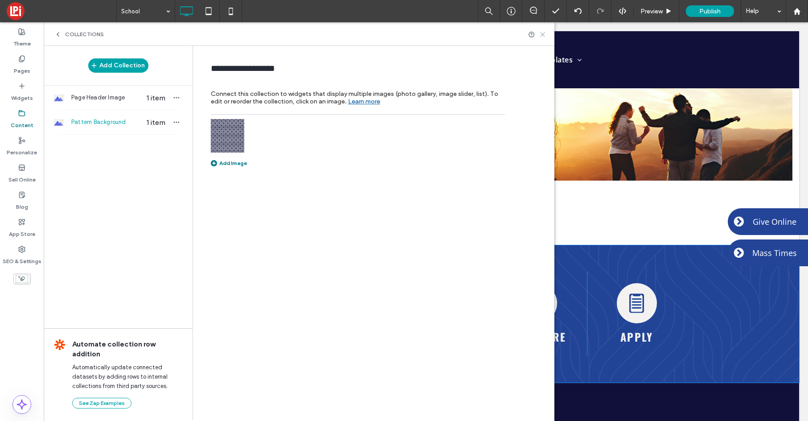
click at [542, 32] on icon at bounding box center [542, 34] width 7 height 7
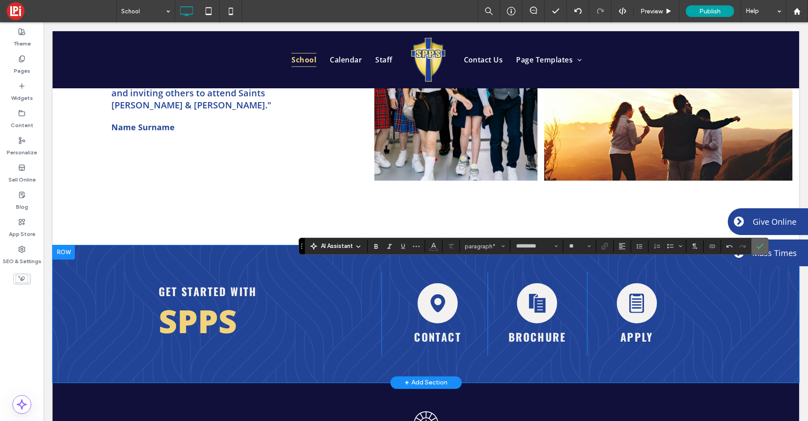
click at [759, 241] on span "Confirm" at bounding box center [758, 246] width 4 height 16
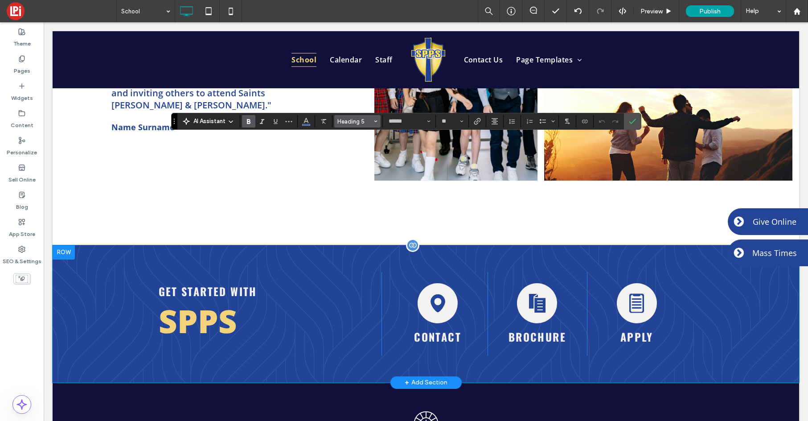
click at [349, 121] on span "Heading 5" at bounding box center [354, 121] width 35 height 7
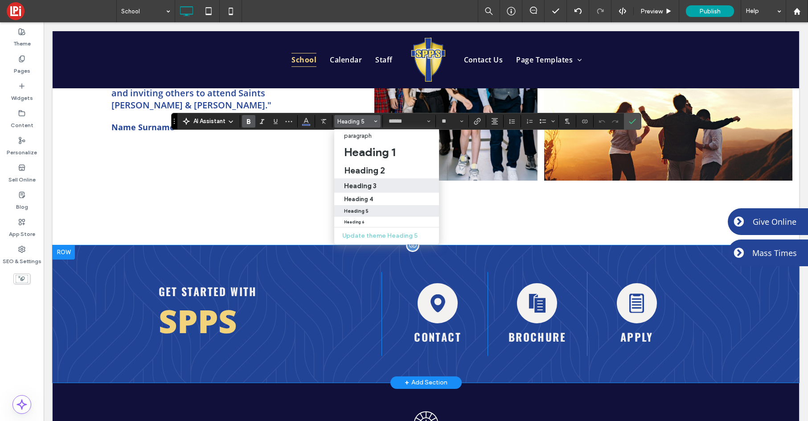
click at [367, 186] on h3 "Heading 3" at bounding box center [360, 185] width 33 height 8
type input "*********"
type input "**"
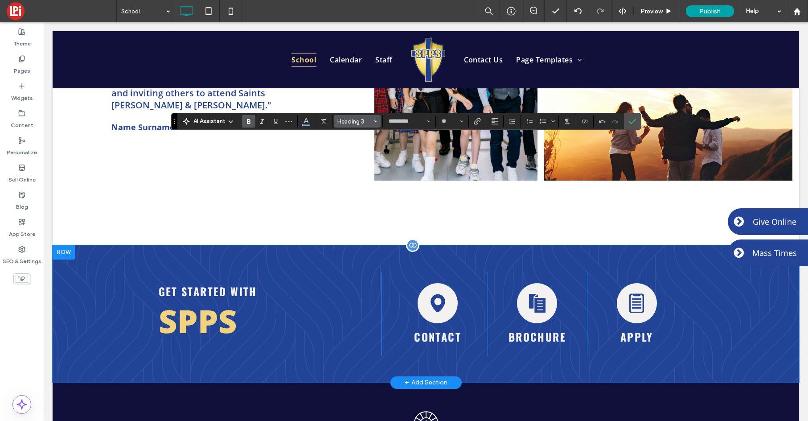
click at [358, 124] on span "Heading 3" at bounding box center [354, 121] width 35 height 7
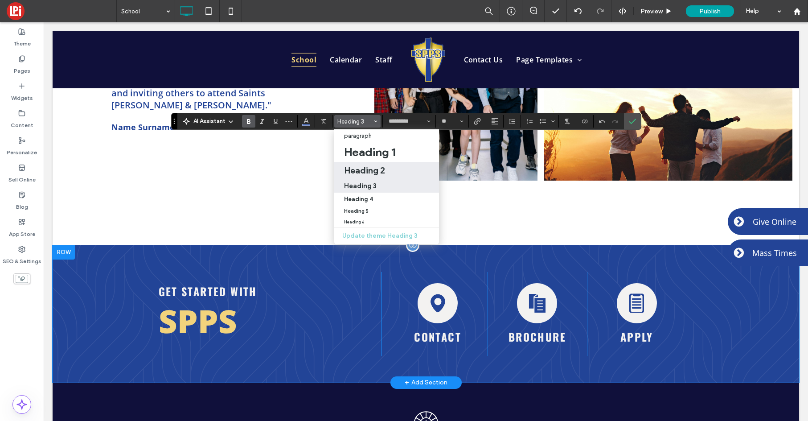
click at [369, 171] on h2 "Heading 2" at bounding box center [364, 170] width 41 height 11
type input "******"
type input "**"
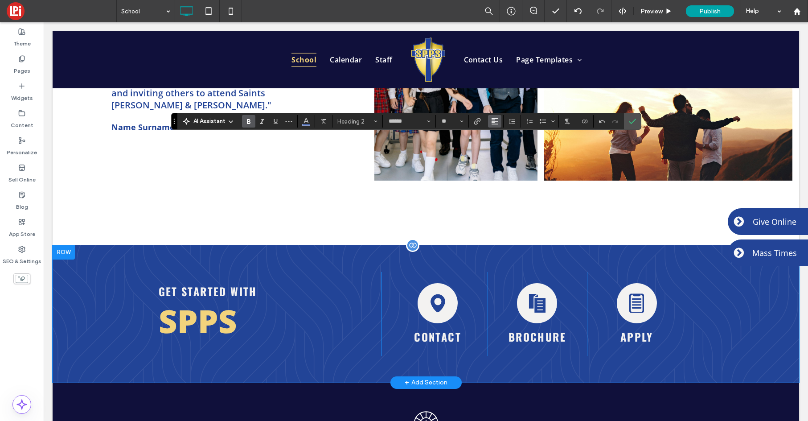
click at [493, 120] on icon "Alignment" at bounding box center [494, 121] width 7 height 7
click at [503, 147] on icon "ui.textEditor.alignment.center" at bounding box center [501, 148] width 7 height 7
click at [633, 118] on icon "Confirm" at bounding box center [632, 121] width 7 height 7
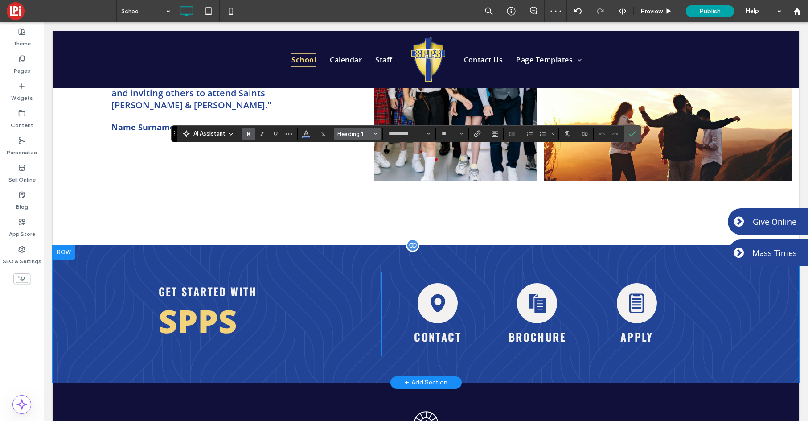
click at [342, 134] on span "Heading 1" at bounding box center [354, 134] width 35 height 7
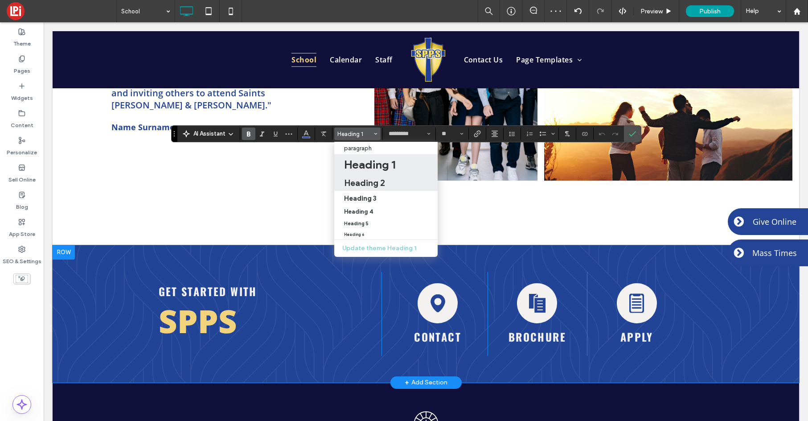
click at [361, 181] on h2 "Heading 2" at bounding box center [364, 182] width 41 height 11
type input "******"
type input "**"
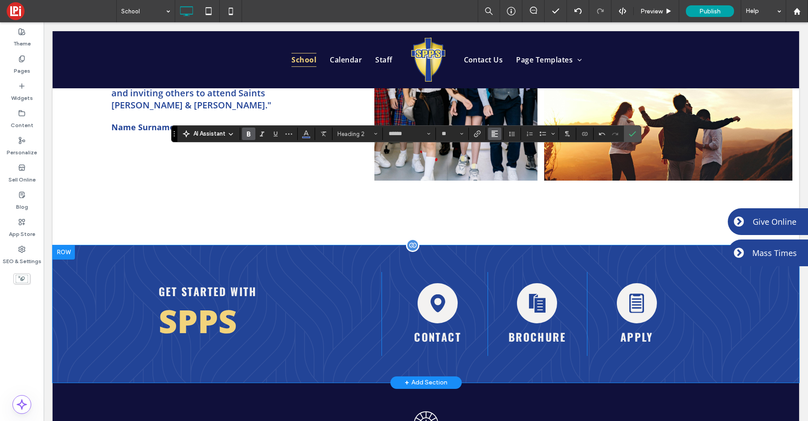
click at [492, 135] on icon "Alignment" at bounding box center [494, 133] width 7 height 7
click at [499, 158] on use "ui.textEditor.alignment.center" at bounding box center [501, 161] width 6 height 6
click at [635, 131] on icon "Confirm" at bounding box center [632, 133] width 7 height 7
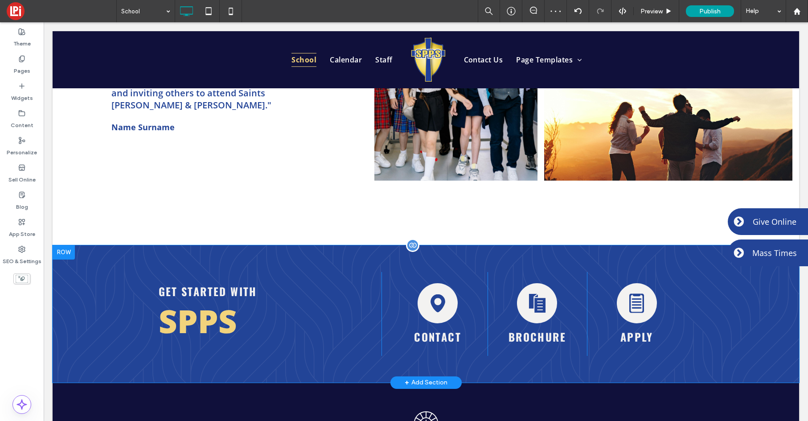
type input "*********"
type input "**"
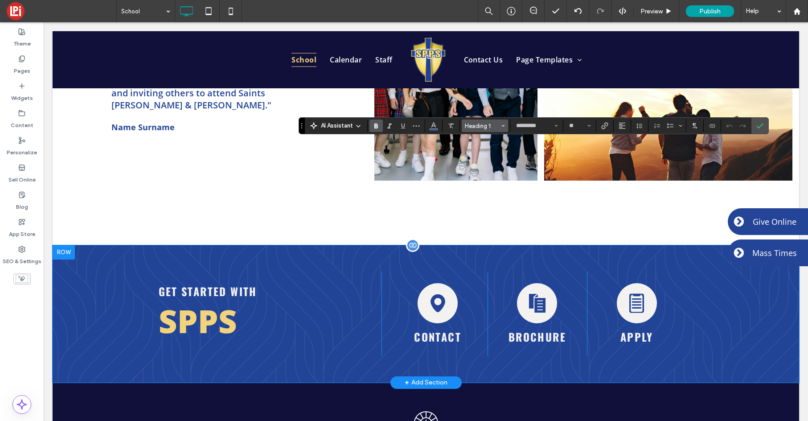
click at [488, 121] on button "Heading 1" at bounding box center [485, 125] width 46 height 12
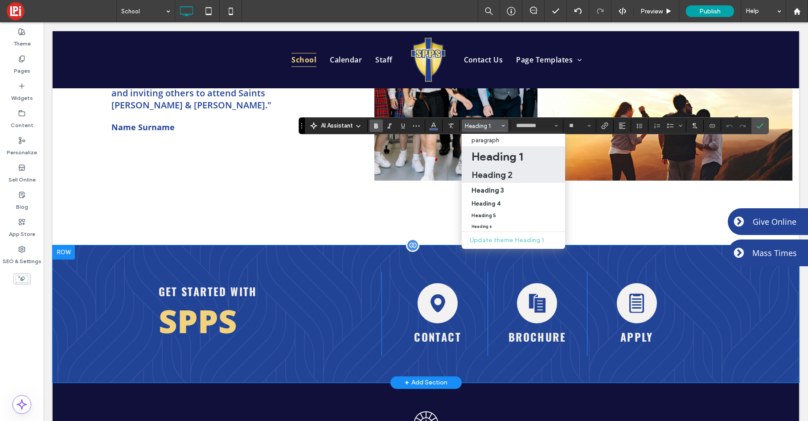
click at [487, 172] on h2 "Heading 2" at bounding box center [492, 174] width 41 height 11
type input "******"
type input "**"
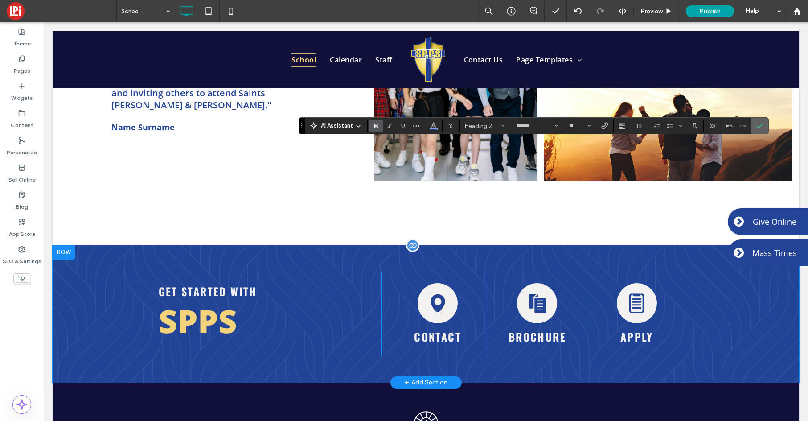
click at [763, 124] on label "Confirm" at bounding box center [759, 126] width 13 height 16
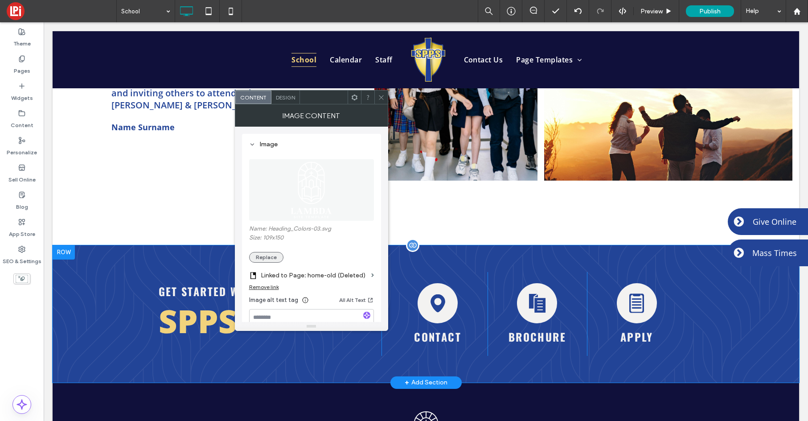
click at [268, 255] on button "Replace" at bounding box center [266, 257] width 34 height 11
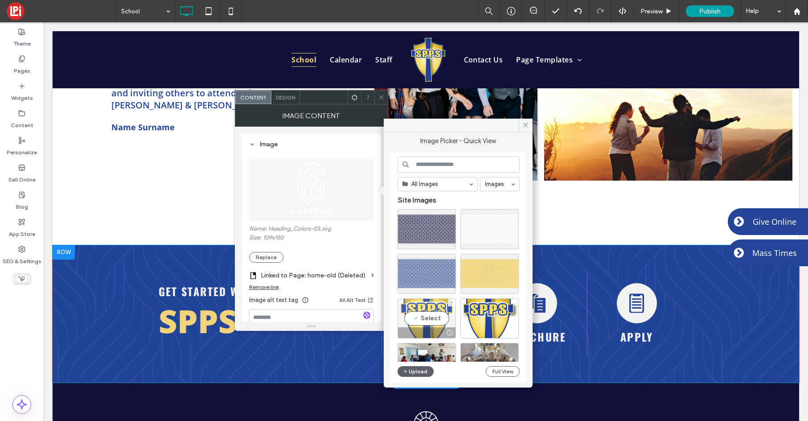
click at [436, 319] on div "Select" at bounding box center [427, 318] width 58 height 40
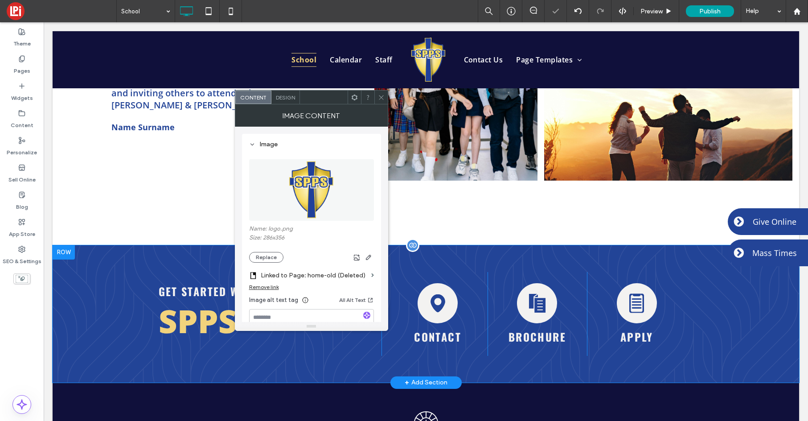
click at [378, 93] on span at bounding box center [381, 96] width 7 height 13
click at [282, 94] on span "Design" at bounding box center [285, 97] width 19 height 7
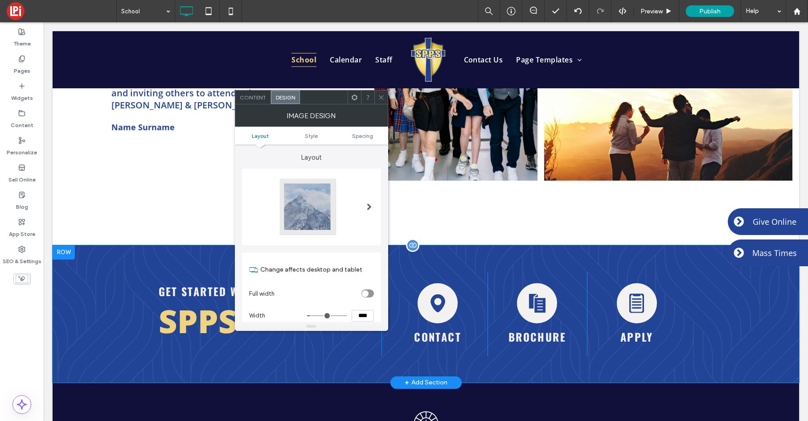
click at [360, 313] on input "****" at bounding box center [363, 316] width 22 height 12
type input "*****"
type input "***"
click at [381, 95] on icon at bounding box center [381, 97] width 7 height 7
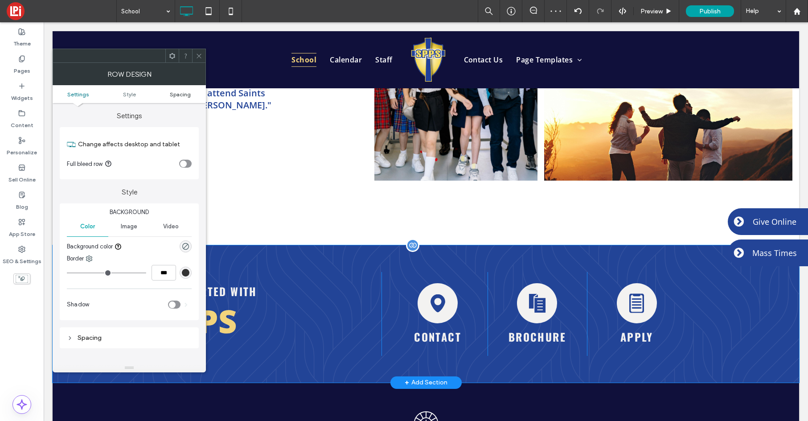
drag, startPoint x: 181, startPoint y: 94, endPoint x: 173, endPoint y: 97, distance: 8.5
click at [181, 94] on span "Spacing" at bounding box center [180, 94] width 21 height 7
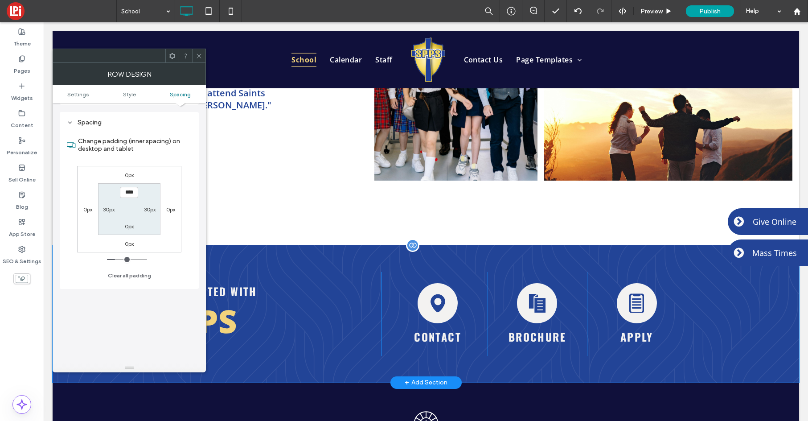
scroll to position [217, 0]
type input "****"
type input "**"
drag, startPoint x: 131, startPoint y: 213, endPoint x: 125, endPoint y: 213, distance: 6.7
click at [131, 213] on section "**** 30px 0px 30px" at bounding box center [129, 206] width 62 height 51
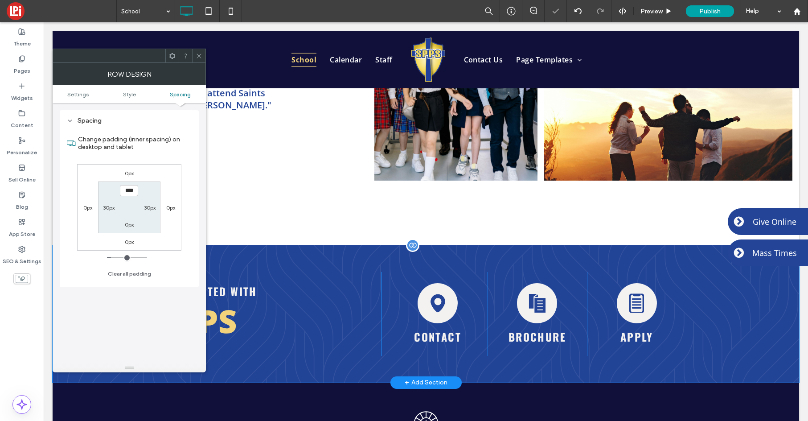
click at [199, 55] on icon at bounding box center [199, 56] width 7 height 7
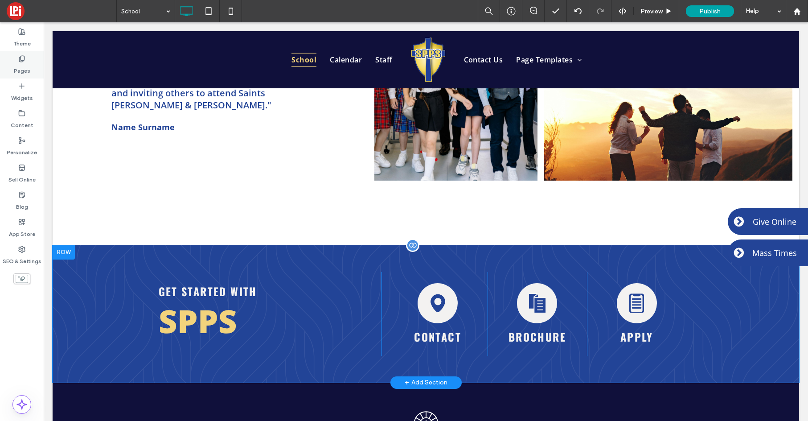
click at [19, 63] on label "Pages" at bounding box center [22, 68] width 16 height 12
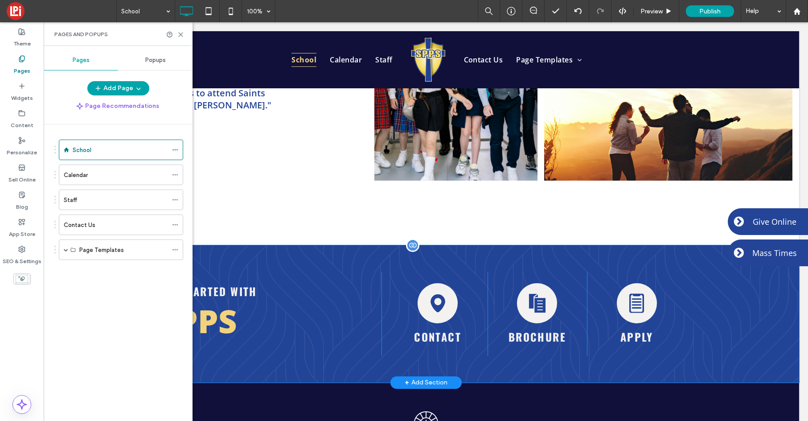
drag, startPoint x: 85, startPoint y: 228, endPoint x: 74, endPoint y: 226, distance: 11.2
click at [85, 228] on label "Contact Us" at bounding box center [80, 225] width 32 height 16
click at [181, 33] on use at bounding box center [181, 35] width 4 height 4
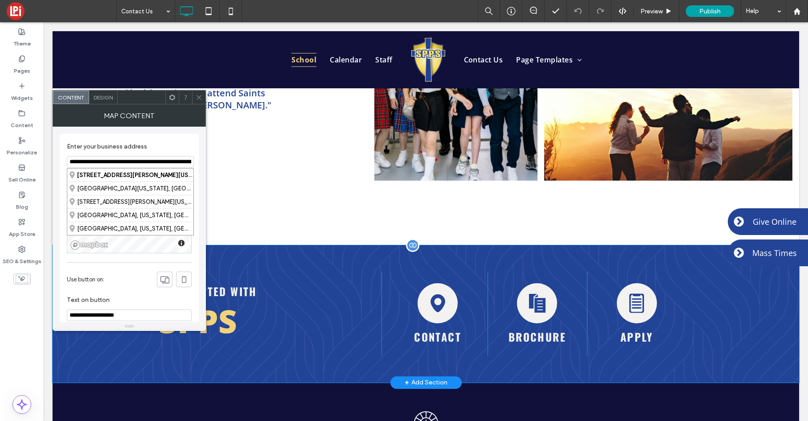
click at [107, 160] on input "**********" at bounding box center [130, 162] width 127 height 12
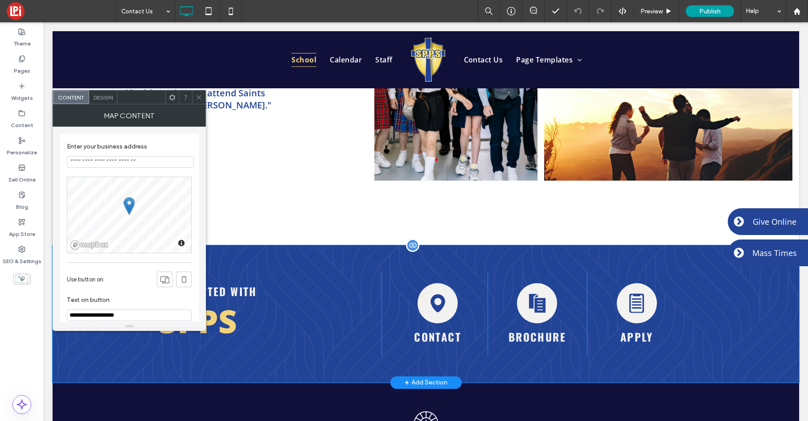
paste input "**********"
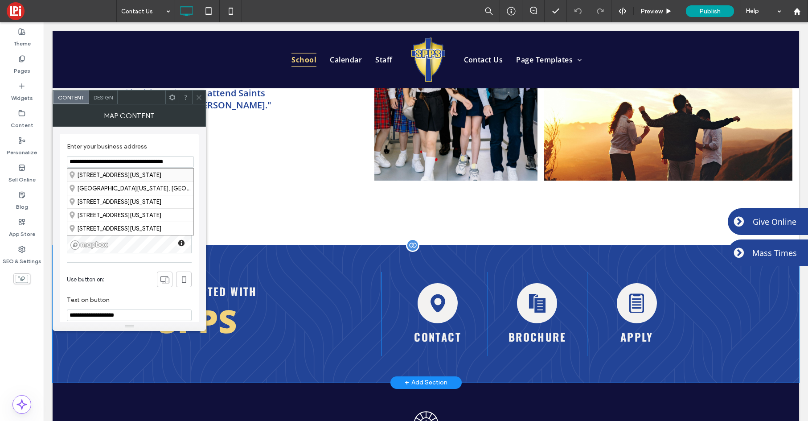
click at [112, 177] on div "[STREET_ADDRESS][US_STATE]" at bounding box center [130, 174] width 126 height 13
type input "**********"
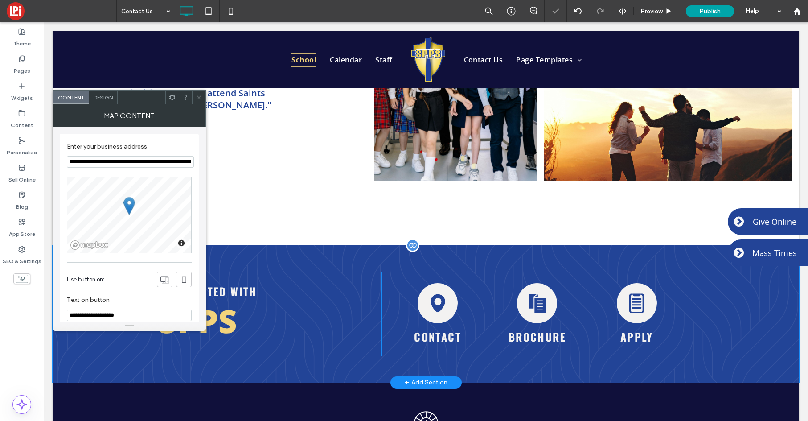
click at [197, 97] on icon at bounding box center [199, 97] width 7 height 7
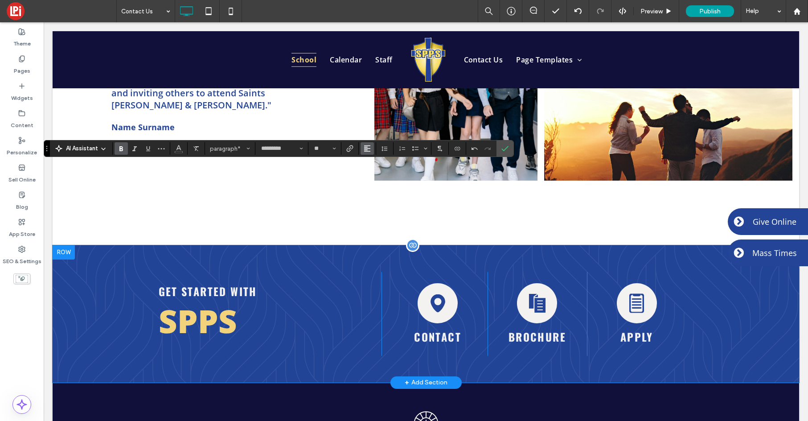
click at [365, 148] on use "Alignment" at bounding box center [367, 148] width 6 height 6
click at [370, 178] on icon "ui.textEditor.alignment.center" at bounding box center [373, 176] width 7 height 7
click at [177, 147] on icon "Color" at bounding box center [178, 147] width 7 height 7
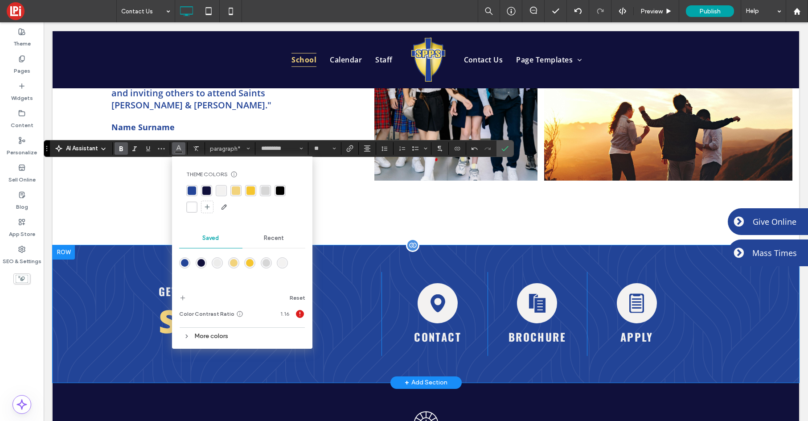
click at [190, 205] on div "rgba(255, 255, 255, 1)" at bounding box center [192, 207] width 8 height 8
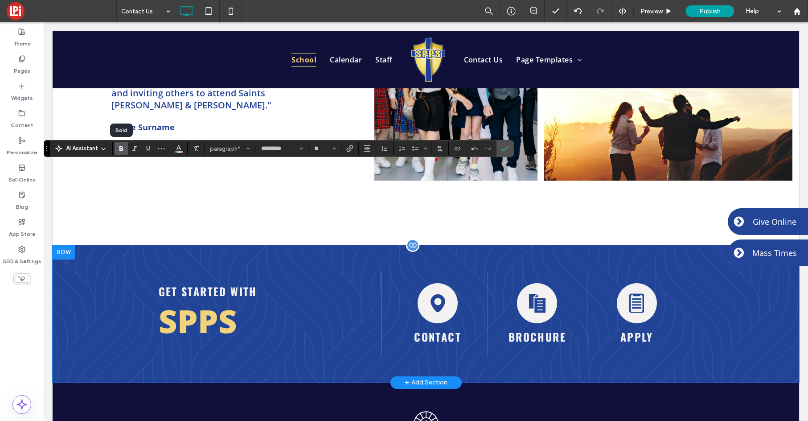
click at [123, 151] on icon "Bold" at bounding box center [121, 148] width 7 height 7
click at [228, 151] on span "paragraph*" at bounding box center [227, 148] width 35 height 7
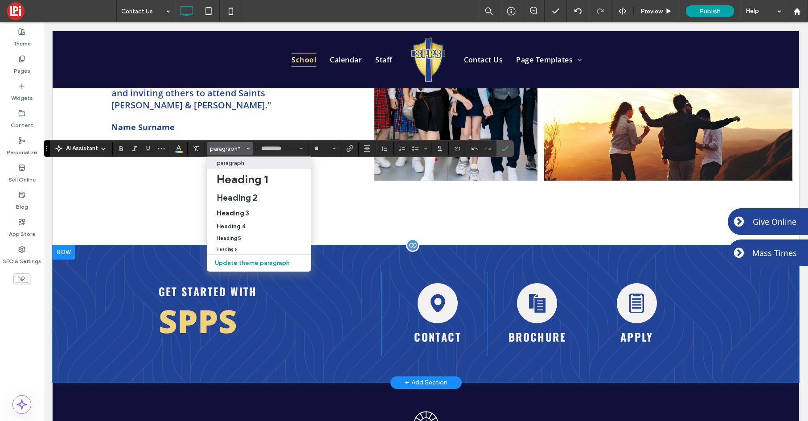
click at [228, 163] on p "paragraph" at bounding box center [231, 163] width 28 height 7
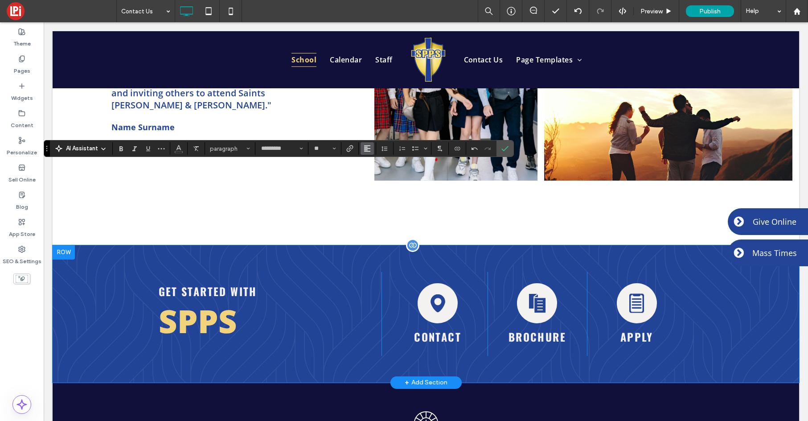
click at [365, 147] on use "Alignment" at bounding box center [367, 148] width 6 height 6
click at [370, 173] on icon "ui.textEditor.alignment.center" at bounding box center [373, 176] width 7 height 7
click at [178, 149] on icon "Color" at bounding box center [178, 147] width 7 height 7
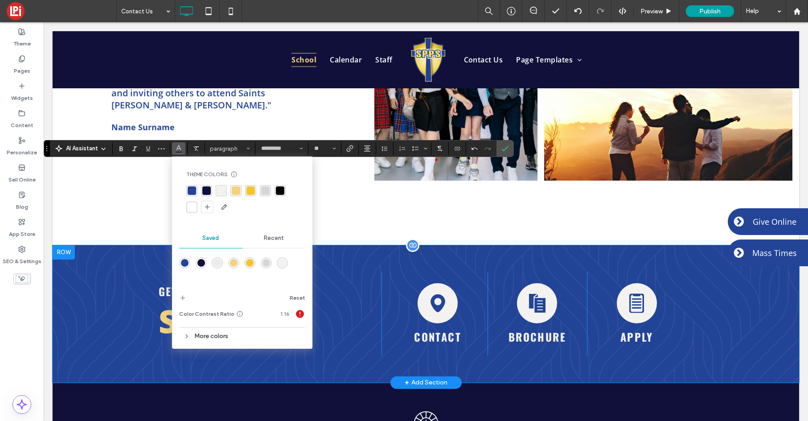
click at [191, 206] on div "rgba(255, 255, 255, 1)" at bounding box center [192, 207] width 8 height 8
click at [508, 152] on label "Confirm" at bounding box center [504, 148] width 13 height 16
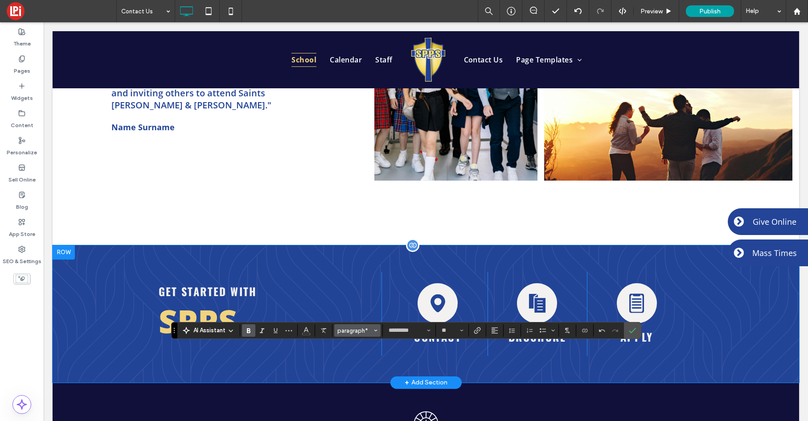
click at [353, 326] on button "paragraph*" at bounding box center [357, 330] width 46 height 12
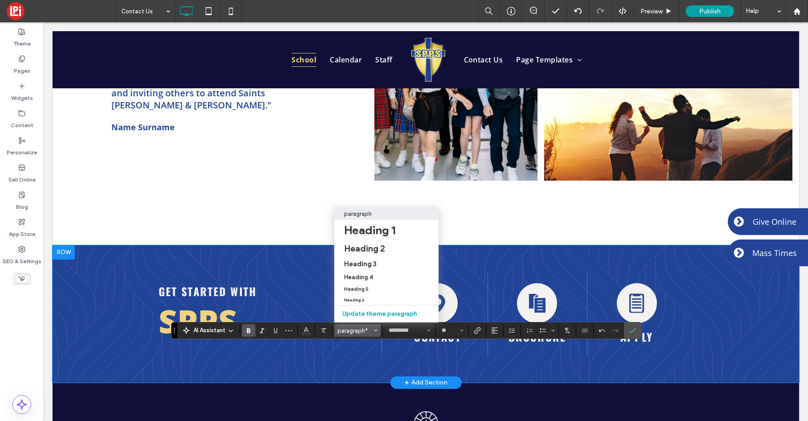
click at [365, 214] on p "paragraph" at bounding box center [358, 213] width 28 height 7
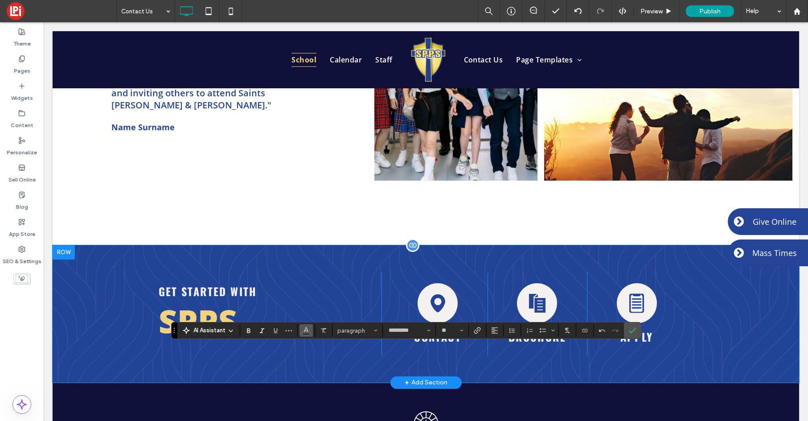
click at [307, 330] on use "Color" at bounding box center [306, 329] width 5 height 5
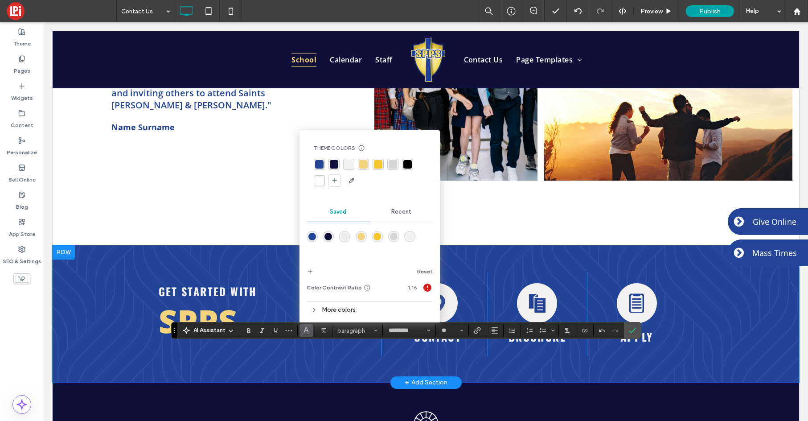
click at [325, 181] on div at bounding box center [370, 173] width 112 height 29
click at [323, 181] on div "rgba(255, 255, 255, 1)" at bounding box center [319, 181] width 8 height 8
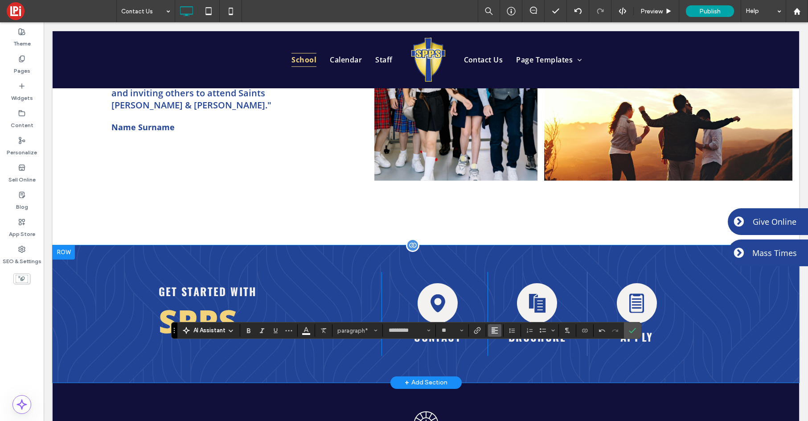
click at [491, 327] on icon "Alignment" at bounding box center [494, 330] width 7 height 7
click at [503, 288] on icon "ui.textEditor.alignment.center" at bounding box center [501, 290] width 7 height 7
click at [633, 331] on icon "Confirm" at bounding box center [632, 330] width 7 height 7
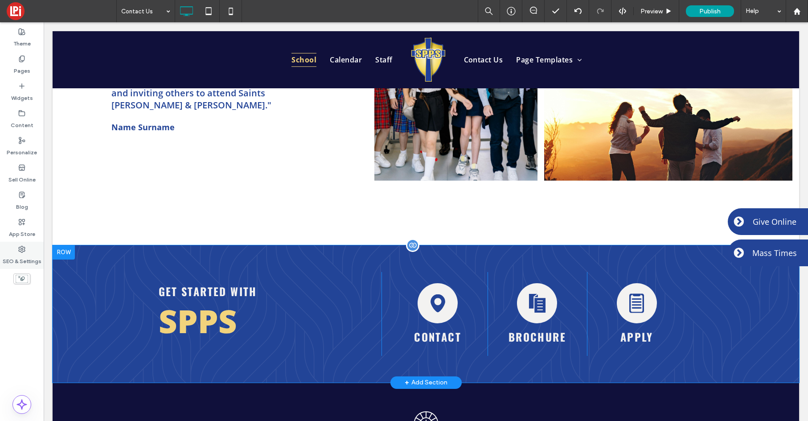
click at [17, 258] on label "SEO & Settings" at bounding box center [22, 259] width 39 height 12
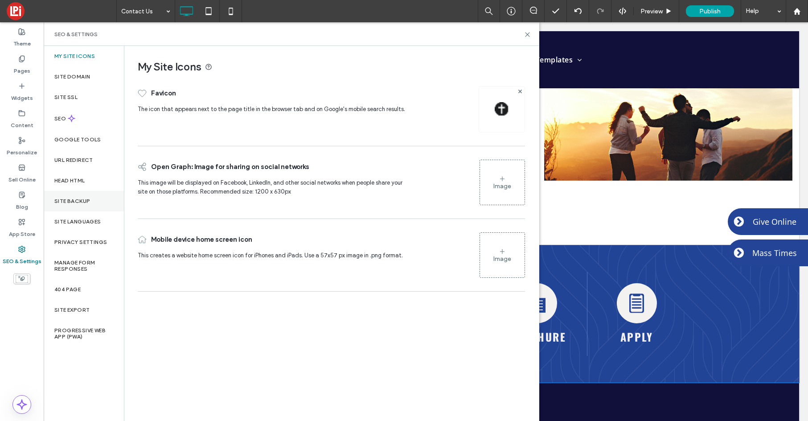
click at [79, 198] on label "Site Backup" at bounding box center [72, 201] width 36 height 6
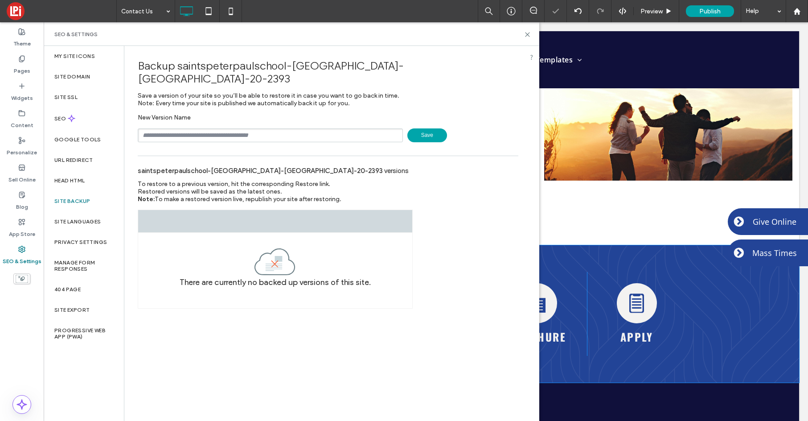
click at [423, 128] on span "Save" at bounding box center [427, 135] width 40 height 14
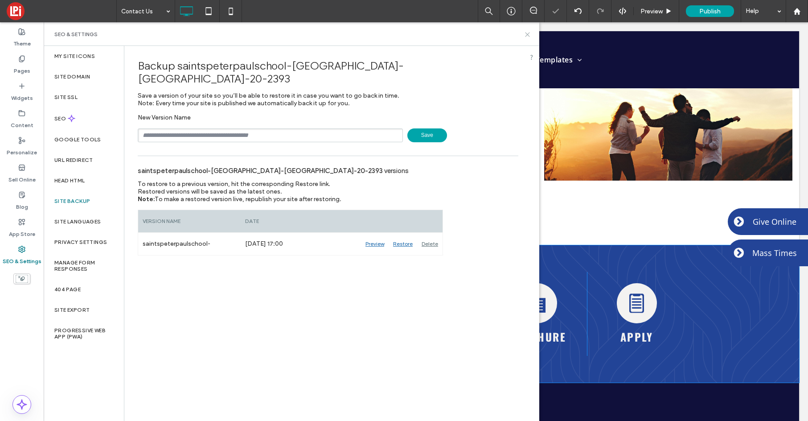
click at [525, 34] on icon at bounding box center [527, 34] width 7 height 7
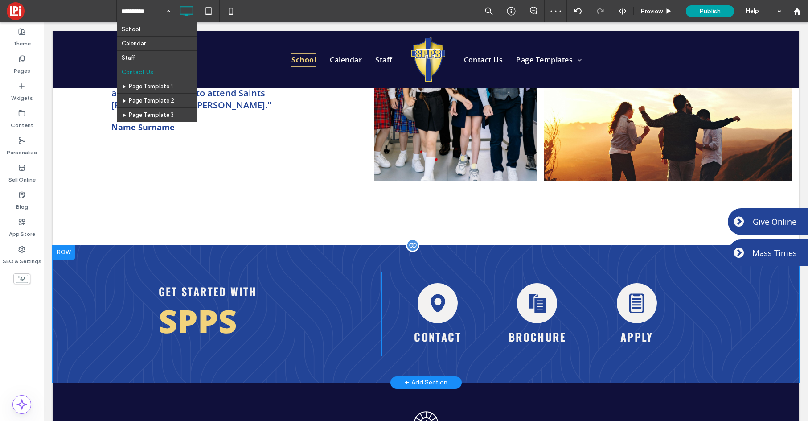
drag, startPoint x: 136, startPoint y: 30, endPoint x: 118, endPoint y: 24, distance: 18.5
